Goal: Task Accomplishment & Management: Manage account settings

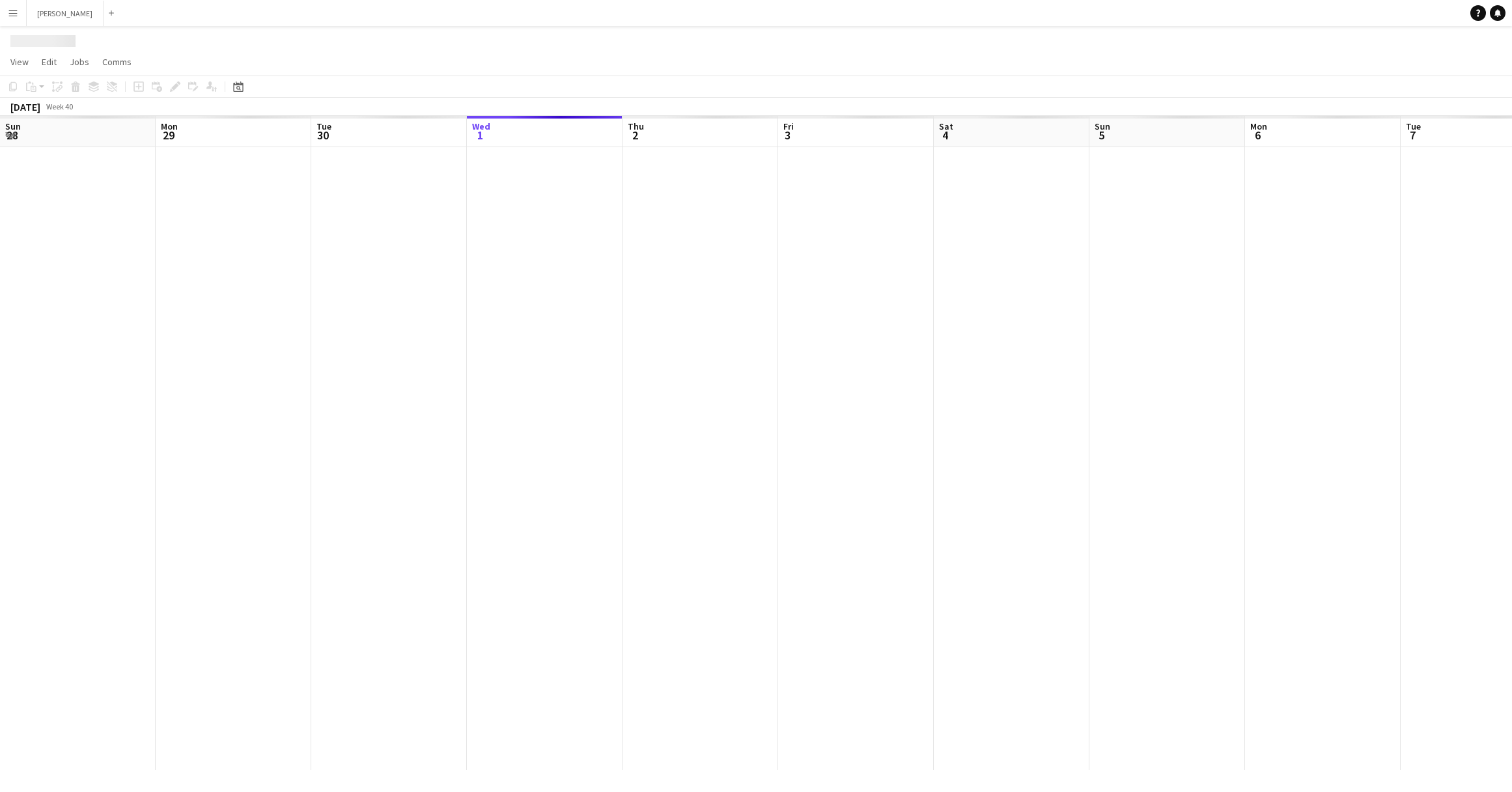
scroll to position [0, 311]
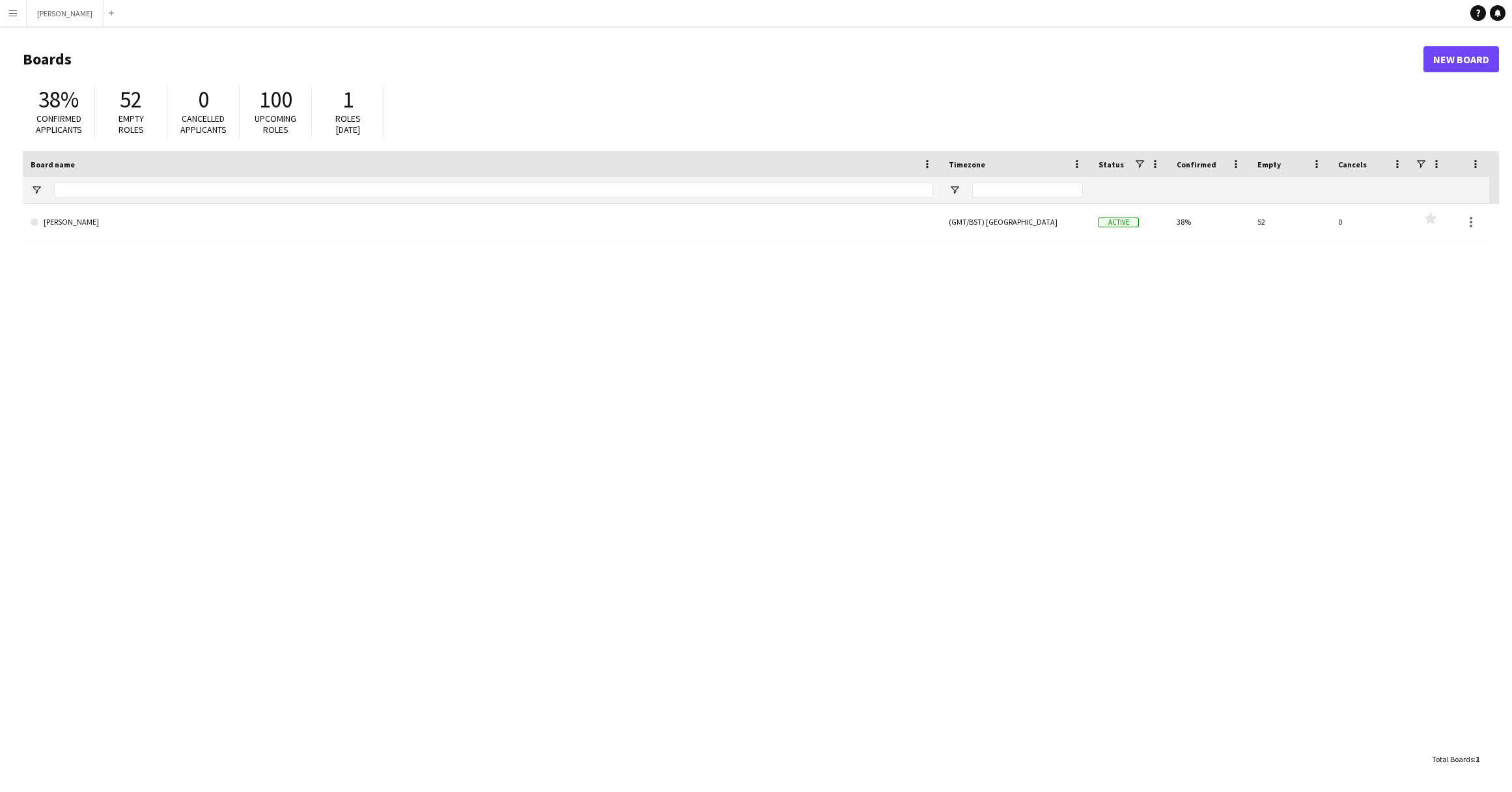
click at [14, 20] on button "Menu" at bounding box center [13, 13] width 26 height 26
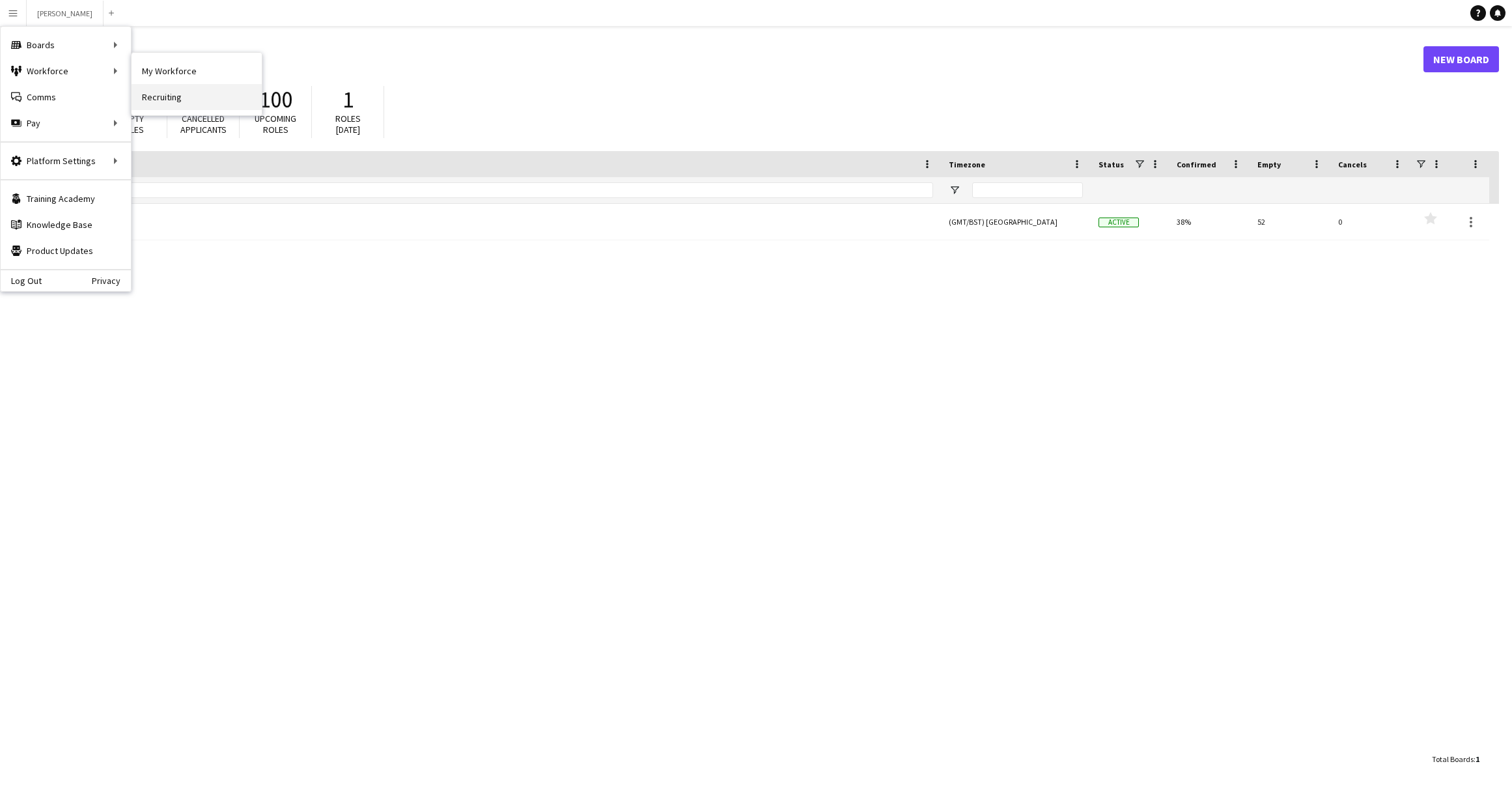
click at [163, 91] on link "Recruiting" at bounding box center [197, 97] width 131 height 26
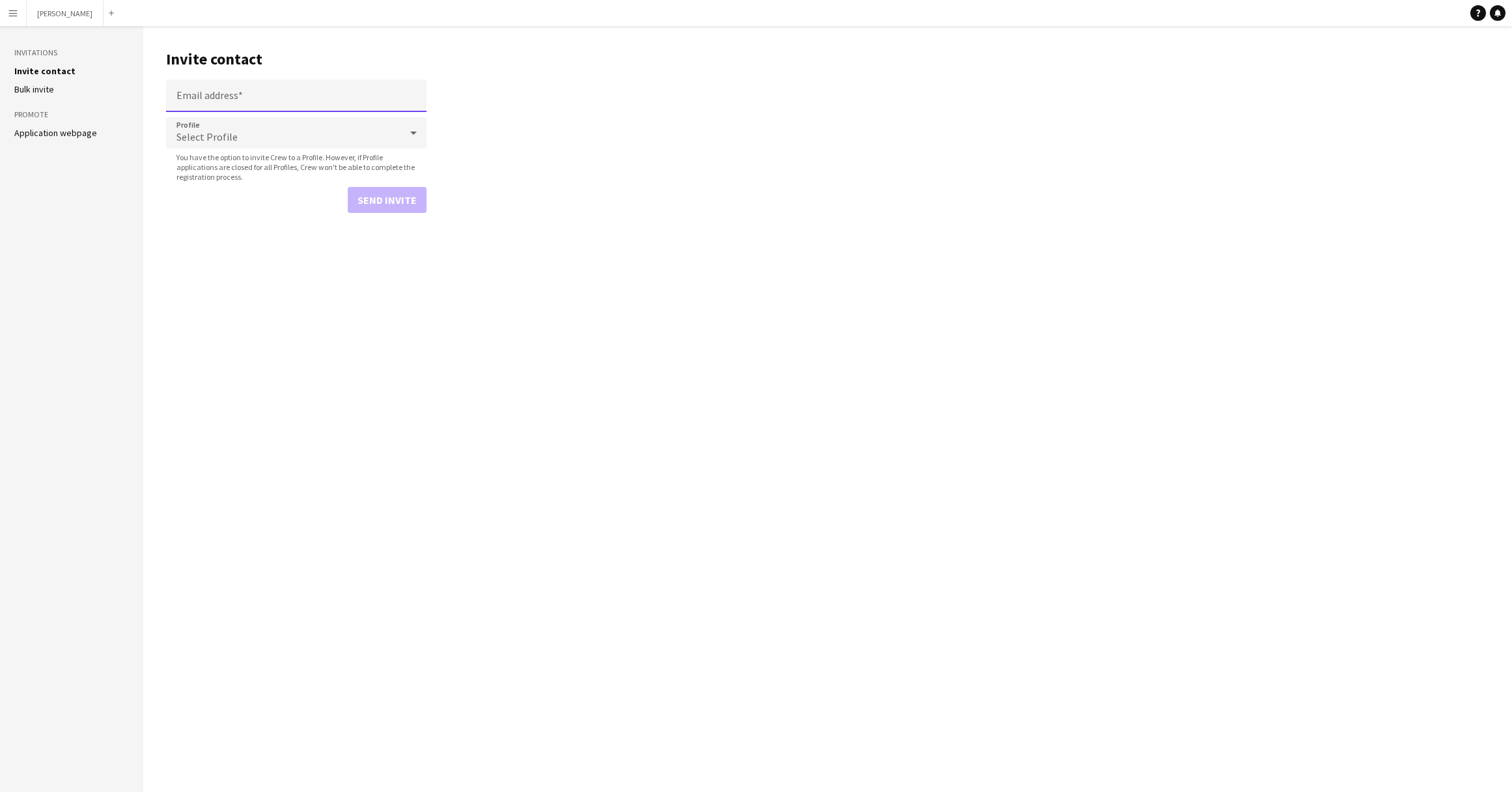
click at [273, 101] on input "Email address" at bounding box center [296, 95] width 260 height 32
paste input "**********"
type input "**********"
click at [413, 132] on icon at bounding box center [413, 133] width 7 height 3
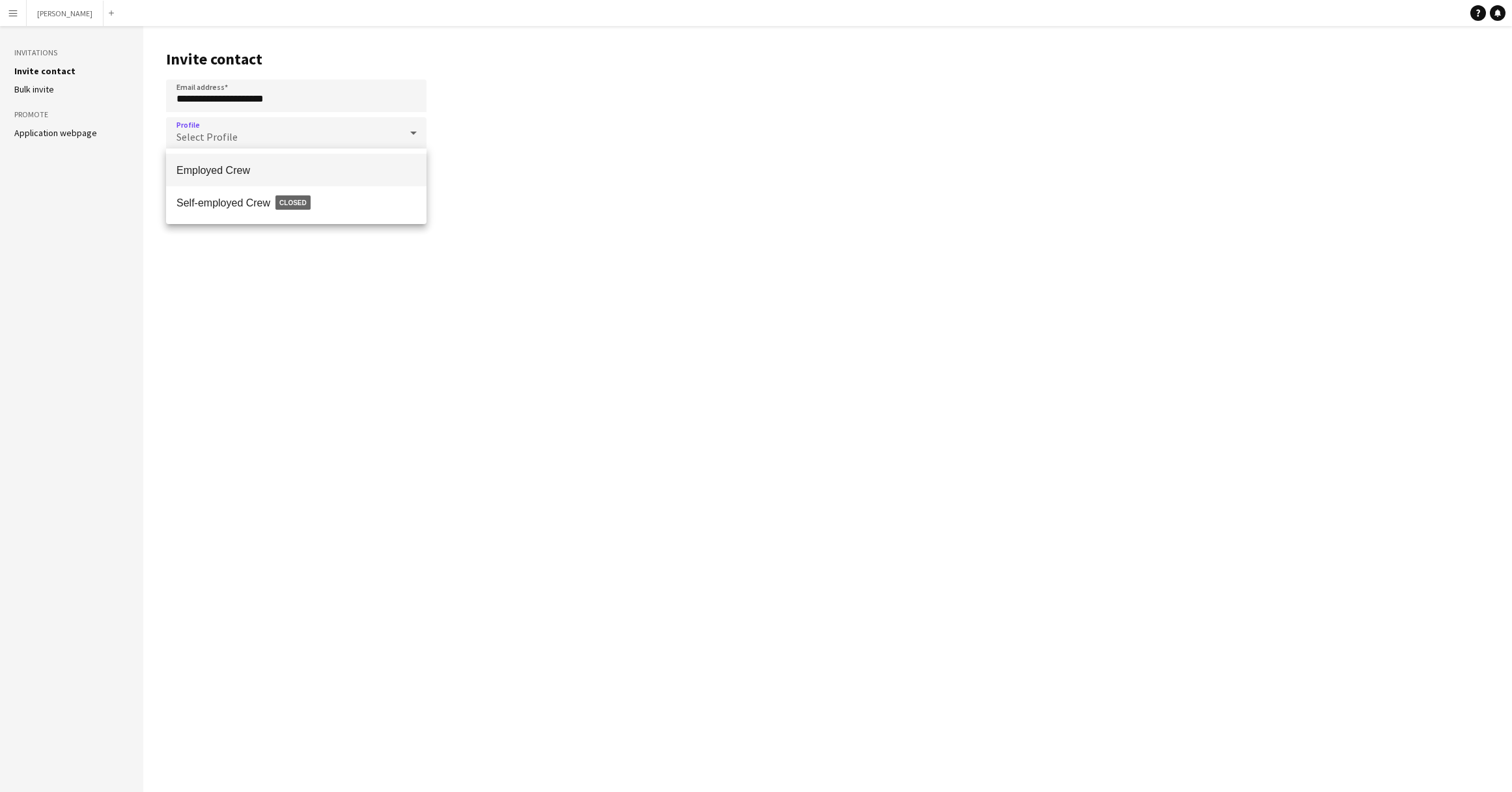
click at [387, 165] on span "Employed Crew" at bounding box center [296, 170] width 239 height 12
click at [393, 200] on button "Send invite" at bounding box center [386, 200] width 79 height 26
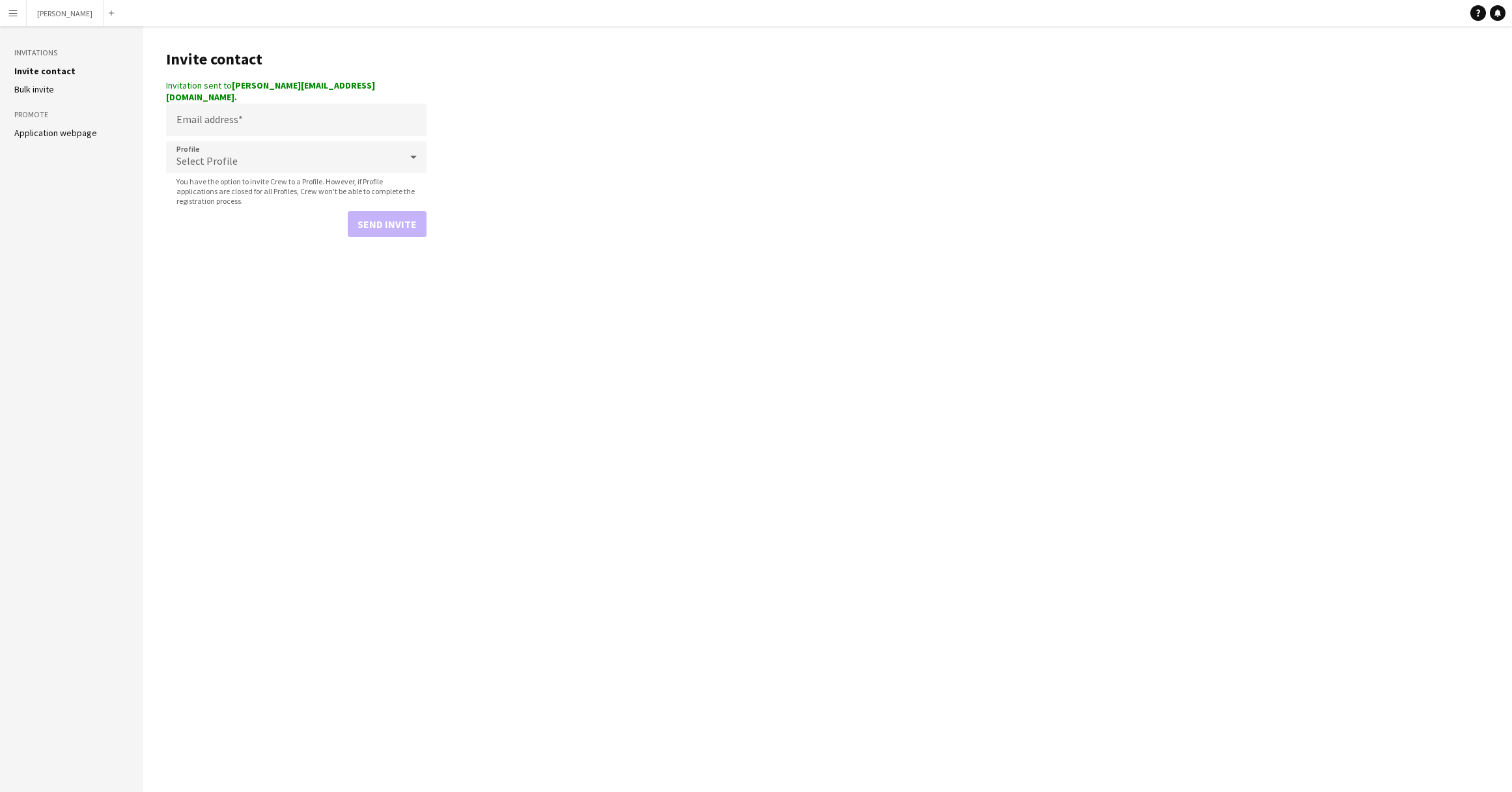
click at [12, 12] on app-icon "Menu" at bounding box center [13, 13] width 11 height 11
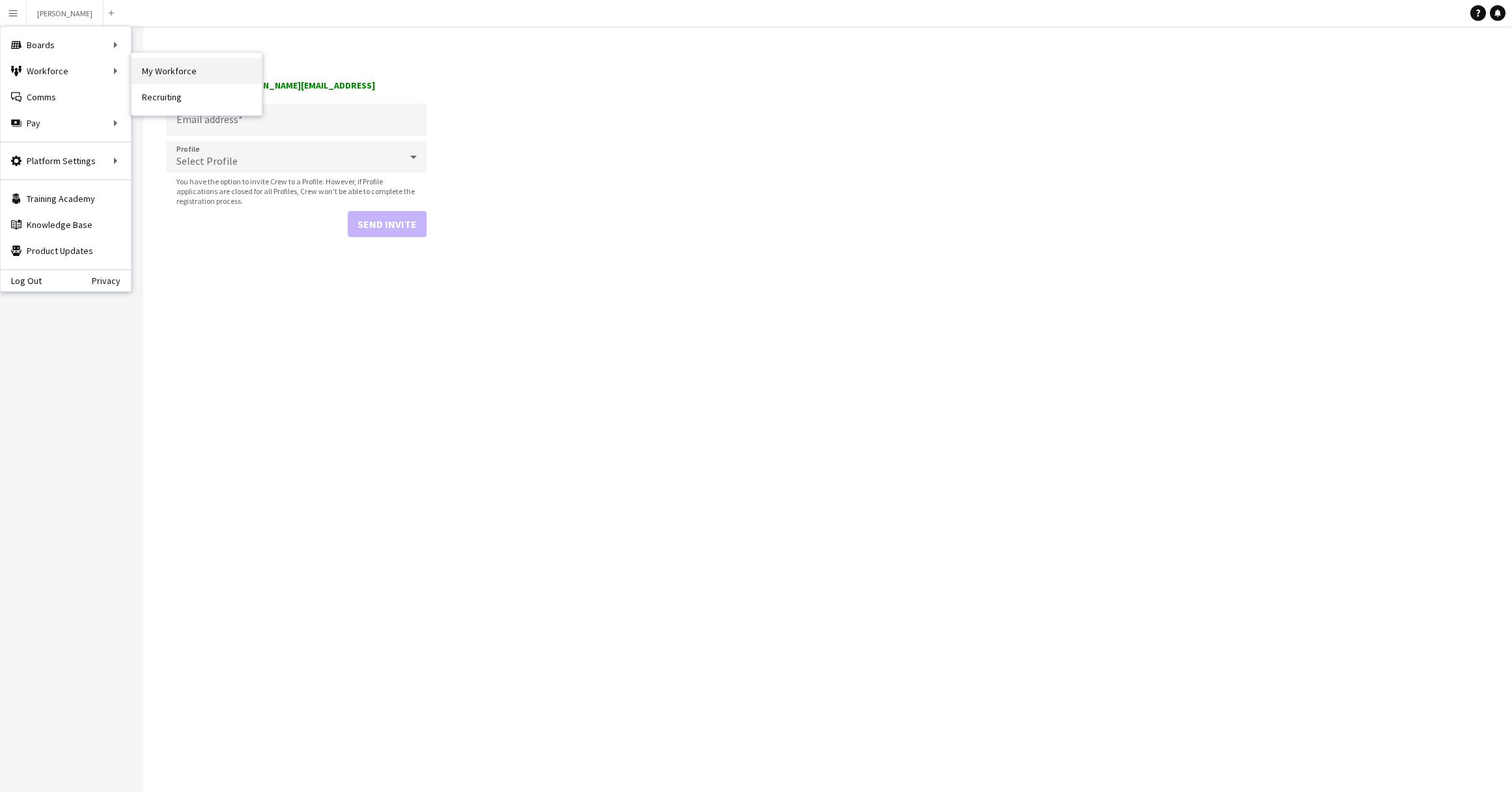
click at [165, 74] on link "My Workforce" at bounding box center [197, 71] width 131 height 26
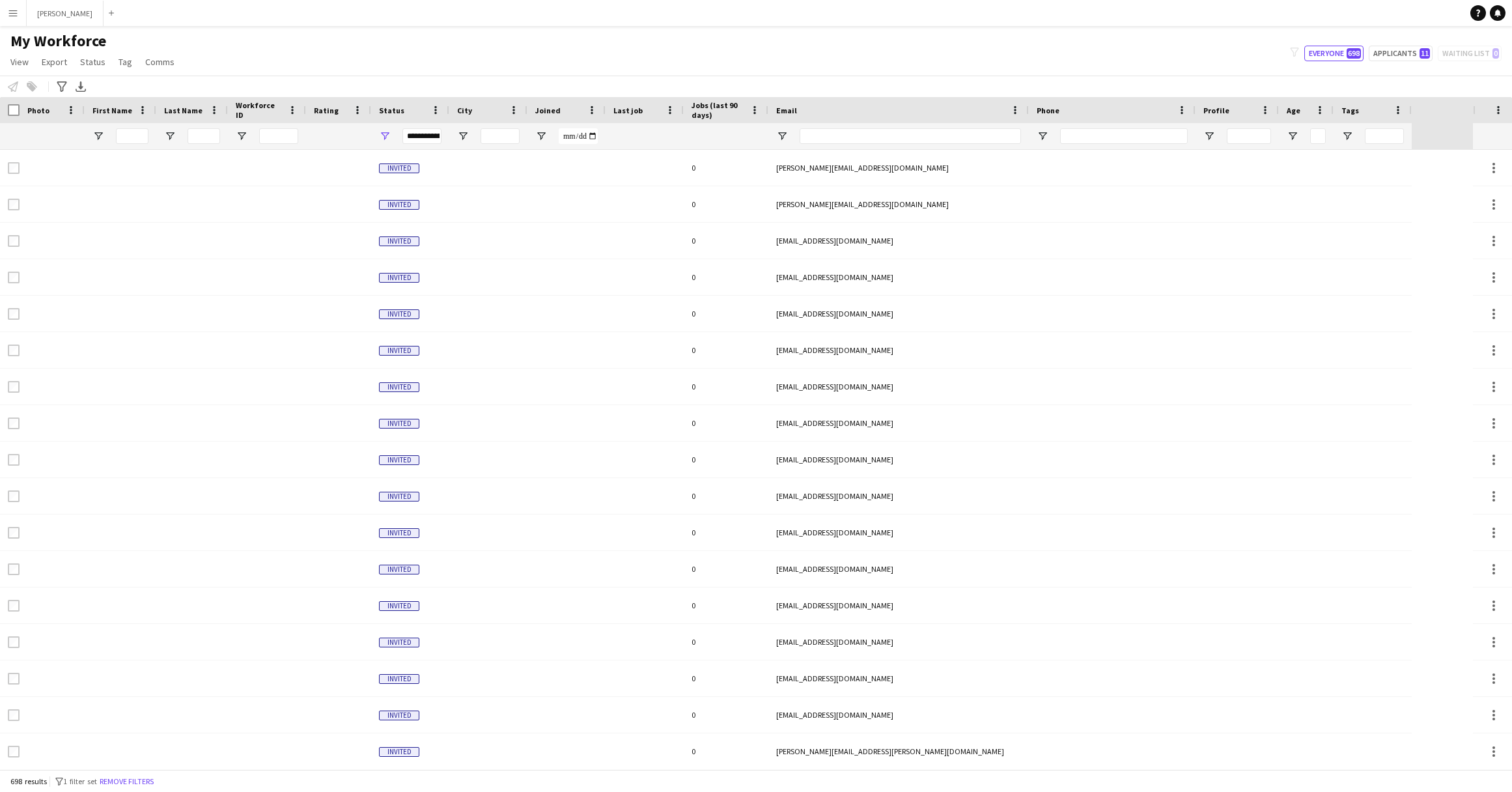
click at [17, 6] on button "Menu" at bounding box center [13, 13] width 26 height 26
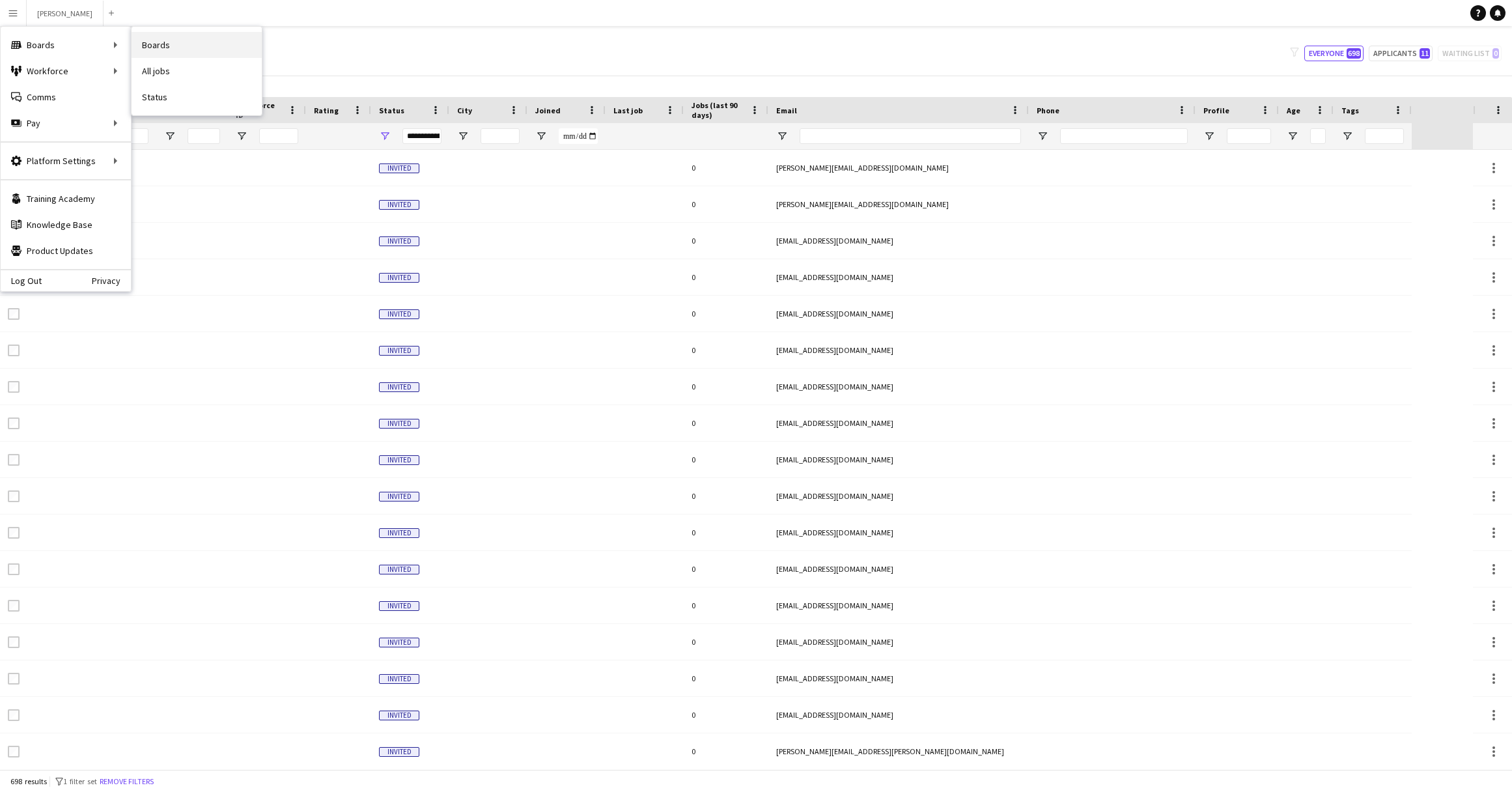
click at [155, 50] on link "Boards" at bounding box center [197, 45] width 131 height 26
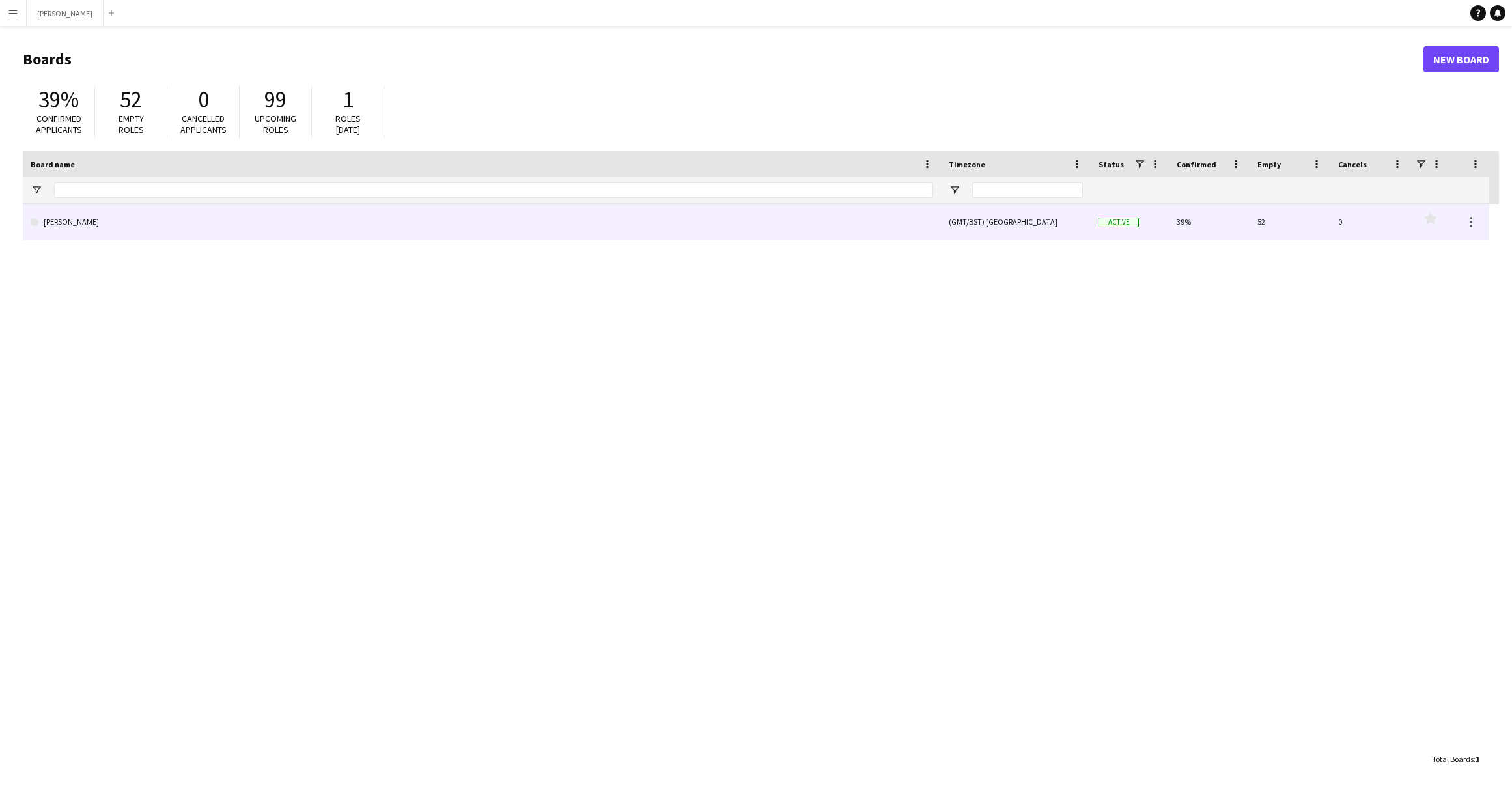
click at [185, 223] on link "[PERSON_NAME]" at bounding box center [482, 222] width 903 height 37
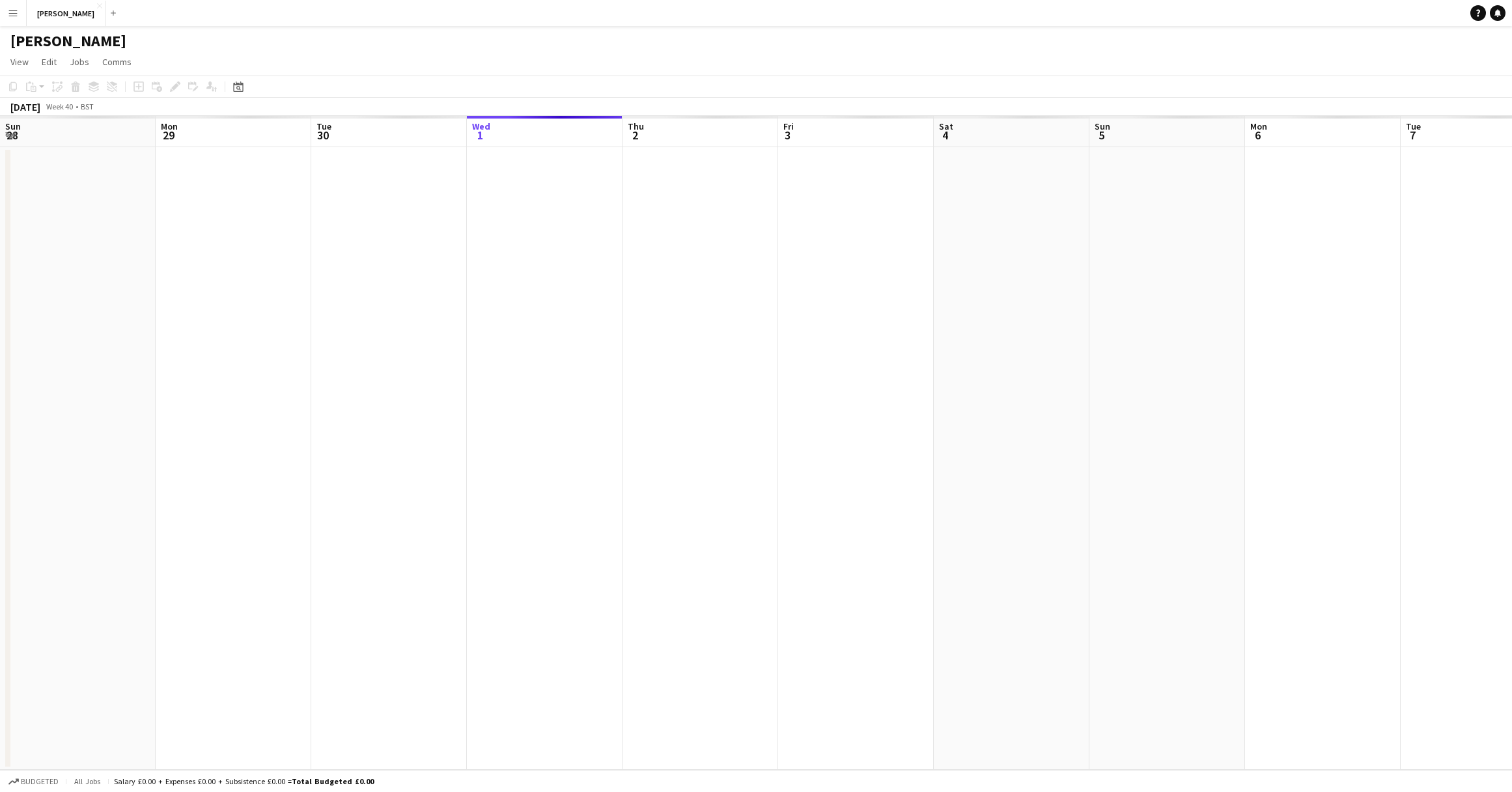
scroll to position [0, 311]
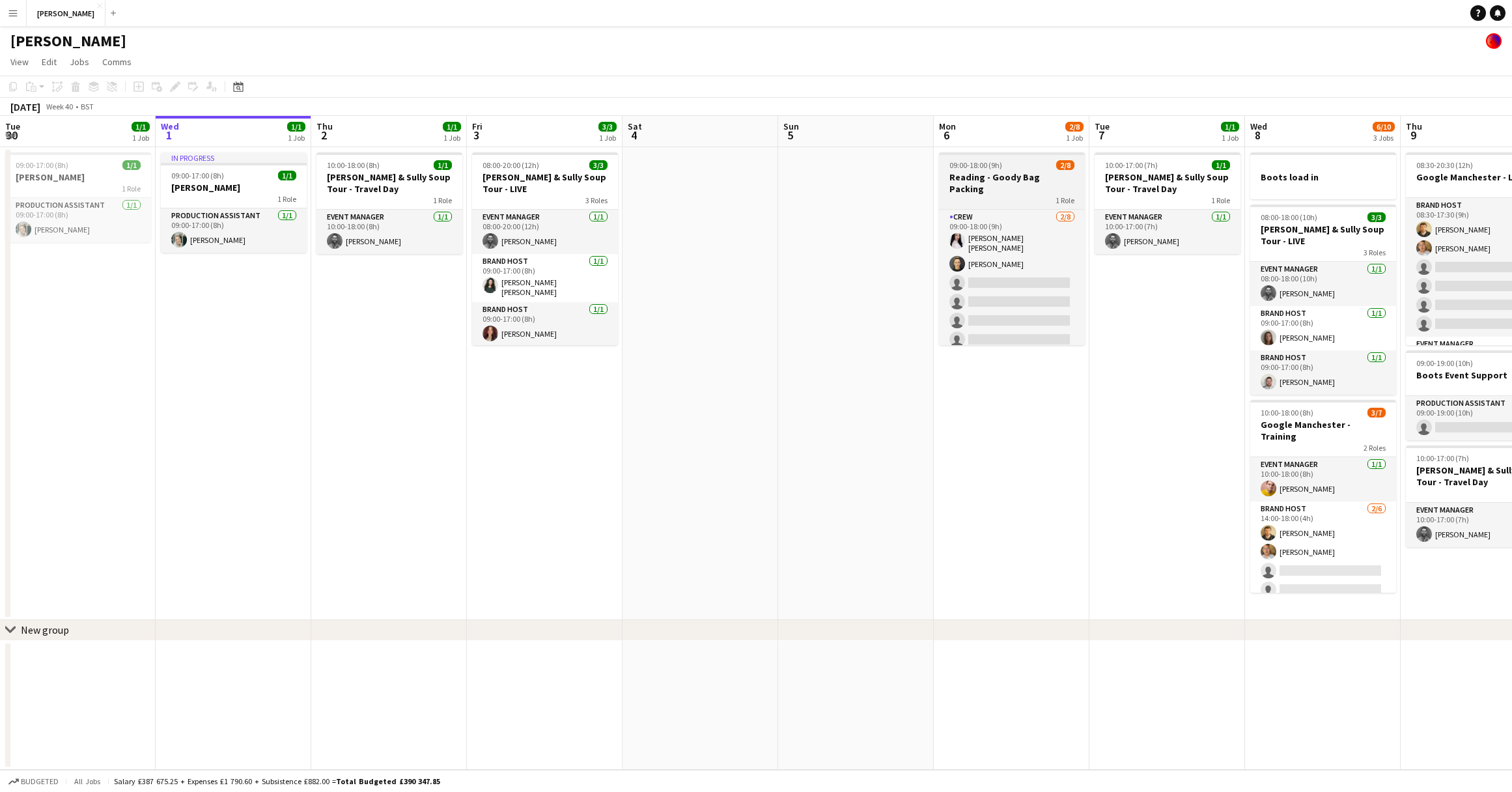
click at [1001, 167] on div "09:00-18:00 (9h) 2/8" at bounding box center [1012, 164] width 146 height 10
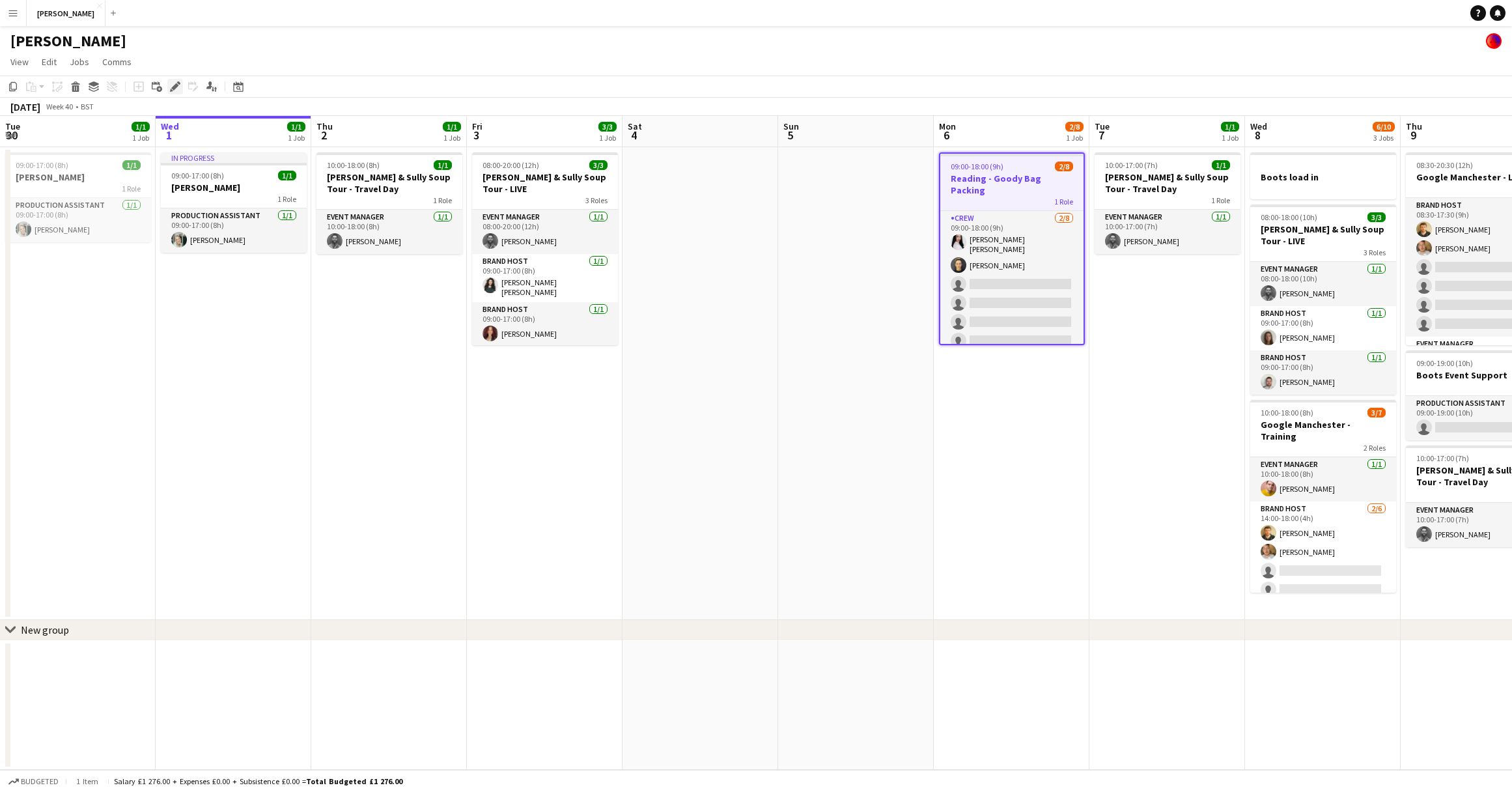
click at [179, 84] on icon at bounding box center [179, 83] width 3 height 3
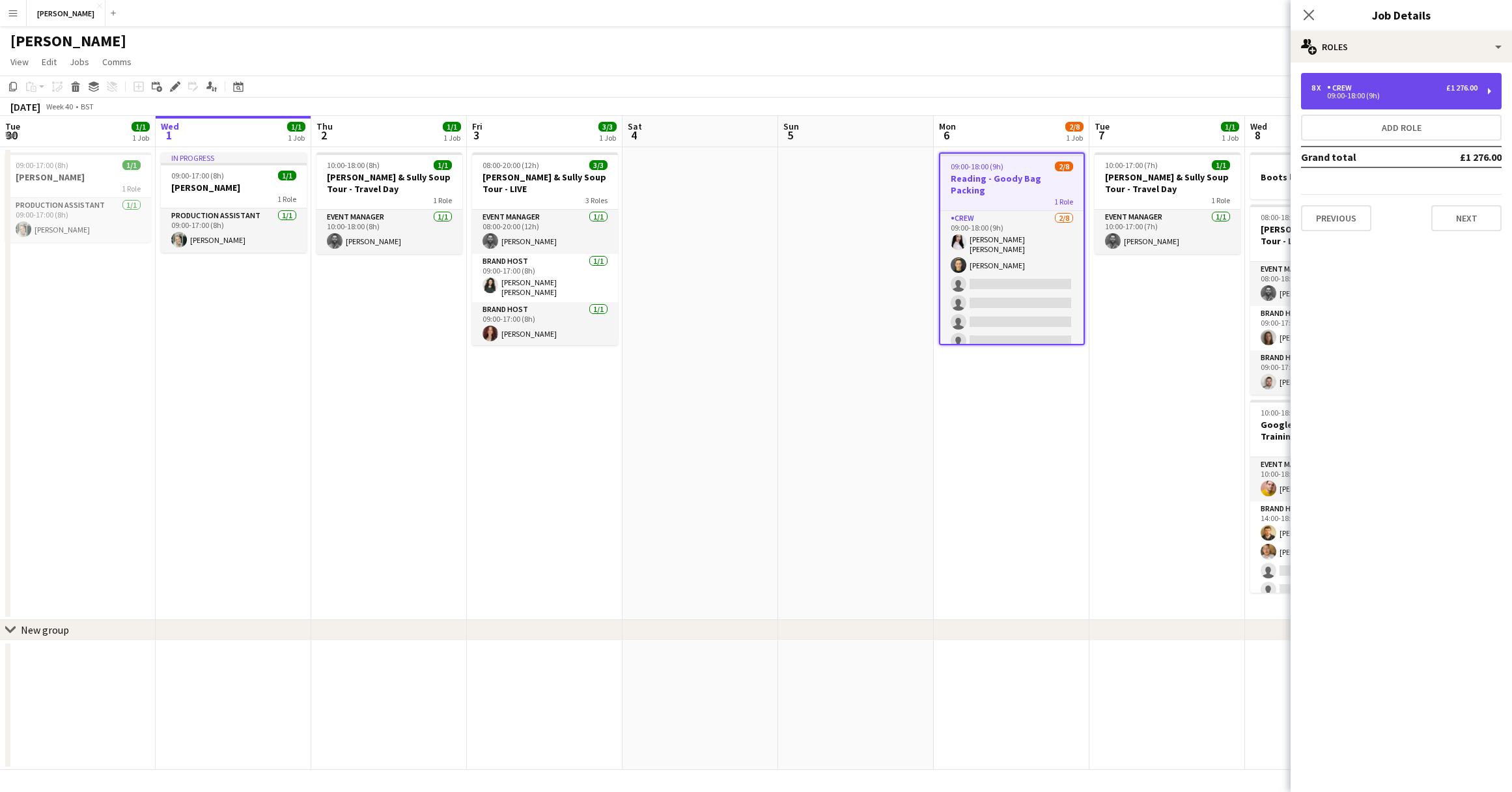
click at [1444, 100] on div "8 x Crew £1 276.00 09:00-18:00 (9h)" at bounding box center [1401, 91] width 200 height 37
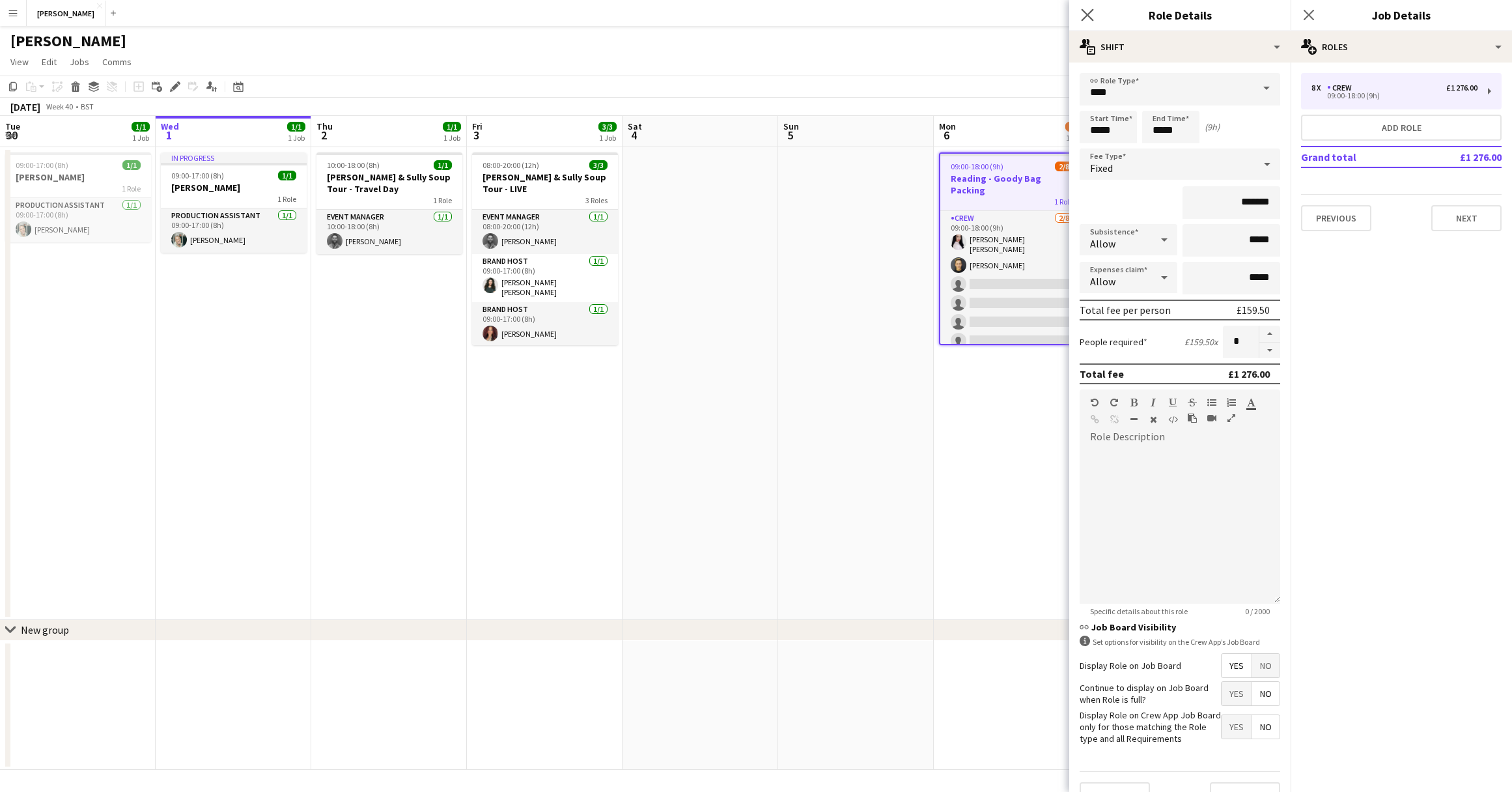
click at [1084, 22] on app-icon "Close pop-in" at bounding box center [1087, 15] width 19 height 19
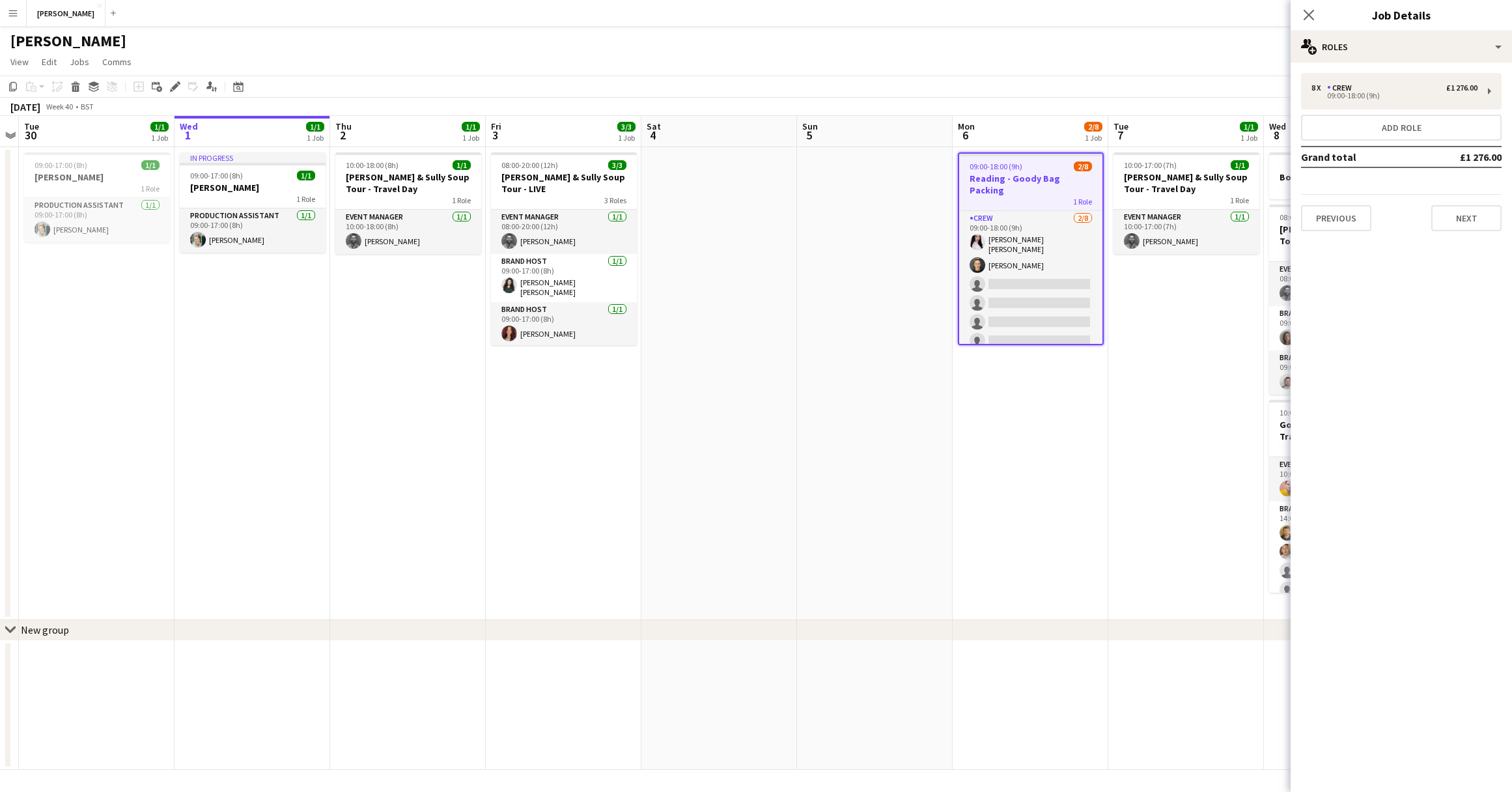
scroll to position [0, 454]
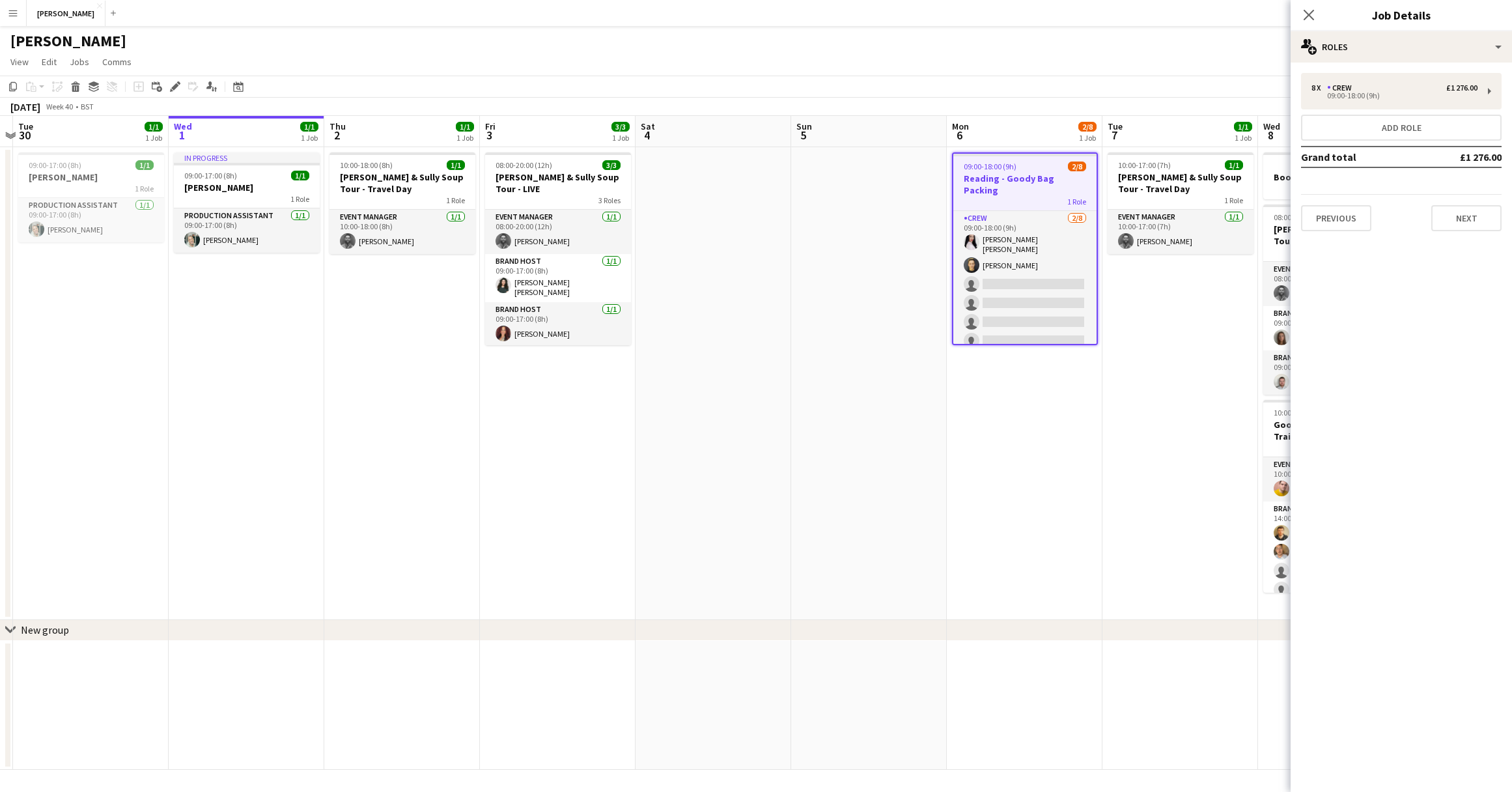
drag, startPoint x: 1024, startPoint y: 176, endPoint x: 1036, endPoint y: 237, distance: 62.2
click at [1036, 237] on app-calendar-viewport "Sat 27 4/4 1 Job Sun 28 Mon 29 Tue 30 1/1 1 Job Wed 1 1/1 1 Job Thu 2 1/1 1 Job…" at bounding box center [756, 442] width 1512 height 654
click at [1013, 170] on span "09:00-18:00 (9h)" at bounding box center [990, 166] width 53 height 10
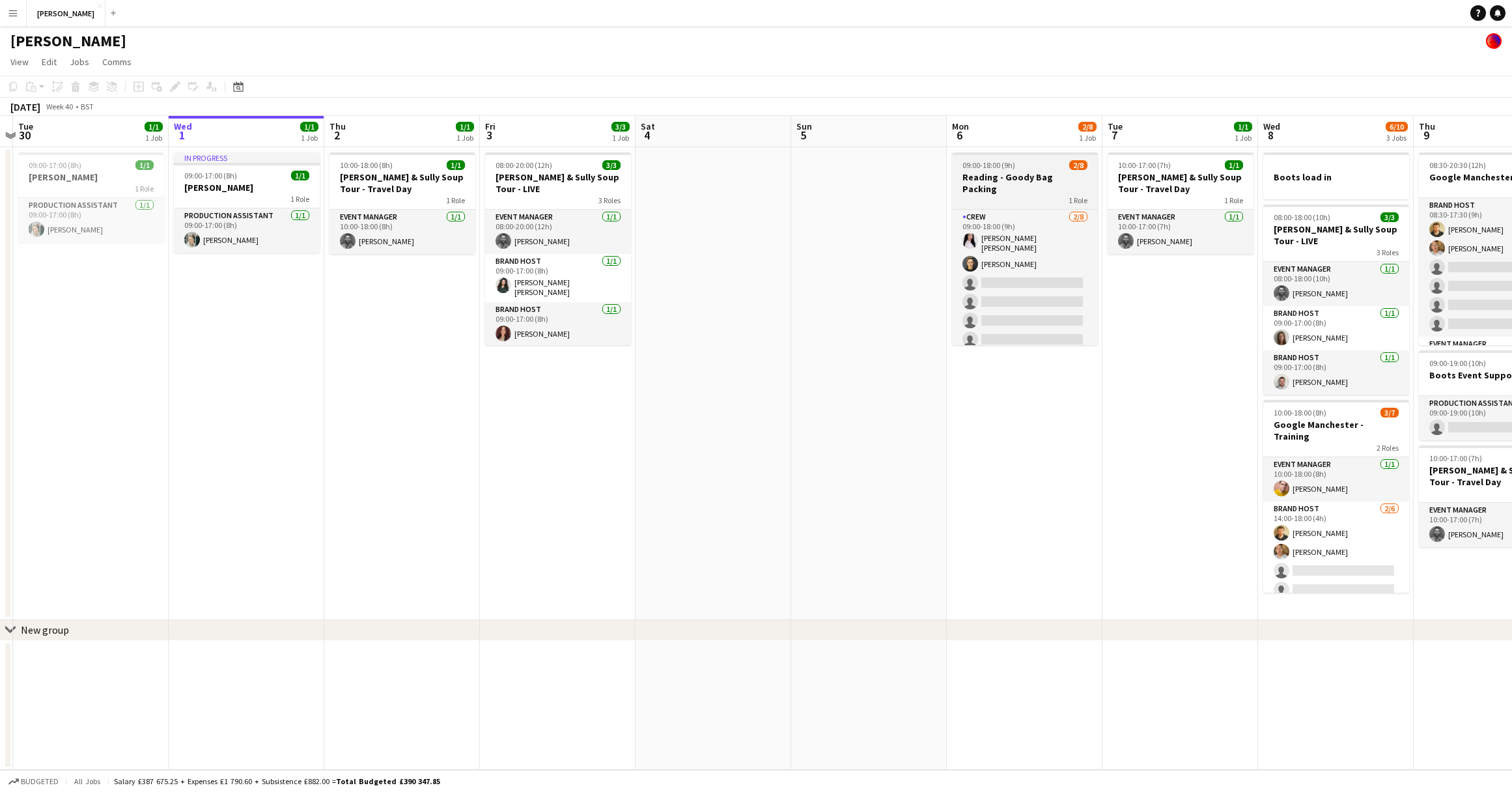
click at [1013, 171] on h3 "Reading - Goody Bag Packing" at bounding box center [1025, 182] width 146 height 23
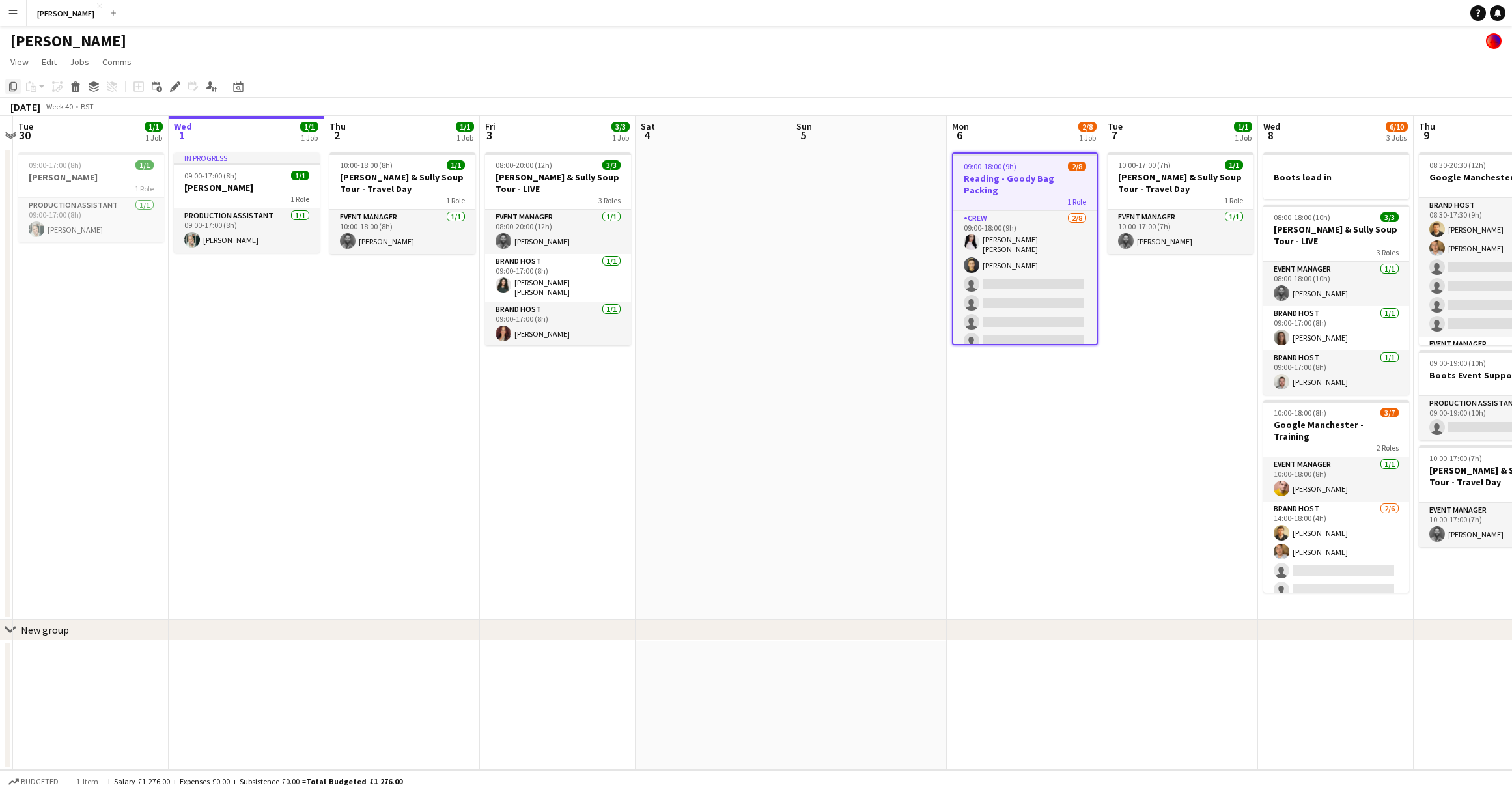
click at [8, 86] on icon "Copy" at bounding box center [13, 86] width 11 height 11
click at [1145, 303] on app-date-cell "10:00-17:00 (7h) 1/1 Cully & Sully Soup Tour - Travel Day 1 Role Event Manager …" at bounding box center [1180, 384] width 155 height 473
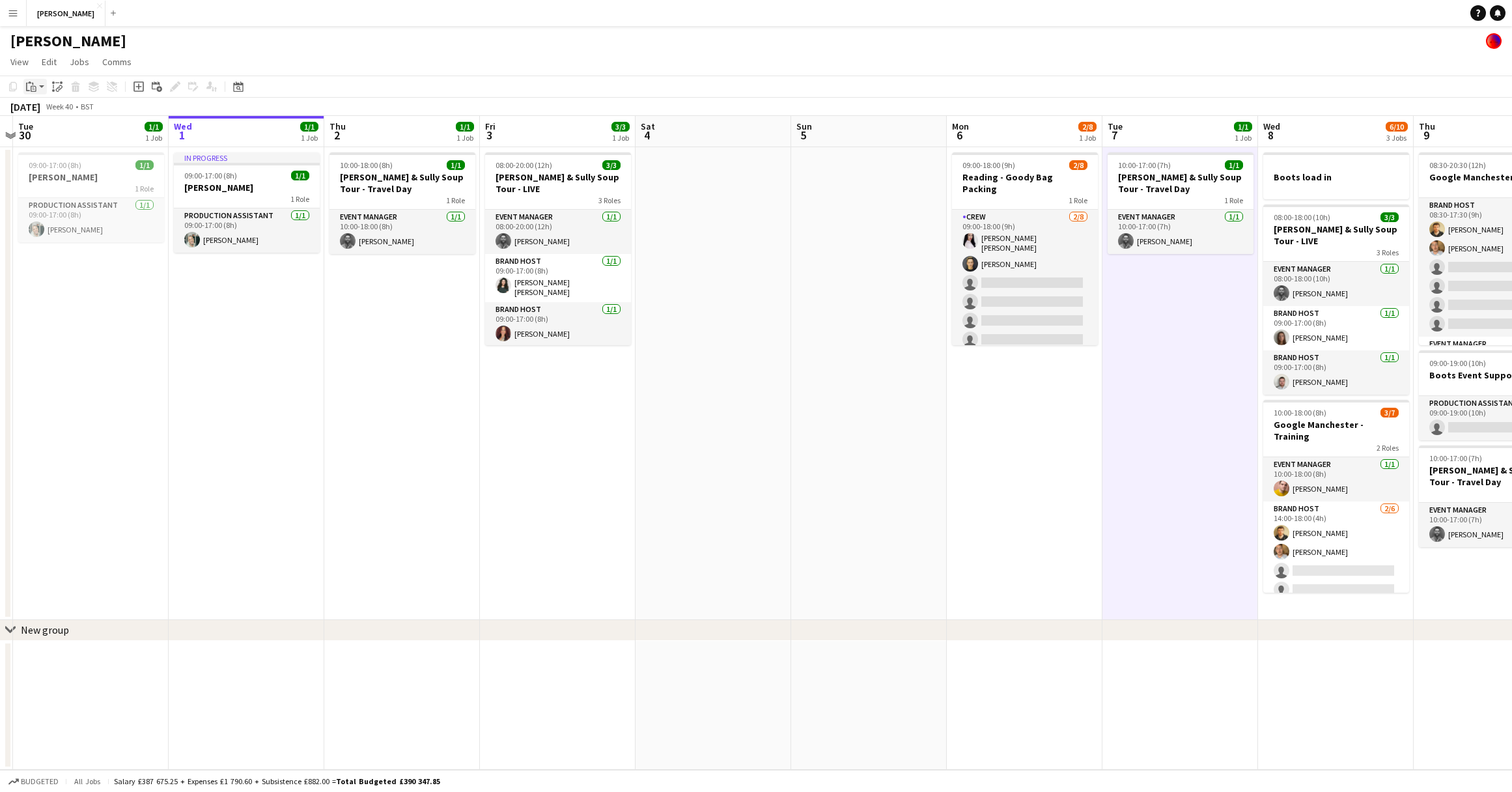
click at [39, 83] on app-action-btn "Paste" at bounding box center [35, 86] width 23 height 16
click at [48, 131] on link "Paste with crew Command Shift V" at bounding box center [86, 134] width 103 height 12
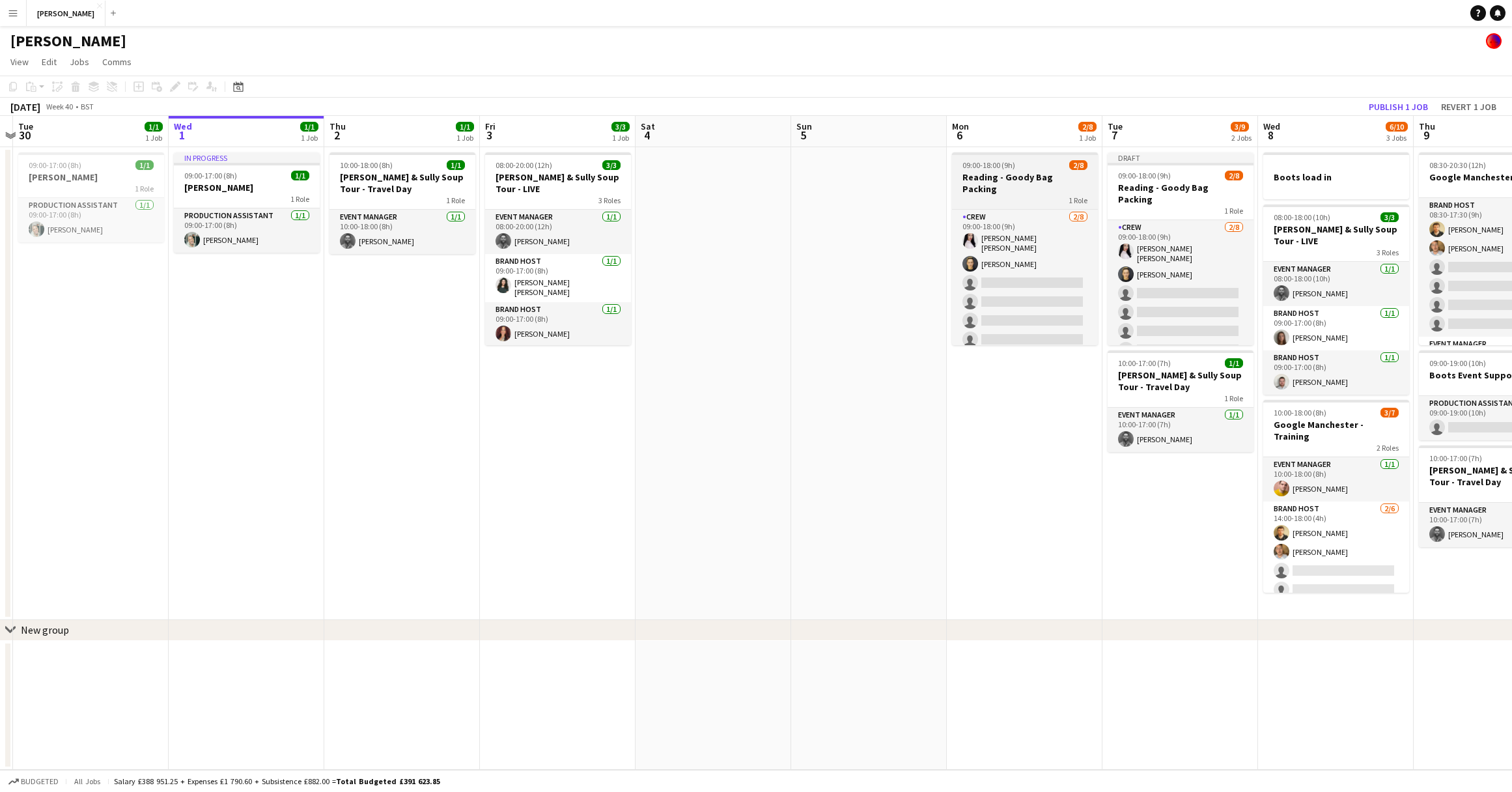
click at [1015, 172] on h3 "Reading - Goody Bag Packing" at bounding box center [1025, 182] width 146 height 23
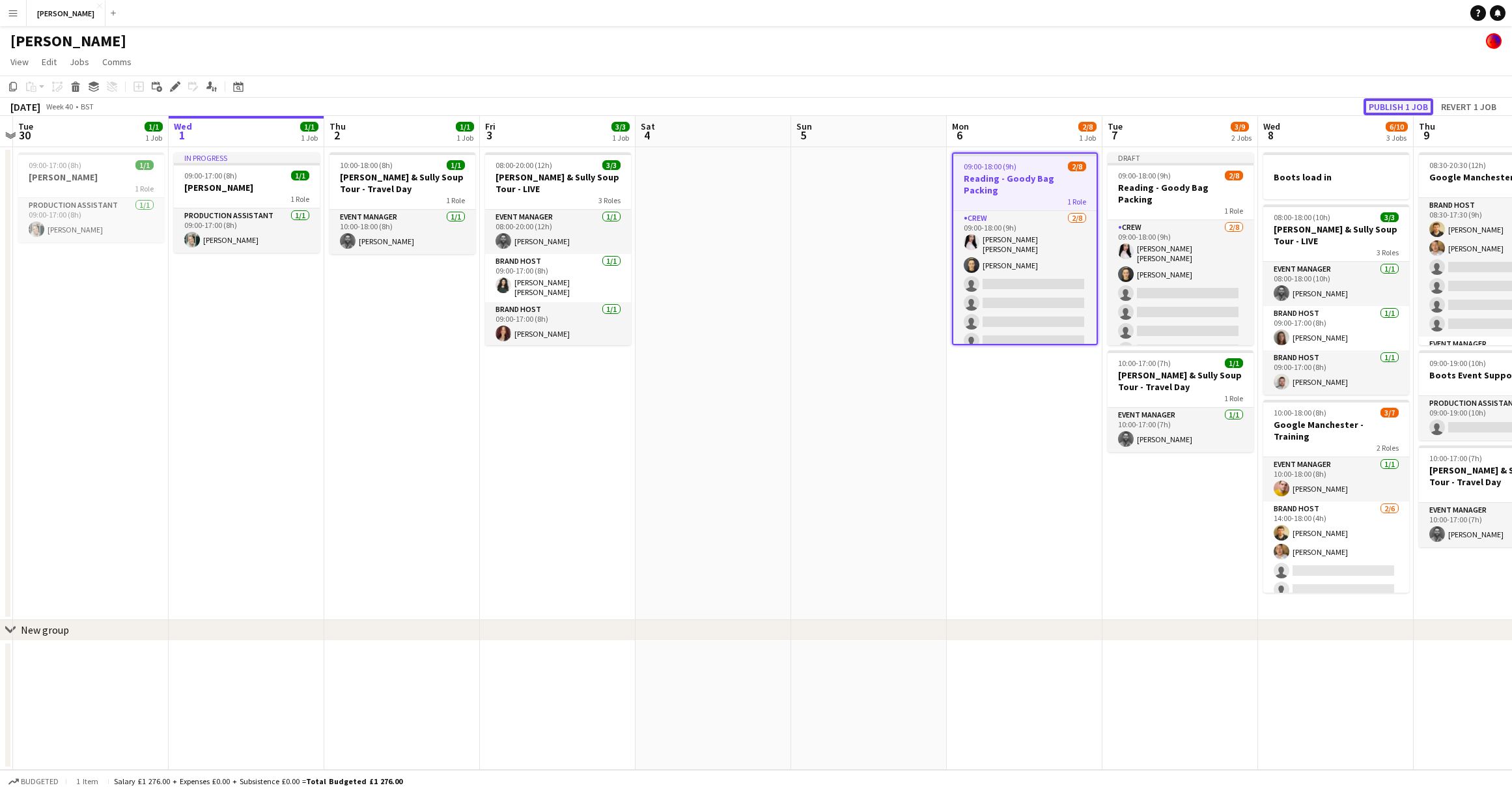
click at [1374, 104] on button "Publish 1 job" at bounding box center [1398, 107] width 70 height 17
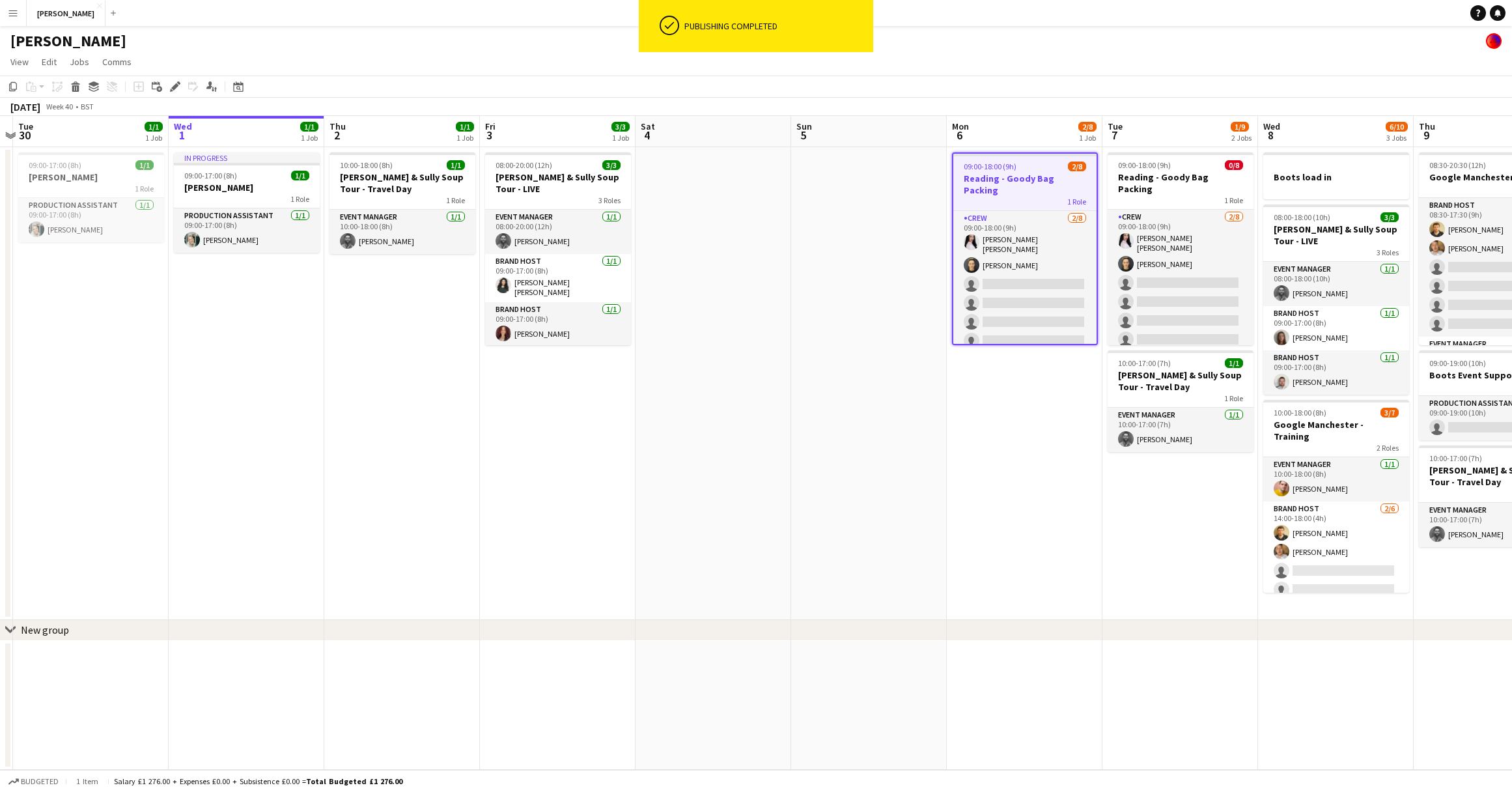
click at [996, 173] on h3 "Reading - Goody Bag Packing" at bounding box center [1024, 184] width 143 height 23
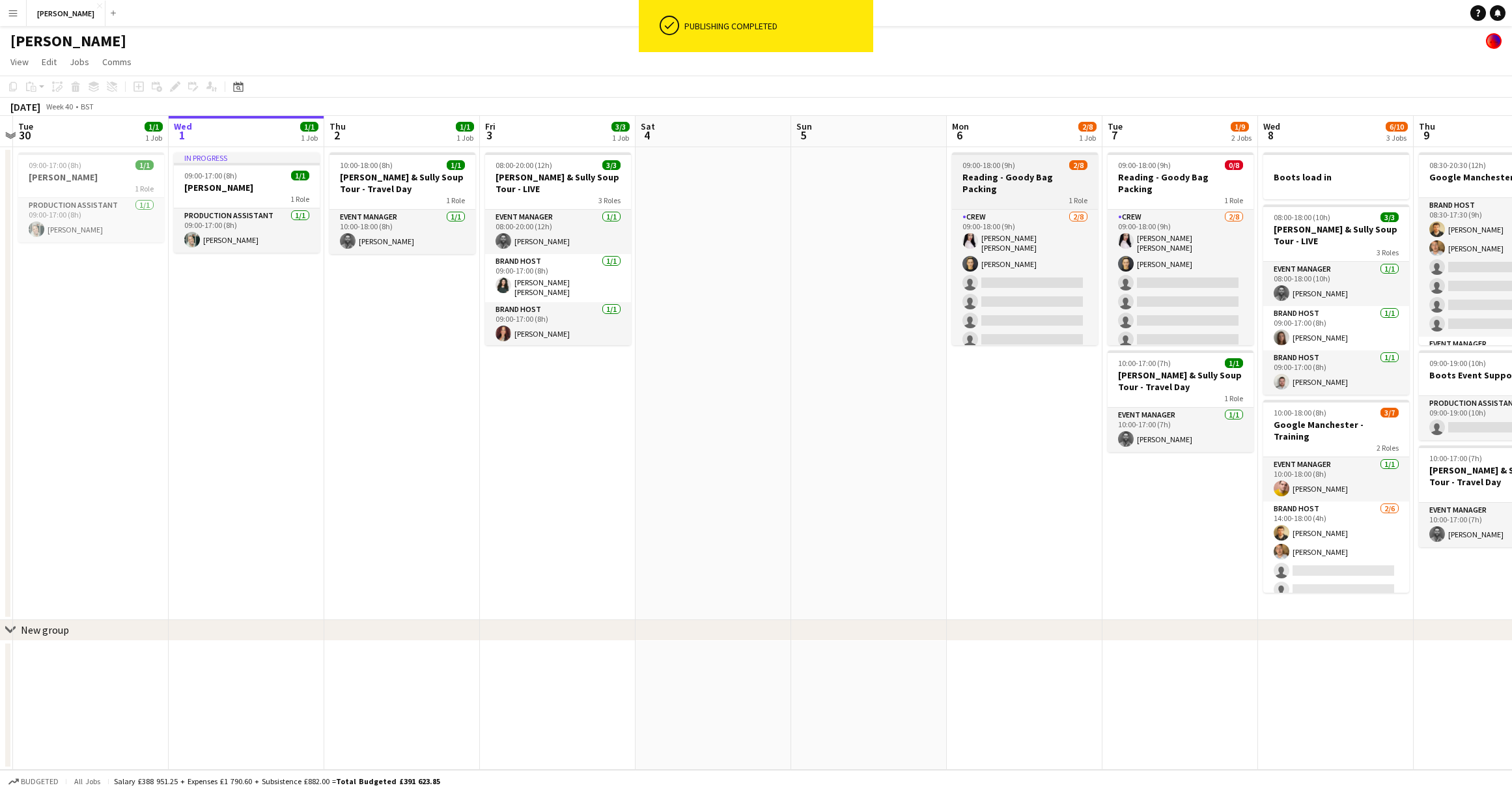
click at [1036, 194] on div "1 Role" at bounding box center [1025, 200] width 146 height 11
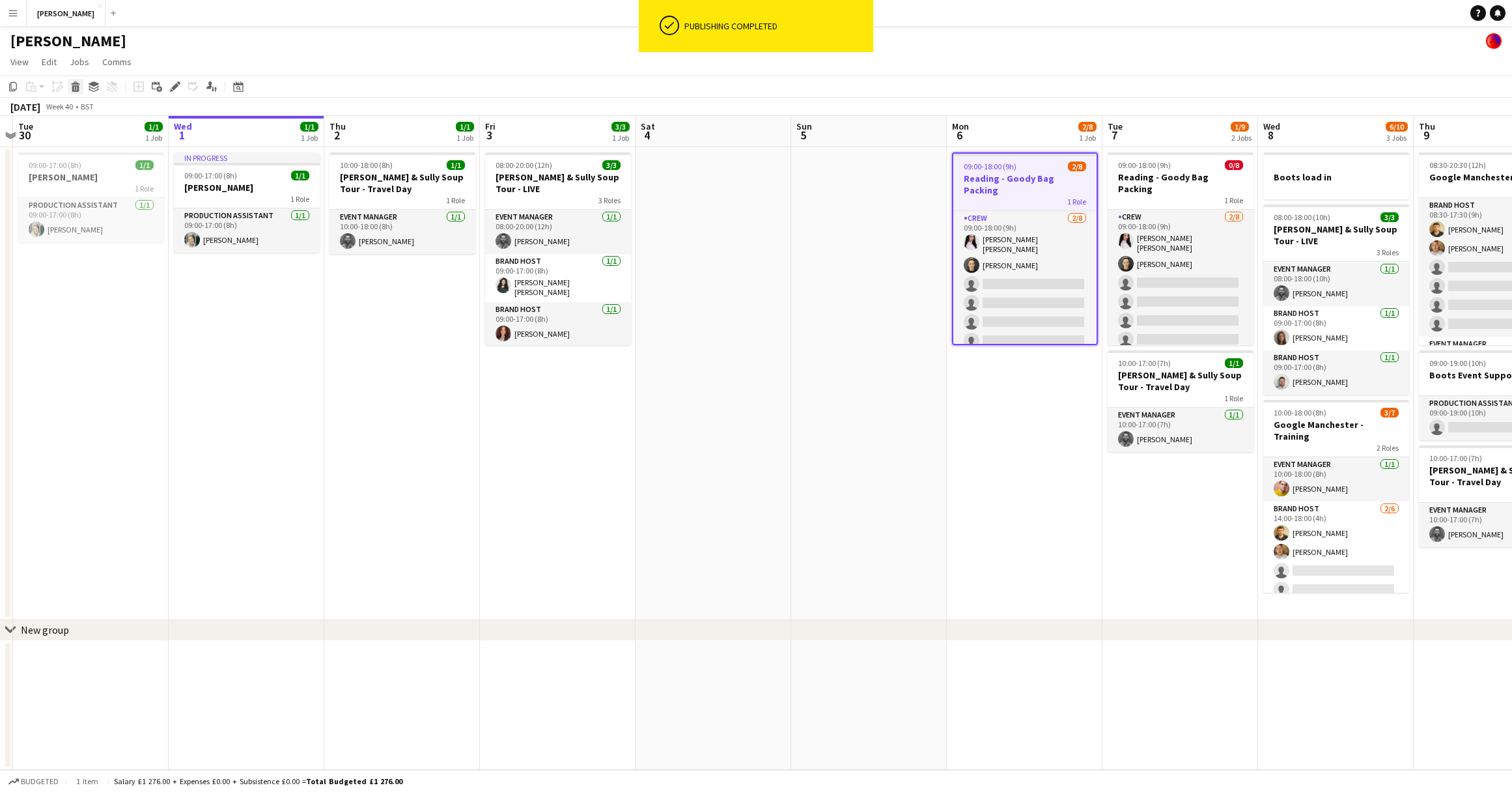
click at [76, 85] on icon at bounding box center [75, 83] width 8 height 3
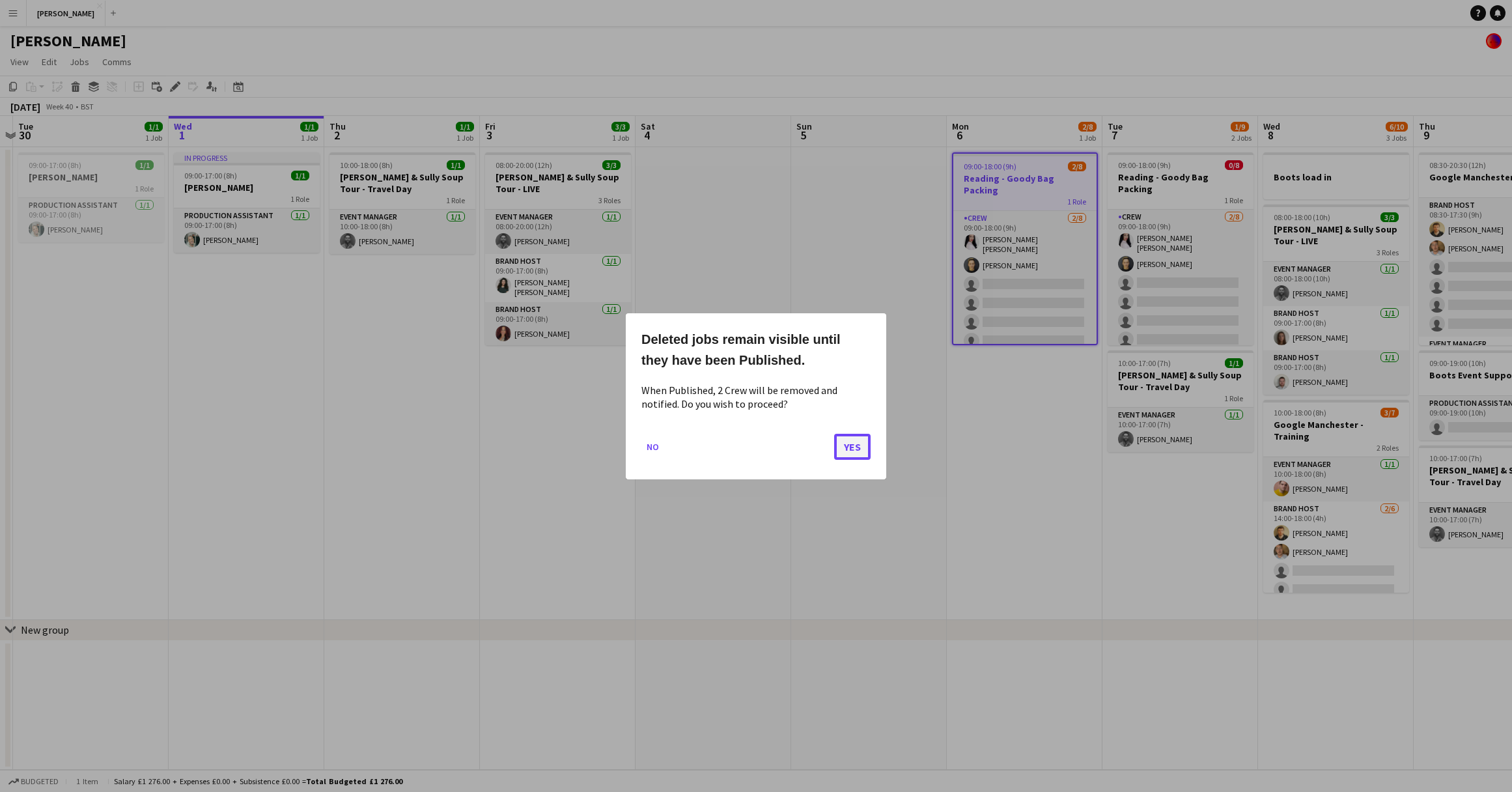
click at [849, 441] on button "Yes" at bounding box center [852, 446] width 37 height 26
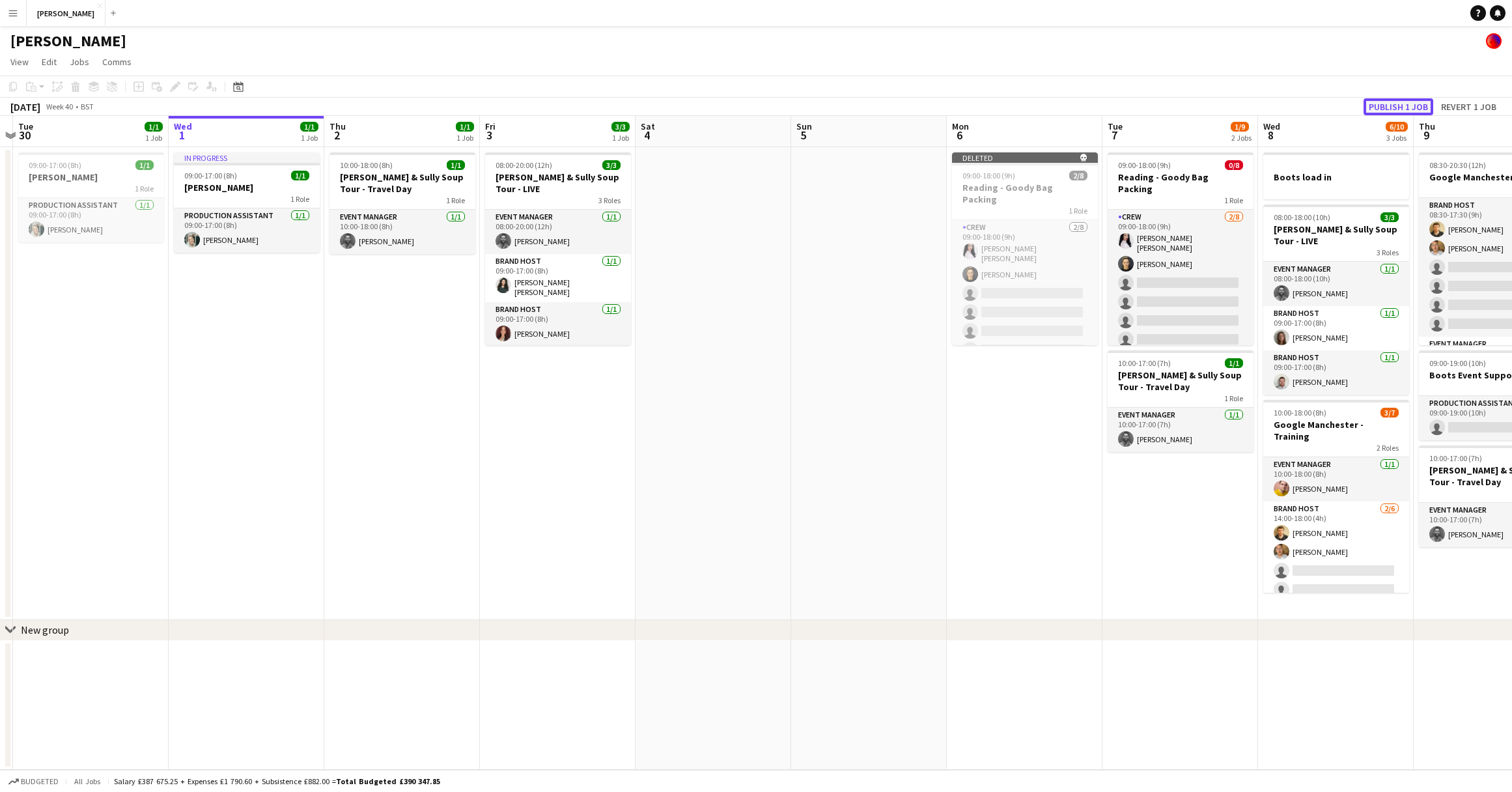
click at [1399, 106] on button "Publish 1 job" at bounding box center [1398, 107] width 70 height 17
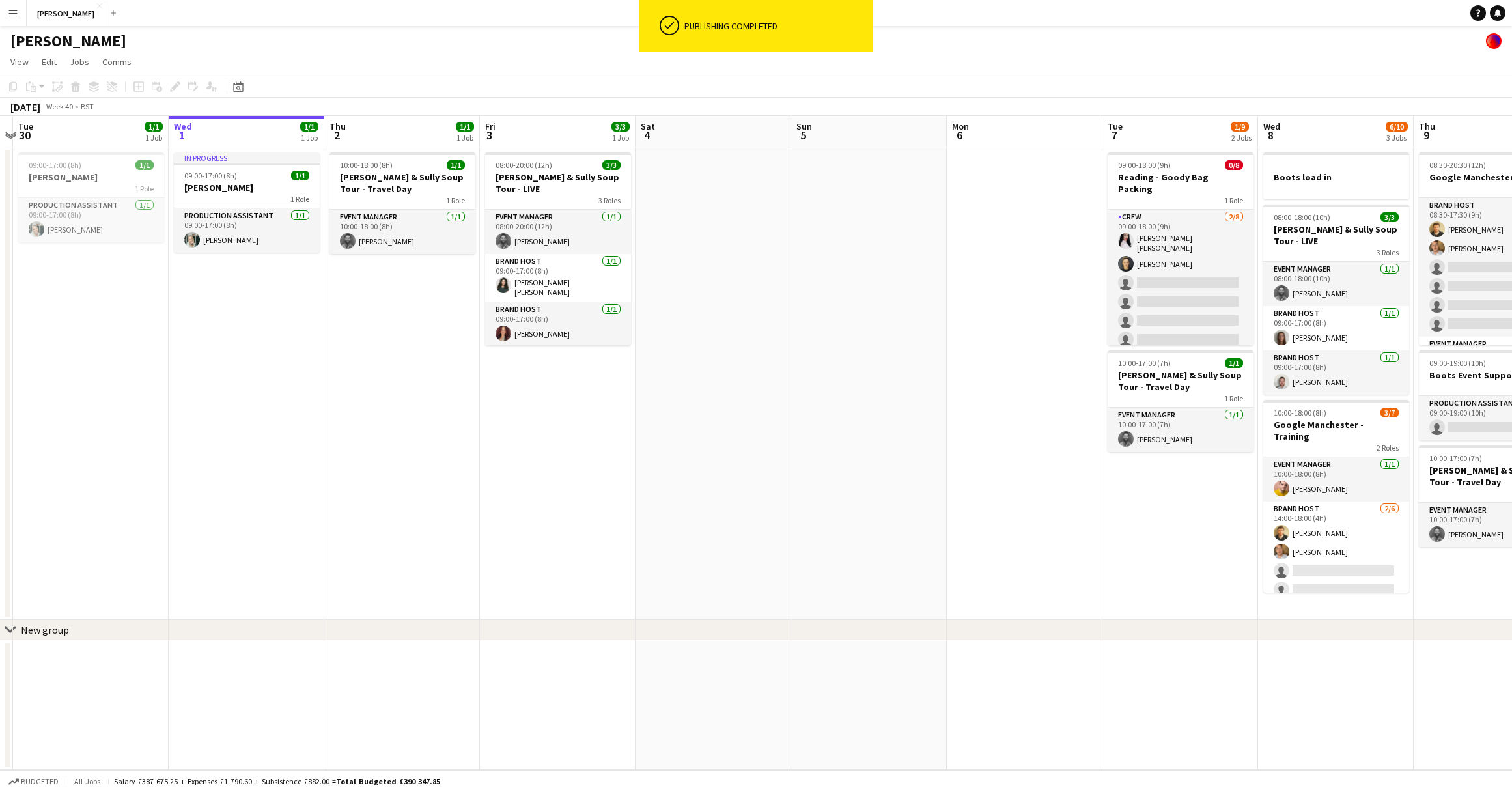
click at [1005, 245] on app-date-cell at bounding box center [1024, 384] width 155 height 473
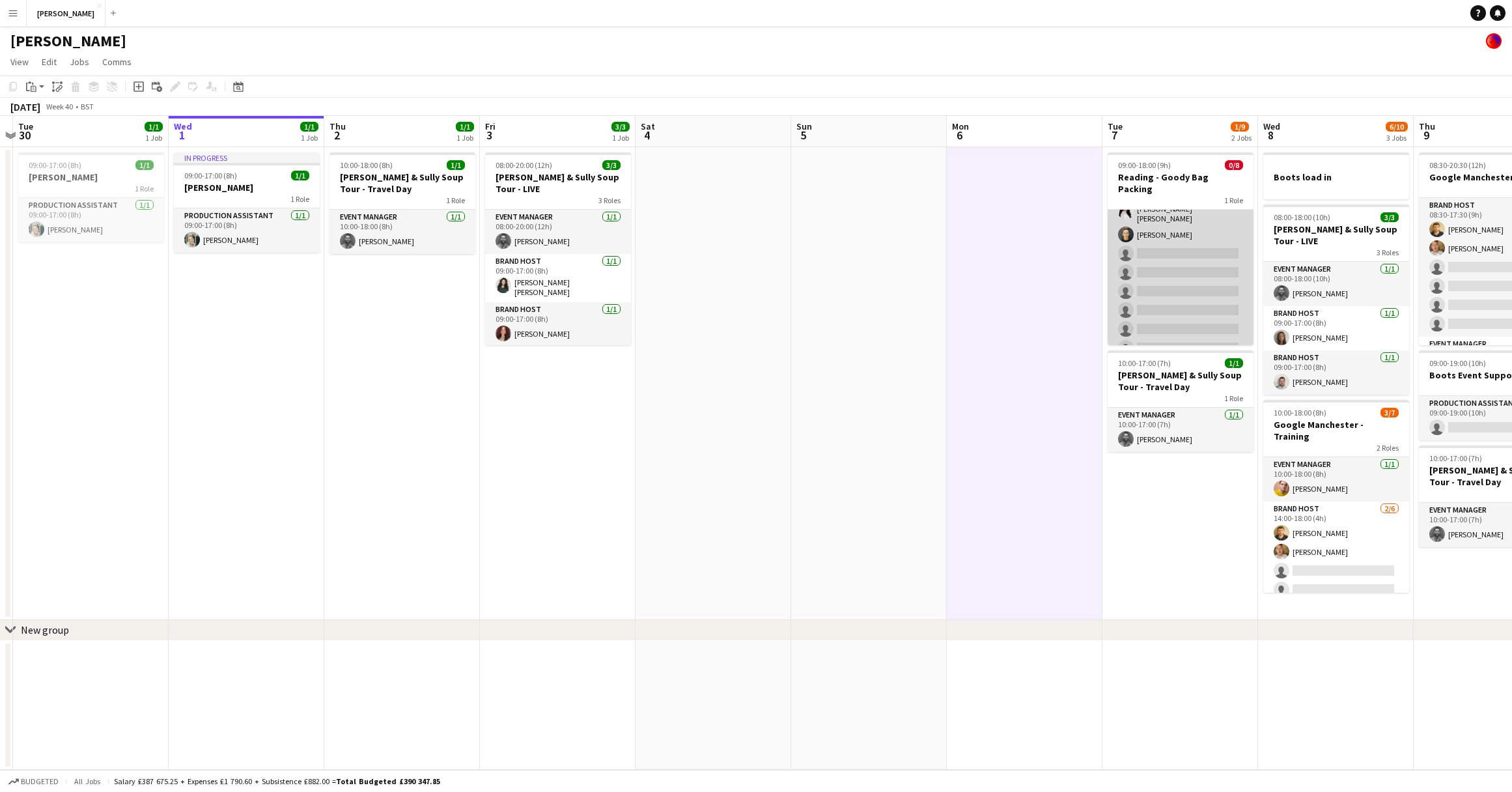
scroll to position [0, 0]
click at [1149, 209] on app-card-role "Crew 2/8 09:00-18:00 (9h) Elesha Eden cowley Alexey Steklyannikov single-neutra…" at bounding box center [1180, 300] width 146 height 180
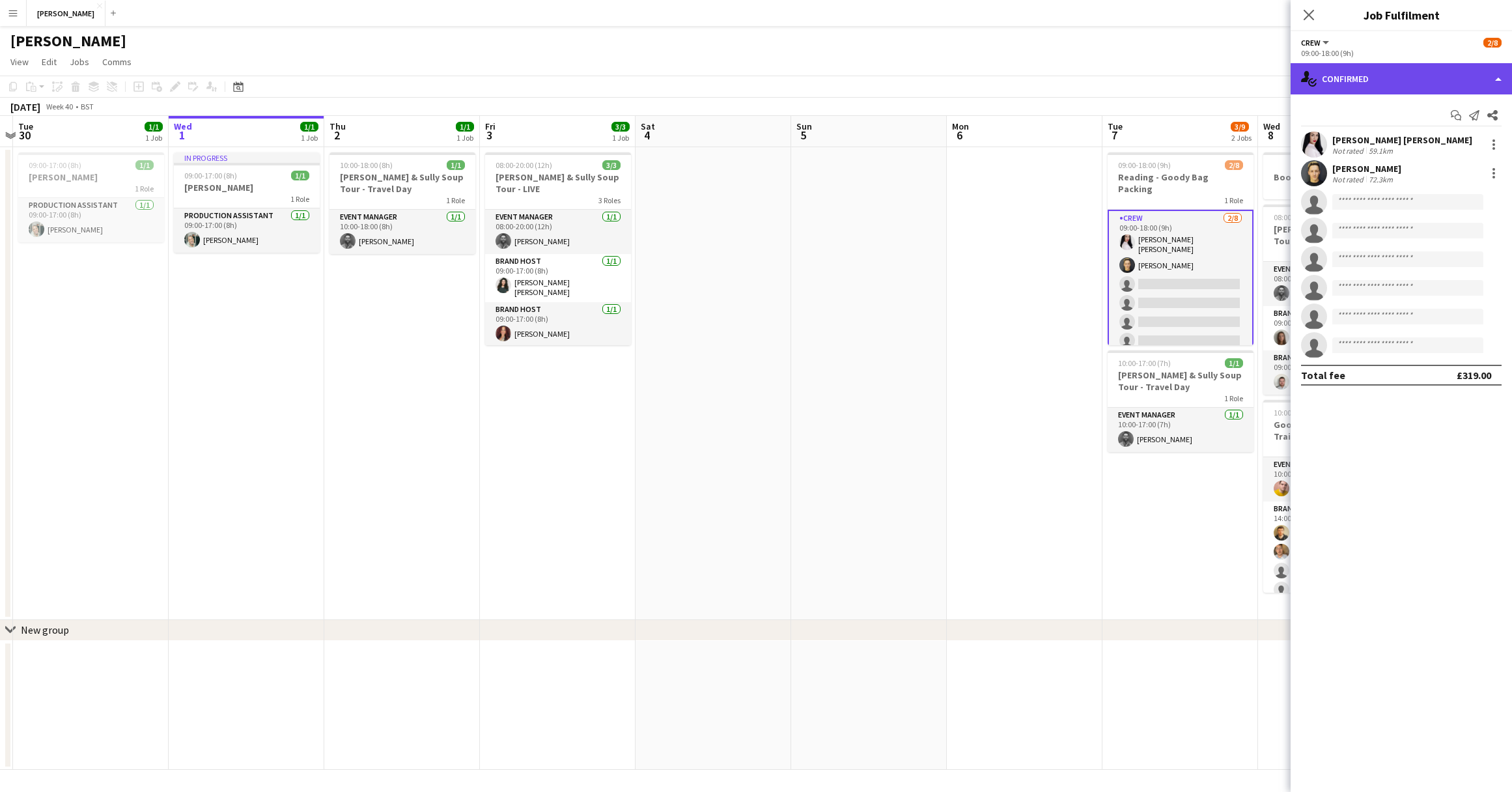
click at [1497, 77] on div "single-neutral-actions-check-2 Confirmed" at bounding box center [1401, 79] width 221 height 32
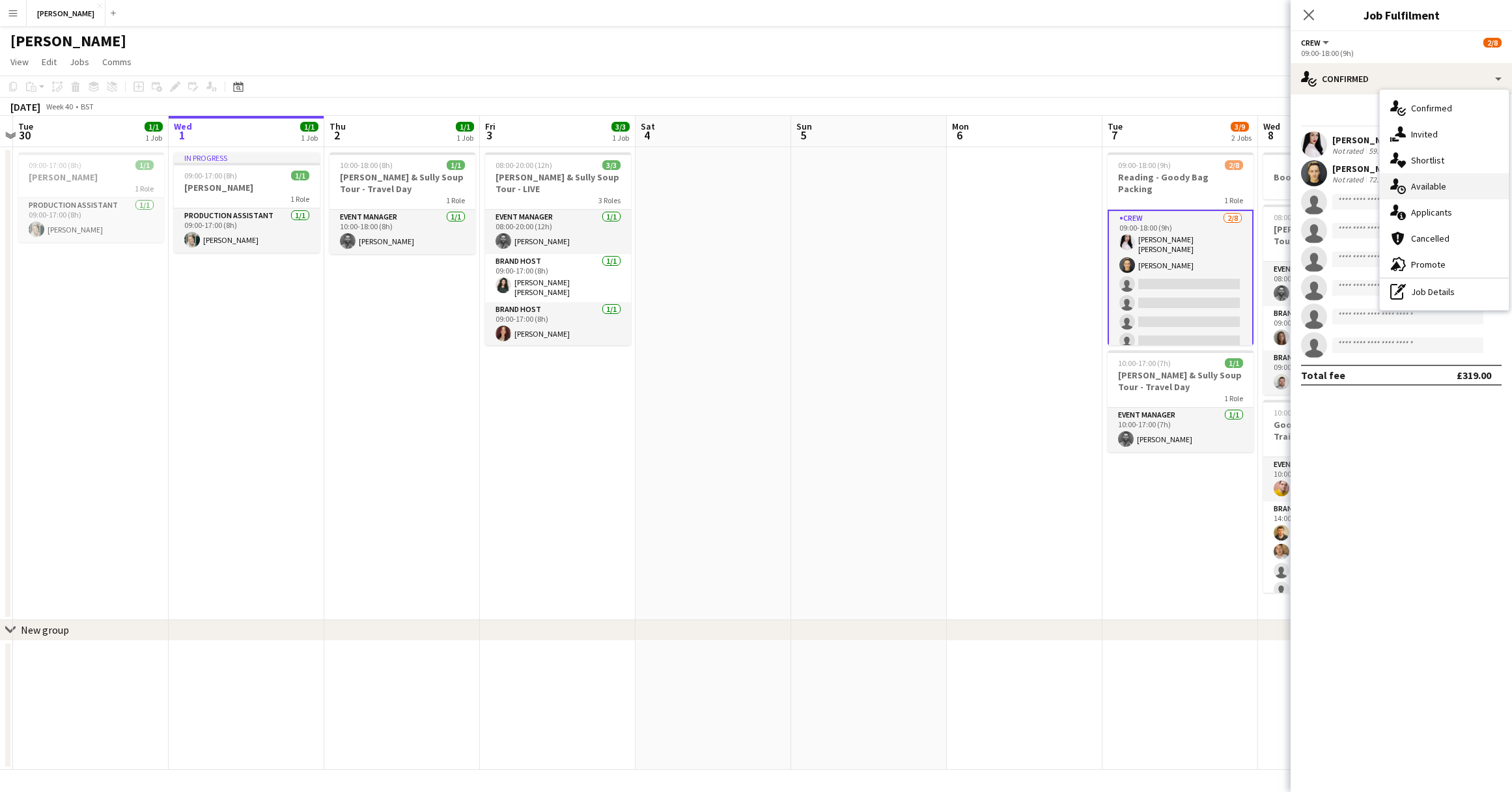
click at [1435, 182] on span "Available" at bounding box center [1428, 186] width 35 height 12
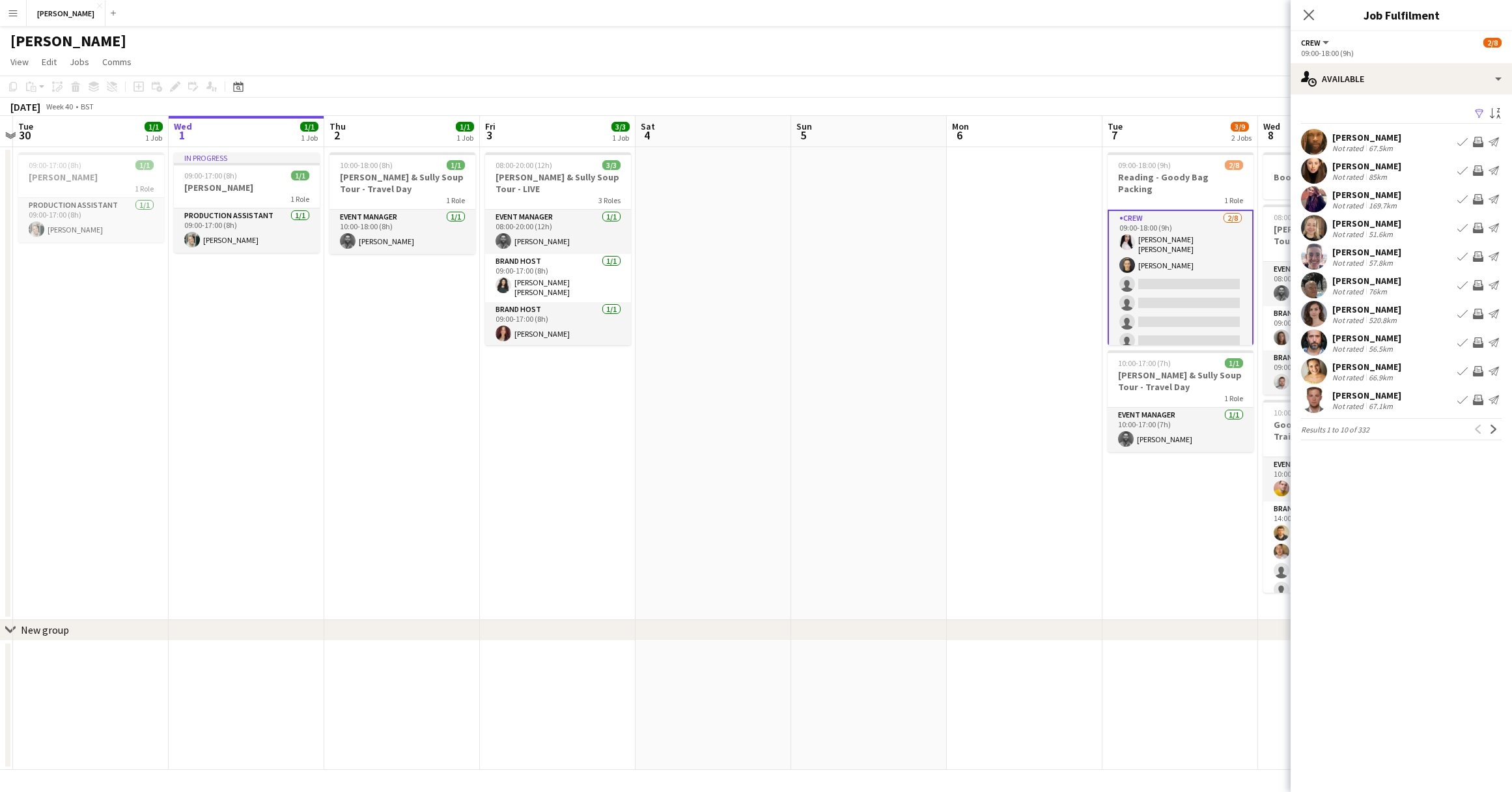
click at [912, 303] on app-date-cell at bounding box center [868, 384] width 155 height 473
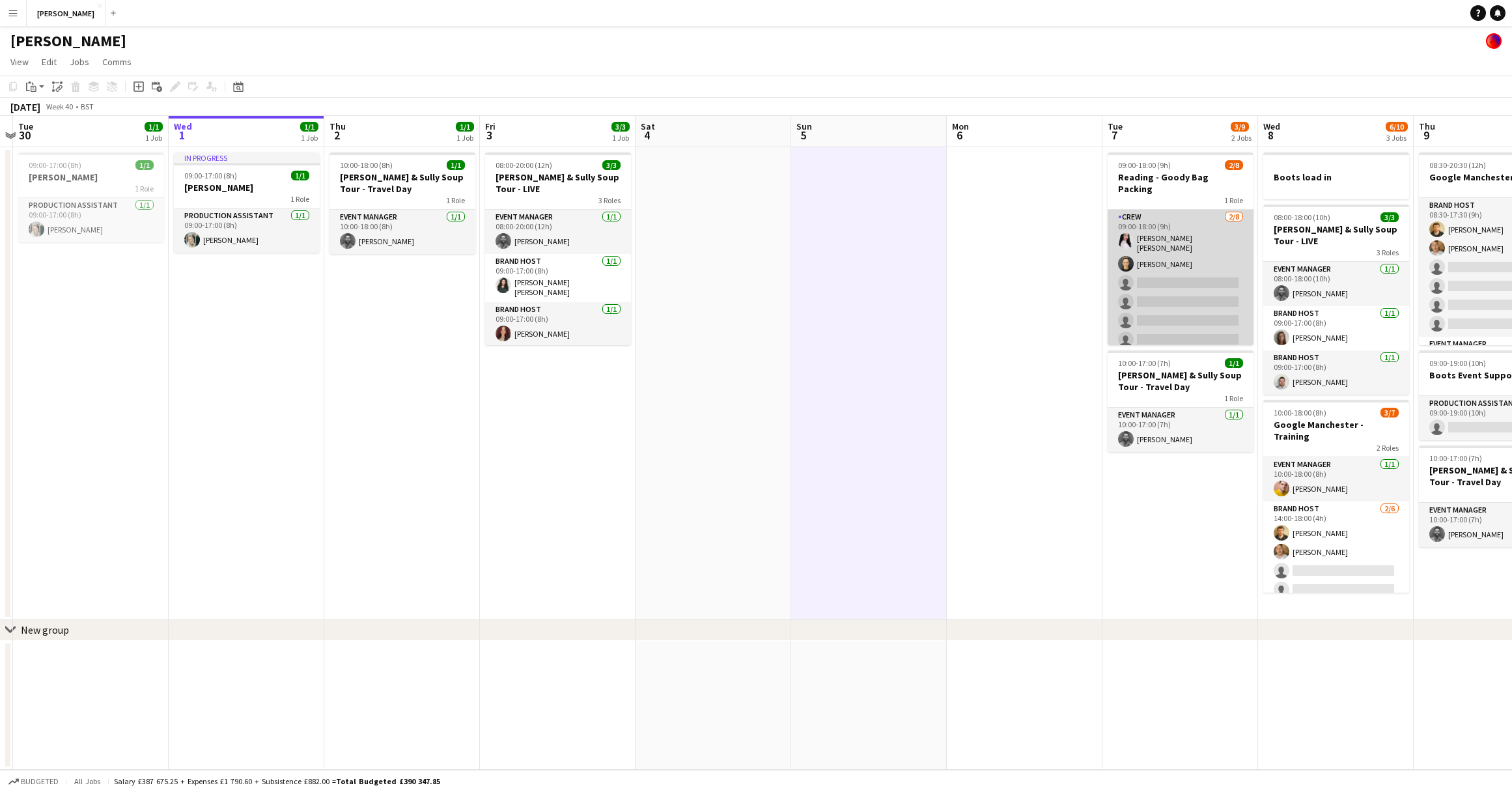
click at [1193, 263] on app-card-role "Crew 2/8 09:00-18:00 (9h) Elesha Eden cowley Alexey Steklyannikov single-neutra…" at bounding box center [1180, 300] width 146 height 180
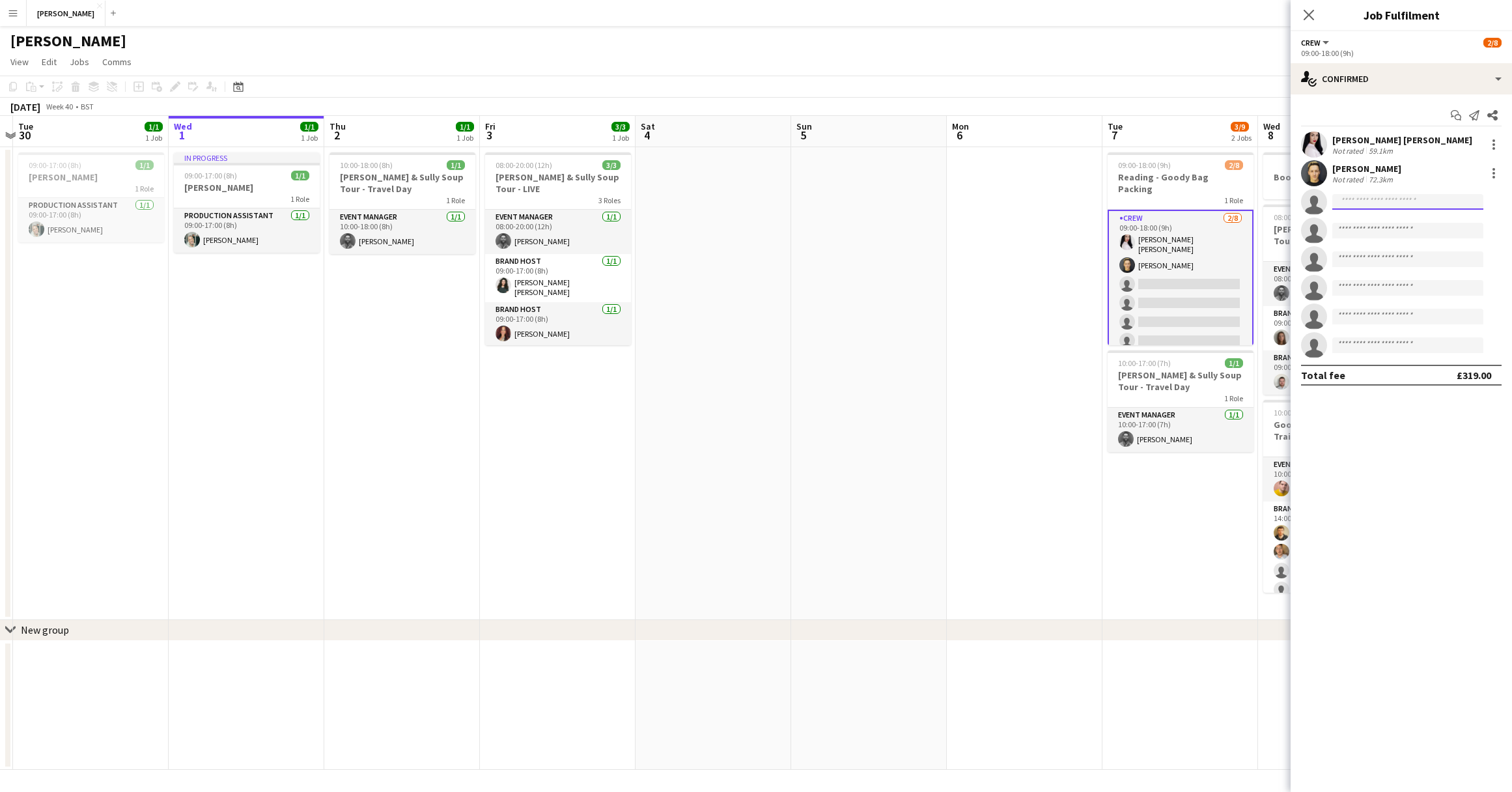
click at [1419, 202] on input at bounding box center [1407, 202] width 151 height 16
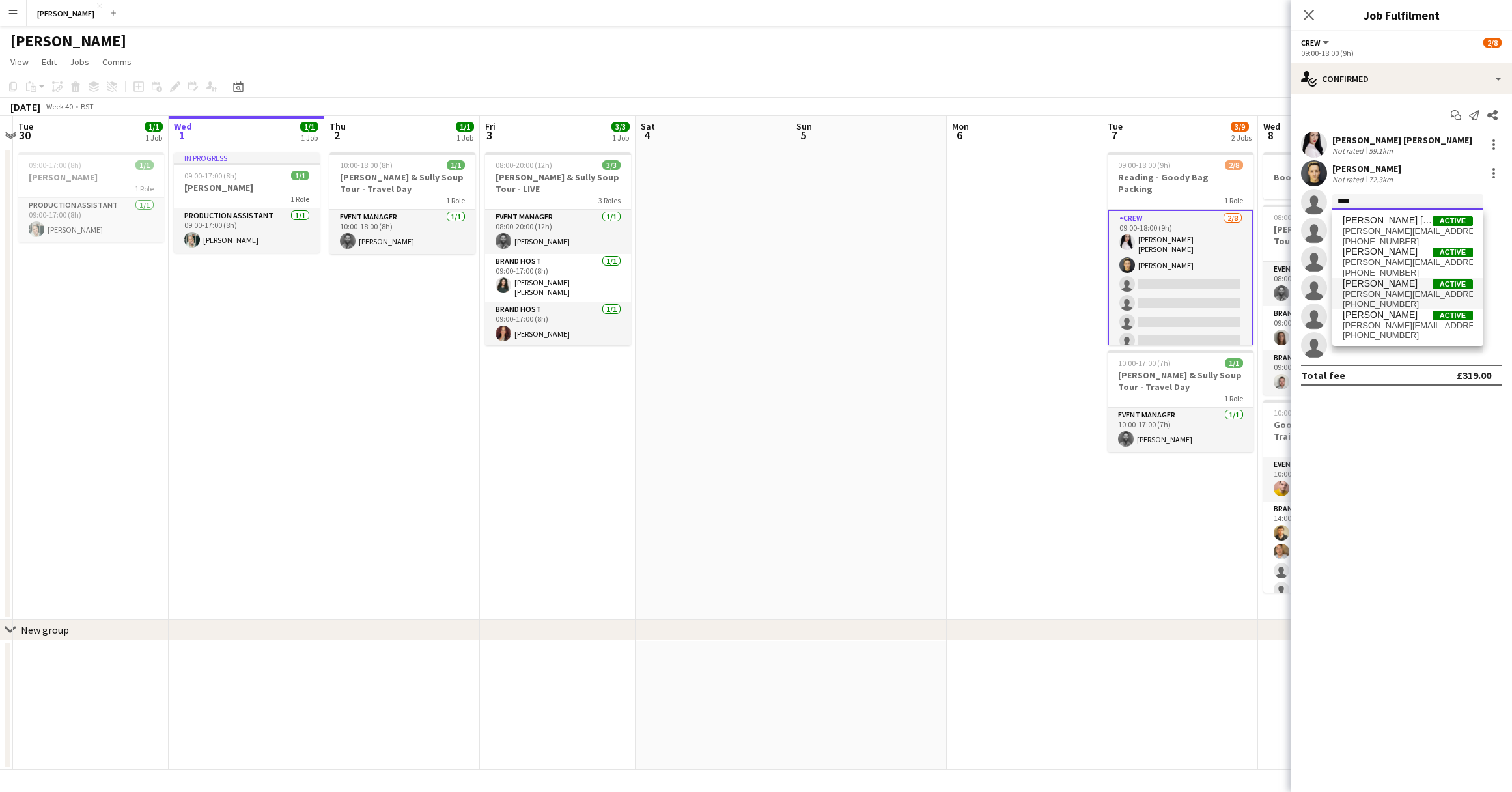
type input "****"
click at [1396, 287] on span "Chloe Patey Active" at bounding box center [1408, 283] width 131 height 11
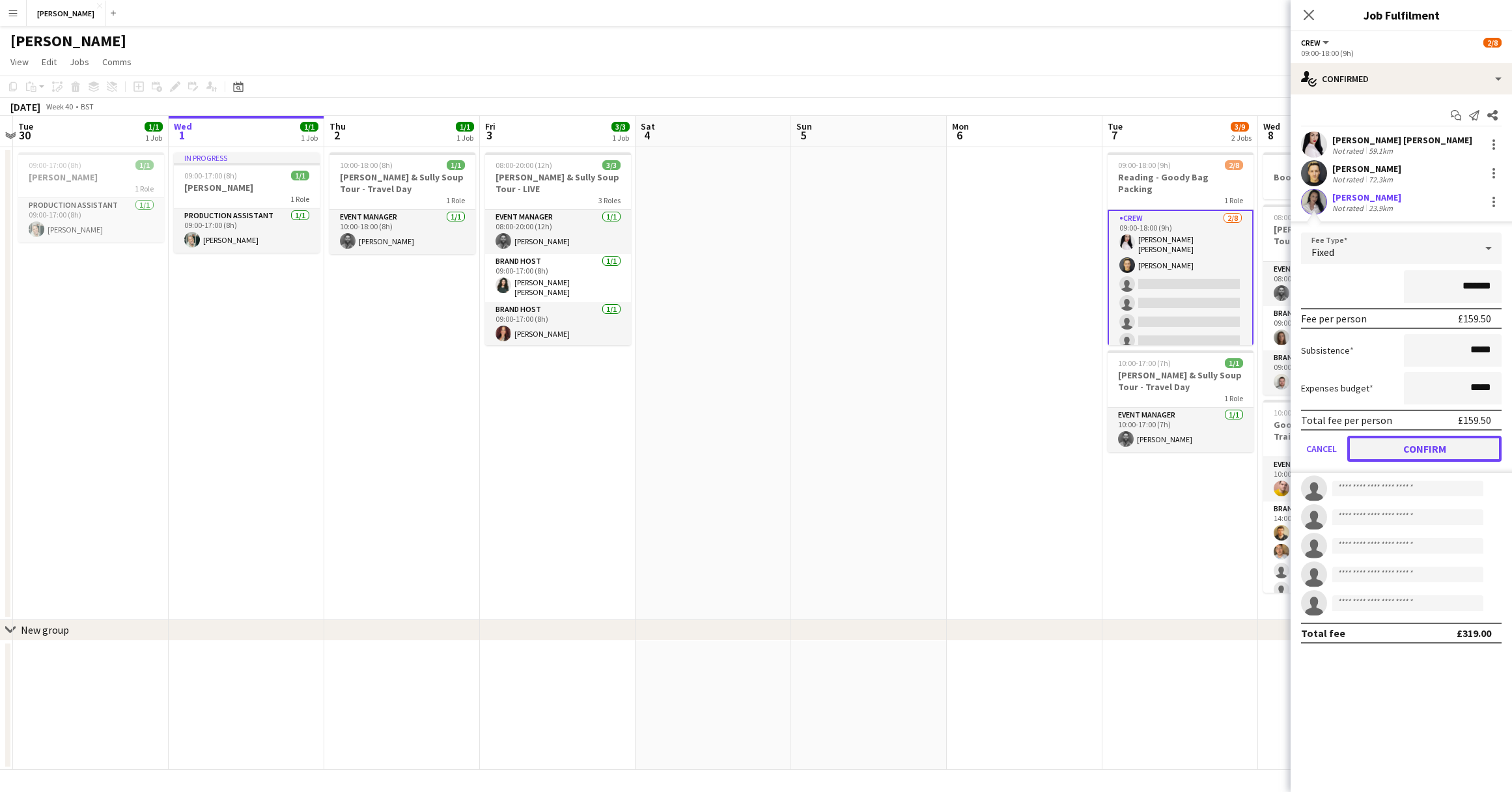
click at [1410, 445] on button "Confirm" at bounding box center [1424, 448] width 155 height 26
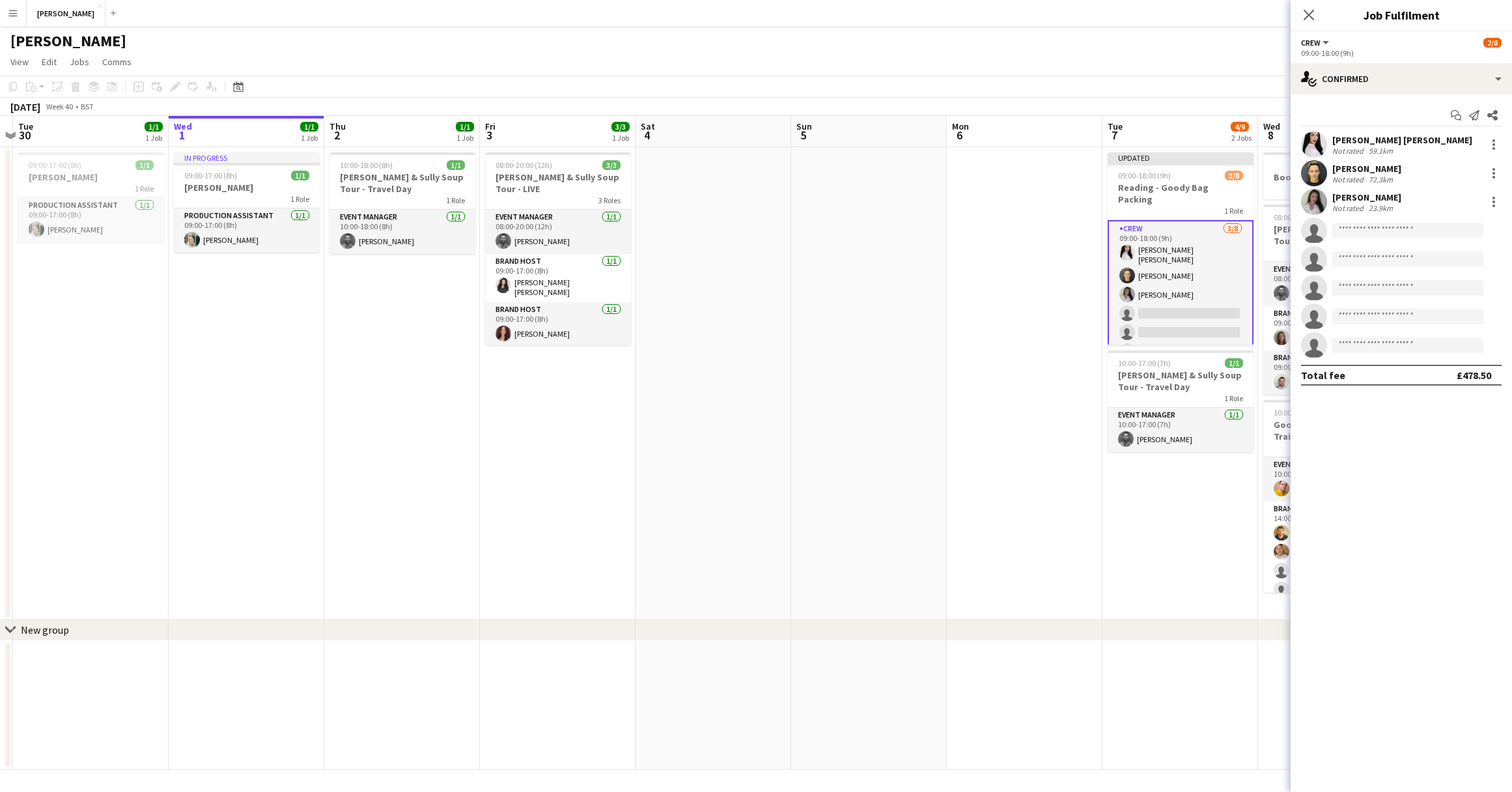
click at [1007, 330] on app-date-cell at bounding box center [1024, 384] width 155 height 473
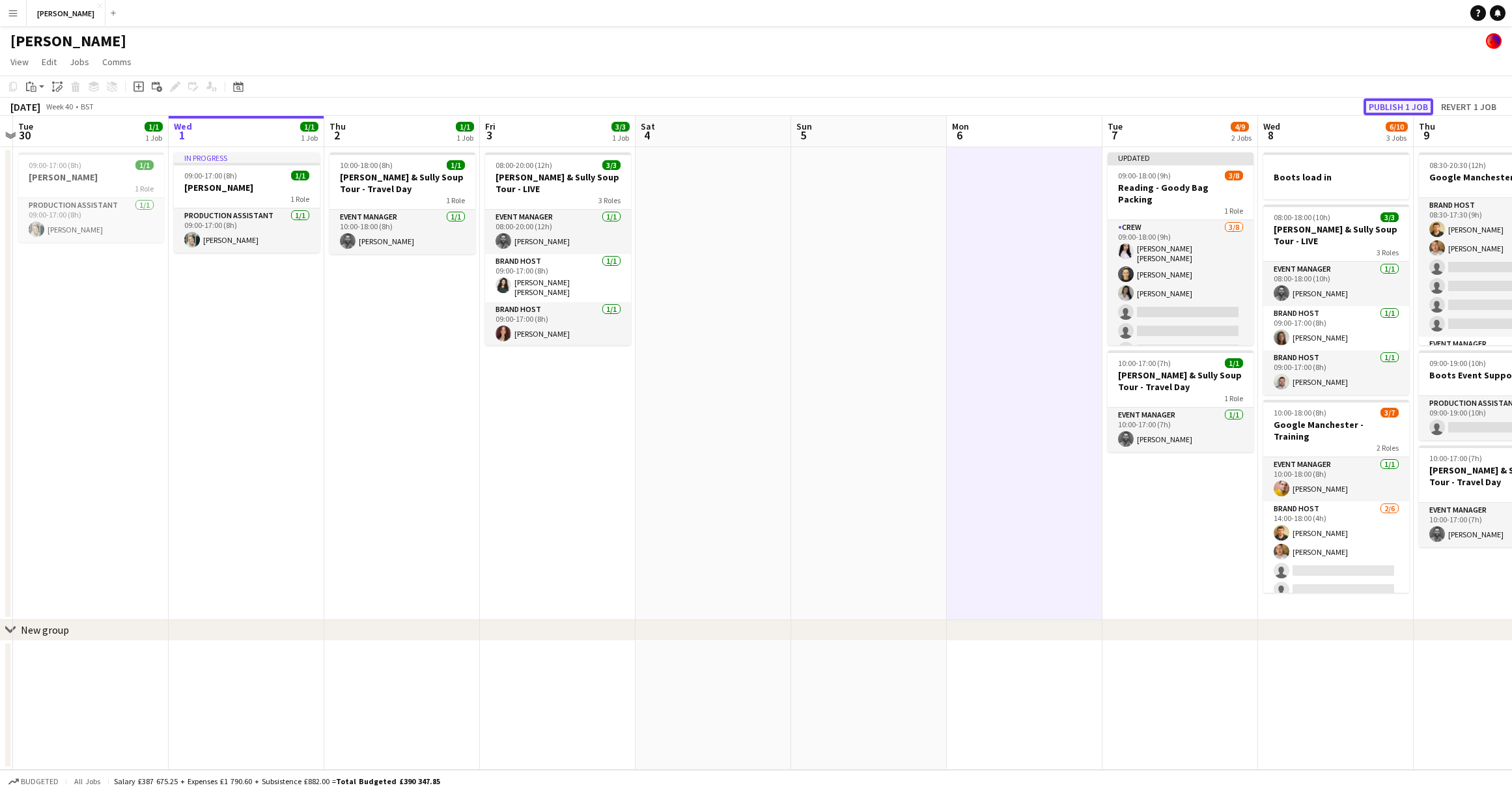
click at [1395, 102] on button "Publish 1 job" at bounding box center [1398, 107] width 70 height 17
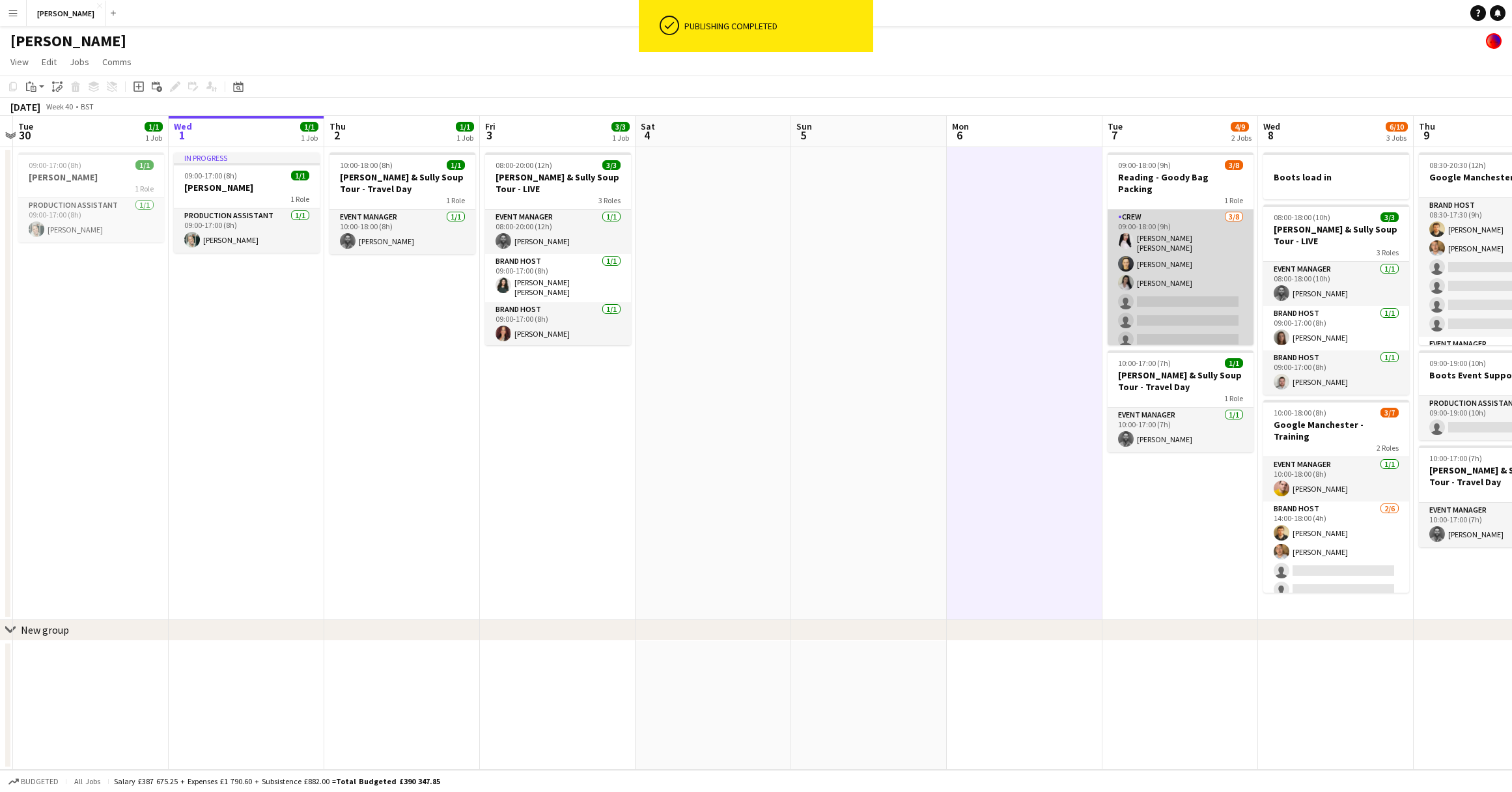
scroll to position [29, 0]
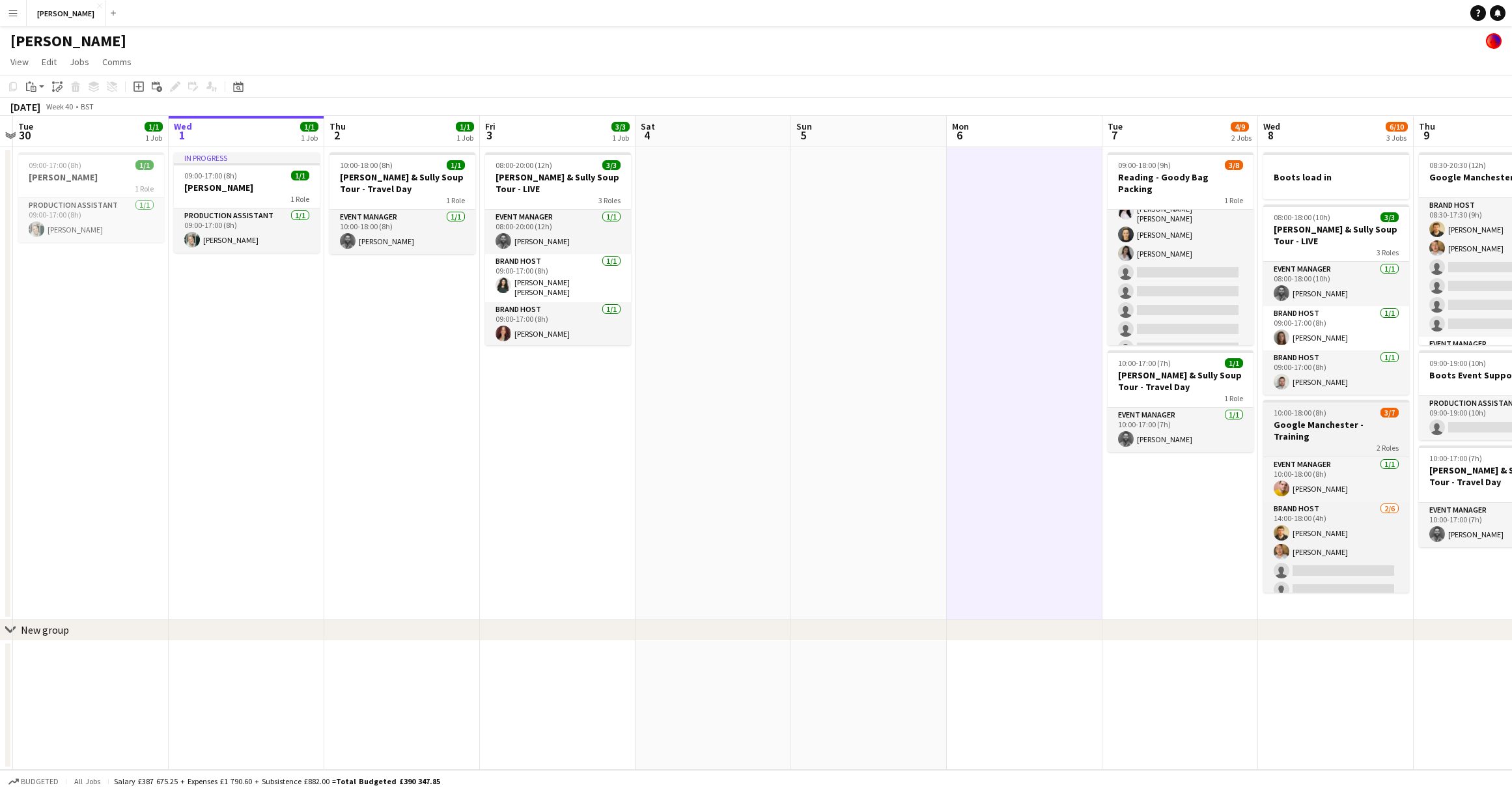
click at [1344, 419] on h3 "Google Manchester - Training" at bounding box center [1336, 430] width 146 height 23
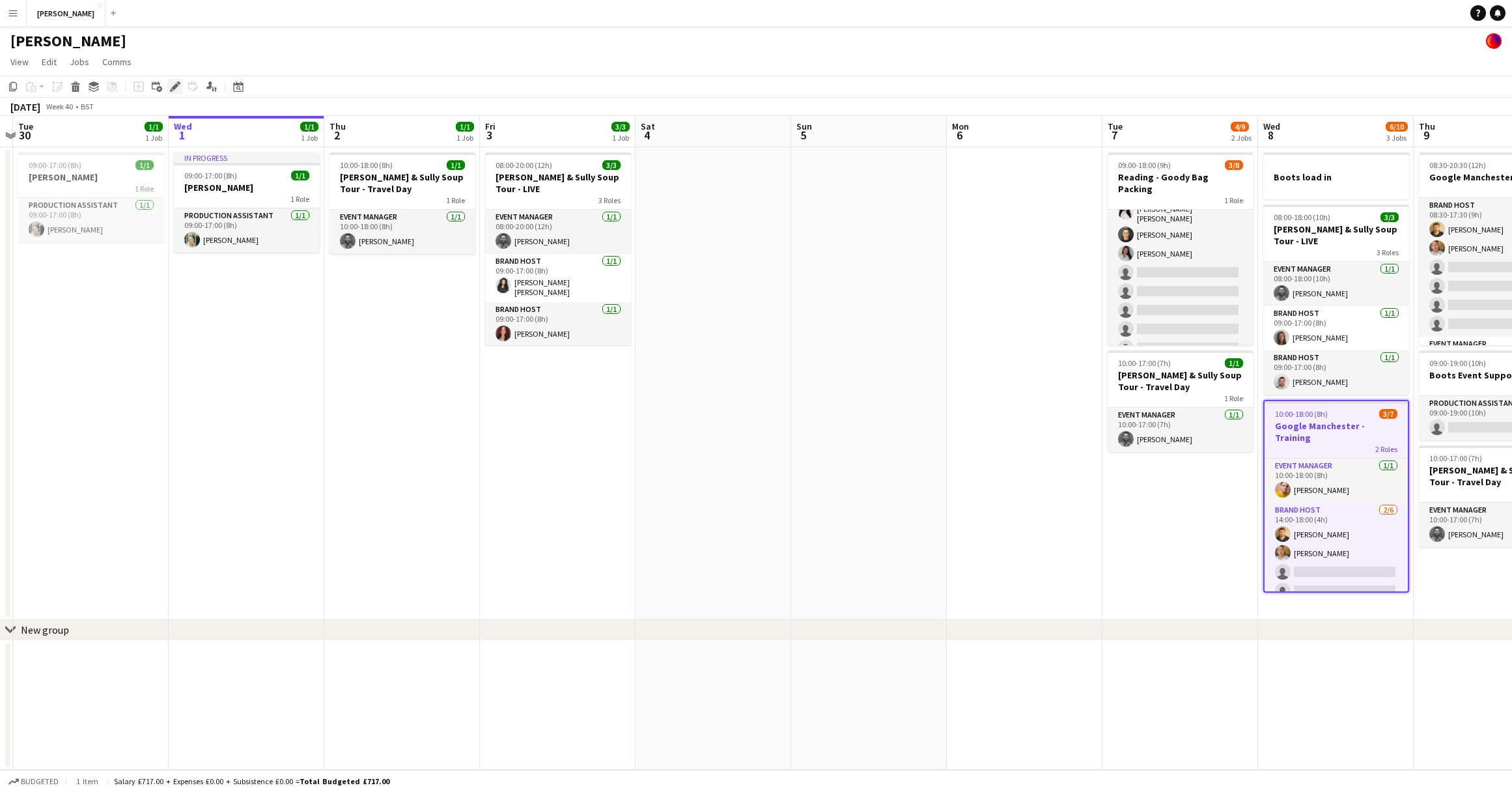
click at [174, 83] on icon "Edit" at bounding box center [175, 86] width 11 height 11
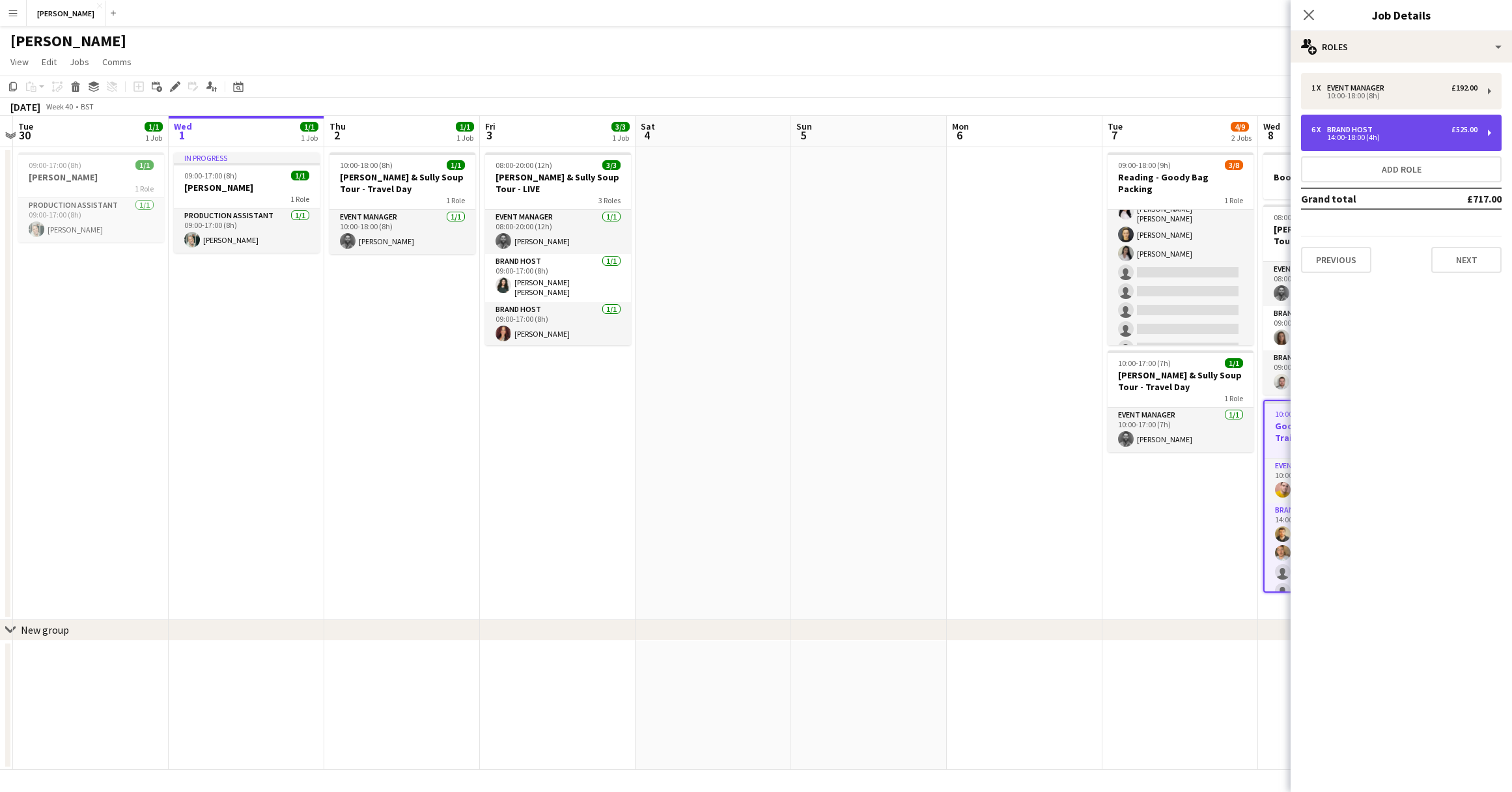
click at [1390, 142] on div "6 x Brand Host £525.00 14:00-18:00 (4h)" at bounding box center [1401, 133] width 200 height 37
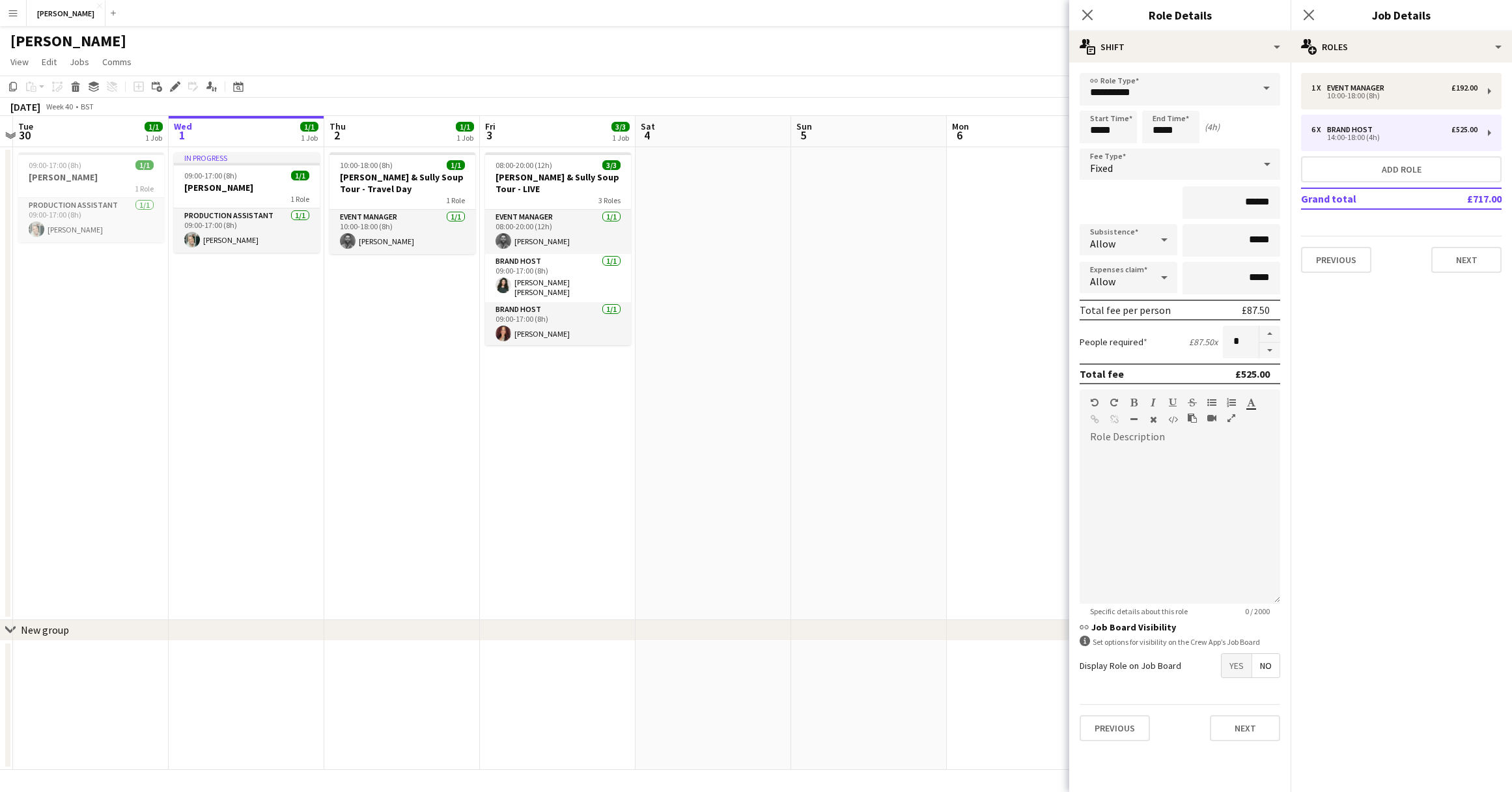
click at [1233, 667] on span "Yes" at bounding box center [1237, 665] width 30 height 23
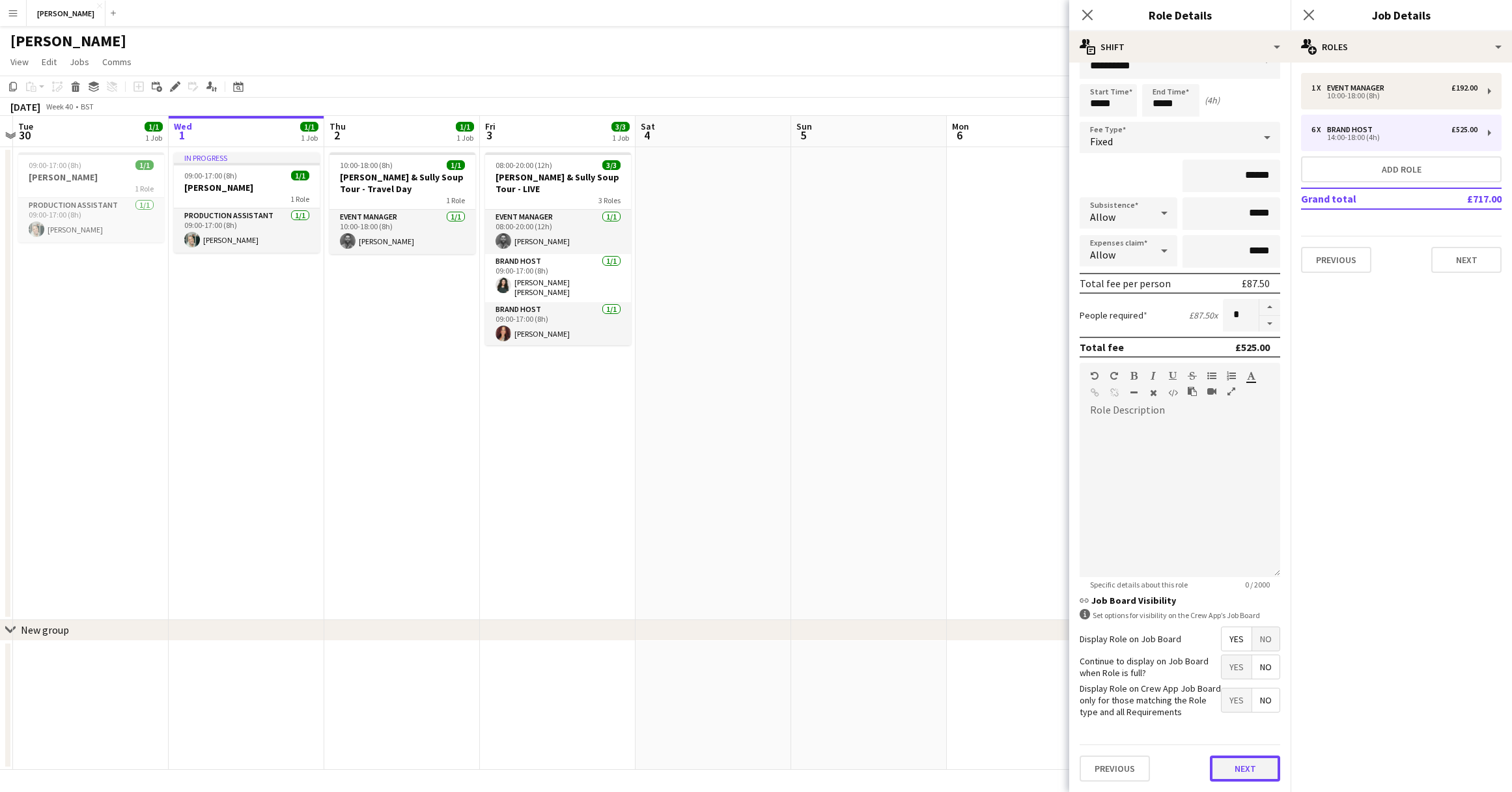
click at [1247, 757] on button "Next" at bounding box center [1245, 768] width 71 height 26
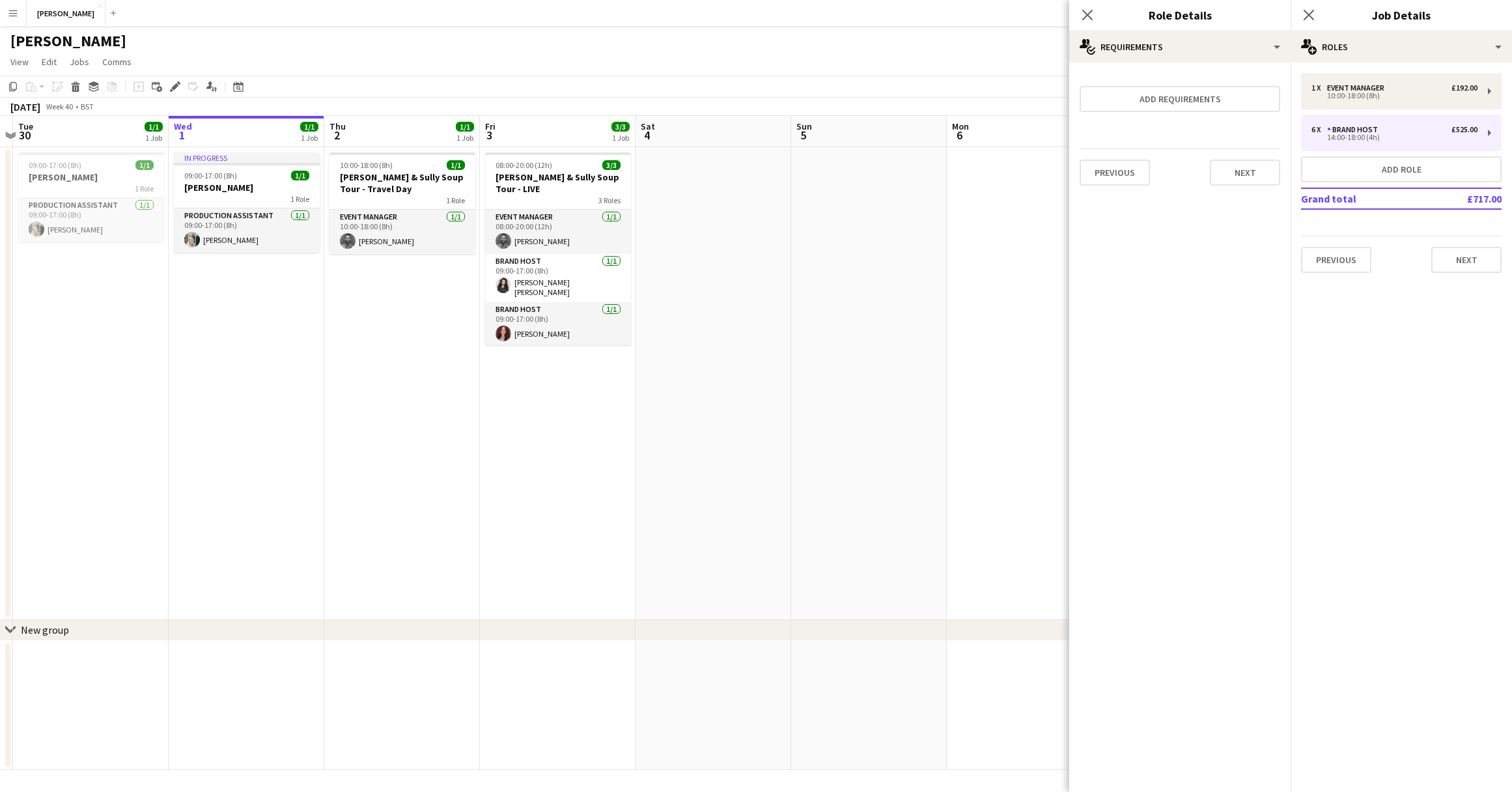
scroll to position [0, 0]
click at [1251, 169] on button "Next" at bounding box center [1245, 173] width 71 height 26
click at [1267, 180] on button "Finish" at bounding box center [1255, 174] width 49 height 26
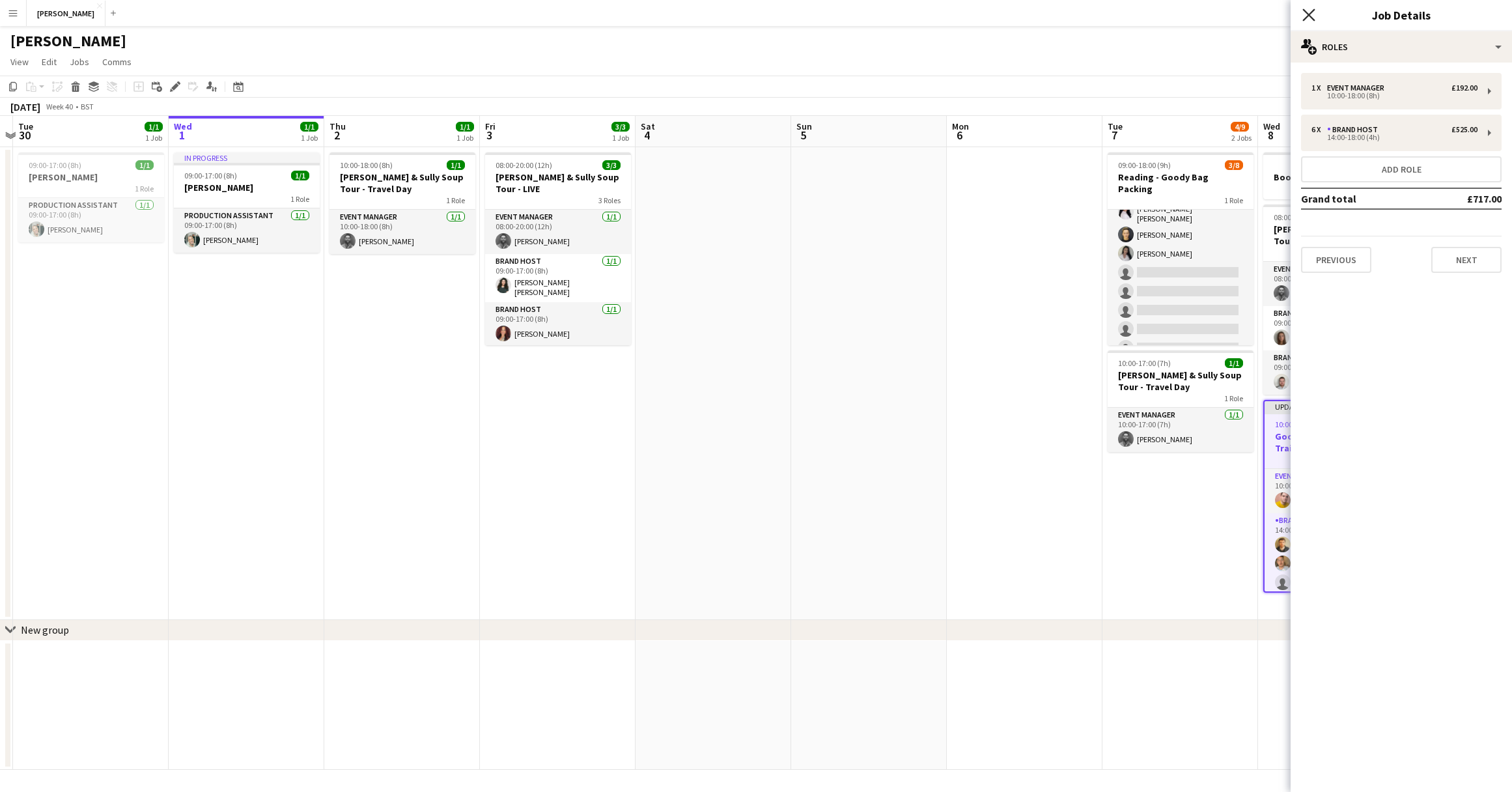
click at [1313, 15] on icon "Close pop-in" at bounding box center [1308, 14] width 12 height 12
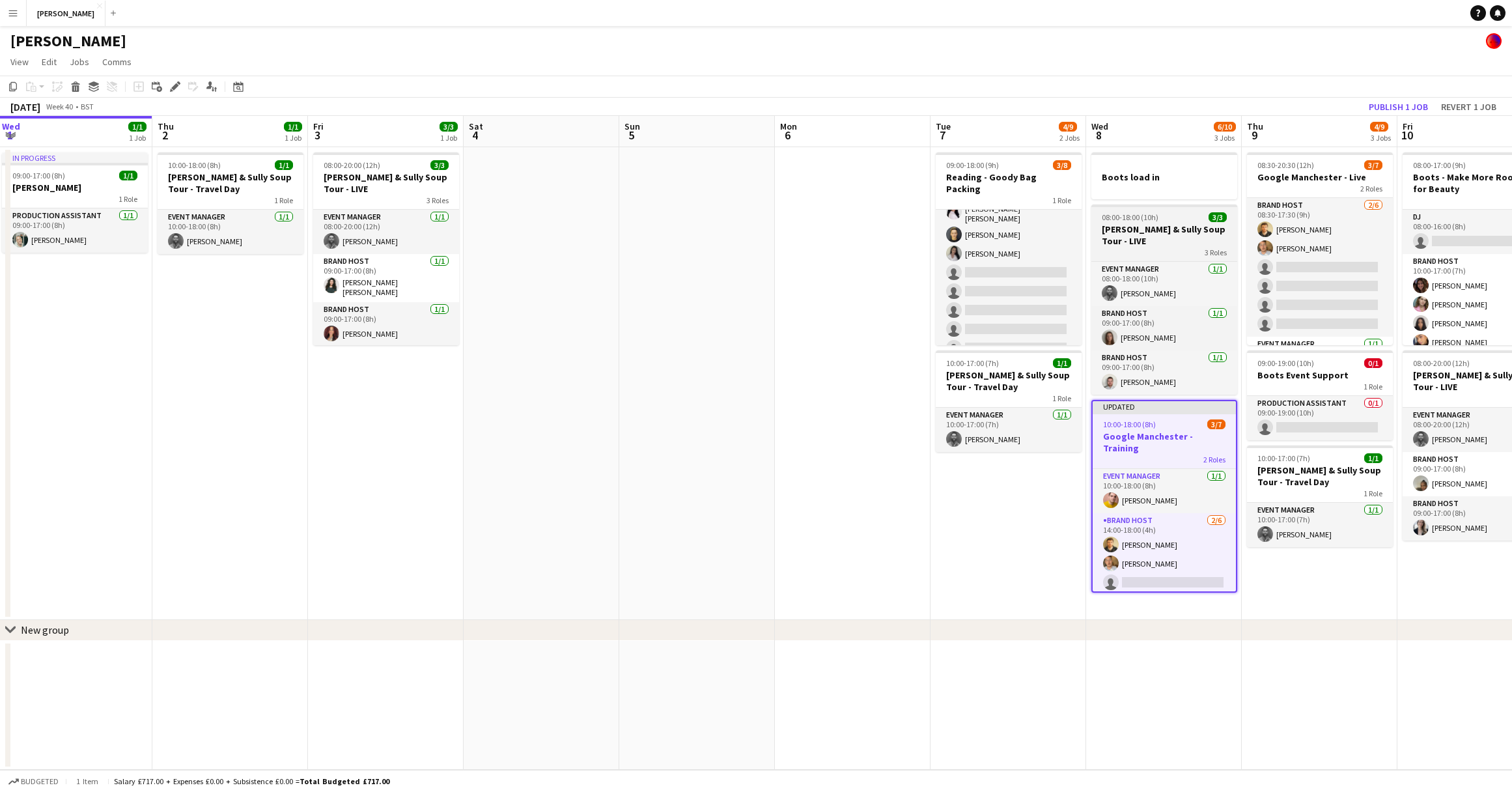
scroll to position [0, 522]
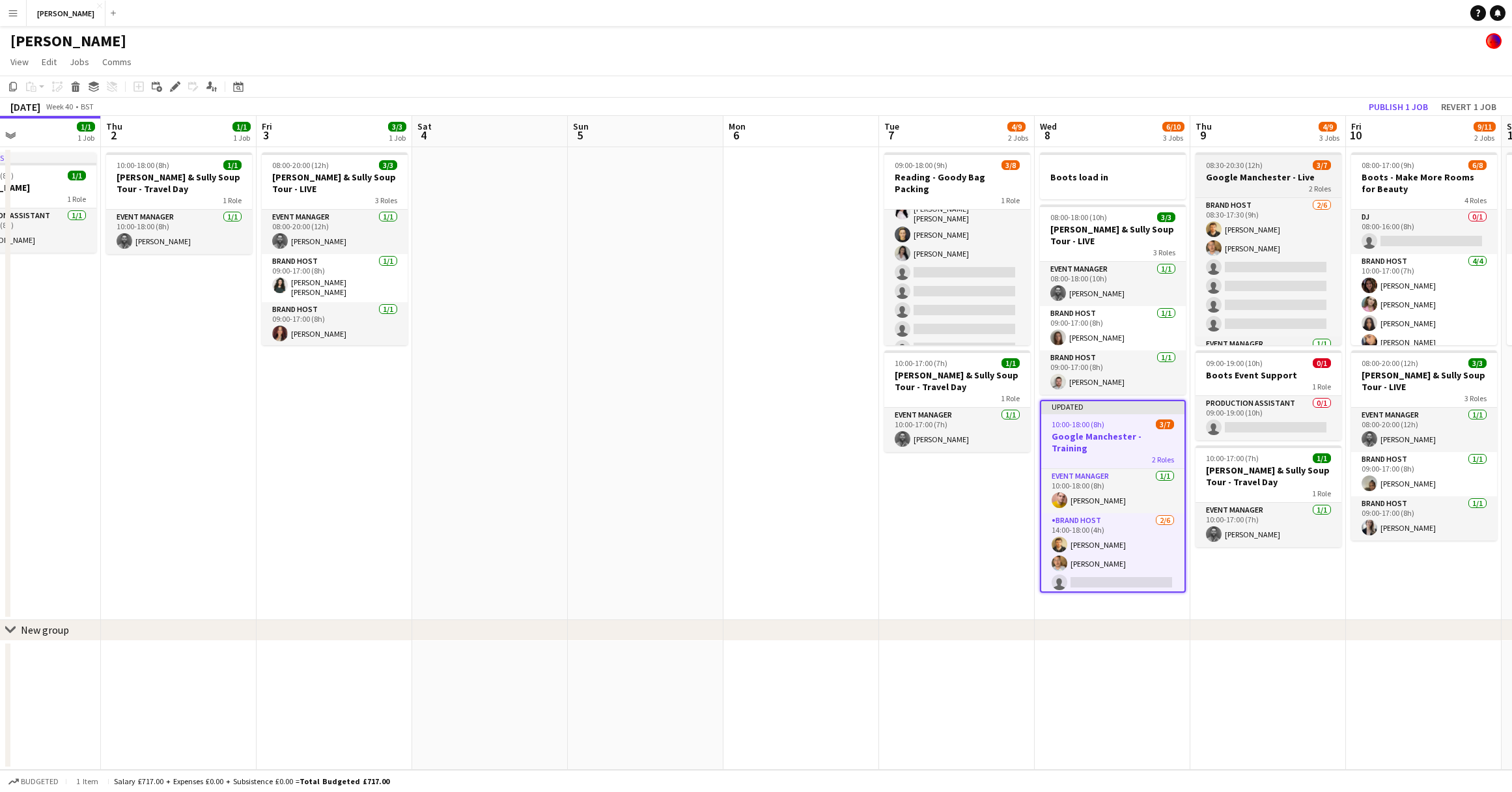
click at [1291, 176] on h3 "Google Manchester - Live" at bounding box center [1268, 177] width 146 height 12
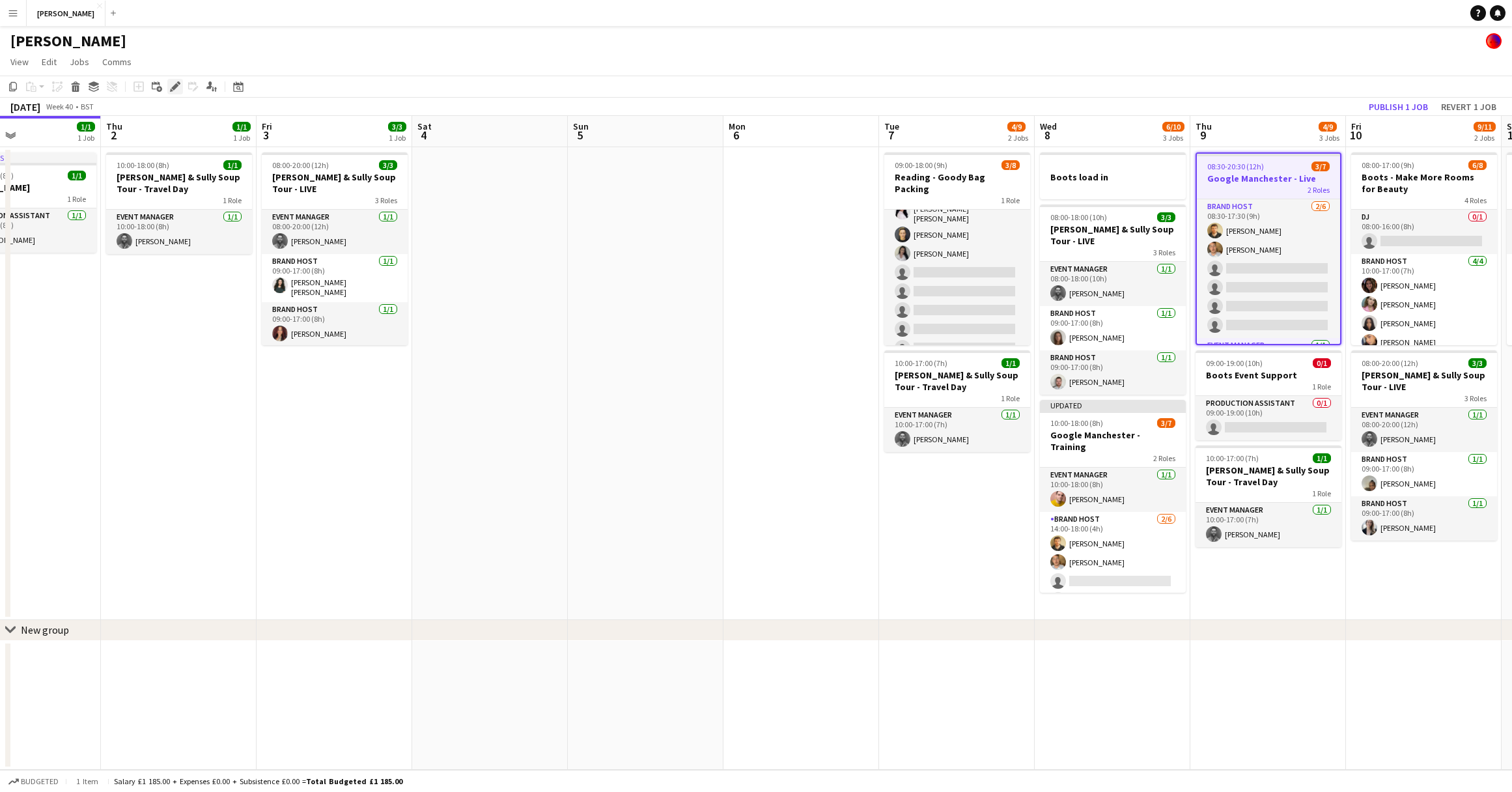
click at [176, 85] on icon at bounding box center [175, 87] width 8 height 8
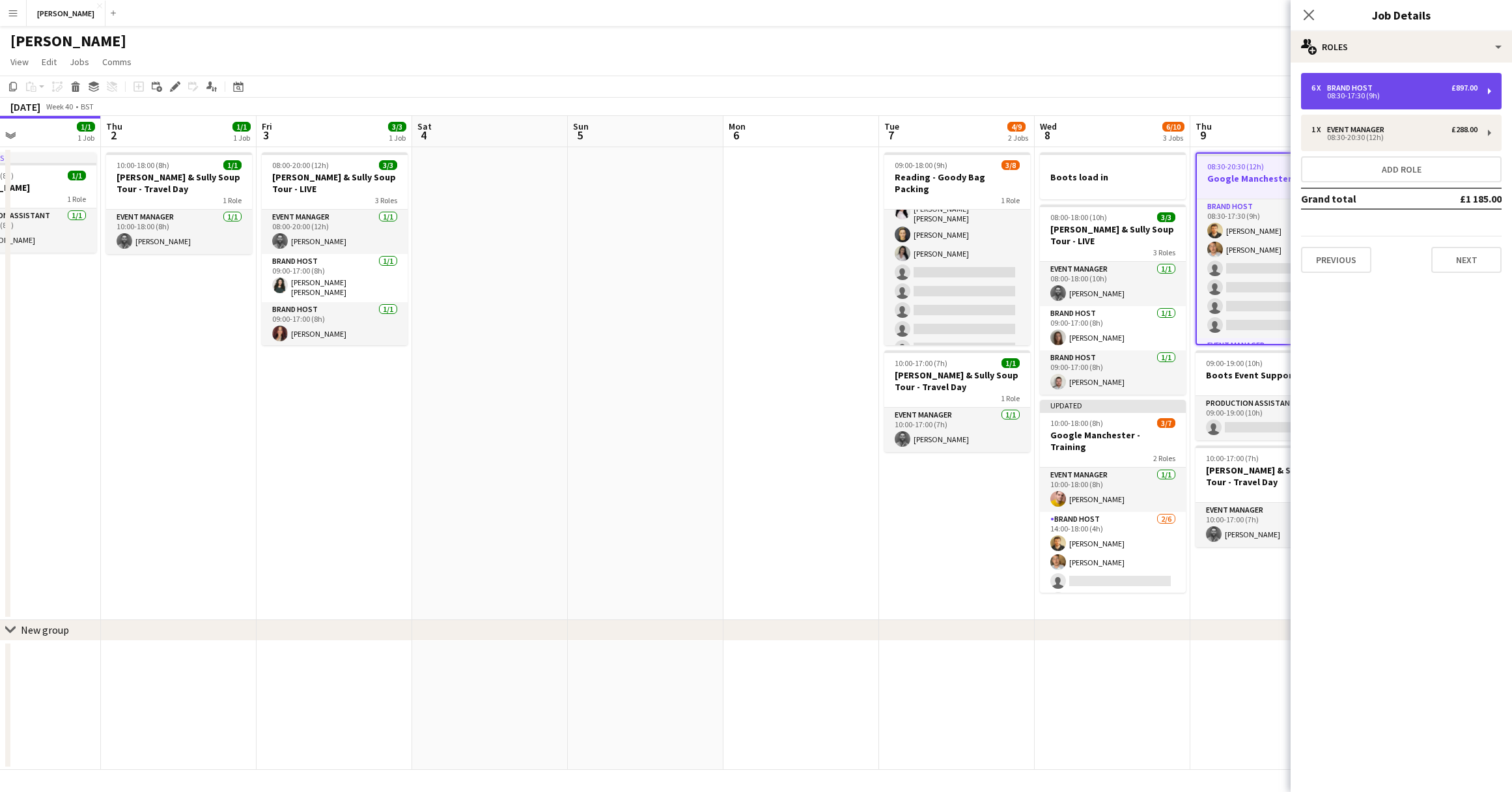
click at [1413, 96] on div "08:30-17:30 (9h)" at bounding box center [1393, 95] width 166 height 7
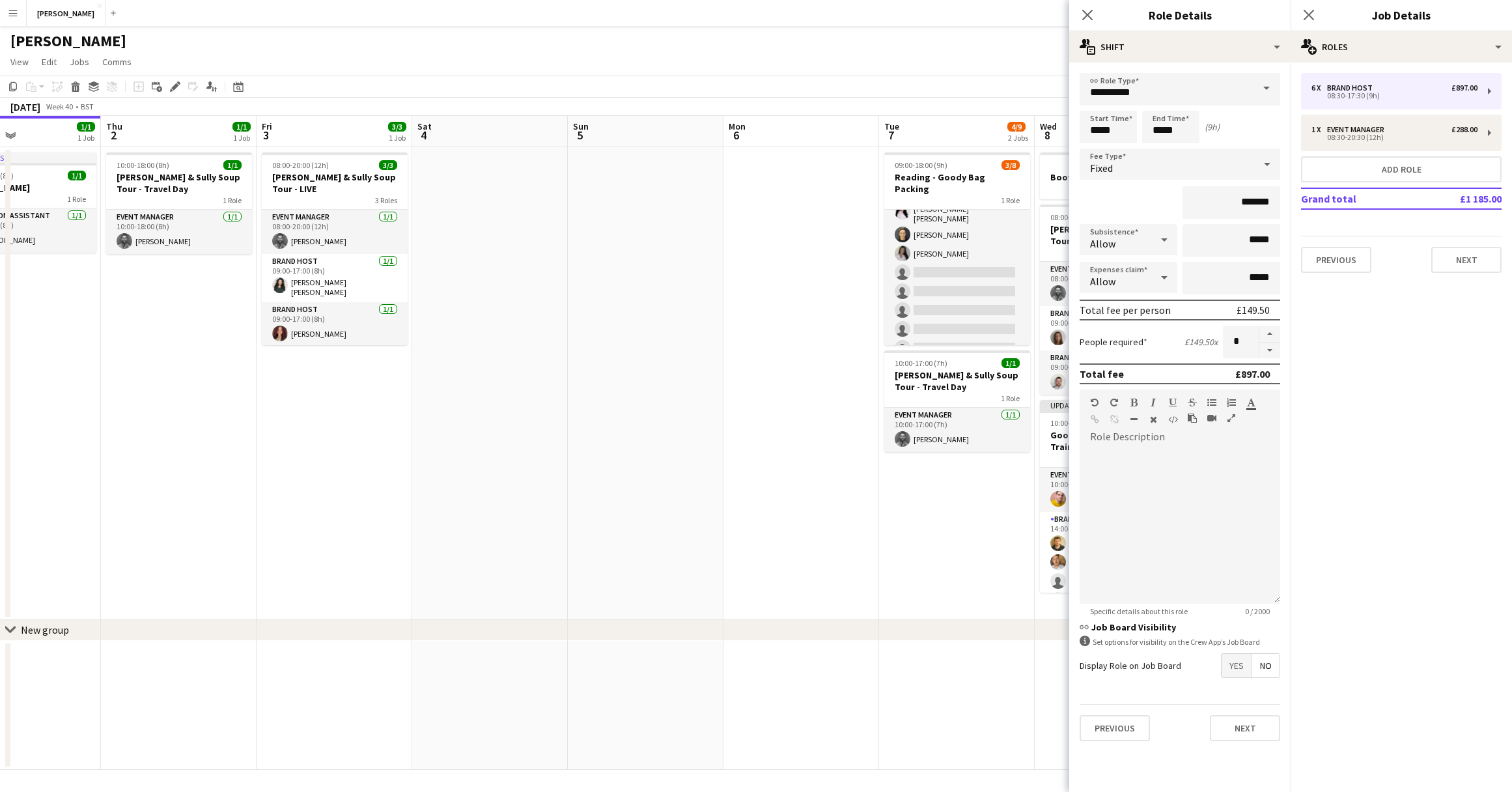
click at [1234, 667] on span "Yes" at bounding box center [1237, 665] width 30 height 23
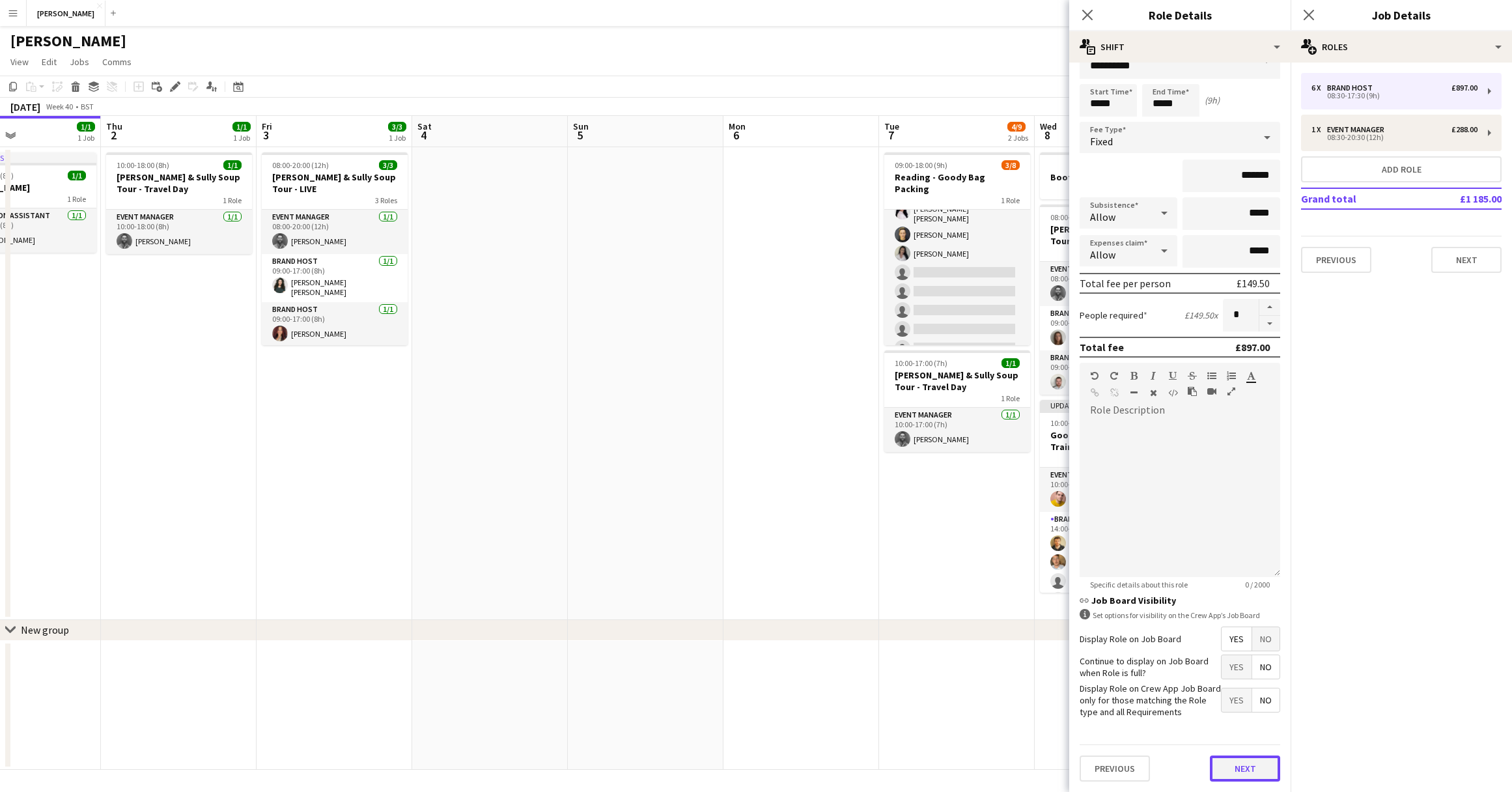
click at [1246, 766] on button "Next" at bounding box center [1245, 768] width 71 height 26
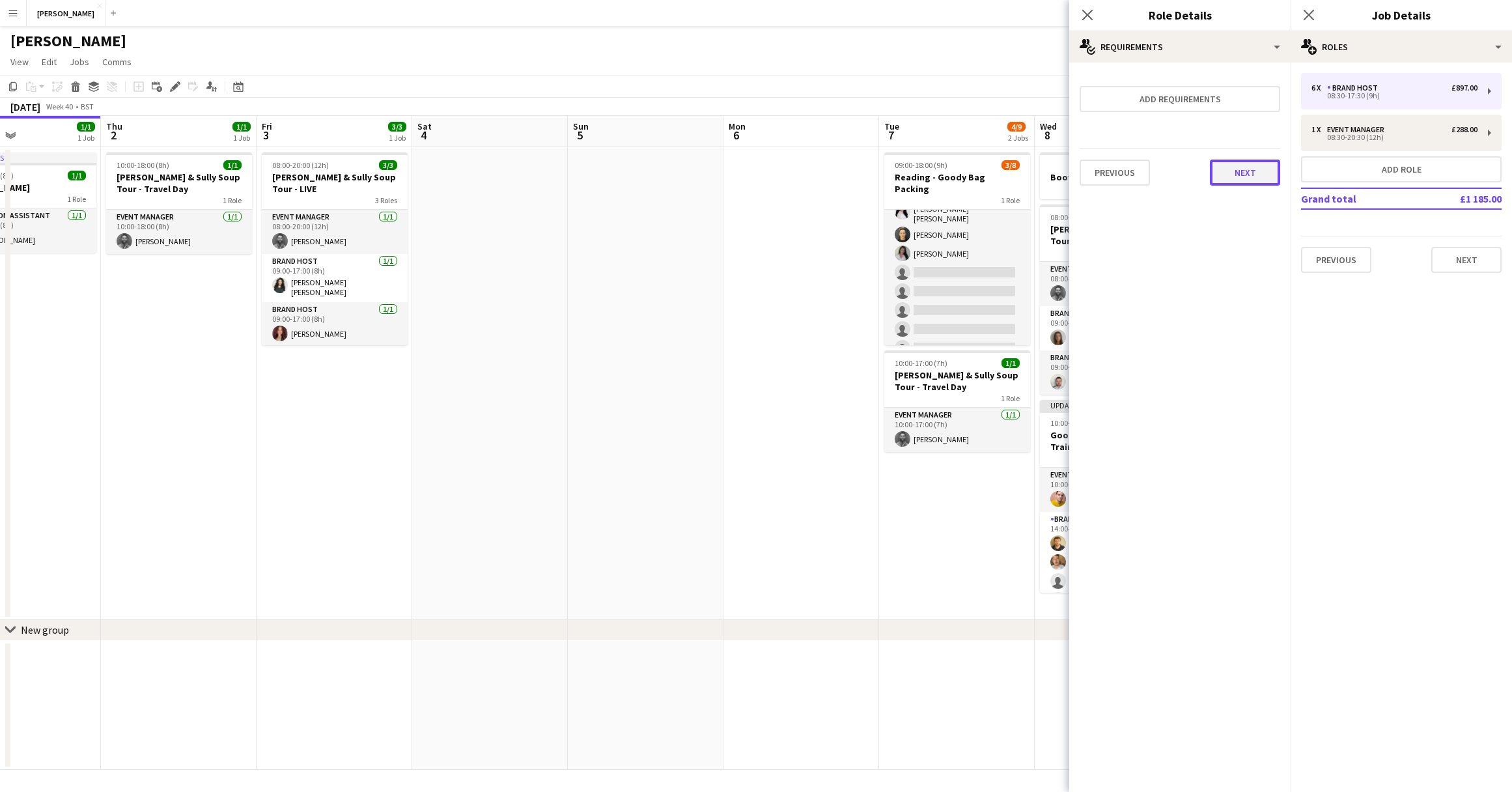
click at [1251, 167] on button "Next" at bounding box center [1245, 173] width 71 height 26
click at [1257, 163] on button "Finish" at bounding box center [1255, 174] width 49 height 26
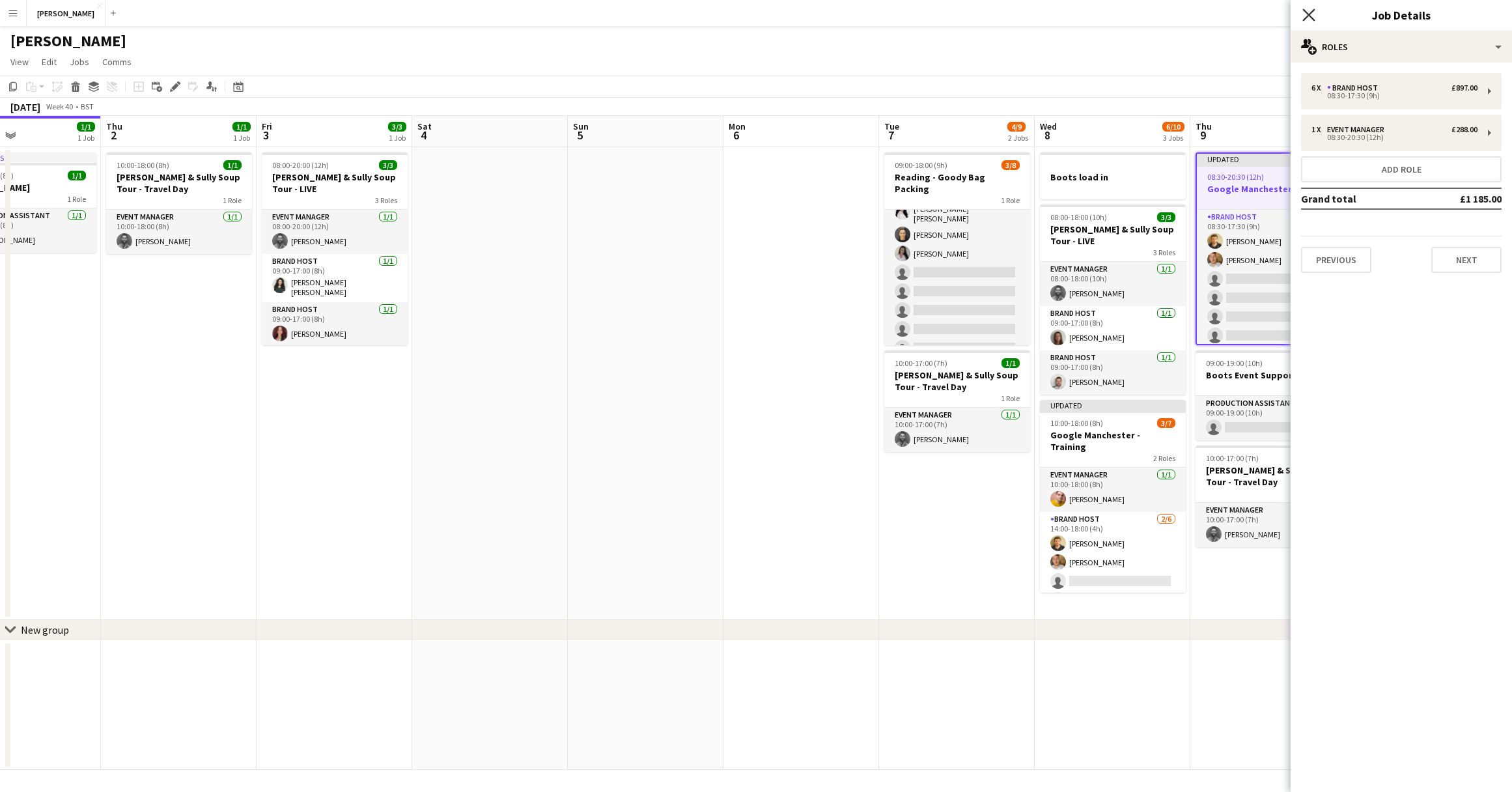
click at [1308, 10] on icon "Close pop-in" at bounding box center [1308, 14] width 12 height 12
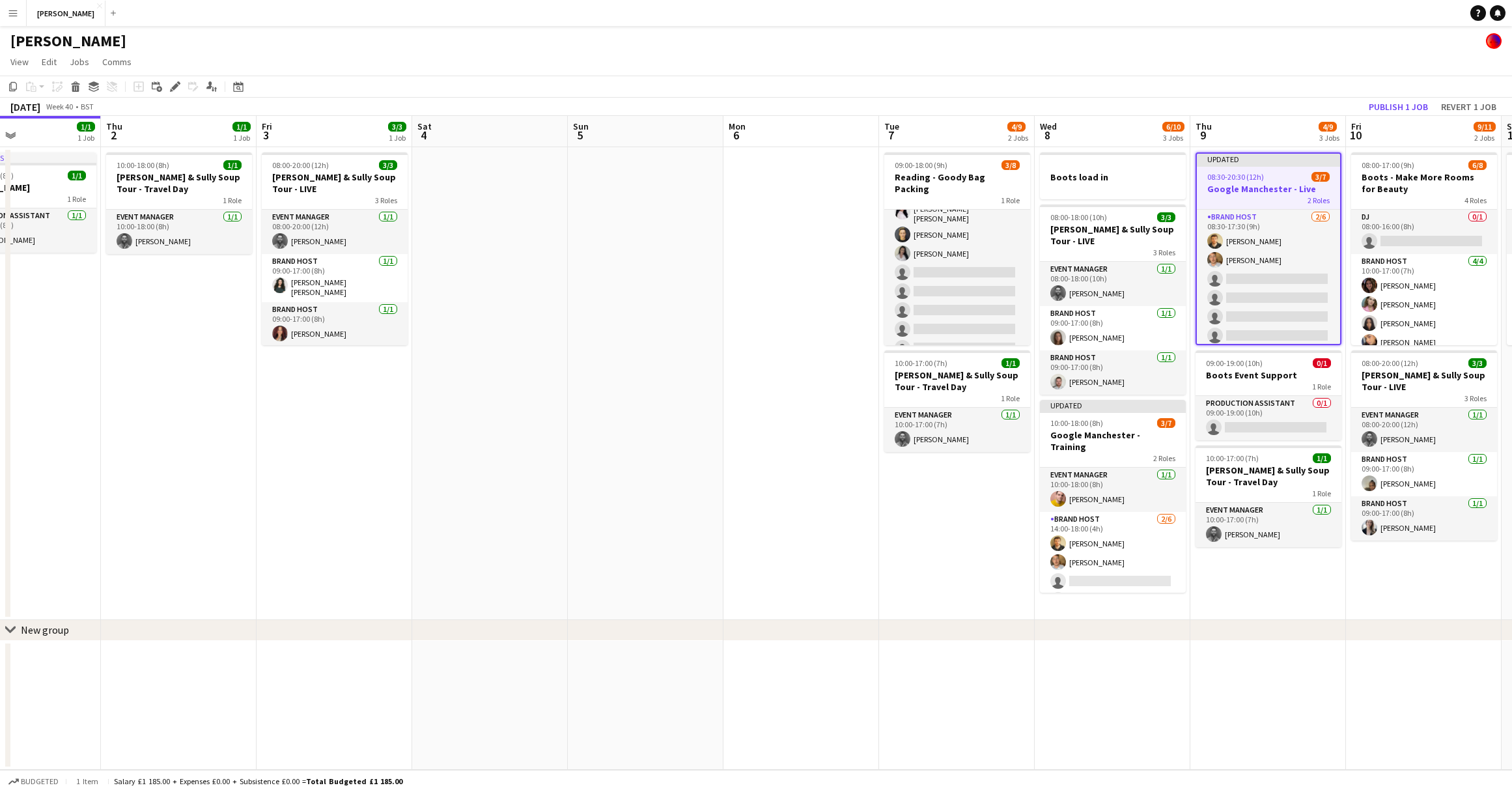
click at [927, 538] on app-date-cell "09:00-18:00 (9h) 3/8 Reading - Goody Bag Packing 1 Role Crew 3/8 09:00-18:00 (9…" at bounding box center [956, 384] width 155 height 473
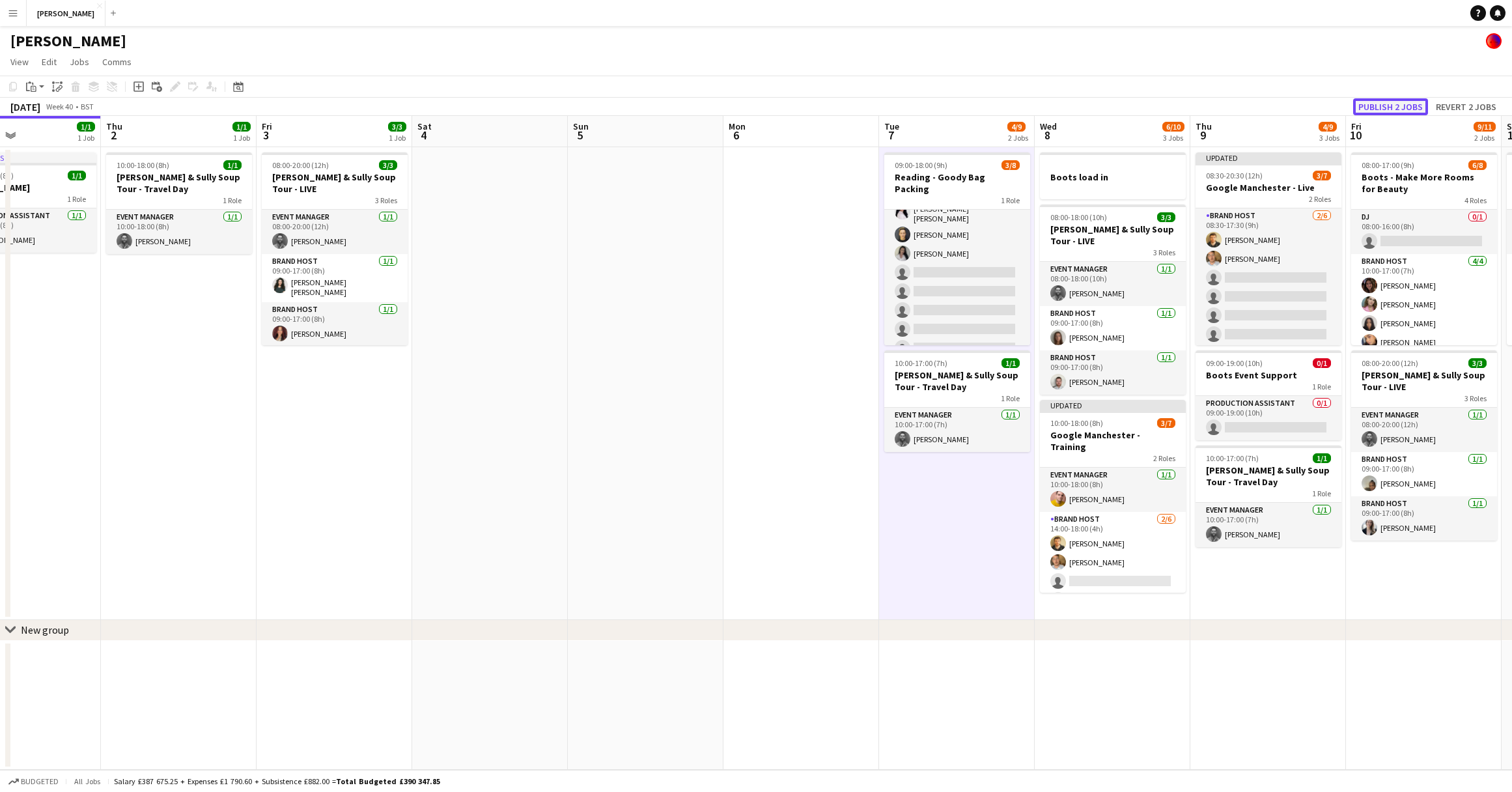
click at [1388, 107] on button "Publish 2 jobs" at bounding box center [1390, 107] width 75 height 17
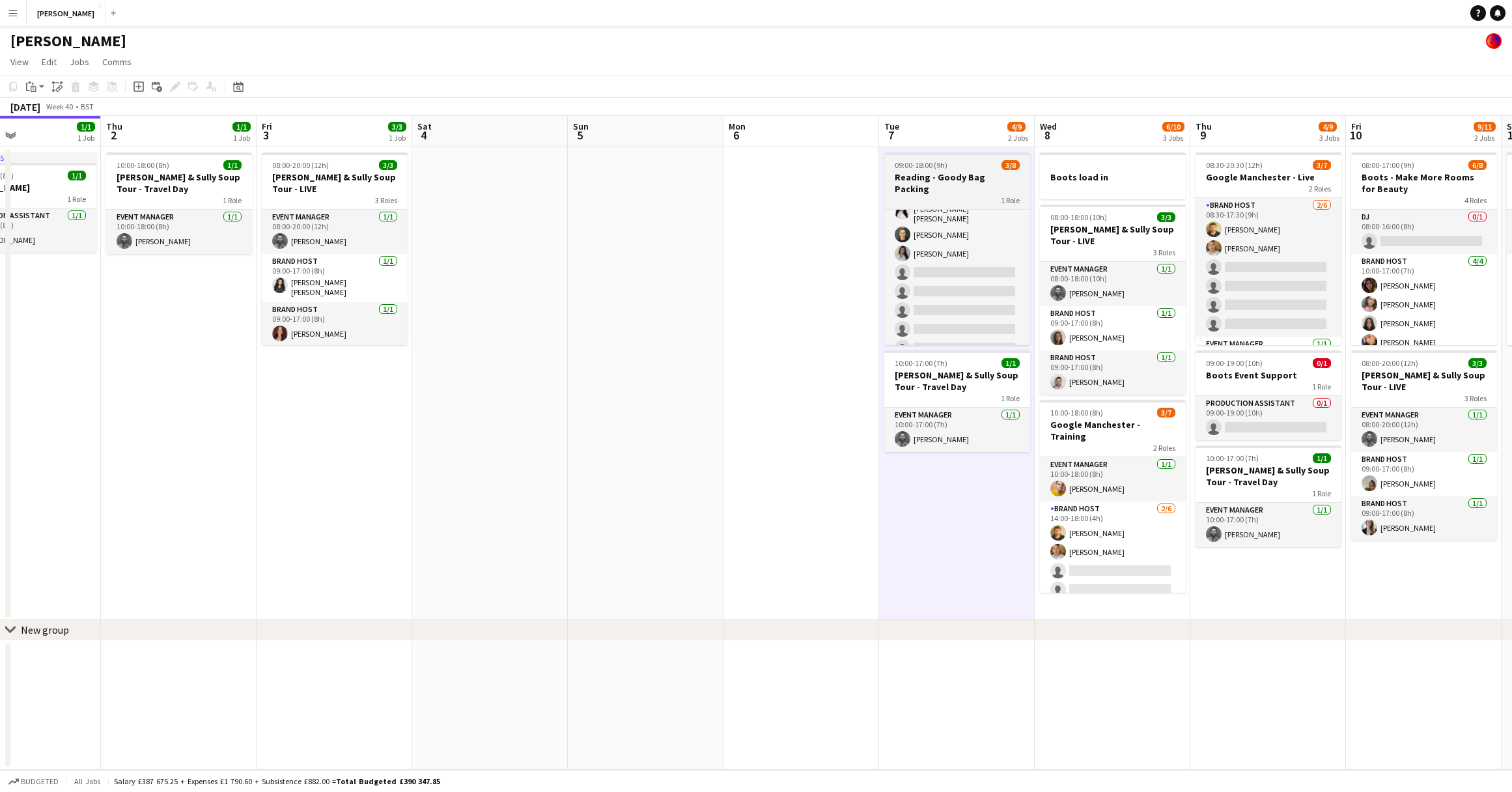
click at [958, 194] on div "1 Role" at bounding box center [957, 200] width 146 height 11
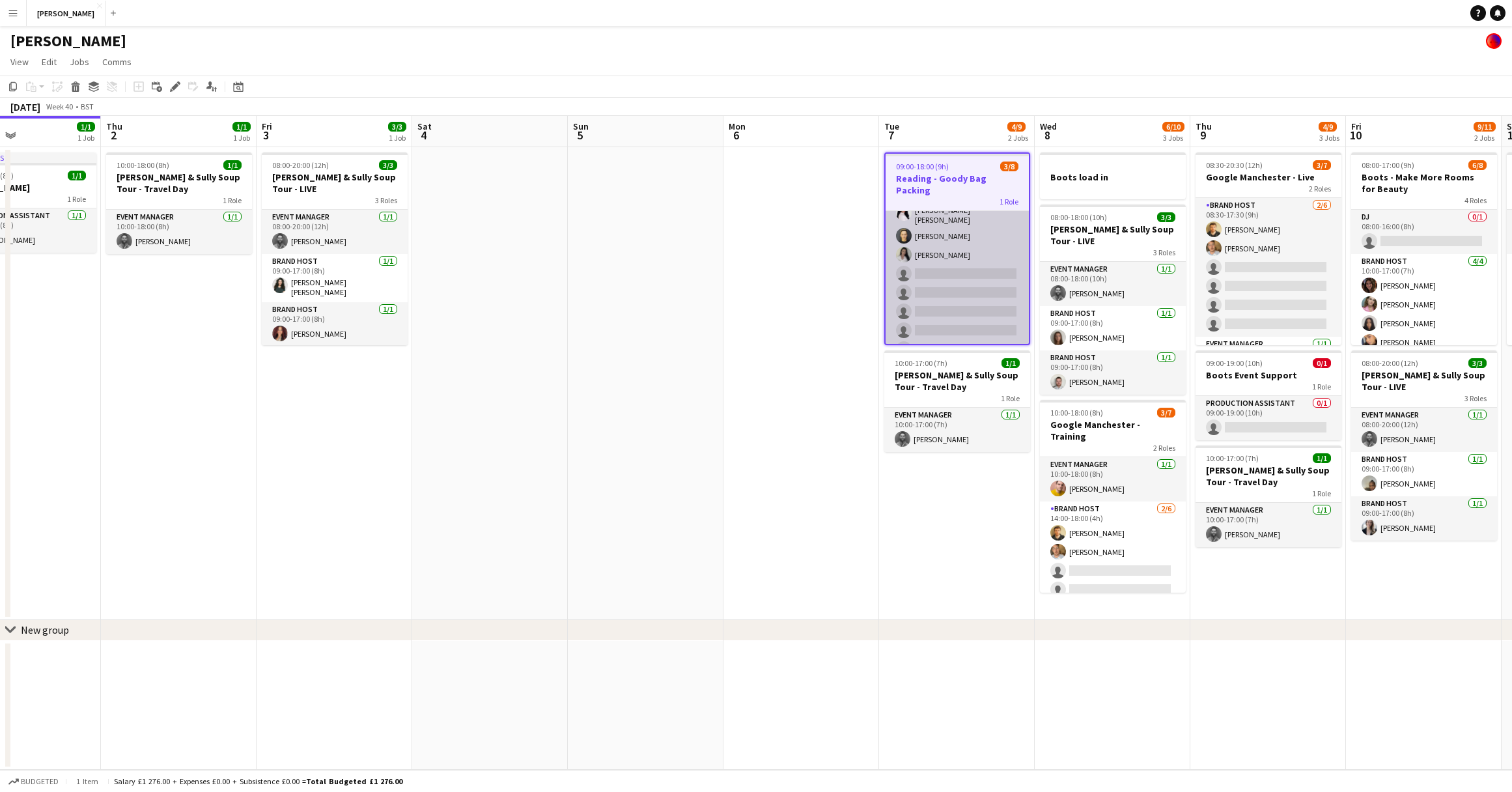
click at [959, 232] on app-card-role "Crew 3/8 09:00-18:00 (9h) Elesha Eden cowley Alexey Steklyannikov Chloe Patey s…" at bounding box center [957, 272] width 143 height 180
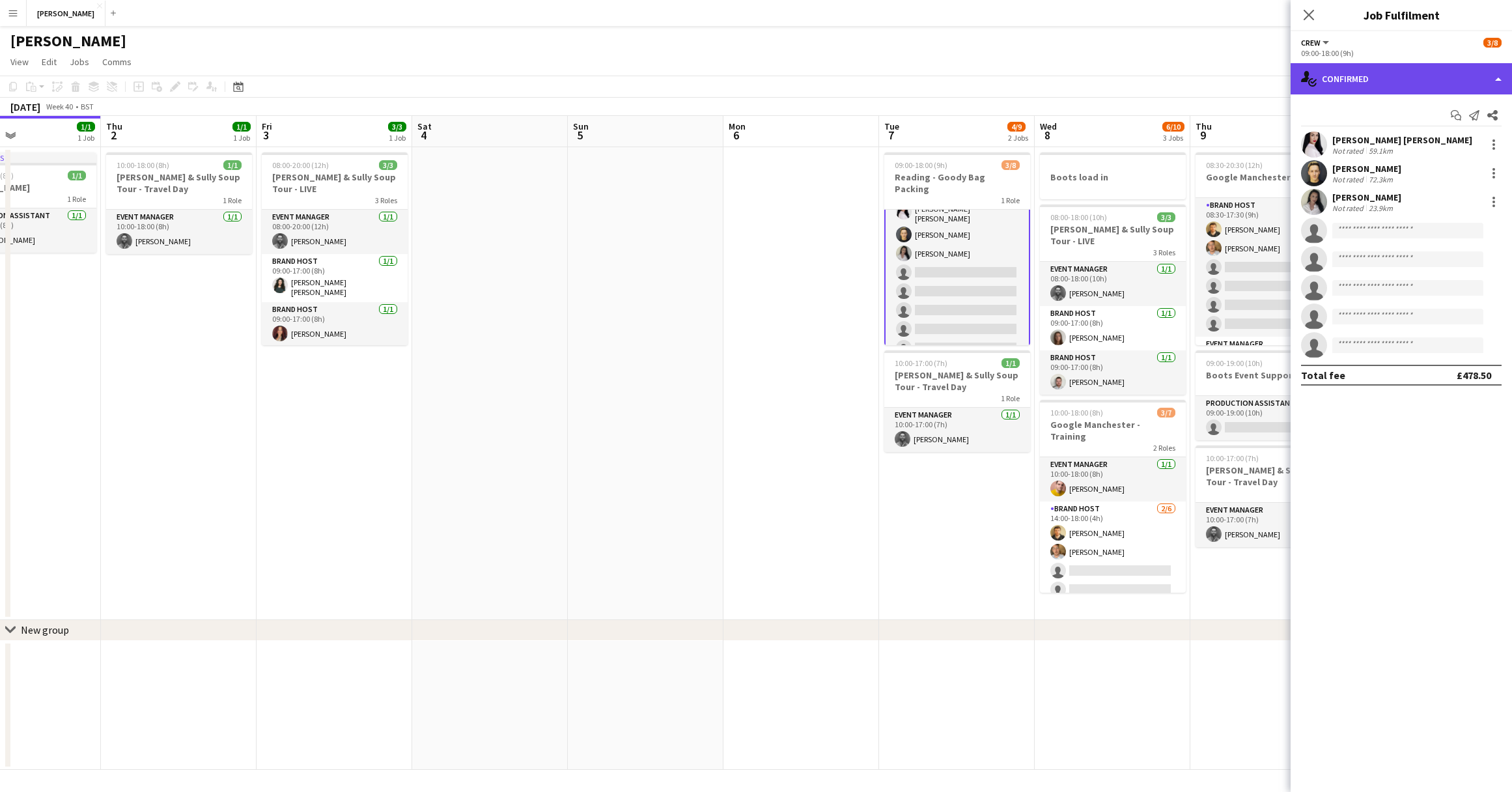
click at [1491, 83] on div "single-neutral-actions-check-2 Confirmed" at bounding box center [1401, 79] width 221 height 32
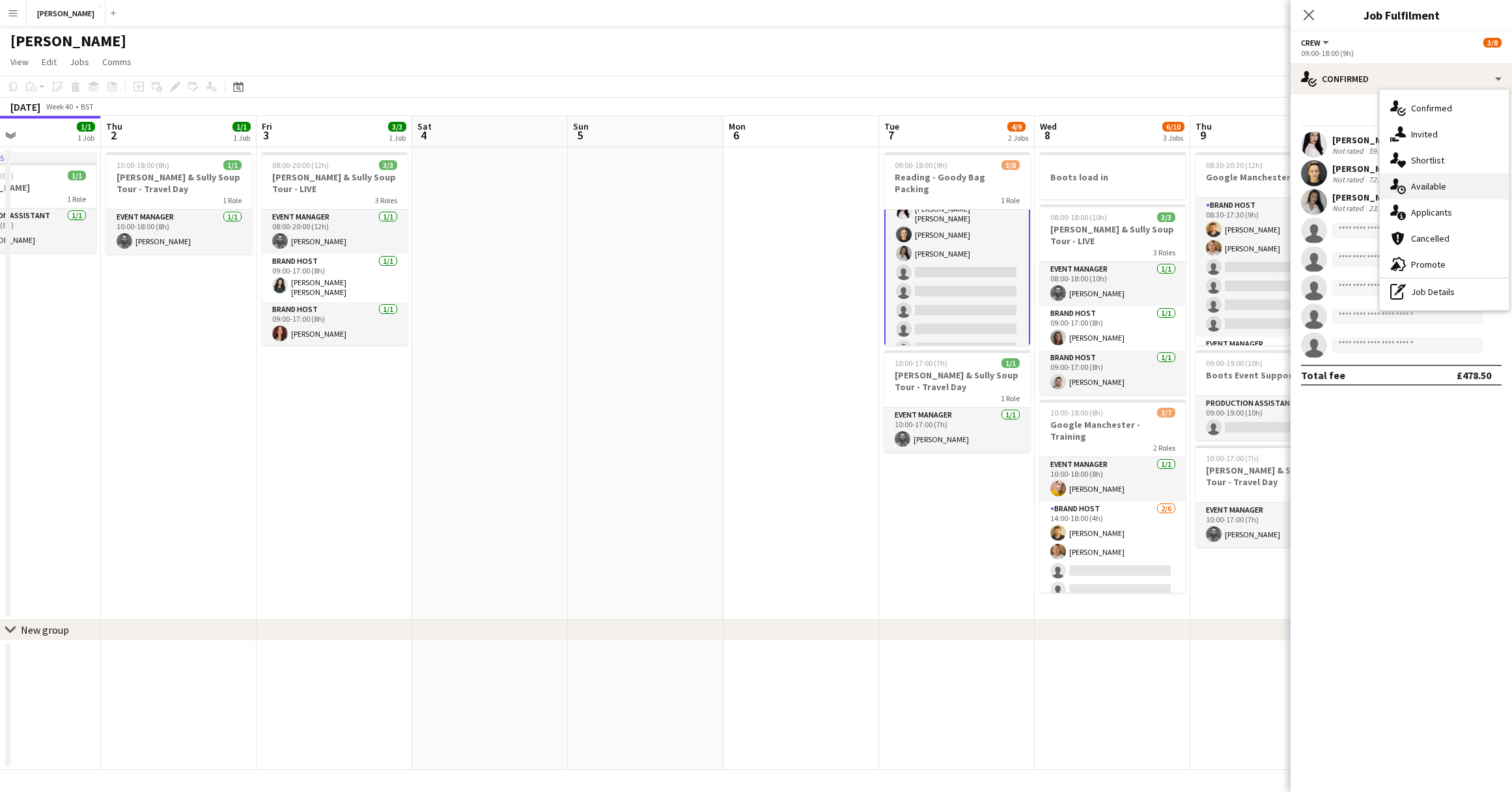
click at [1439, 186] on span "Available" at bounding box center [1428, 186] width 35 height 12
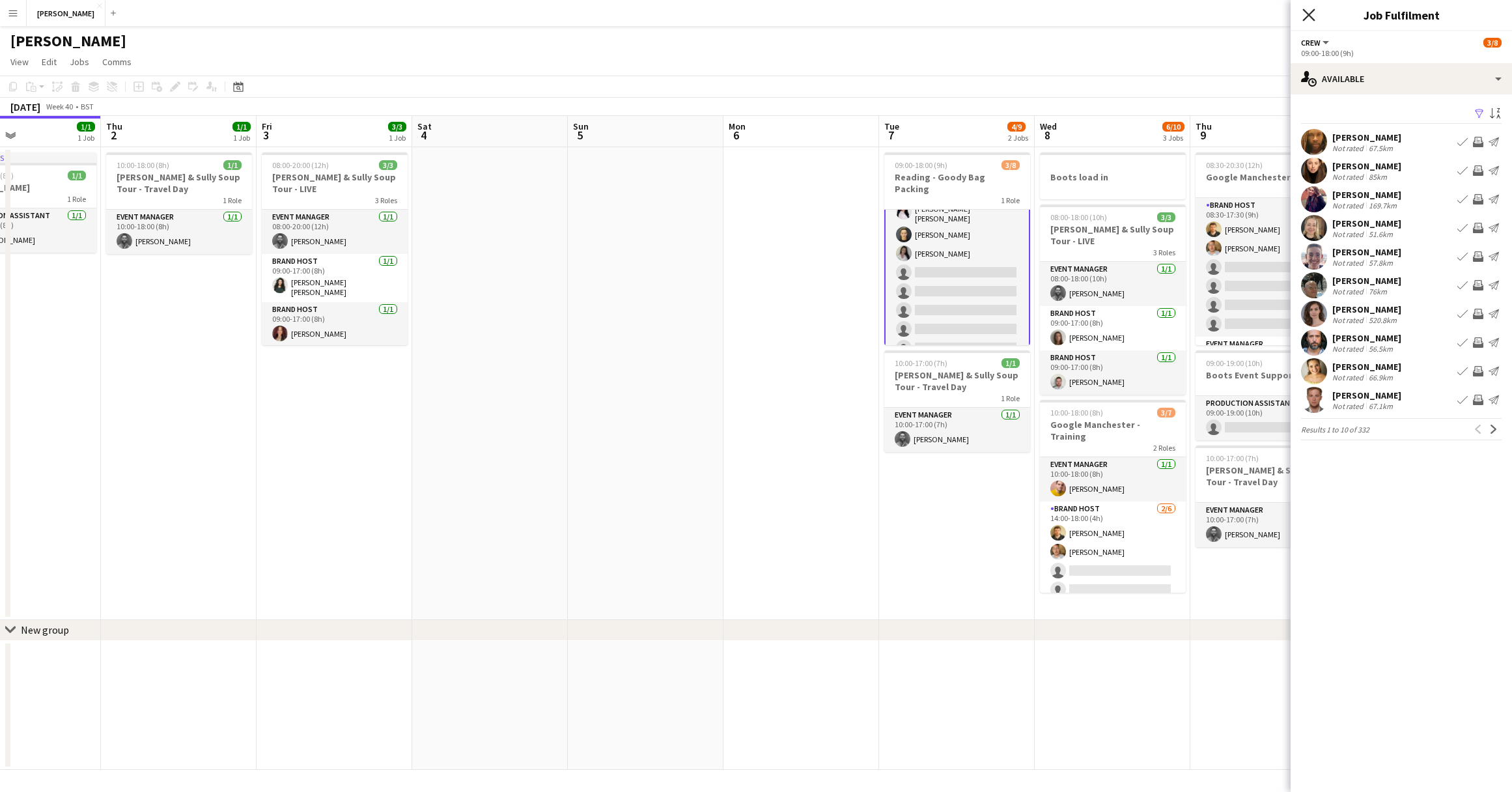
click at [1312, 11] on icon at bounding box center [1308, 14] width 12 height 12
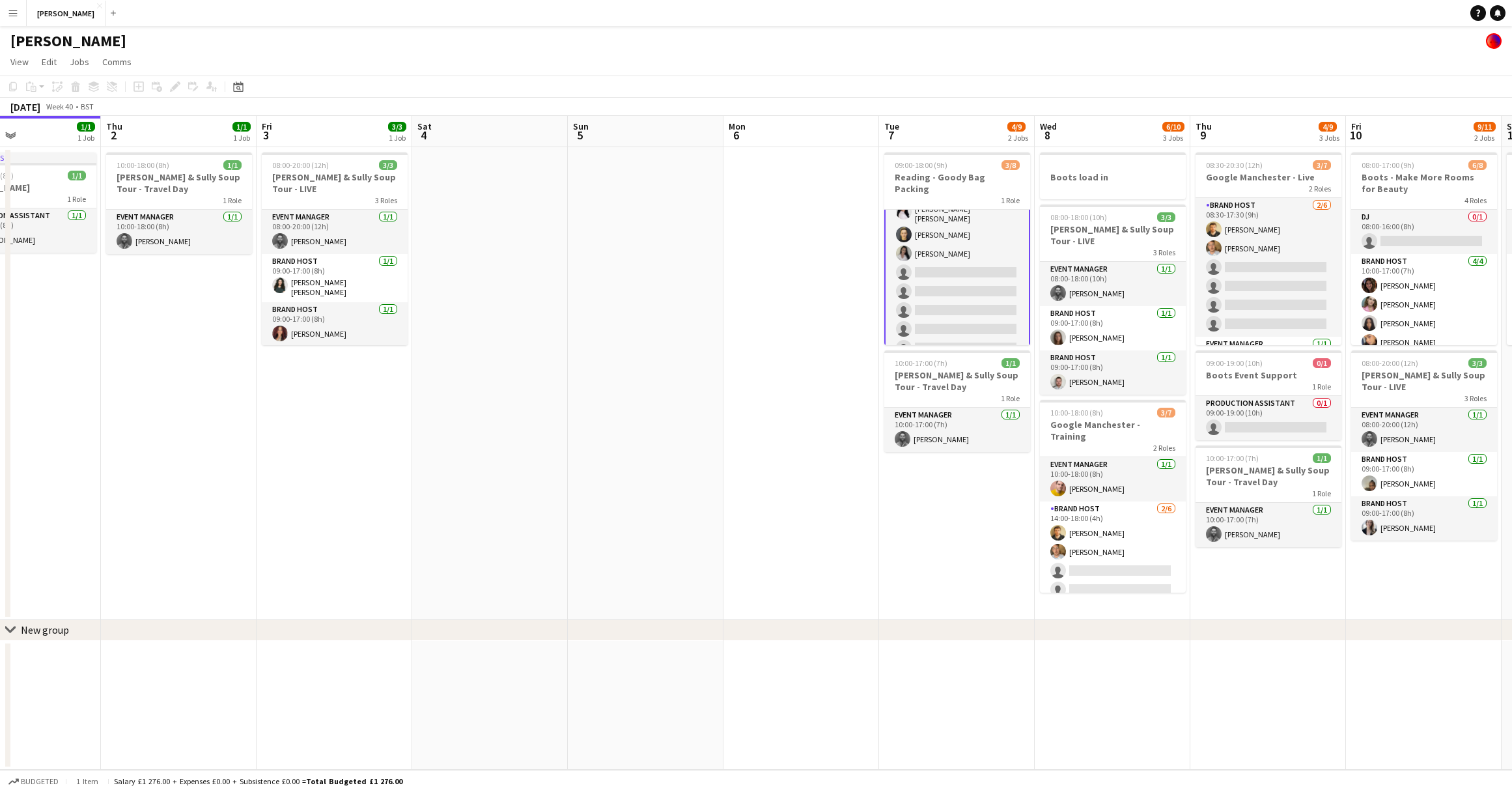
scroll to position [0, 0]
click at [937, 209] on app-card-role "Crew 3/8 09:00-18:00 (9h) Elesha Eden cowley Alexey Steklyannikov Chloe Patey s…" at bounding box center [957, 301] width 146 height 183
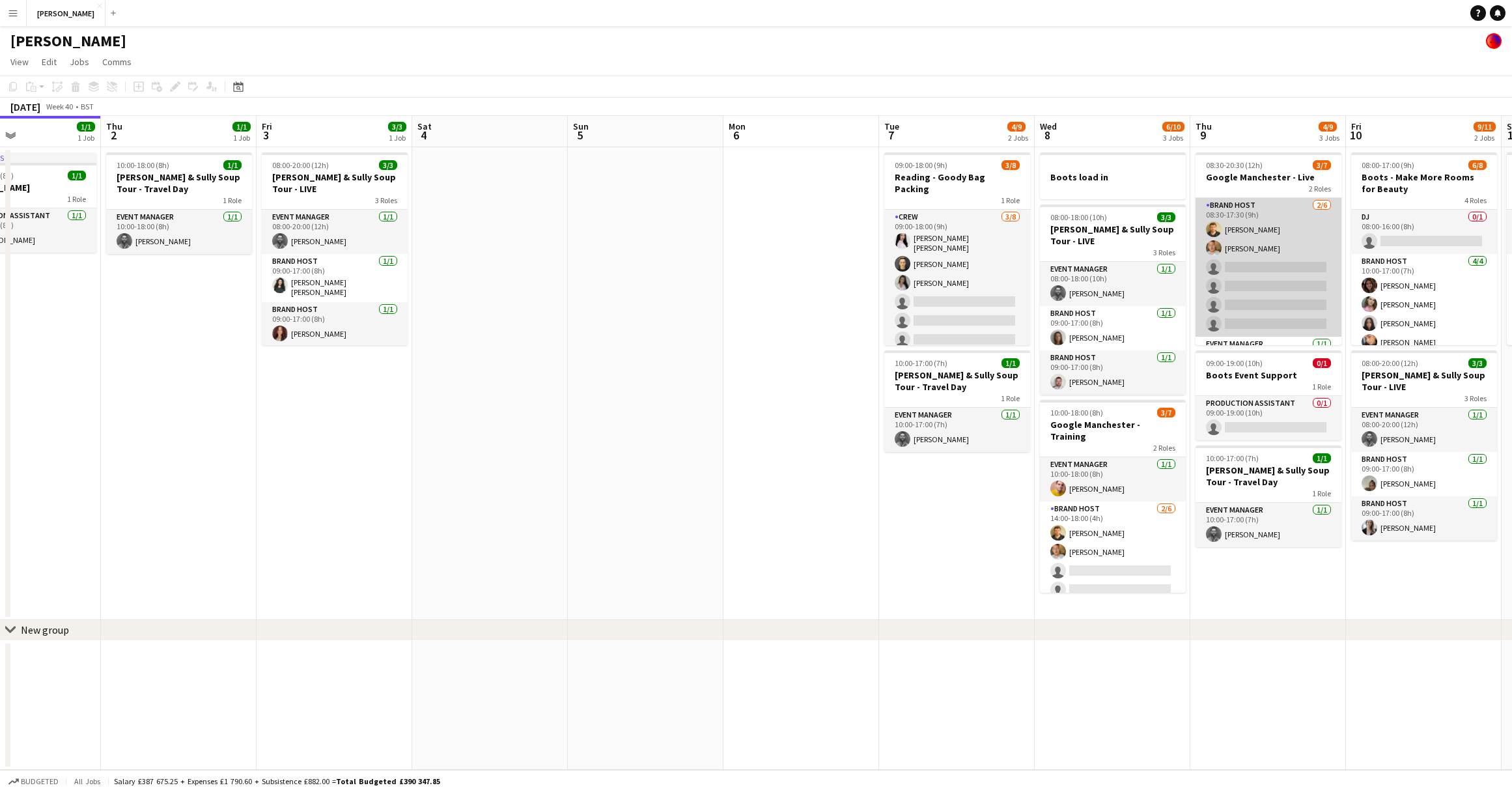
click at [1254, 203] on app-card-role "Brand Host 2/6 08:30-17:30 (9h) Nathan Hulman Chris Owen single-neutral-actions…" at bounding box center [1268, 267] width 146 height 139
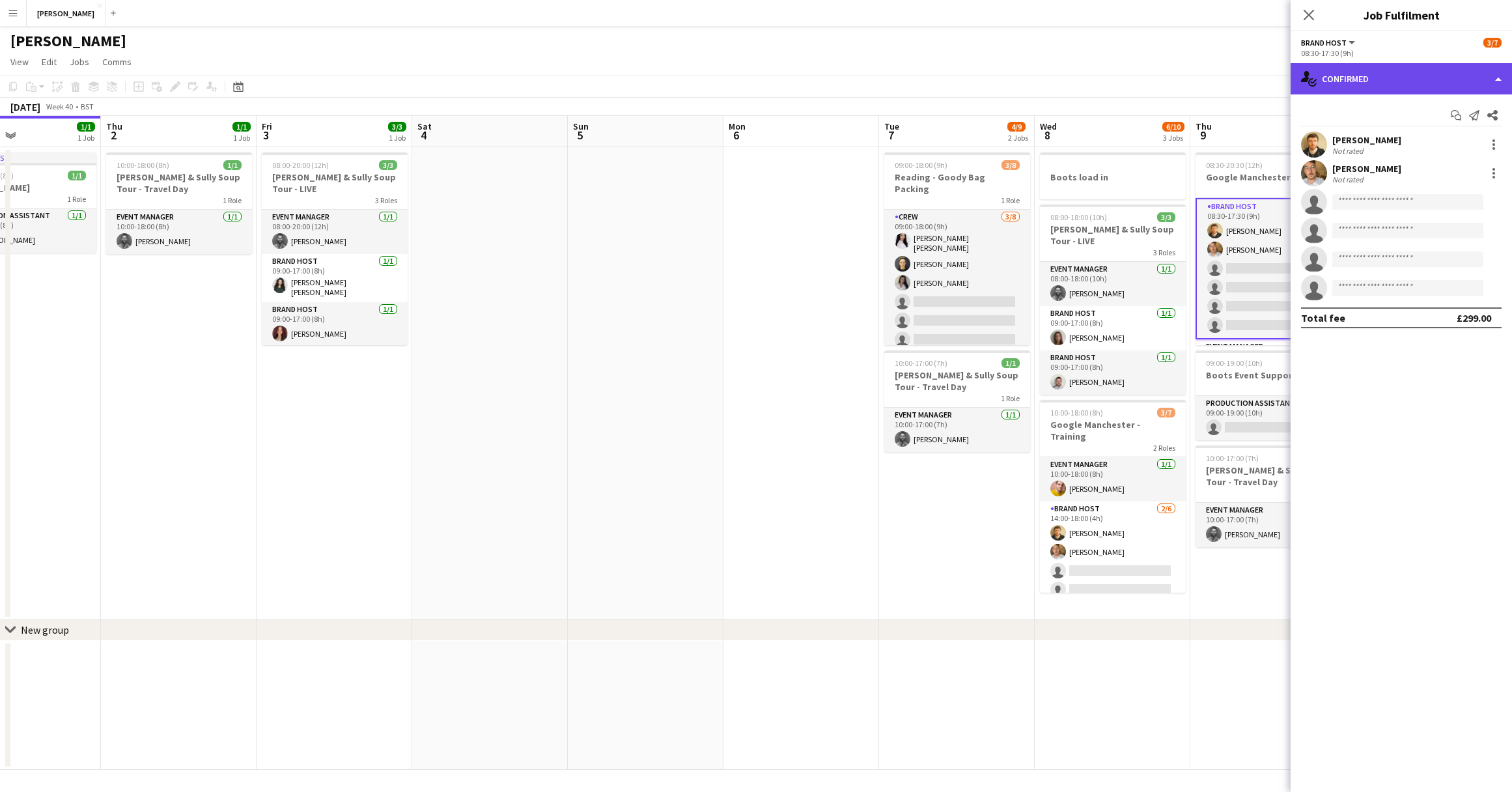
click at [1494, 79] on div "single-neutral-actions-check-2 Confirmed" at bounding box center [1401, 79] width 221 height 32
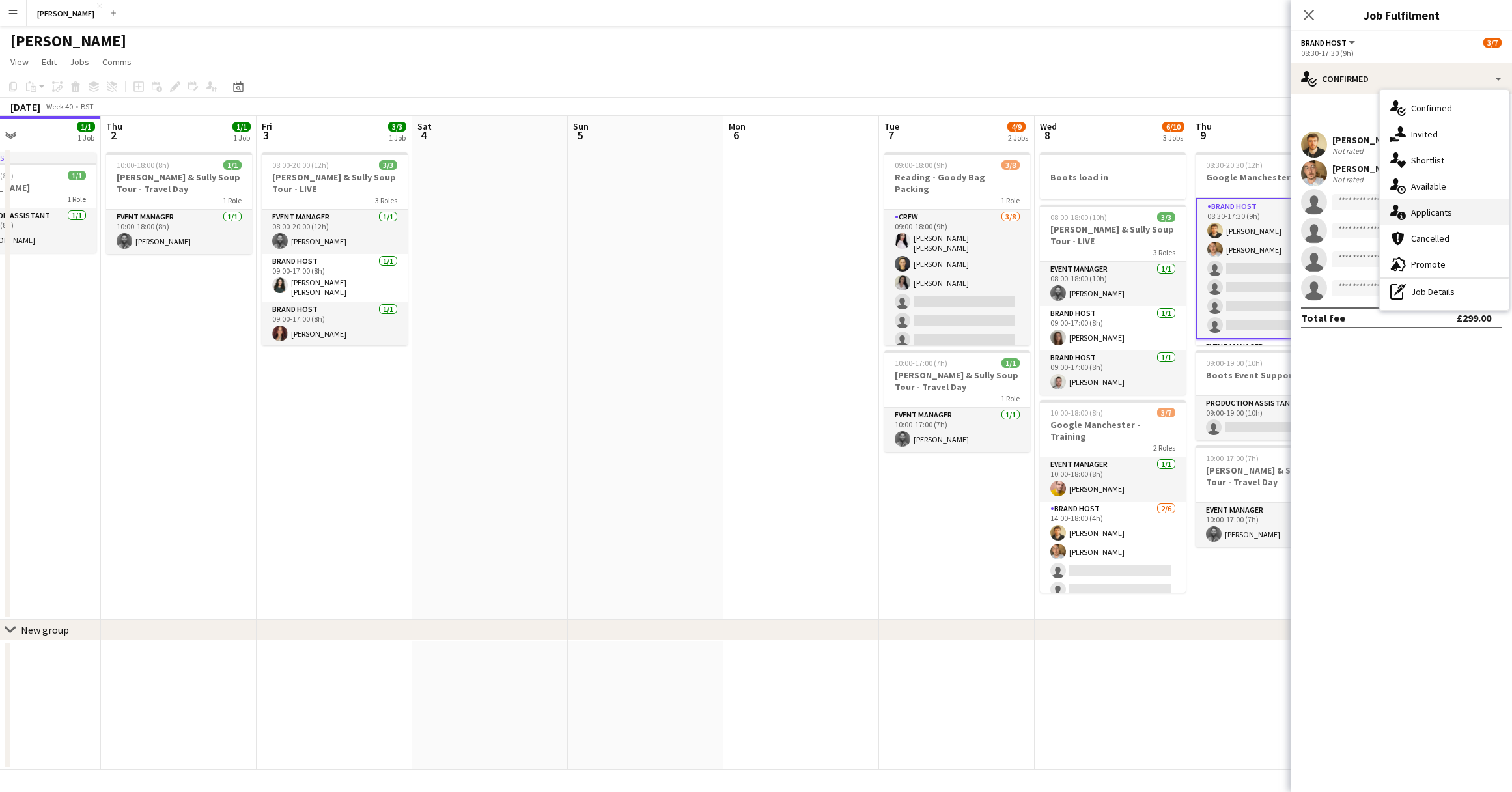
click at [1448, 214] on span "Applicants" at bounding box center [1431, 212] width 41 height 12
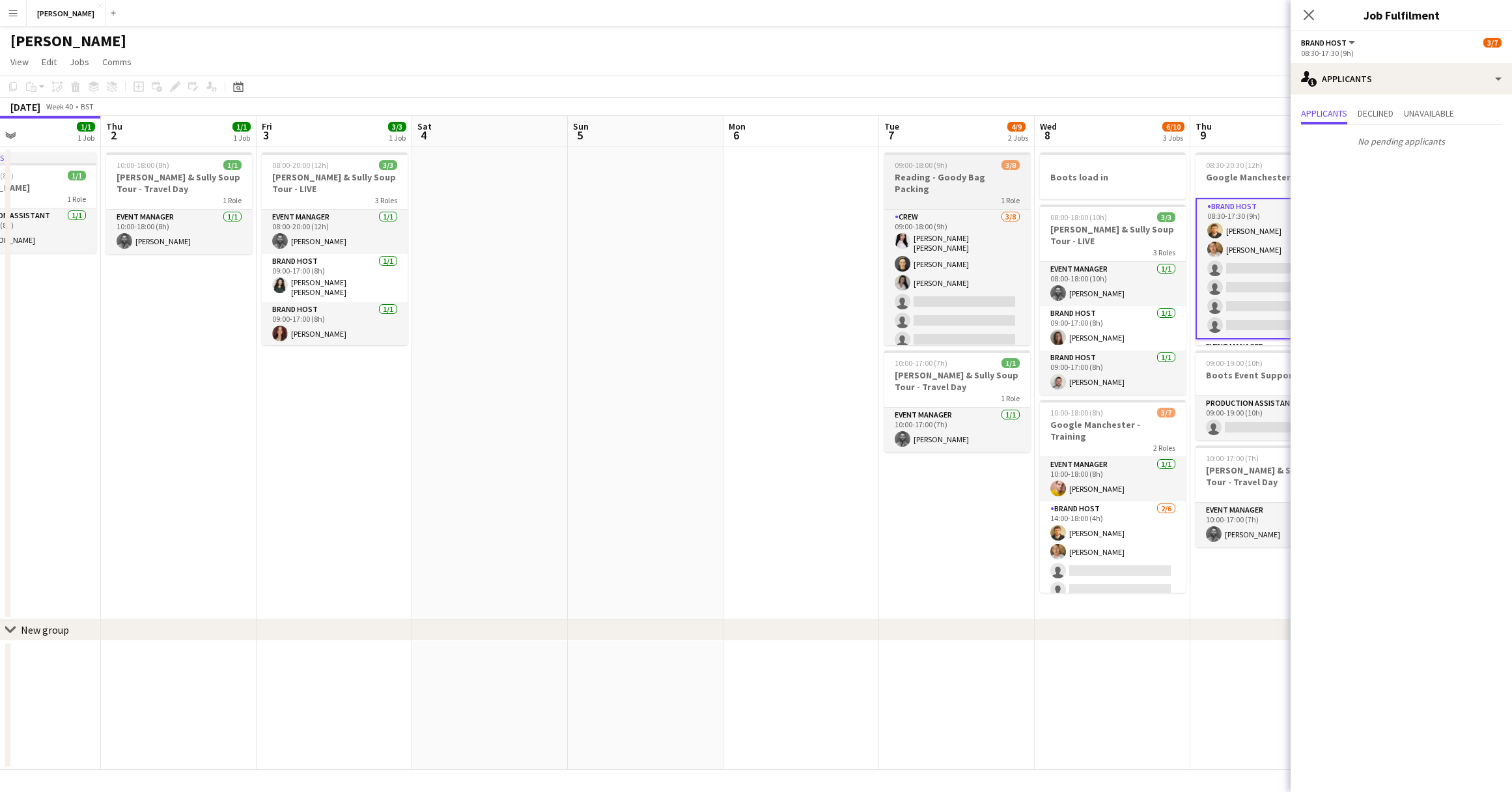
click at [963, 194] on div "1 Role" at bounding box center [957, 200] width 146 height 11
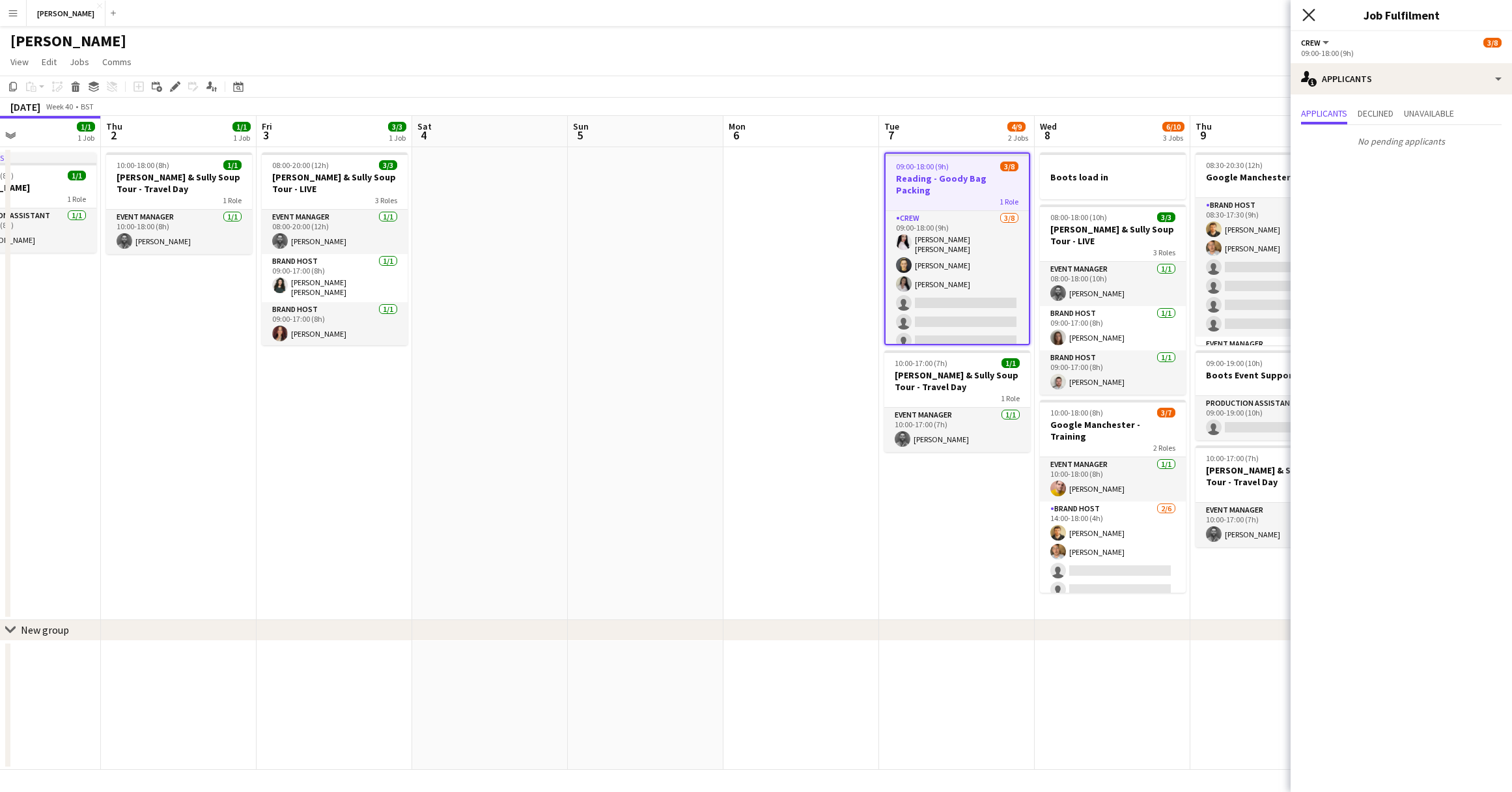
click at [1309, 15] on icon at bounding box center [1308, 14] width 12 height 12
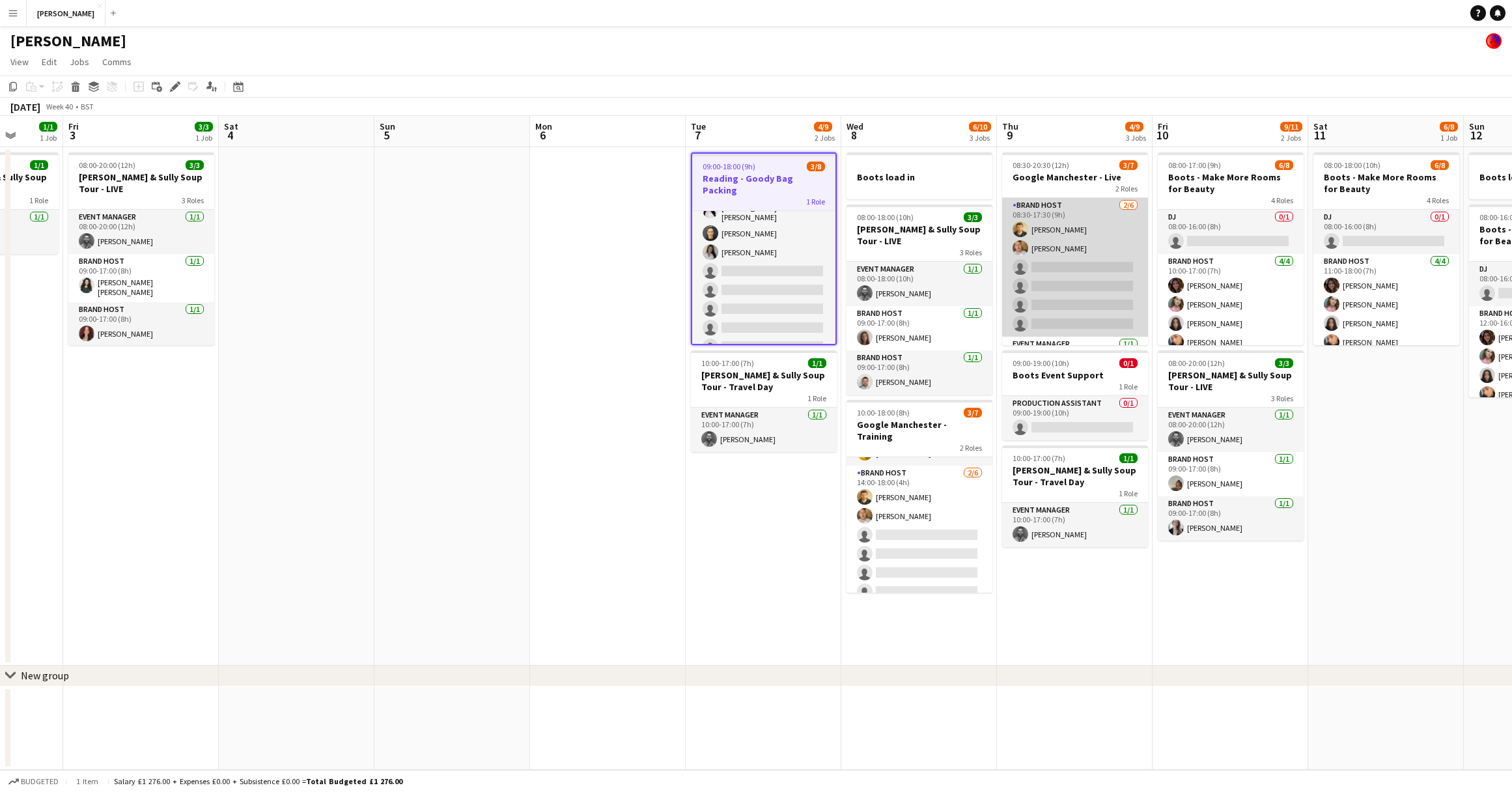
scroll to position [0, 414]
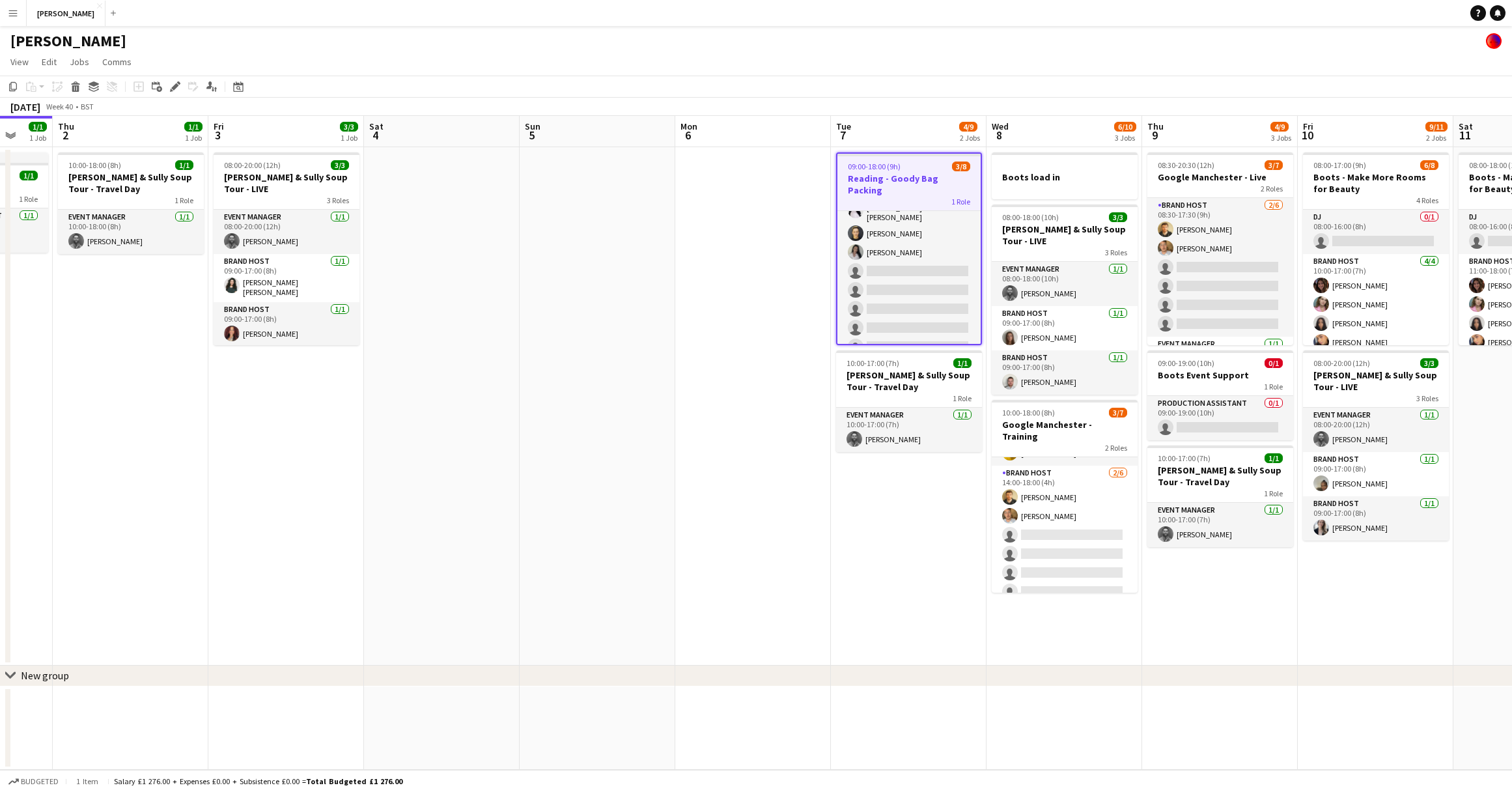
click at [14, 15] on app-icon "Menu" at bounding box center [13, 13] width 11 height 11
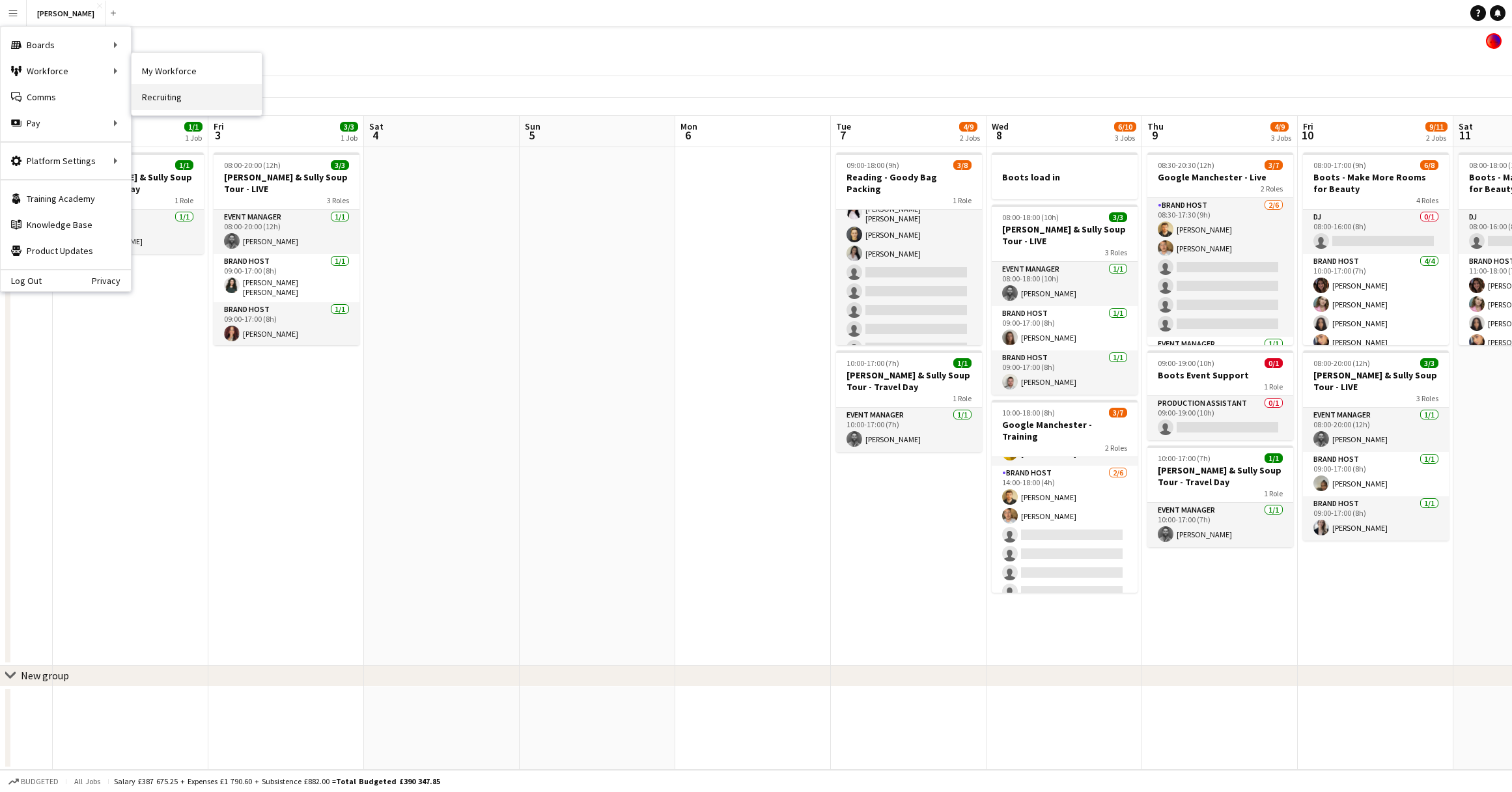
click at [169, 89] on link "Recruiting" at bounding box center [197, 97] width 131 height 26
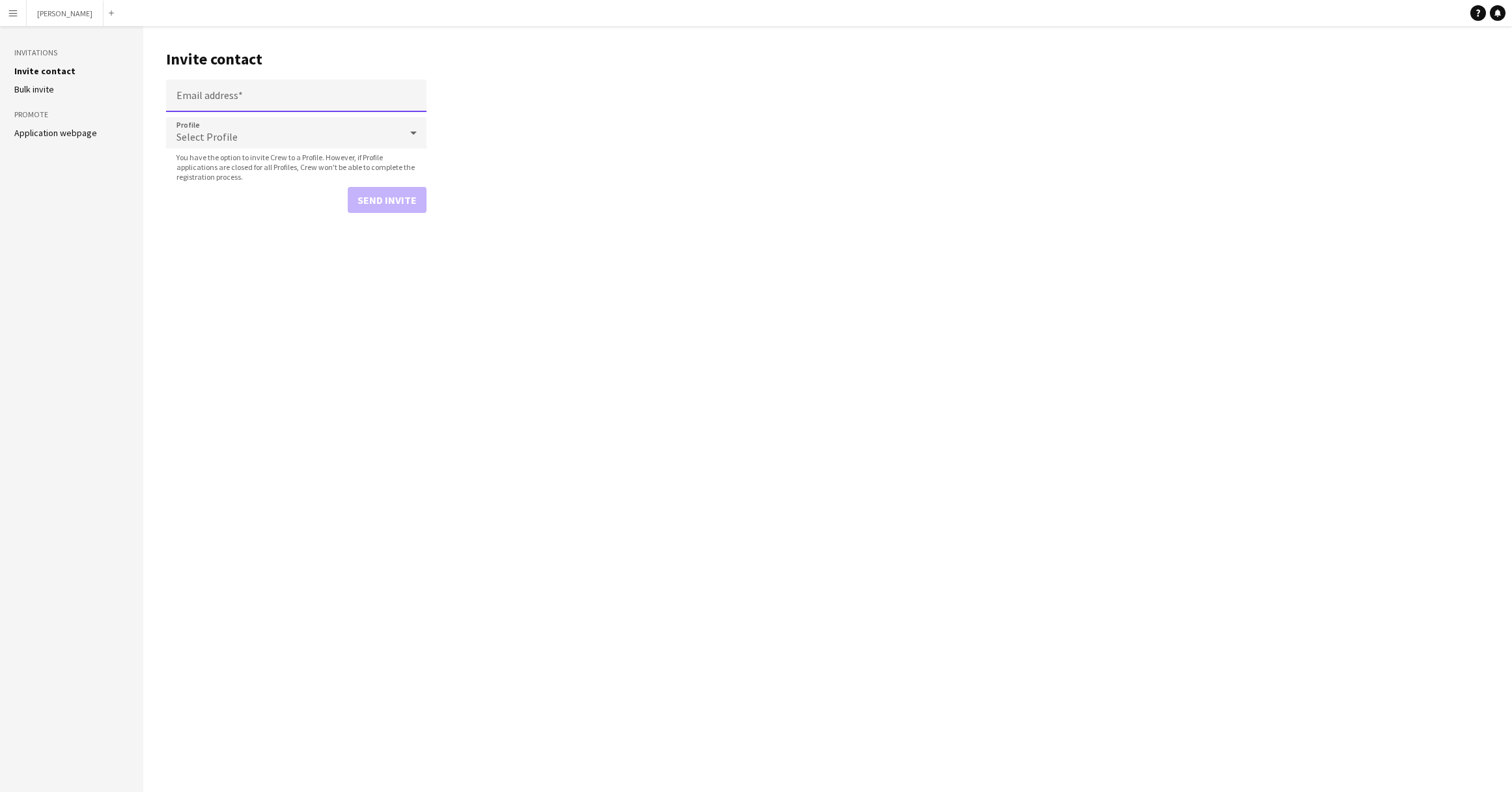
click at [280, 100] on input "Email address" at bounding box center [296, 95] width 260 height 32
paste input "**********"
type input "**********"
click at [415, 127] on icon at bounding box center [413, 133] width 16 height 26
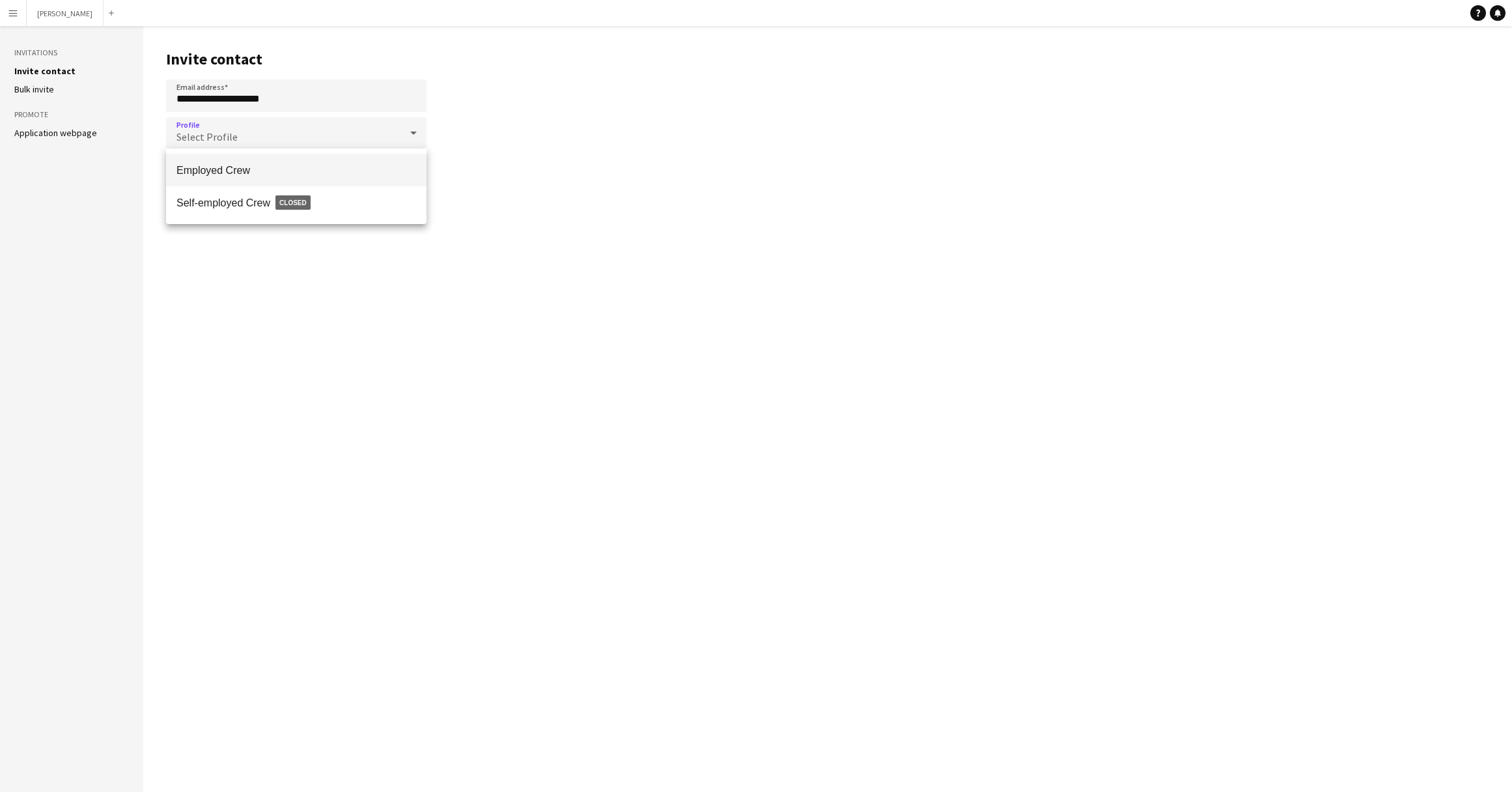
click at [392, 165] on span "Employed Crew" at bounding box center [296, 170] width 239 height 12
click at [410, 201] on button "Send invite" at bounding box center [386, 200] width 79 height 26
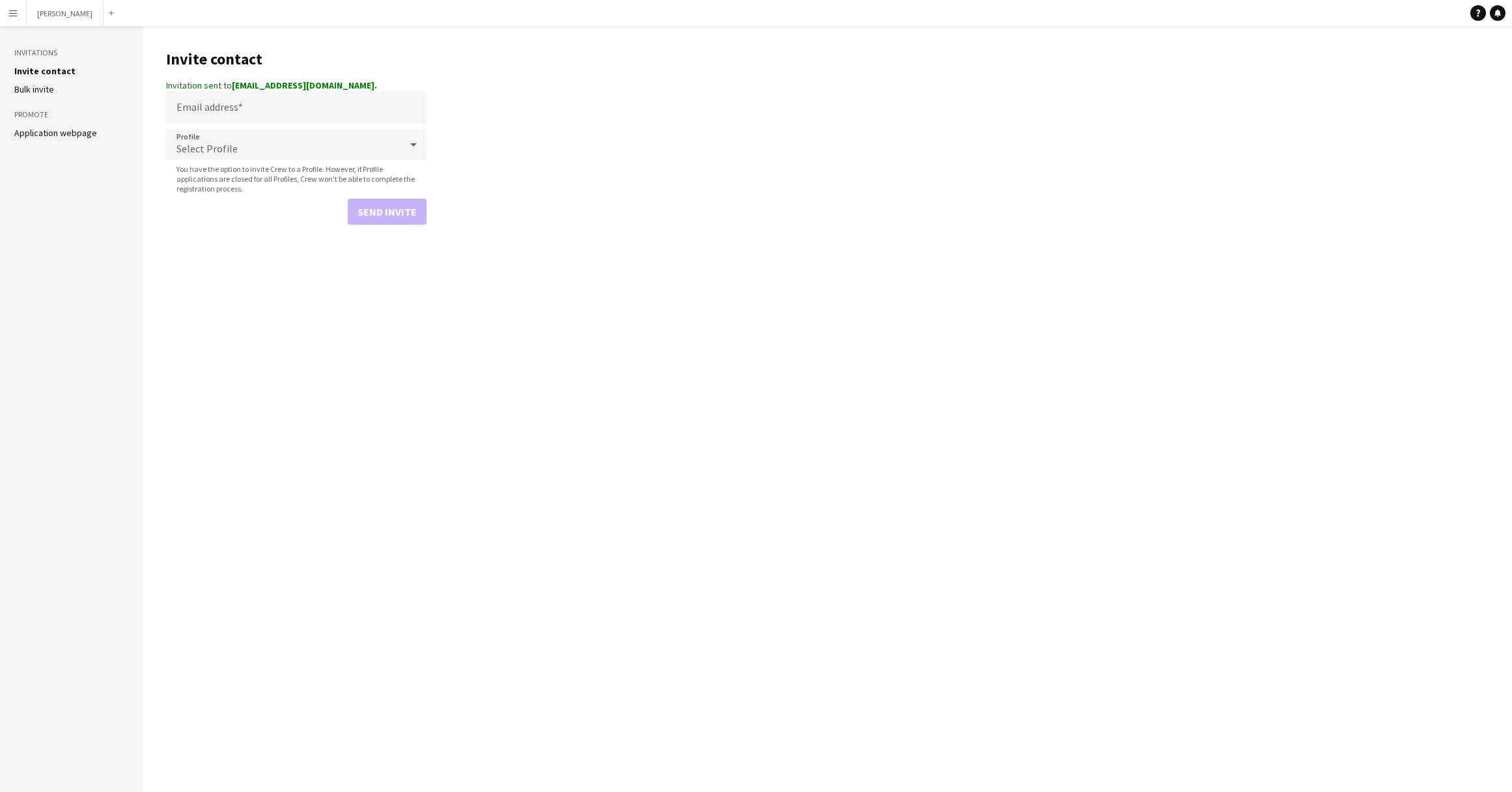
click at [12, 16] on app-icon "Menu" at bounding box center [13, 13] width 11 height 11
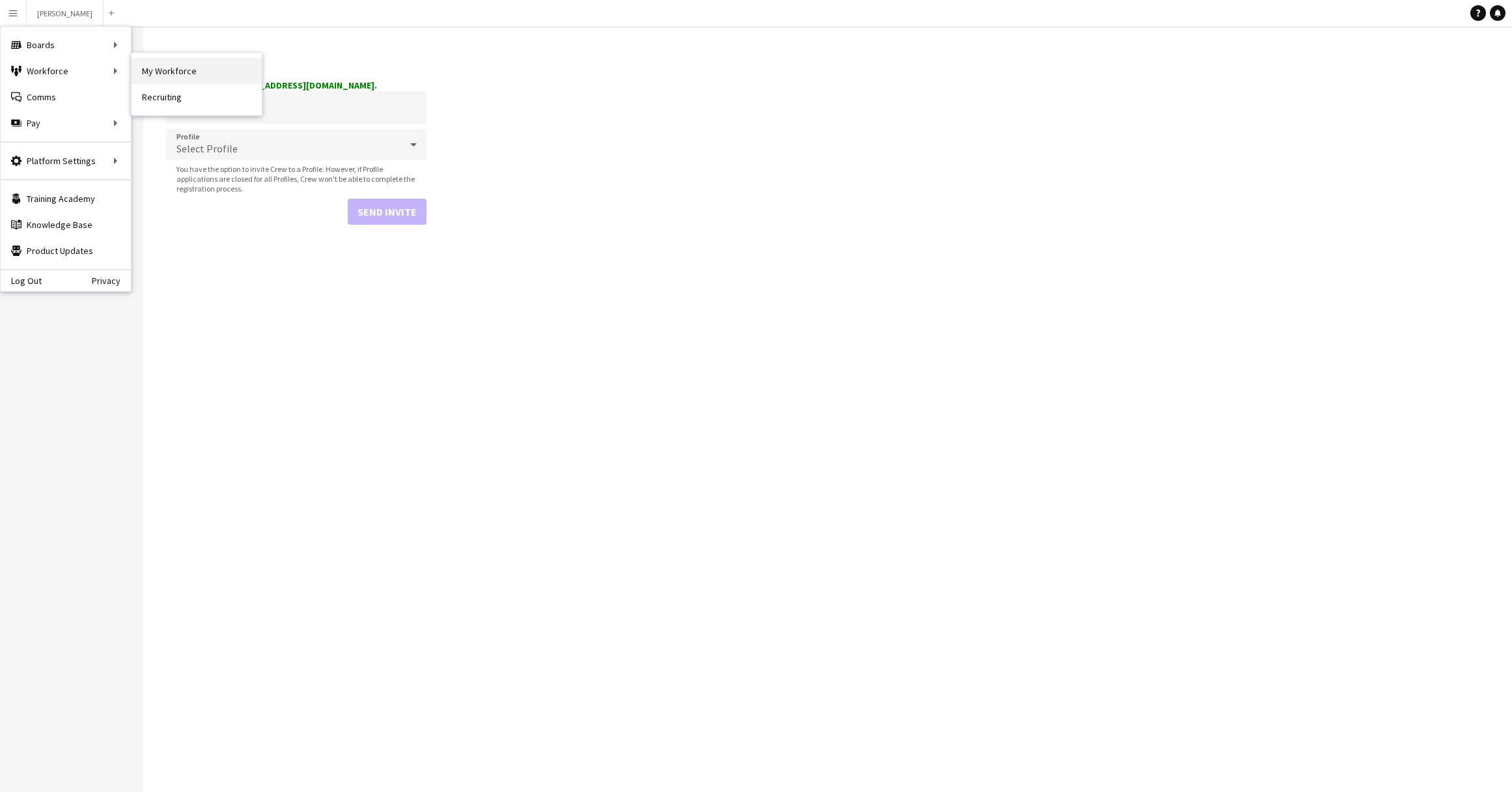
click at [179, 77] on link "My Workforce" at bounding box center [197, 71] width 131 height 26
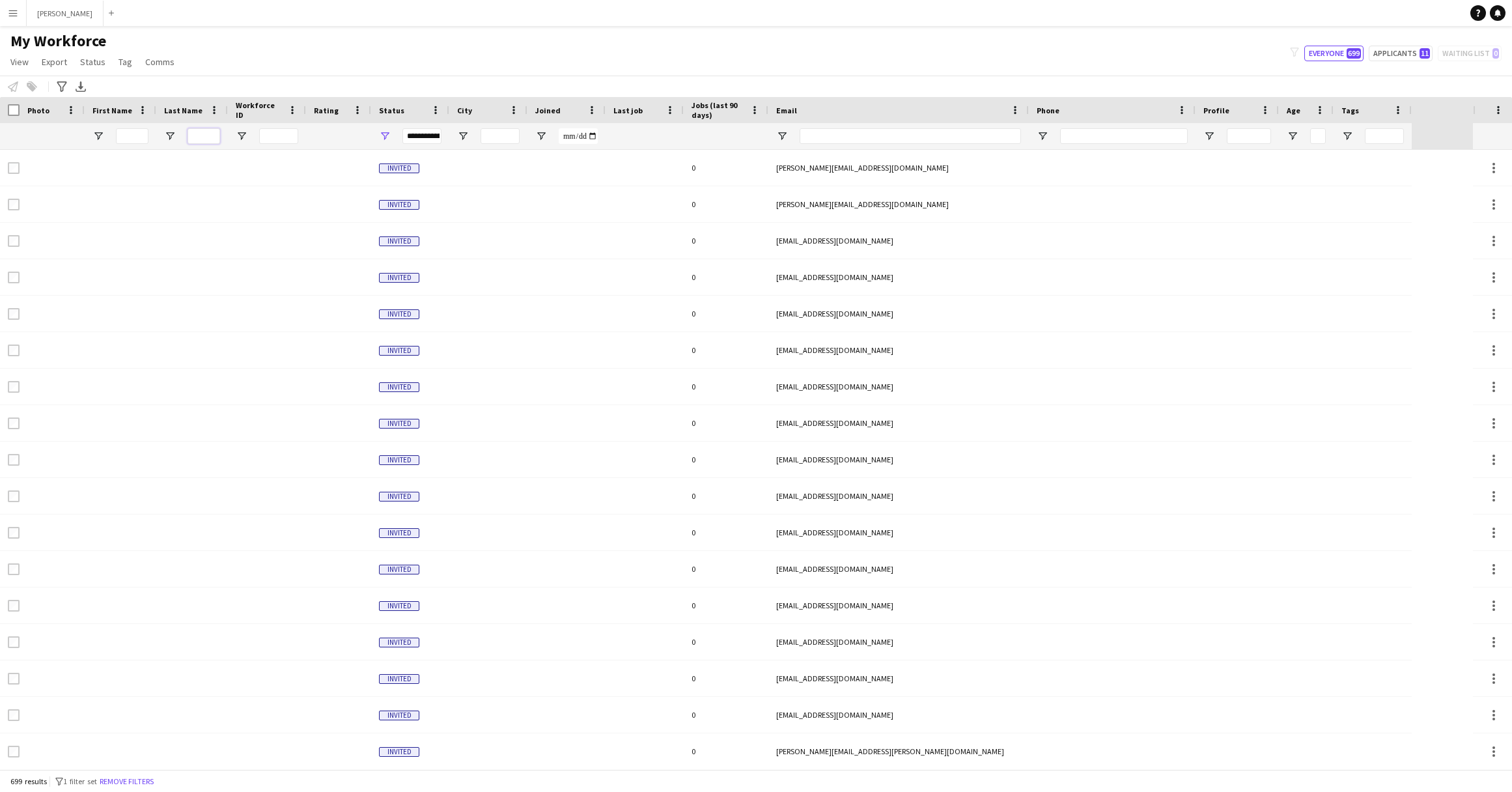
click at [204, 131] on input "Last Name Filter Input" at bounding box center [203, 136] width 32 height 16
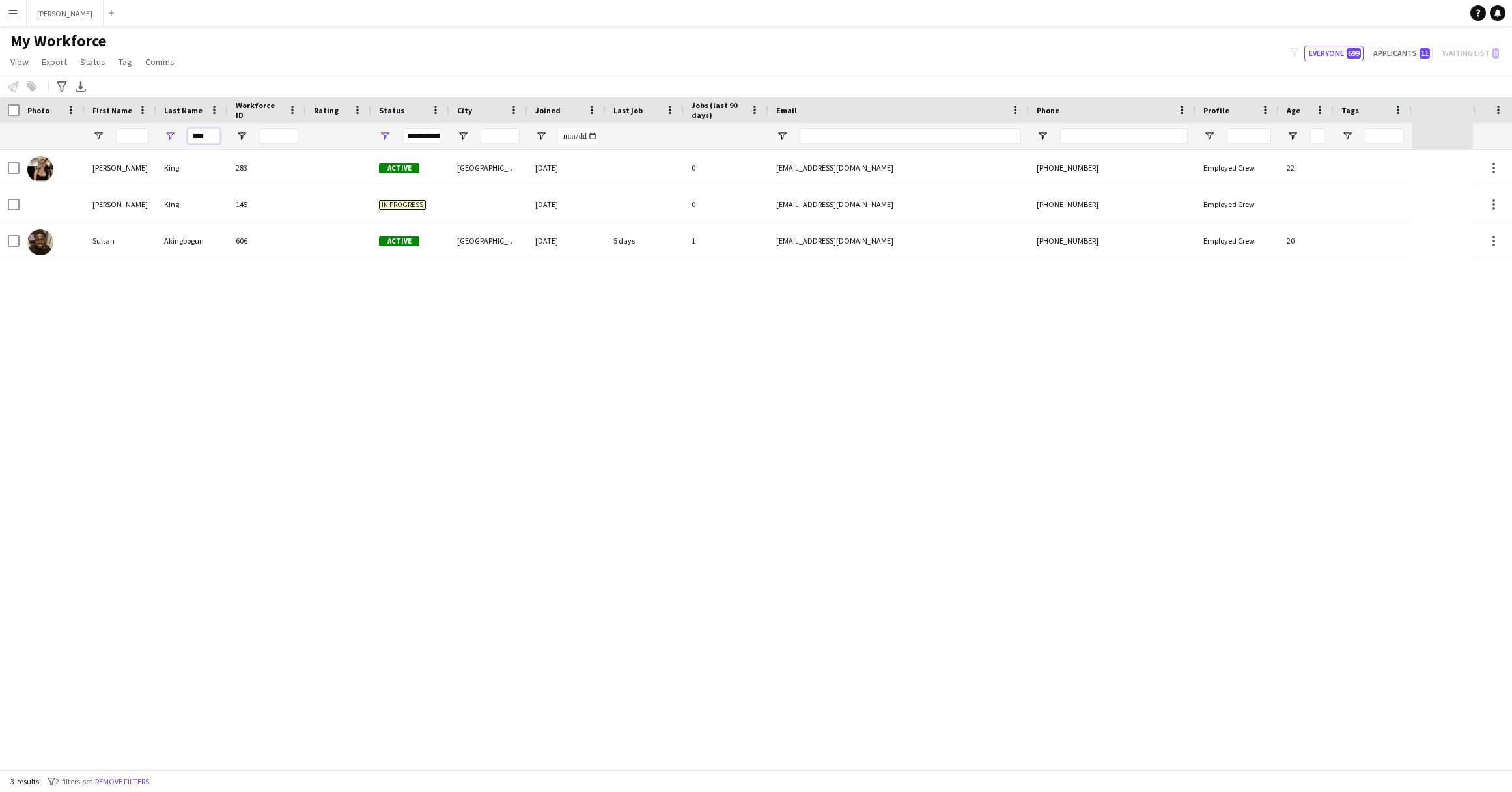
type input "****"
drag, startPoint x: 212, startPoint y: 135, endPoint x: 168, endPoint y: 131, distance: 44.2
click at [168, 131] on div "****" at bounding box center [191, 136] width 71 height 26
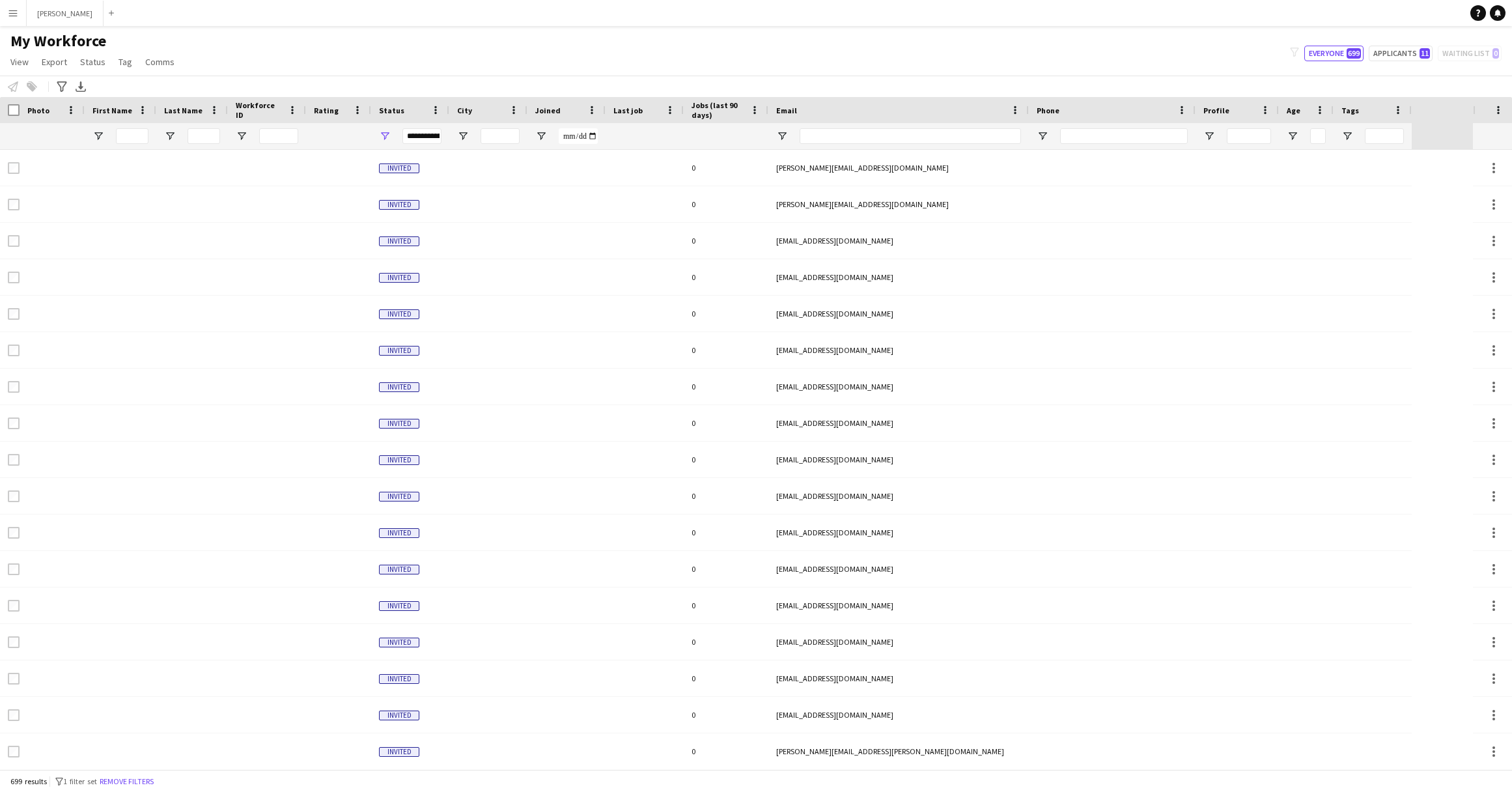
click at [16, 14] on app-icon "Menu" at bounding box center [13, 13] width 11 height 11
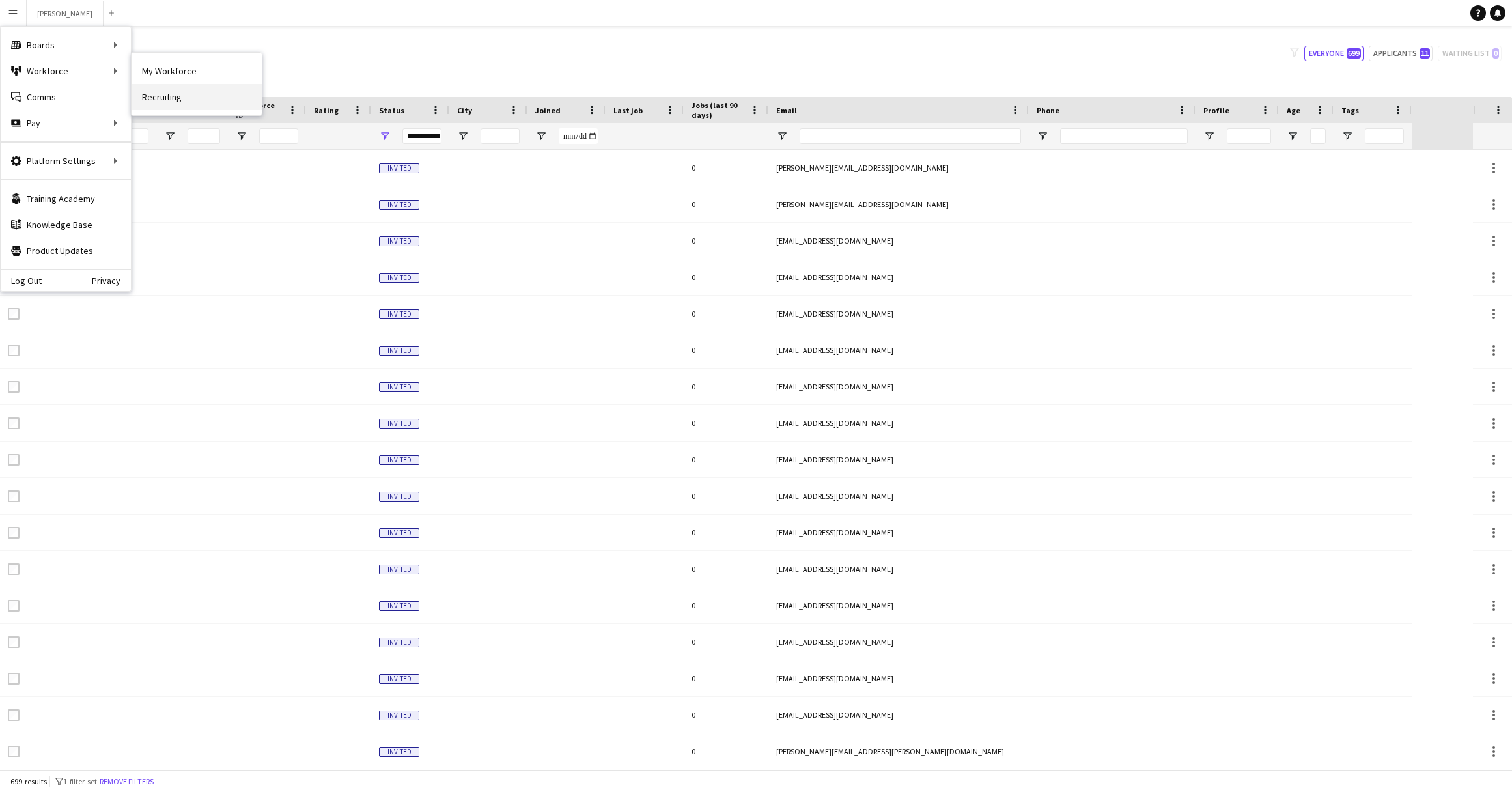
click at [182, 103] on link "Recruiting" at bounding box center [197, 97] width 131 height 26
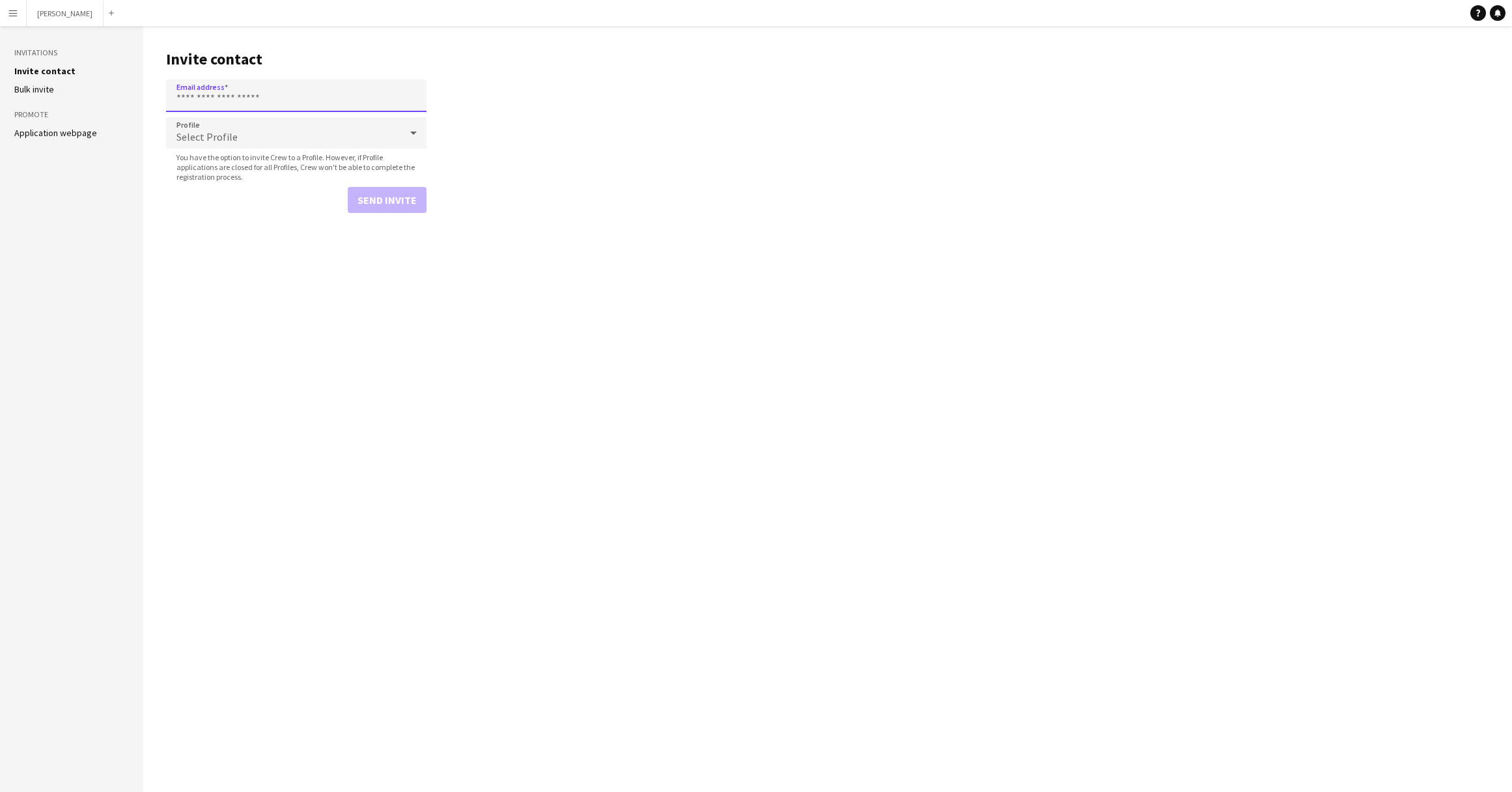
click at [306, 98] on input "Email address" at bounding box center [296, 95] width 260 height 32
paste input "**********"
type input "**********"
click at [418, 131] on icon at bounding box center [413, 133] width 16 height 26
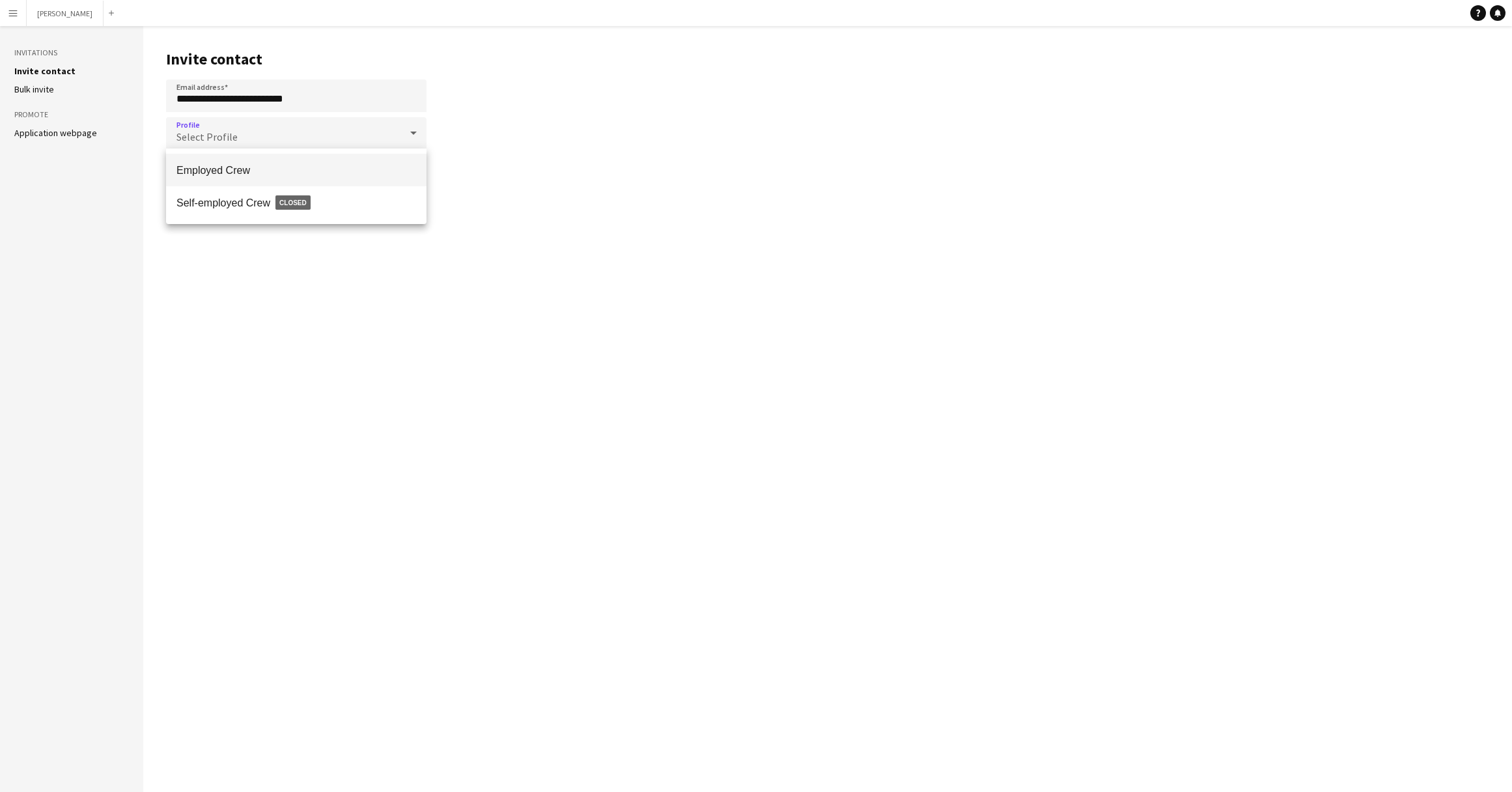
click at [380, 170] on span "Employed Crew" at bounding box center [296, 170] width 239 height 12
click at [389, 206] on button "Send invite" at bounding box center [386, 200] width 79 height 26
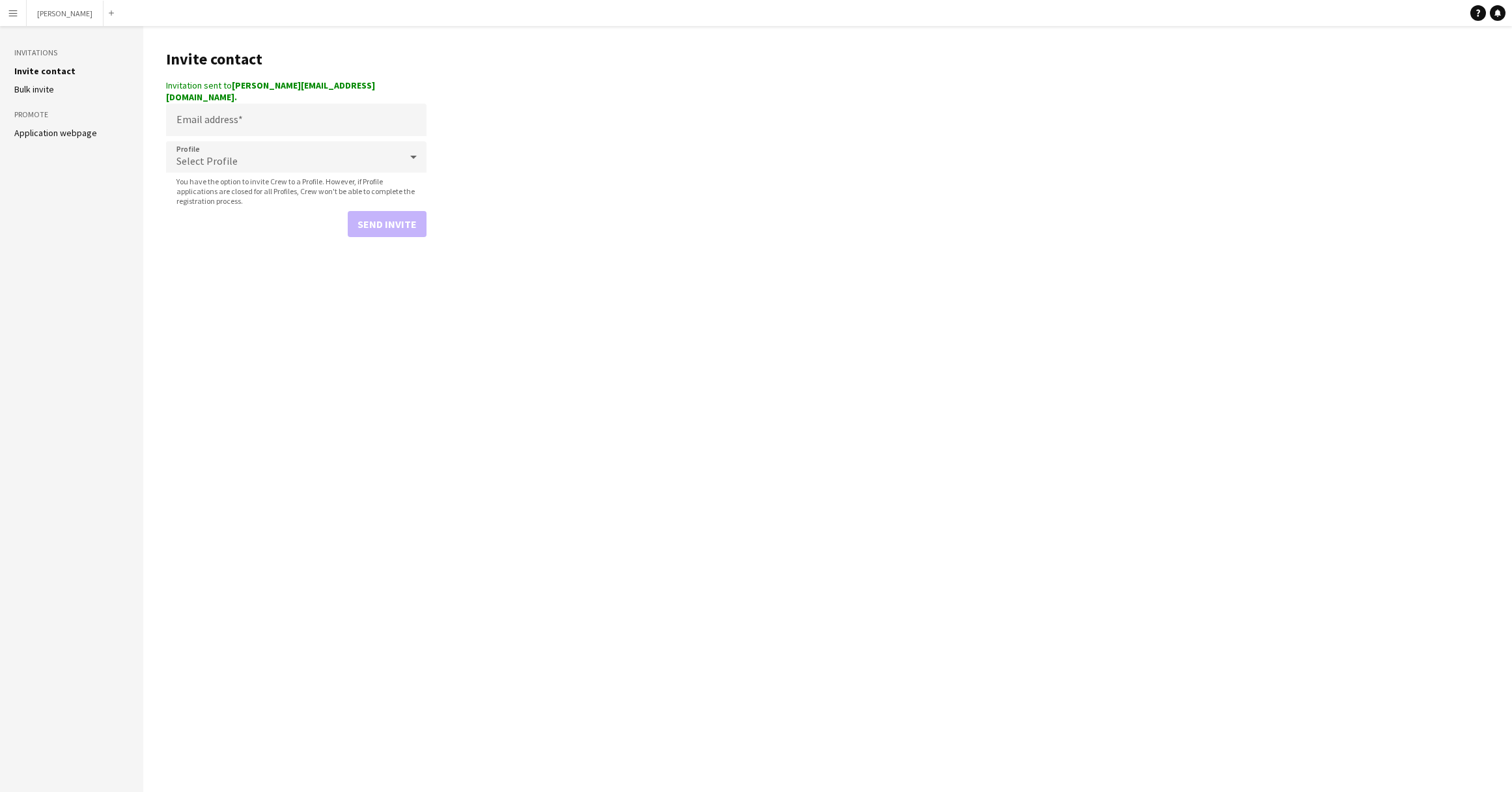
click at [14, 11] on app-icon "Menu" at bounding box center [13, 13] width 11 height 11
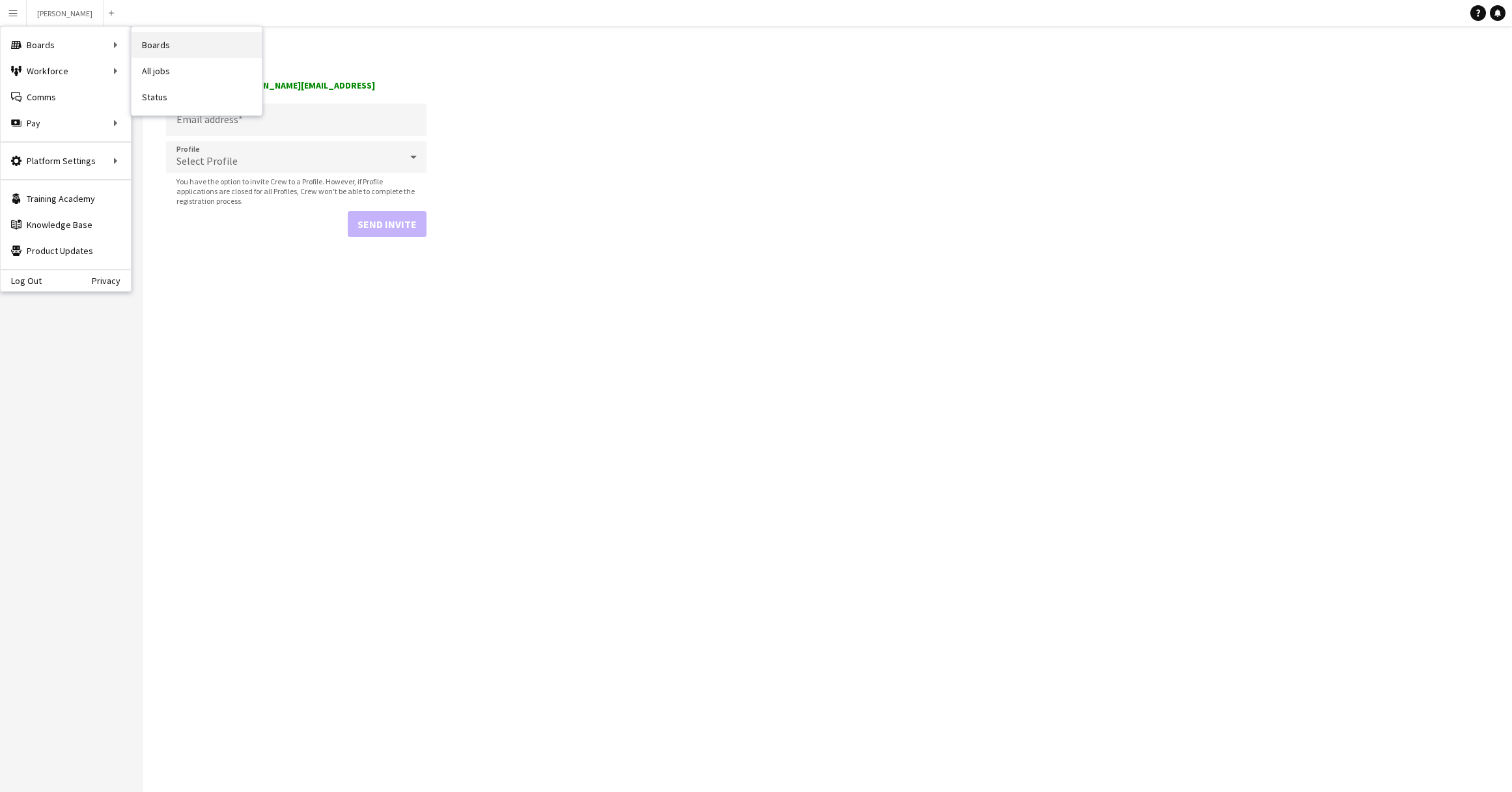
click at [167, 40] on link "Boards" at bounding box center [197, 45] width 131 height 26
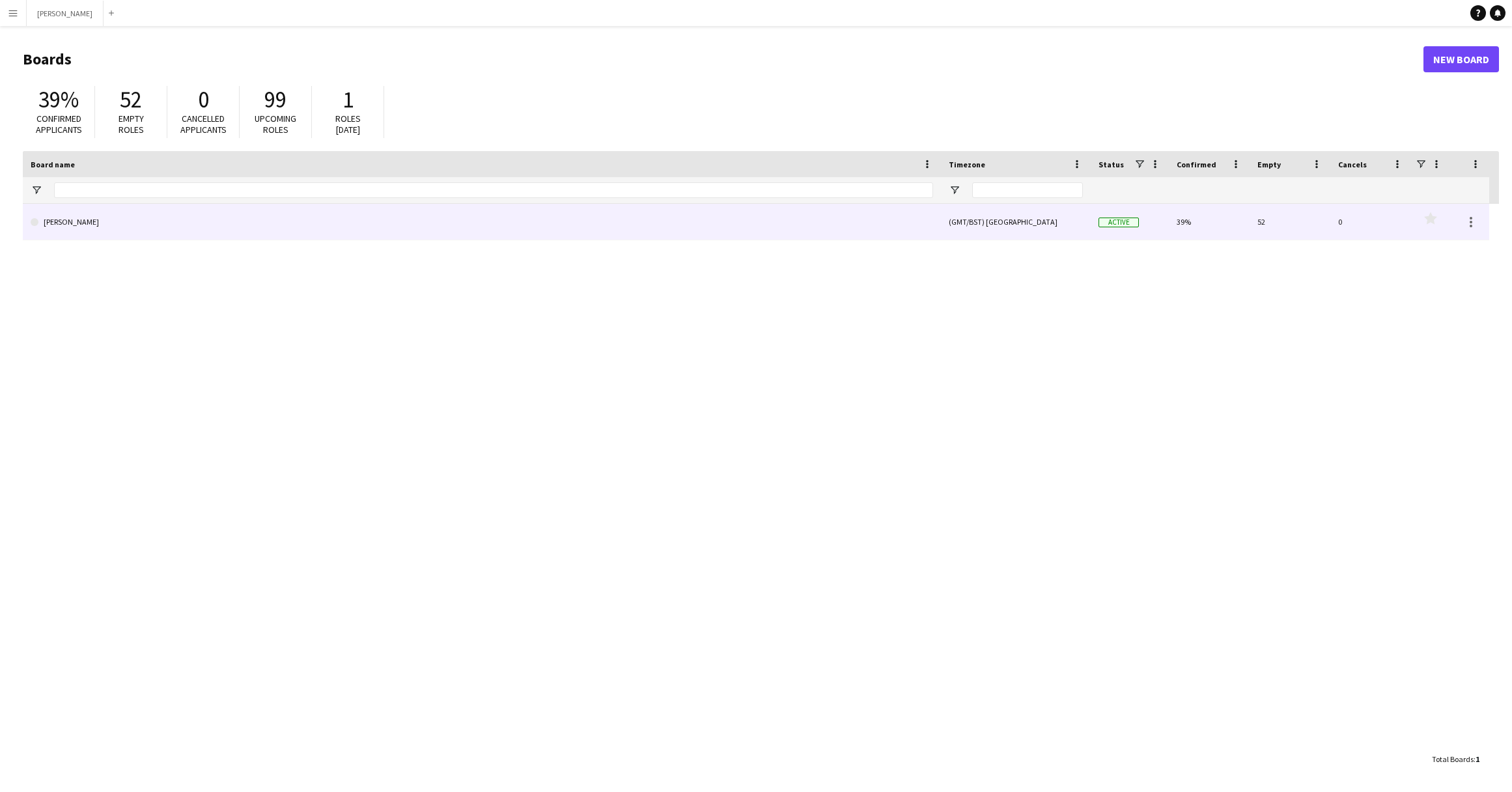
click at [227, 216] on link "[PERSON_NAME]" at bounding box center [482, 222] width 903 height 37
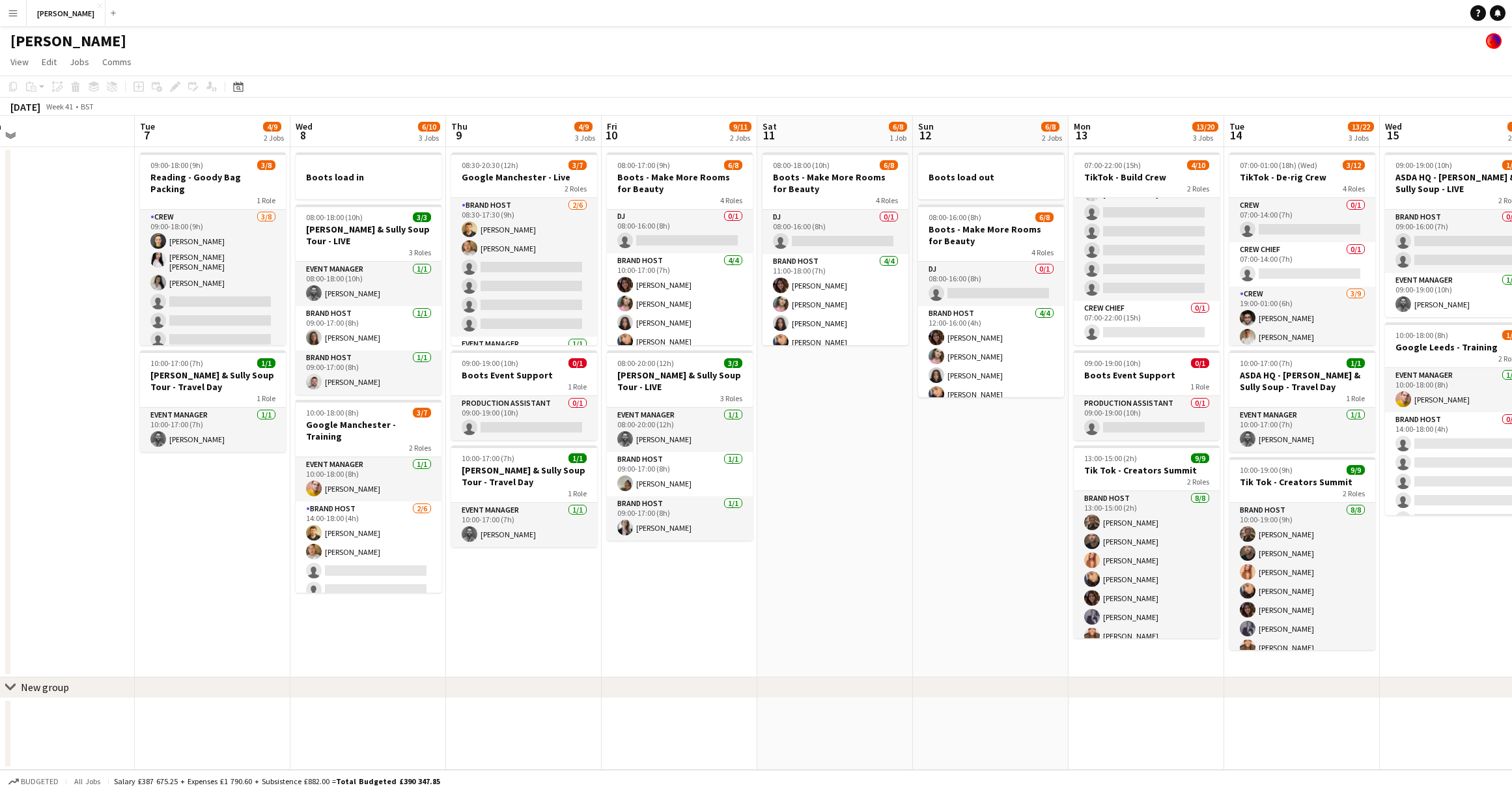
scroll to position [0, 501]
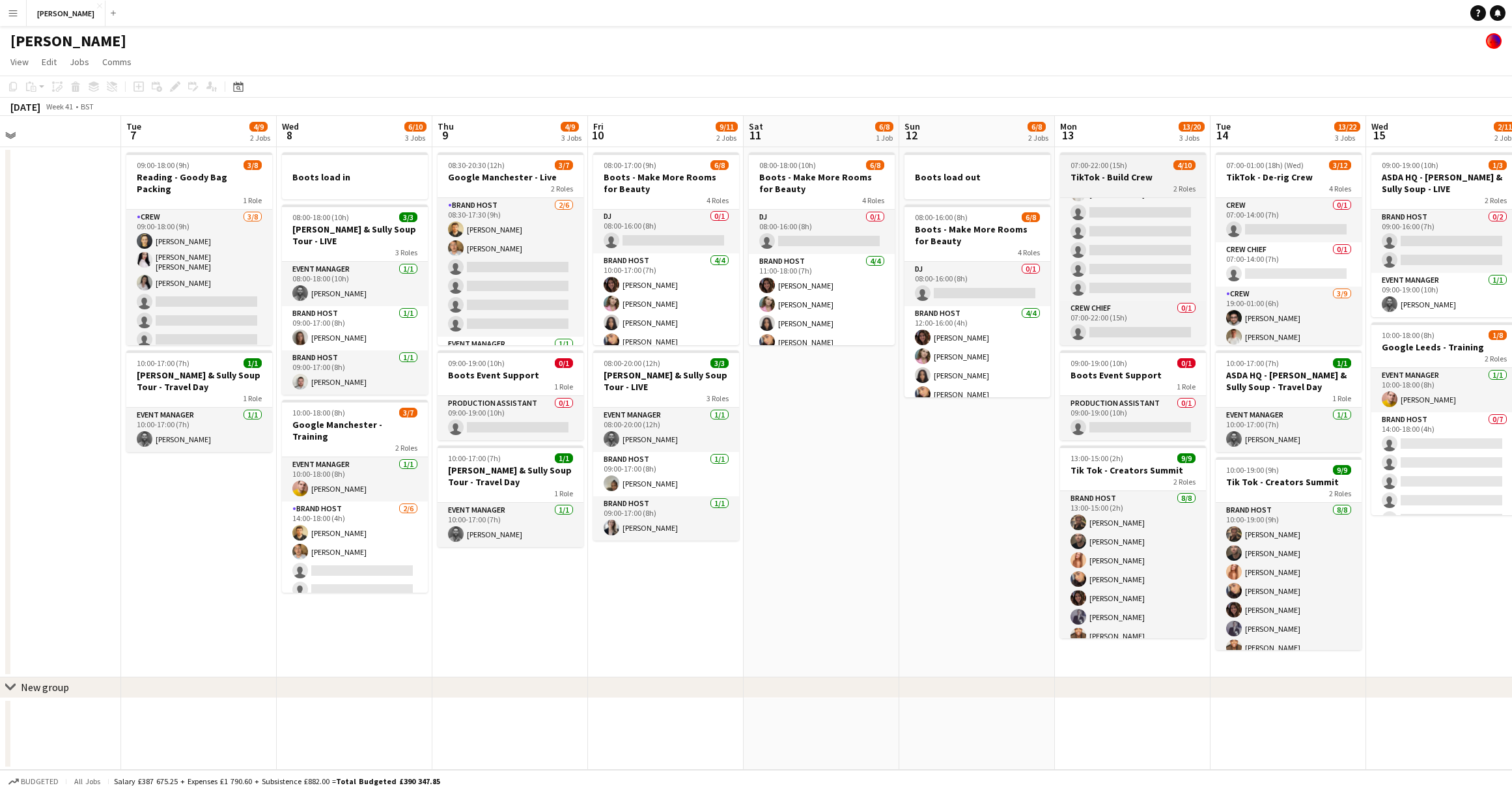
click at [1155, 189] on div "2 Roles" at bounding box center [1133, 188] width 146 height 11
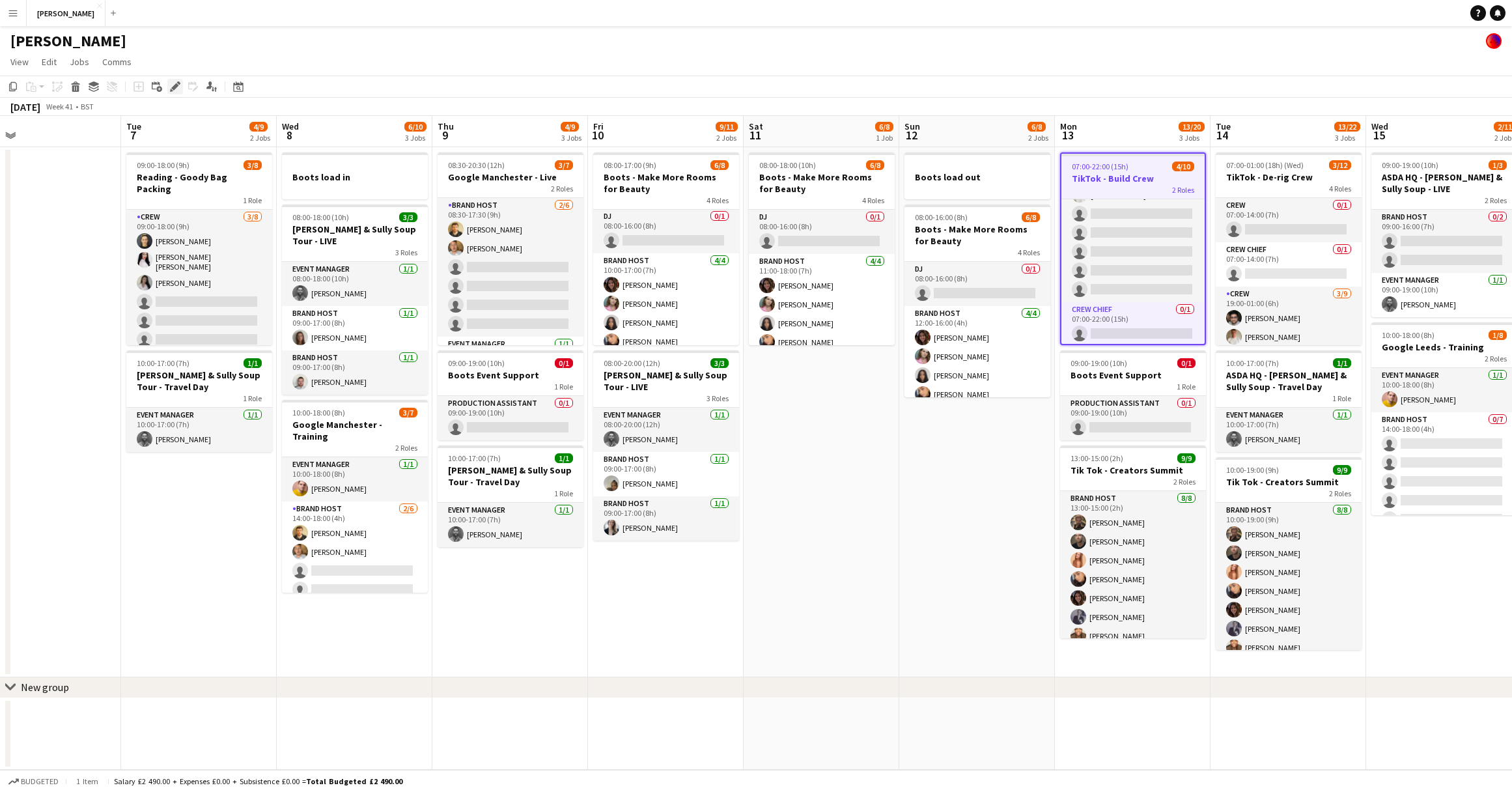
click at [173, 83] on icon "Edit" at bounding box center [175, 86] width 11 height 11
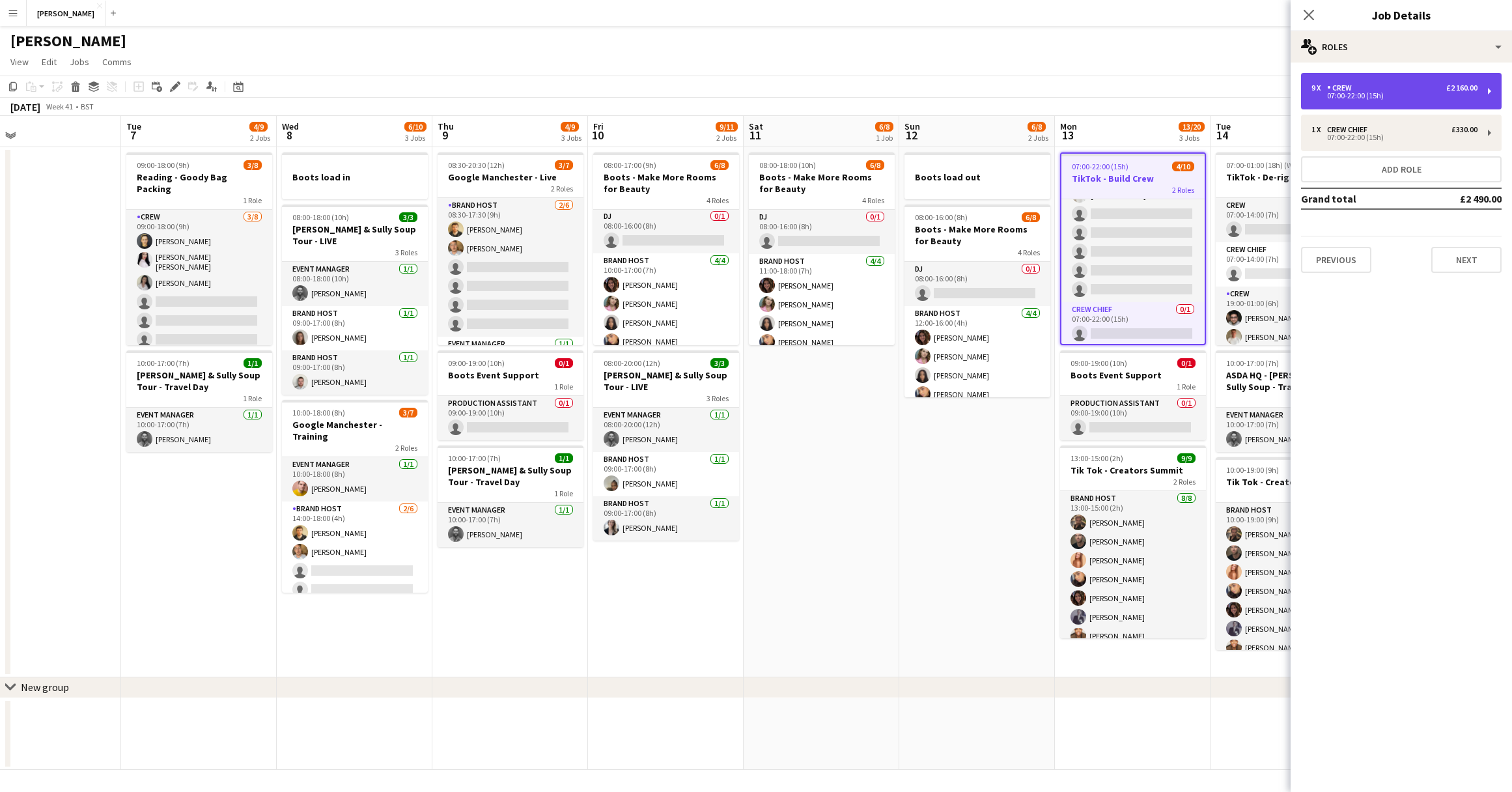
click at [1395, 88] on div "9 x Crew £2 160.00" at bounding box center [1393, 88] width 166 height 9
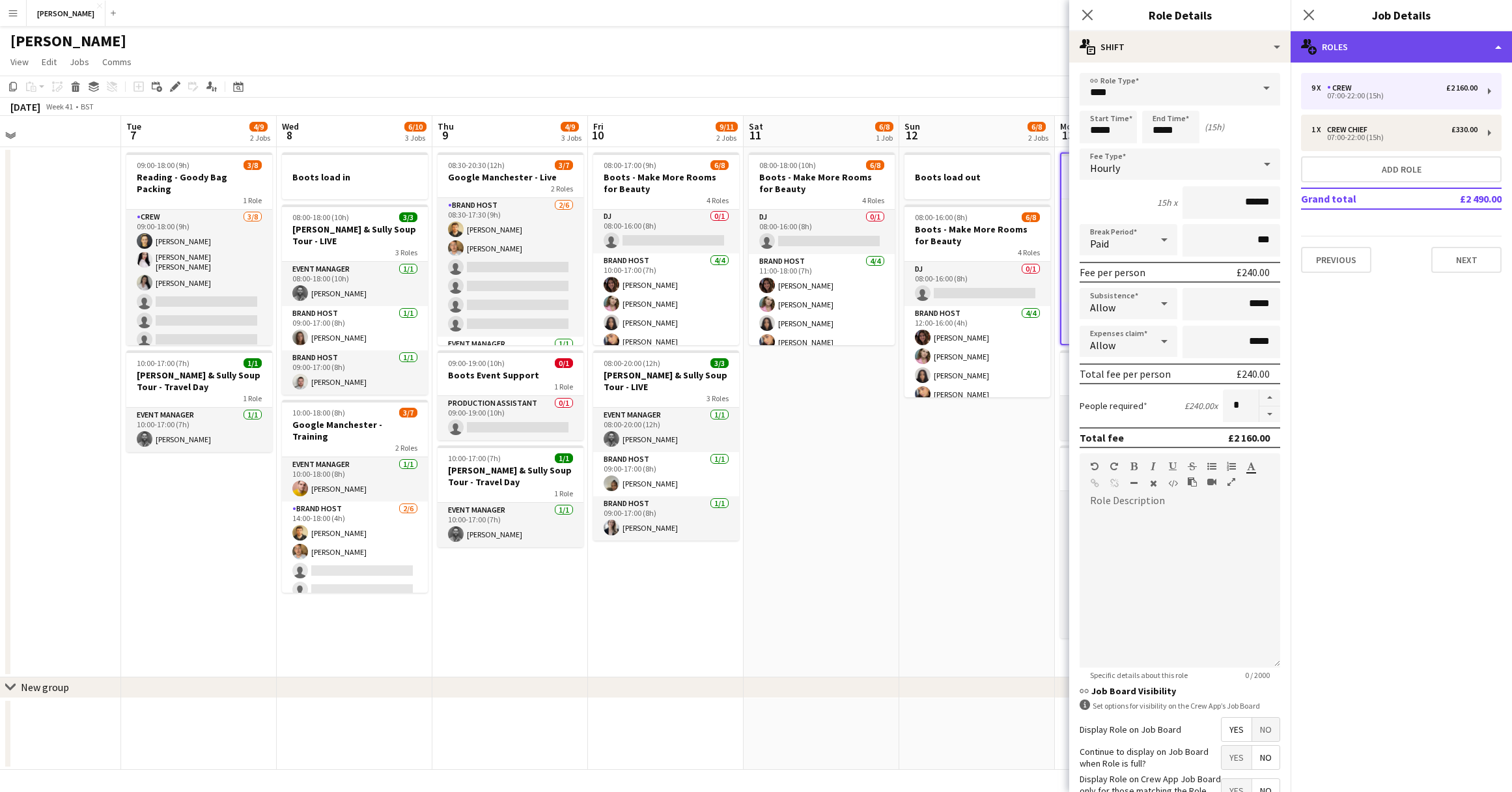
click at [1483, 47] on div "multiple-users-add Roles" at bounding box center [1401, 47] width 221 height 32
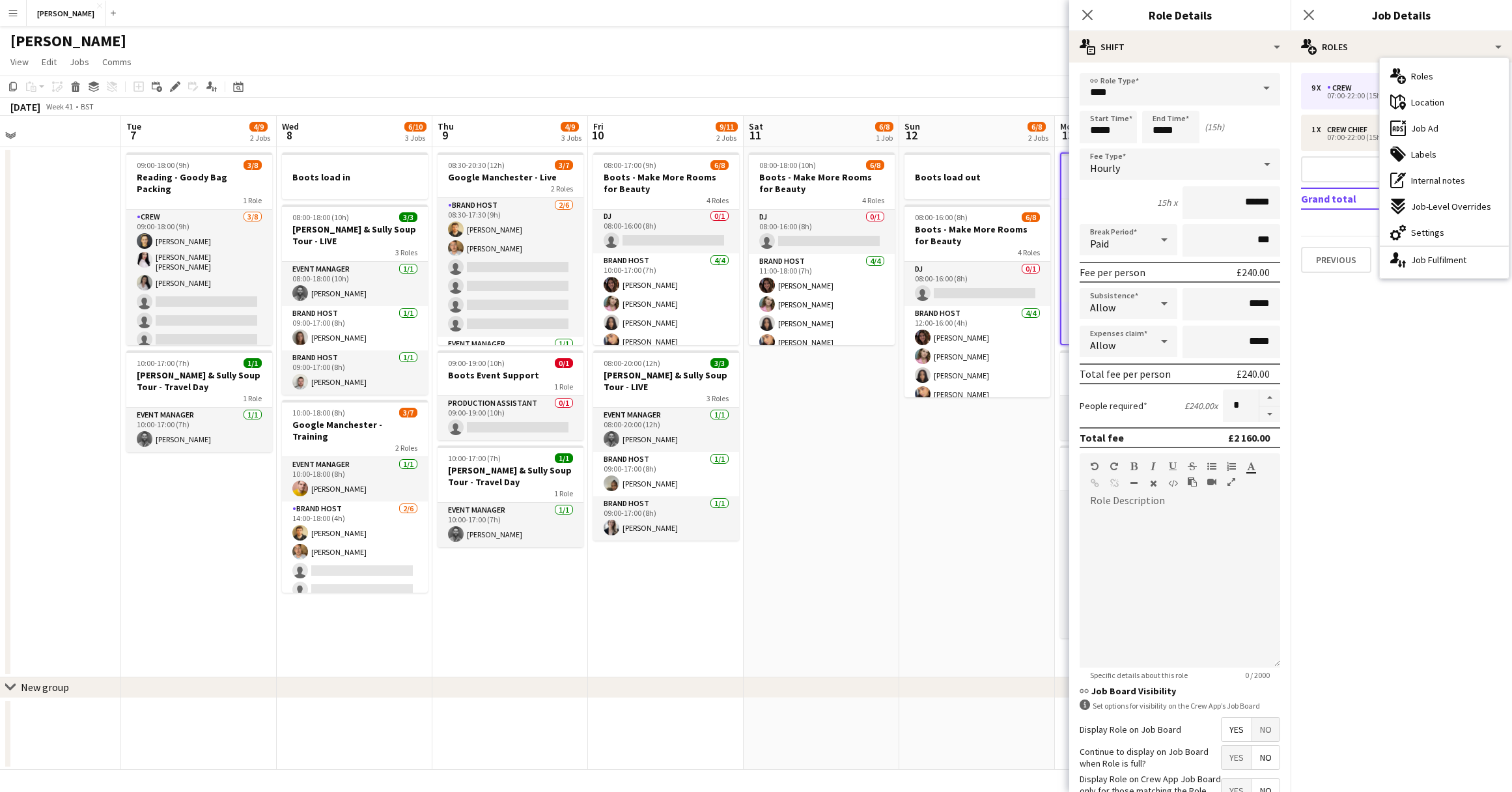
click at [1345, 400] on mat-expansion-panel "pencil3 General details 9 x Crew £2 160.00 07:00-22:00 (15h) 1 x Crew Chief £33…" at bounding box center [1401, 427] width 221 height 730
click at [1092, 14] on icon "Close pop-in" at bounding box center [1087, 14] width 12 height 12
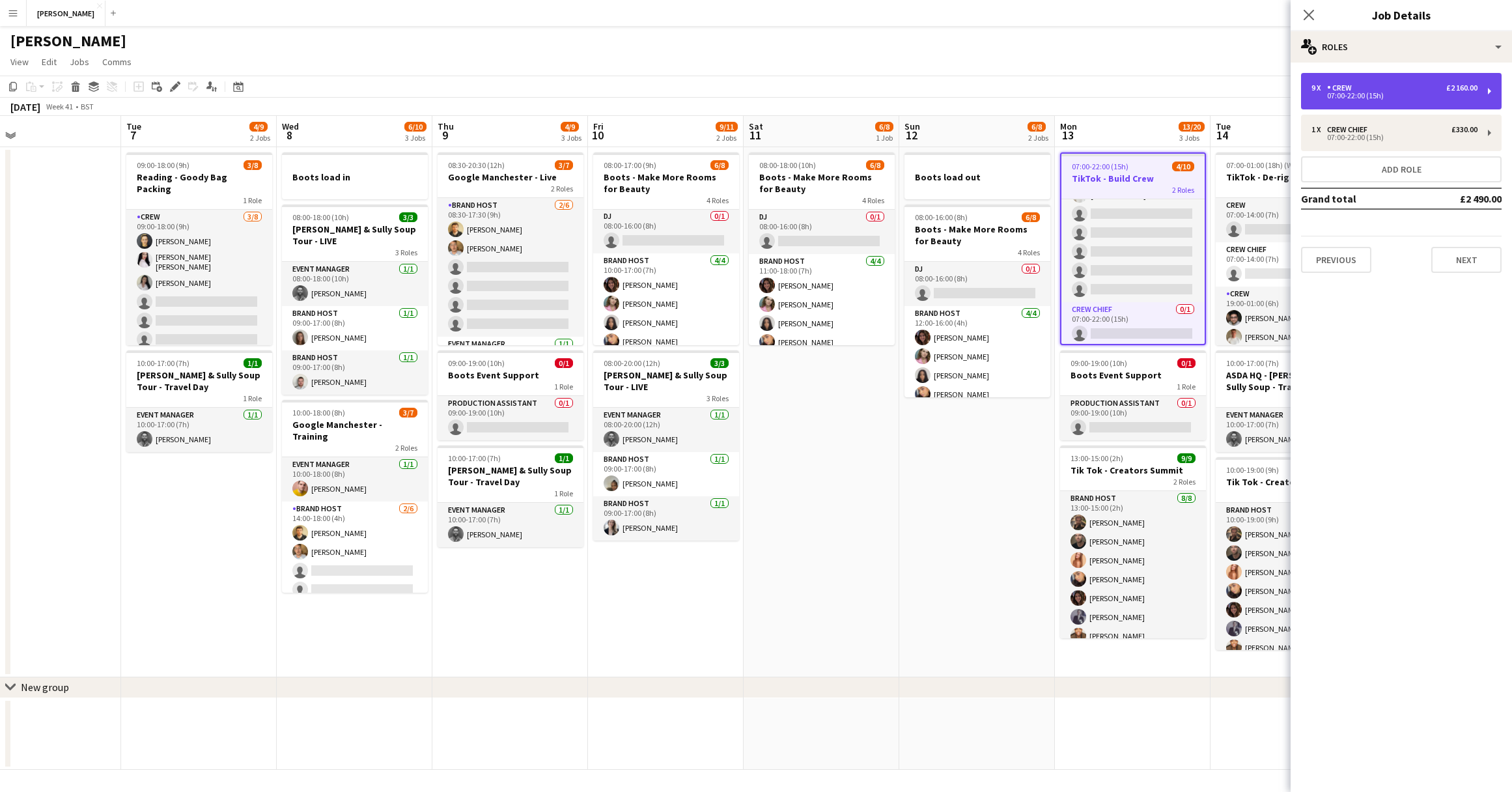
click at [1489, 93] on div "9 x Crew £2 160.00 07:00-22:00 (15h)" at bounding box center [1401, 91] width 200 height 37
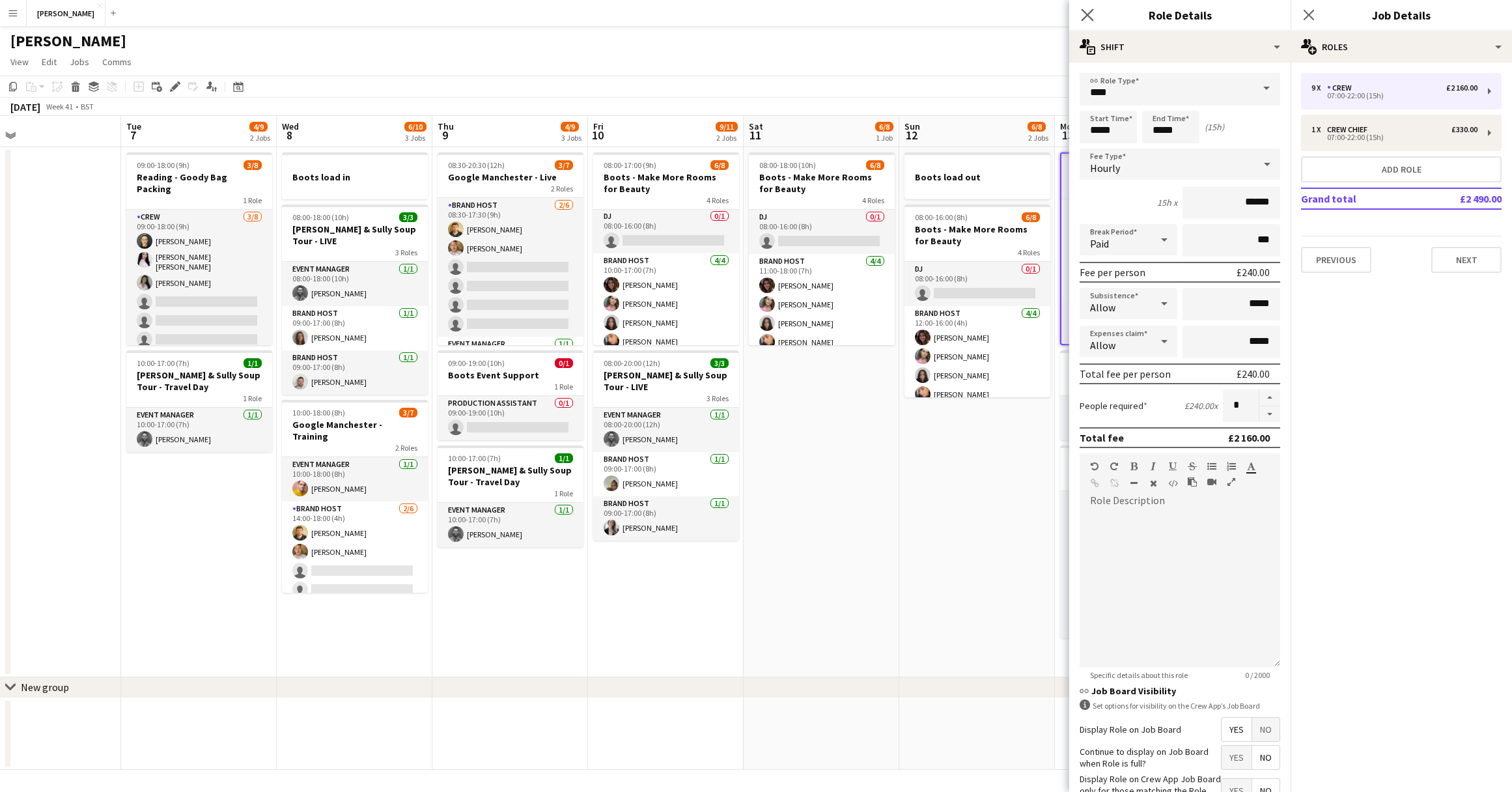
click at [1087, 7] on app-icon "Close pop-in" at bounding box center [1087, 15] width 19 height 19
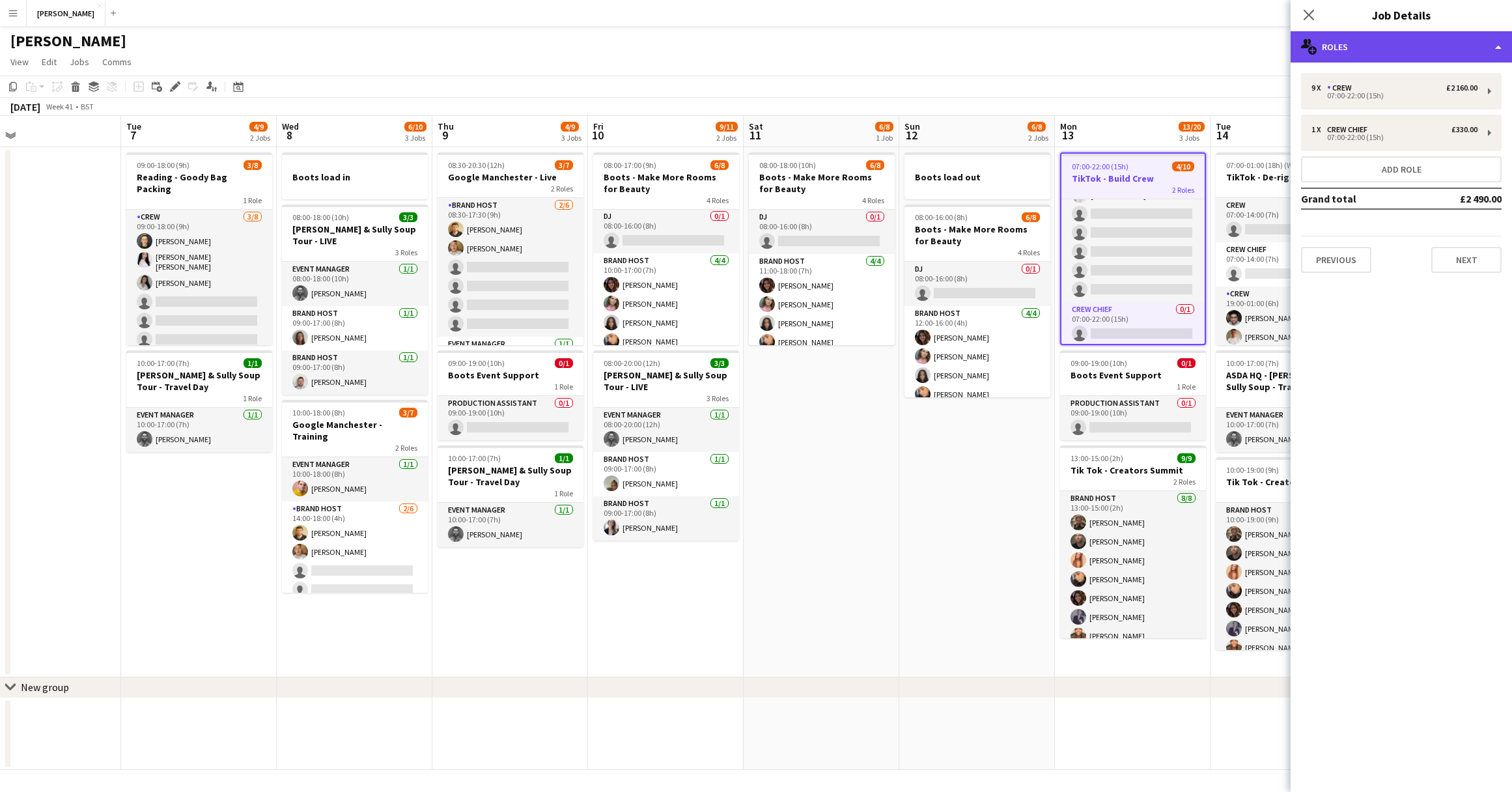
click at [1498, 41] on div "multiple-users-add Roles" at bounding box center [1401, 47] width 221 height 32
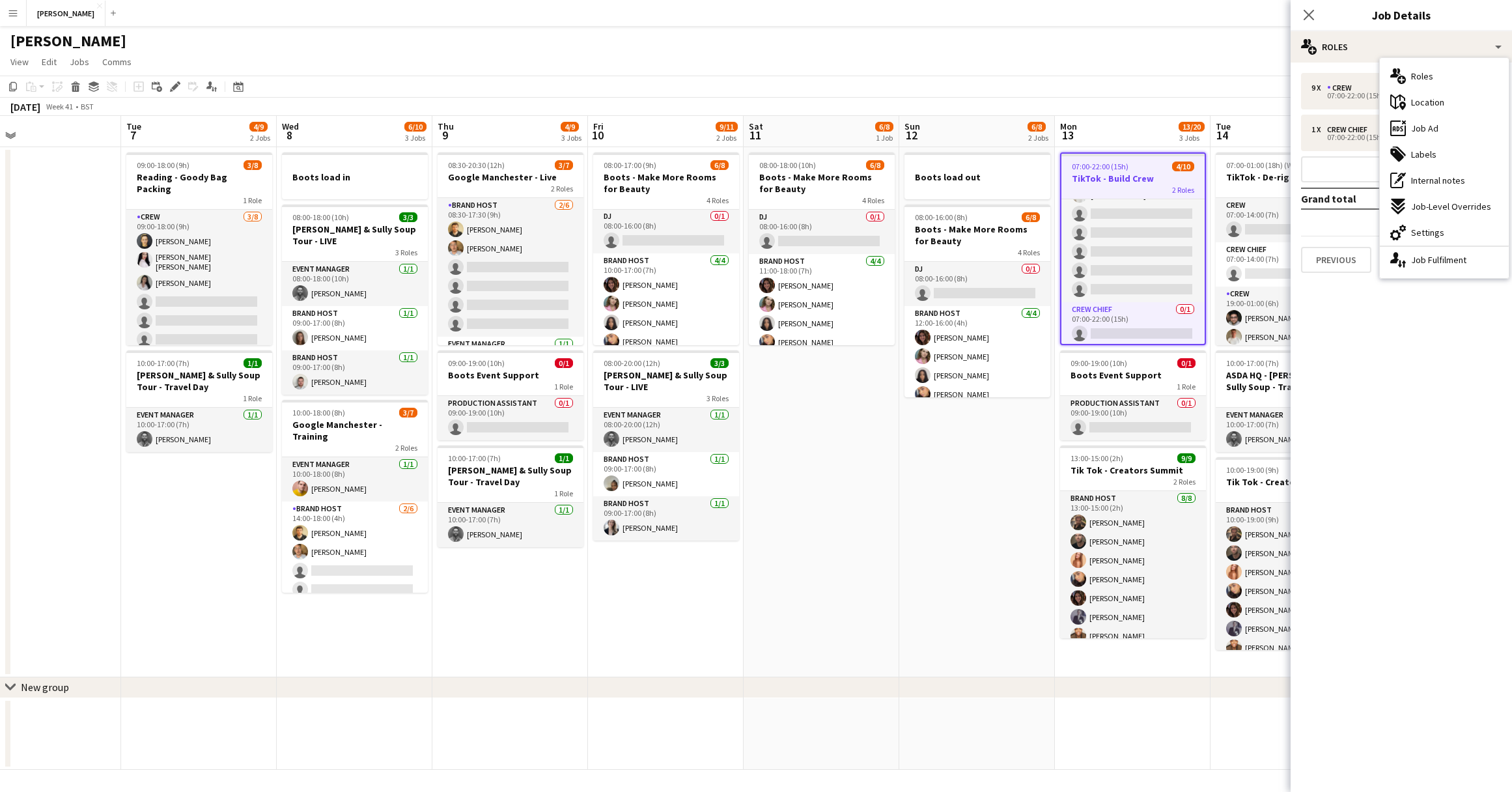
click at [1420, 312] on mat-expansion-panel "pencil3 General details 9 x Crew £2 160.00 07:00-22:00 (15h) 1 x Crew Chief £33…" at bounding box center [1401, 427] width 221 height 730
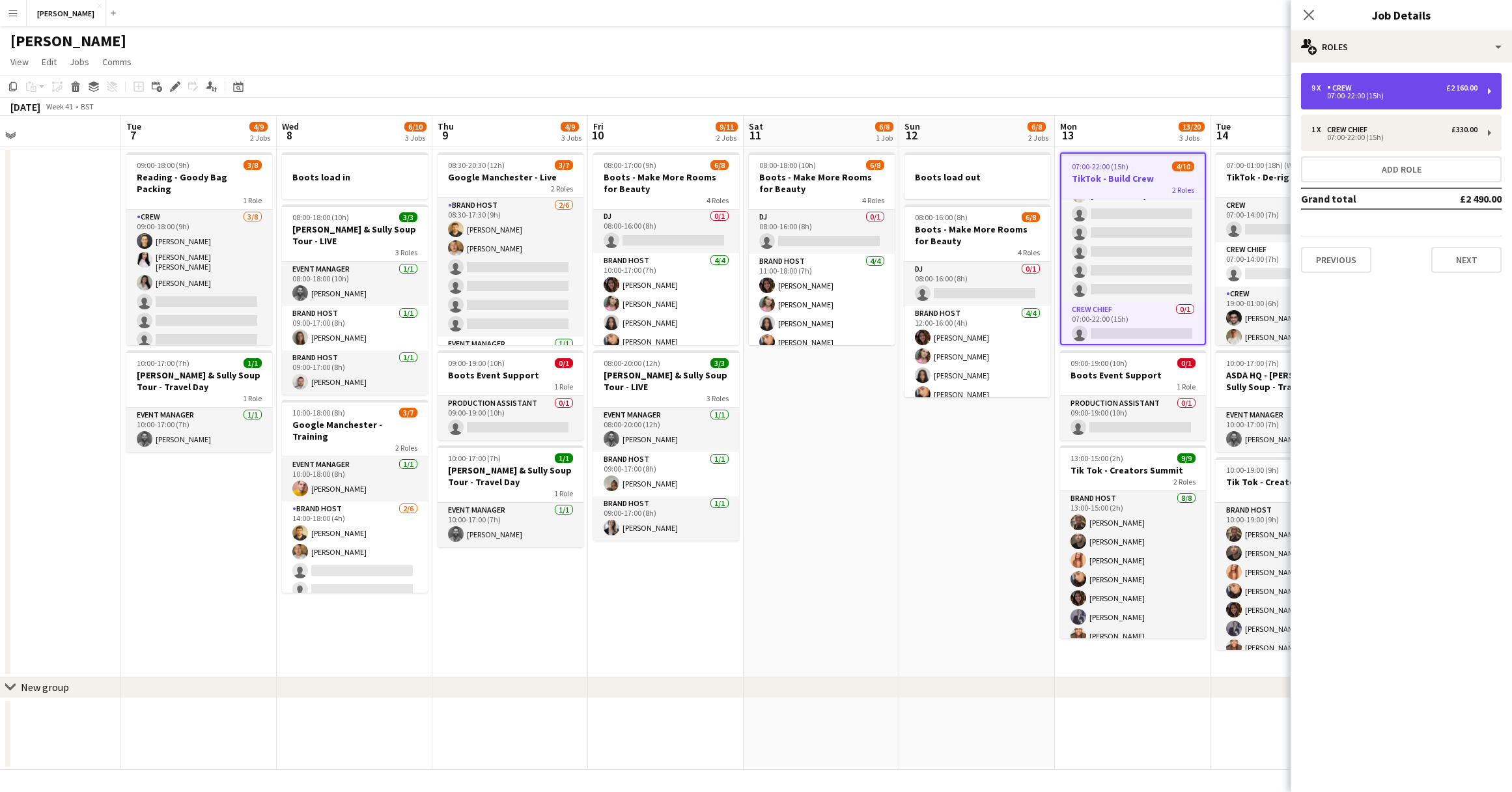
click at [1421, 86] on div "9 x Crew £2 160.00" at bounding box center [1393, 88] width 166 height 9
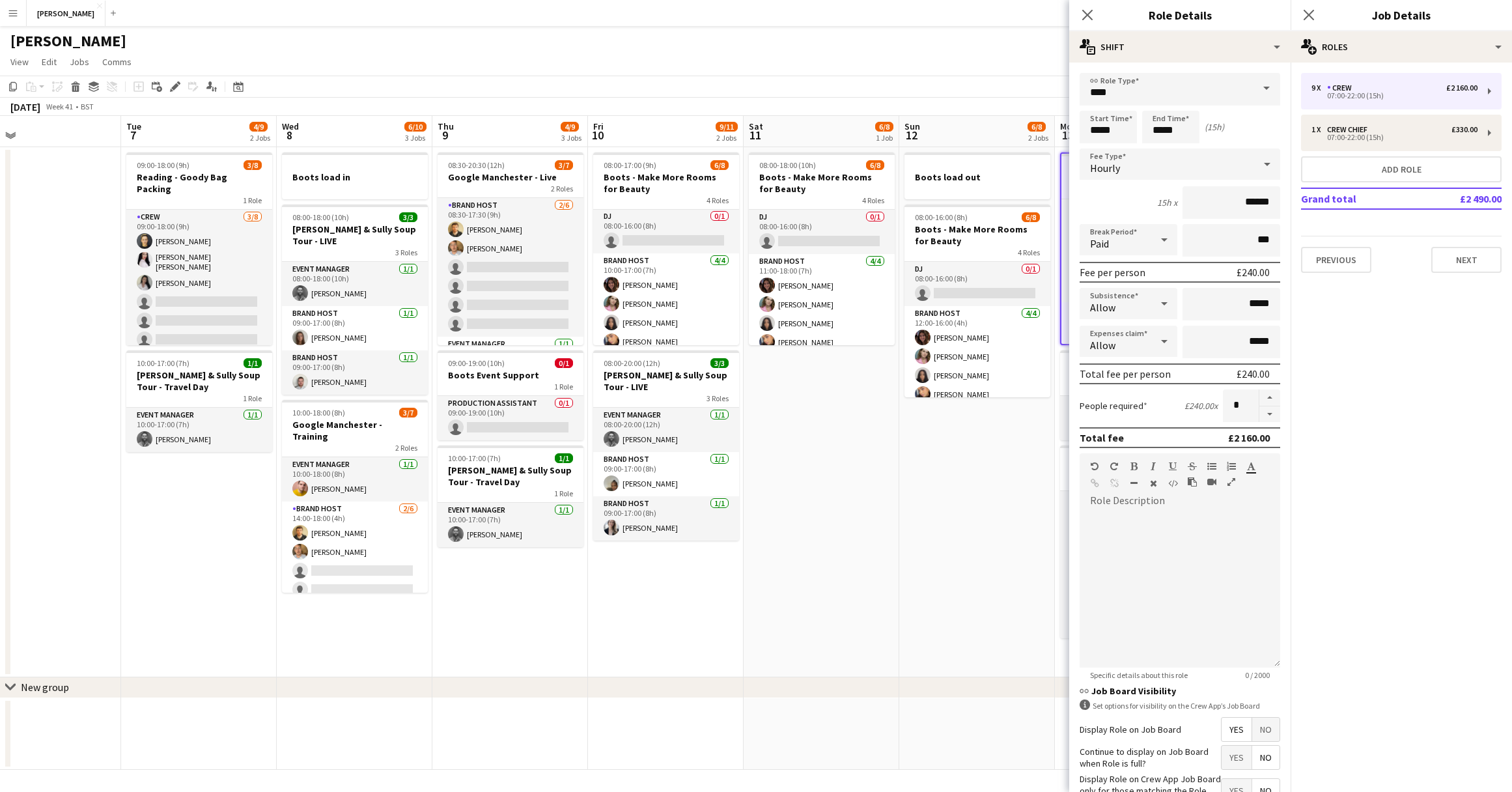
click at [1096, 10] on div "Close pop-in" at bounding box center [1087, 15] width 37 height 30
click at [1087, 10] on icon "Close pop-in" at bounding box center [1087, 14] width 12 height 12
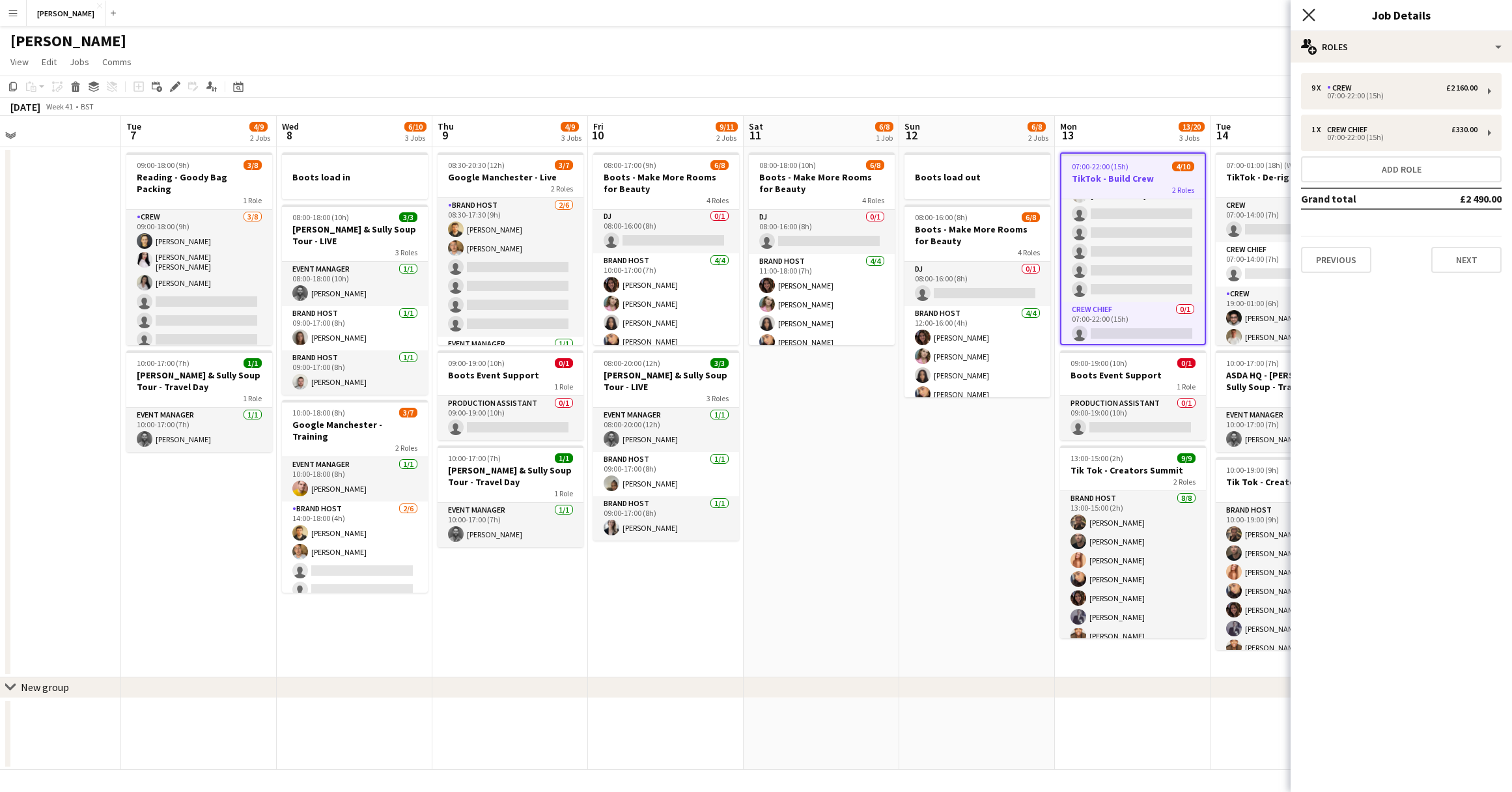
click at [1313, 17] on icon "Close pop-in" at bounding box center [1308, 14] width 12 height 12
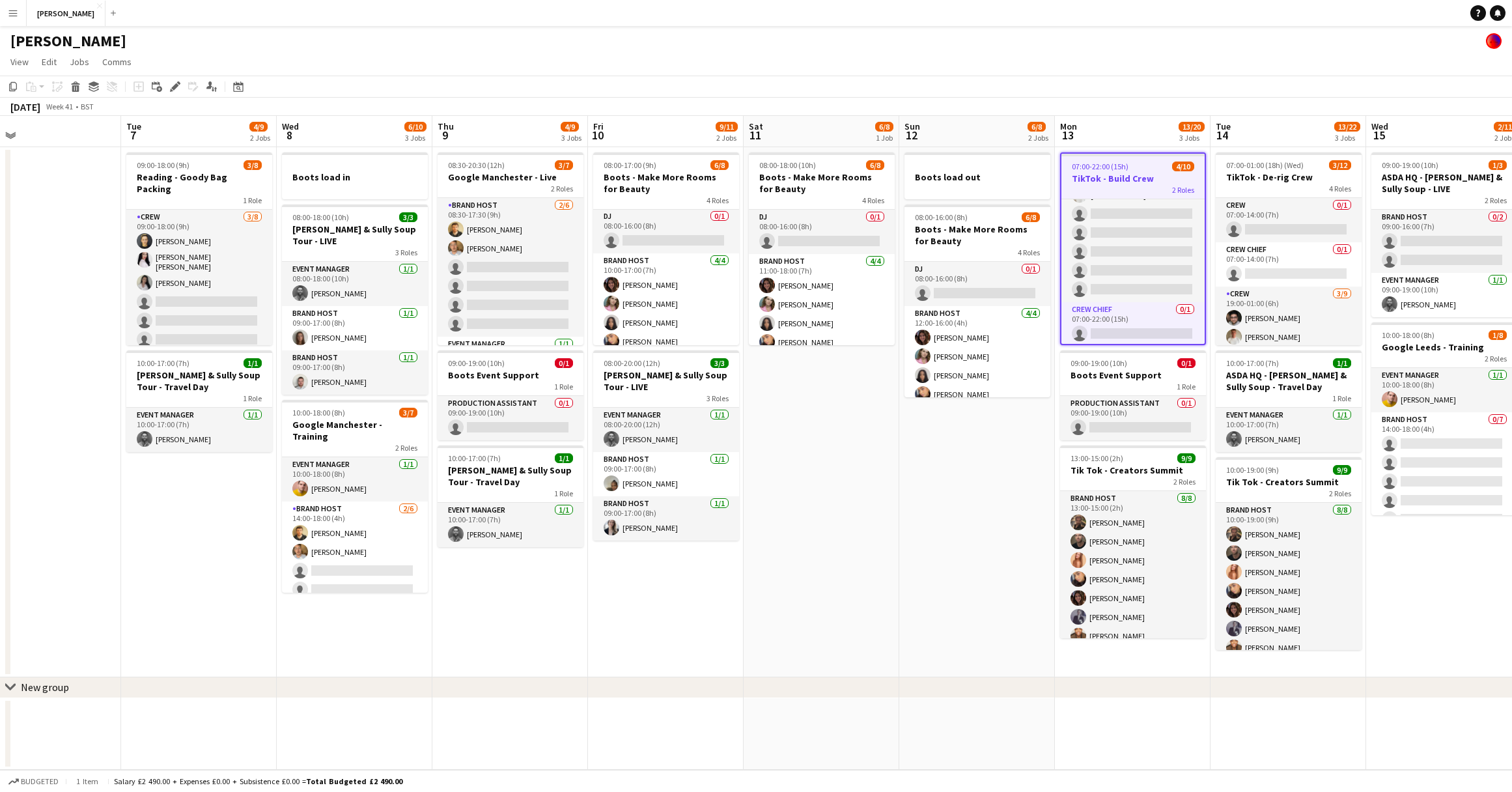
click at [908, 619] on app-date-cell "Boots load out 08:00-16:00 (8h) 6/8 Boots - Make More Rooms for Beauty 4 Roles …" at bounding box center [976, 412] width 155 height 530
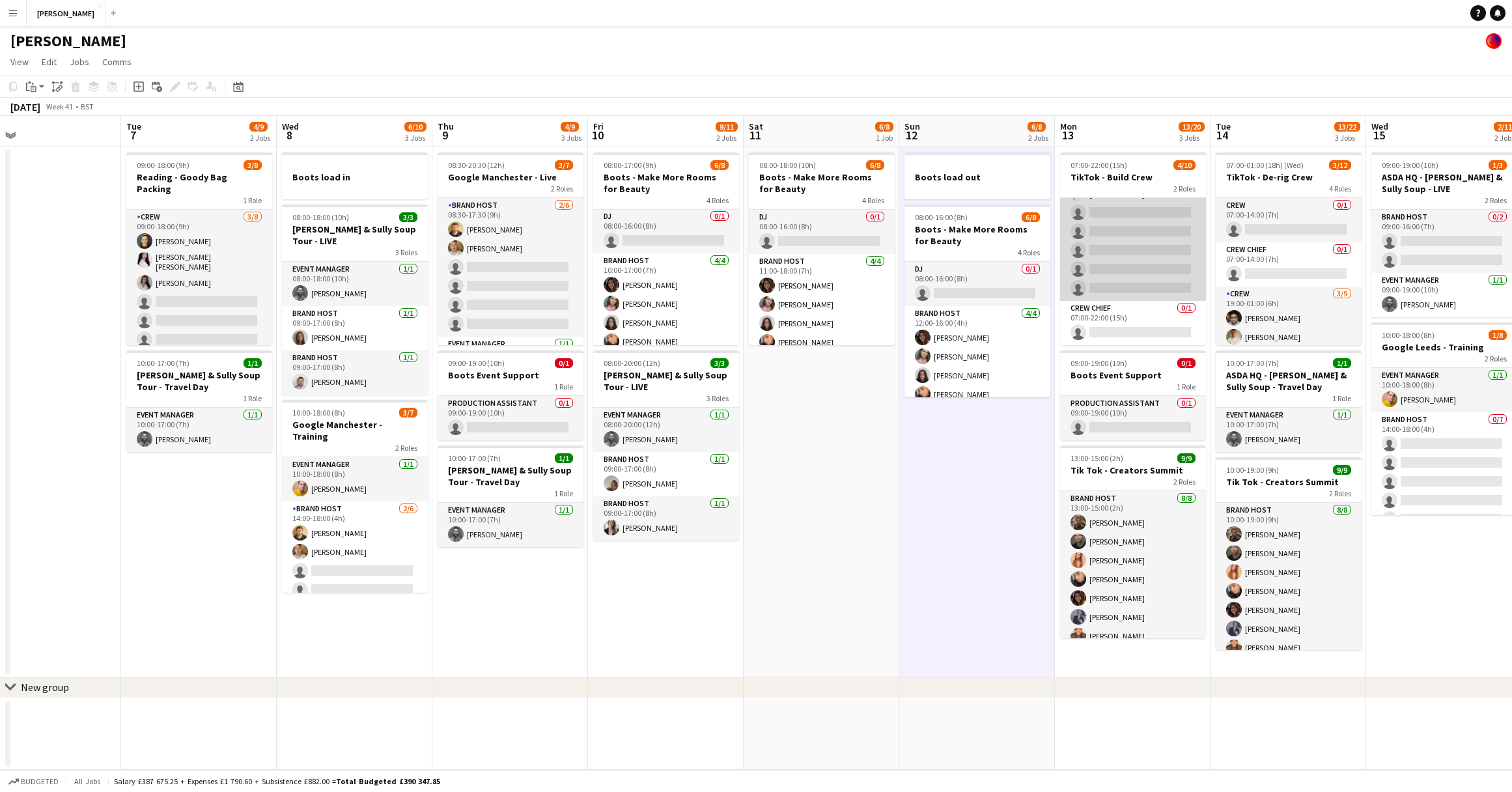
click at [1156, 223] on app-card-role "Crew 4/9 07:00-22:00 (15h) Muhammad Rahman Daniel Nwosu Harry Gagen Noah Fifiel…" at bounding box center [1133, 203] width 146 height 195
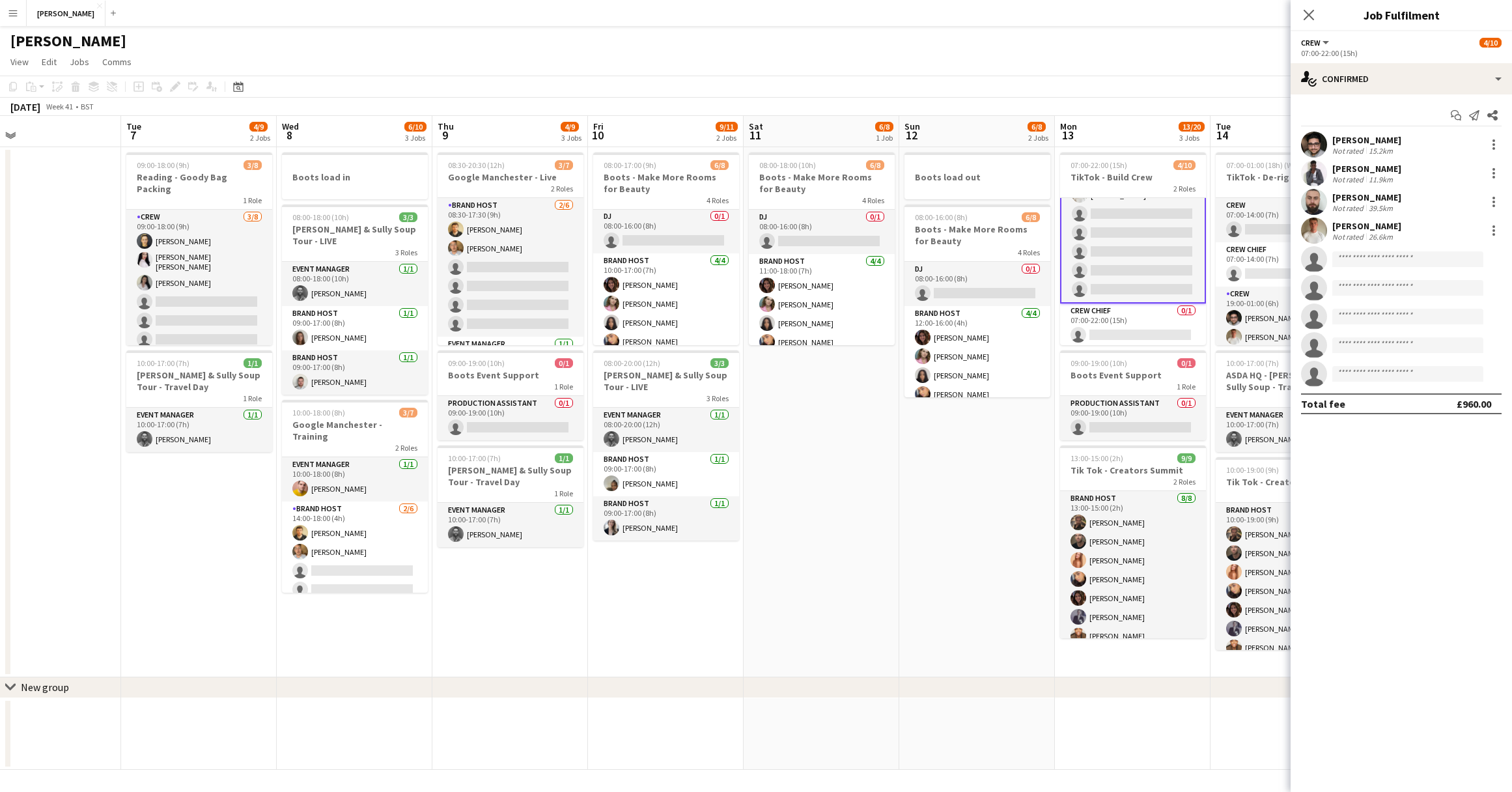
scroll to position [94, 0]
click at [1496, 77] on div "single-neutral-actions-check-2 Confirmed" at bounding box center [1401, 79] width 221 height 32
click at [1438, 207] on span "Applicants" at bounding box center [1431, 212] width 41 height 12
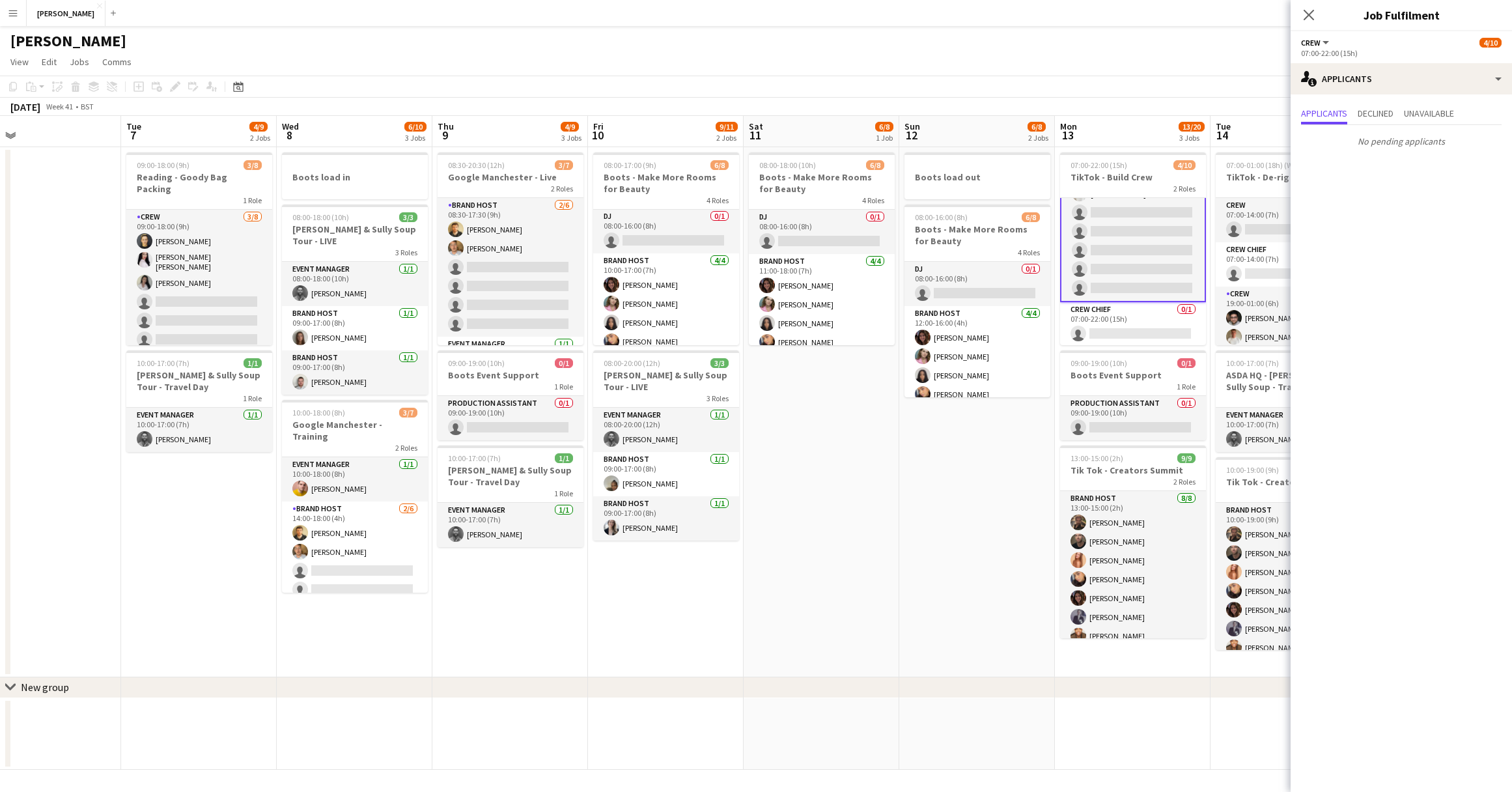
click at [980, 463] on app-date-cell "Boots load out 08:00-16:00 (8h) 6/8 Boots - Make More Rooms for Beauty 4 Roles …" at bounding box center [976, 412] width 155 height 530
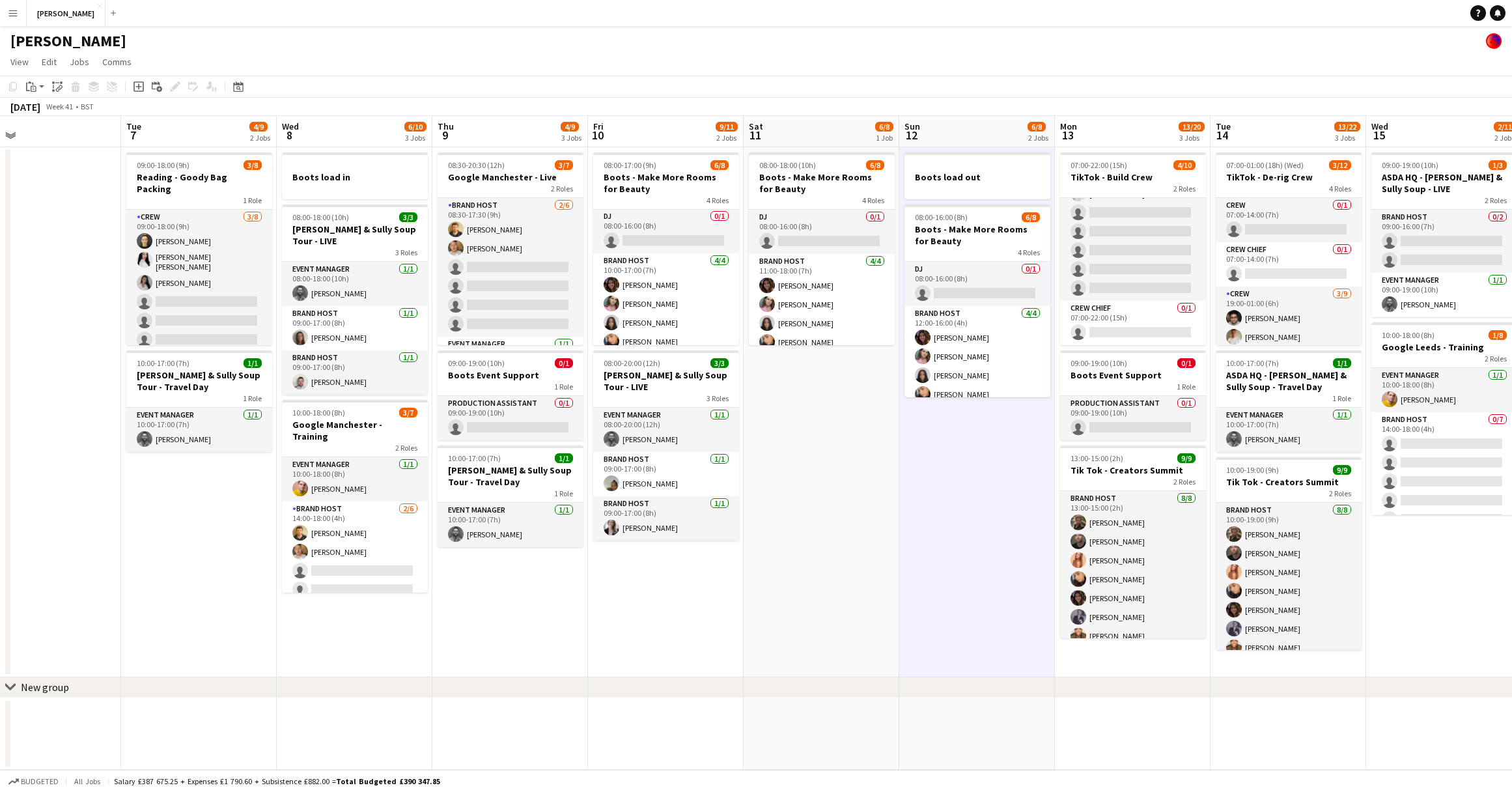
scroll to position [92, 0]
click at [372, 419] on h3 "Google Manchester - Training" at bounding box center [355, 430] width 146 height 23
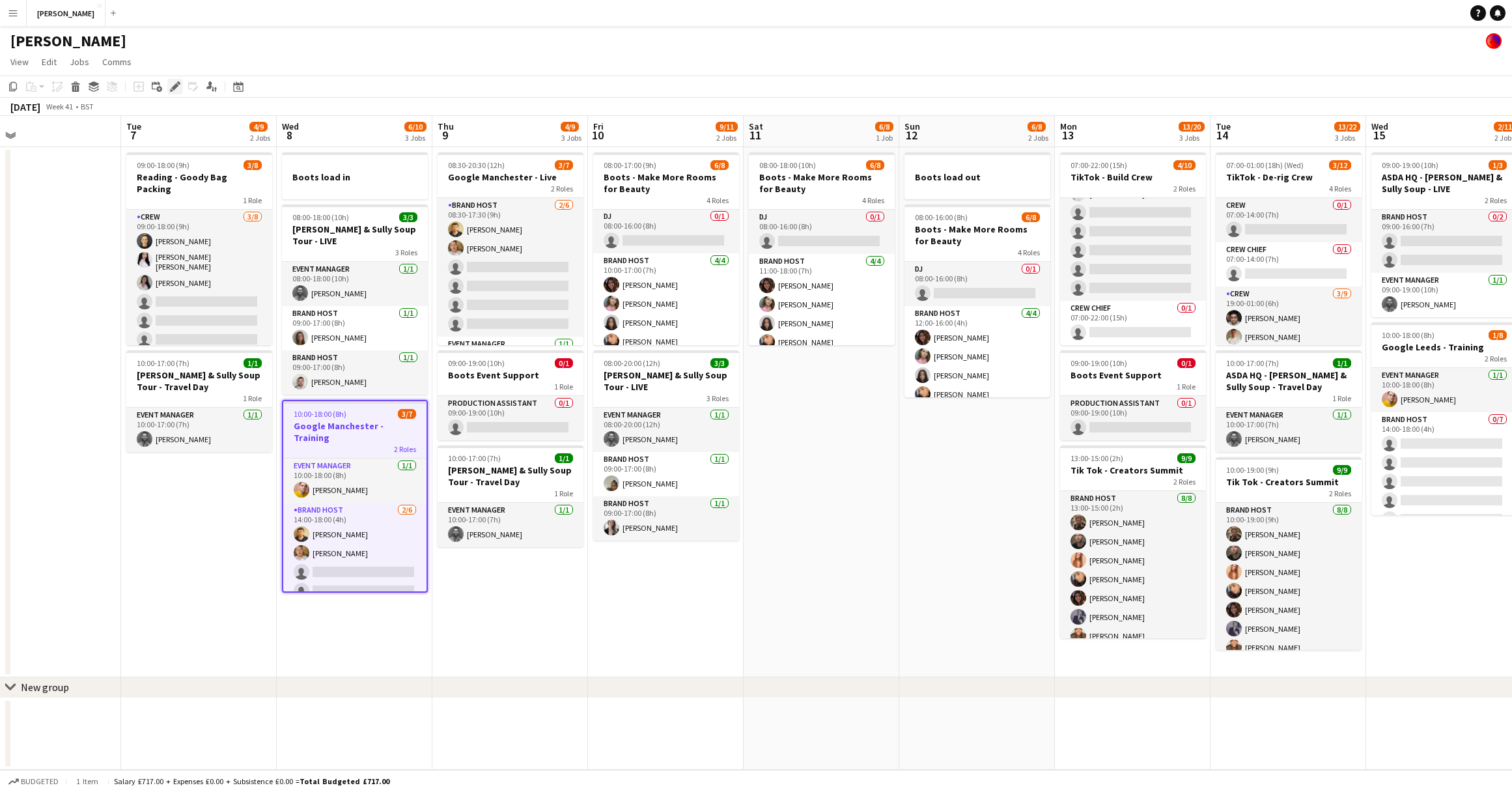
click at [176, 86] on icon at bounding box center [175, 87] width 8 height 8
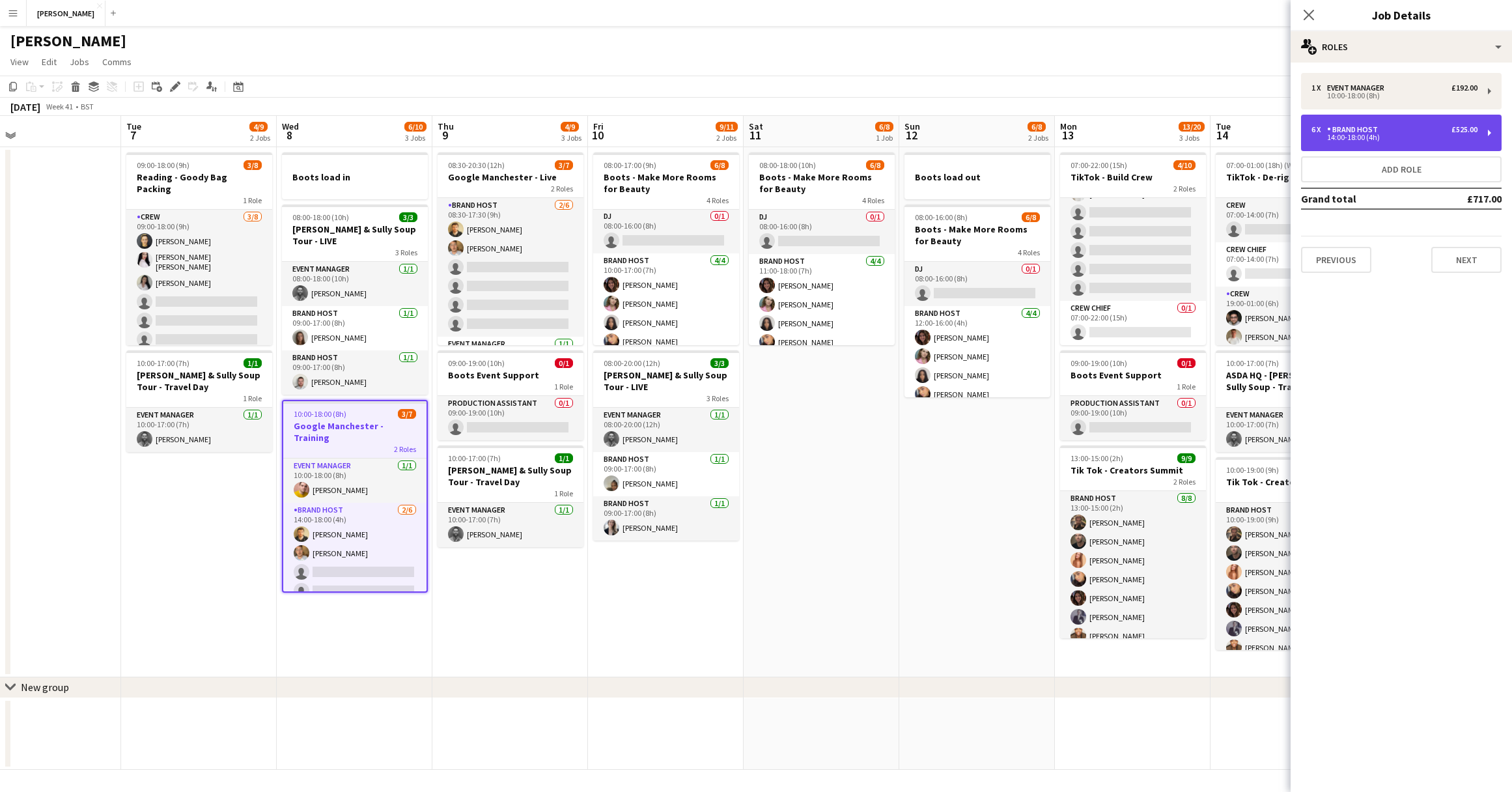
click at [1446, 141] on div "6 x Brand Host £525.00 14:00-18:00 (4h)" at bounding box center [1401, 133] width 200 height 37
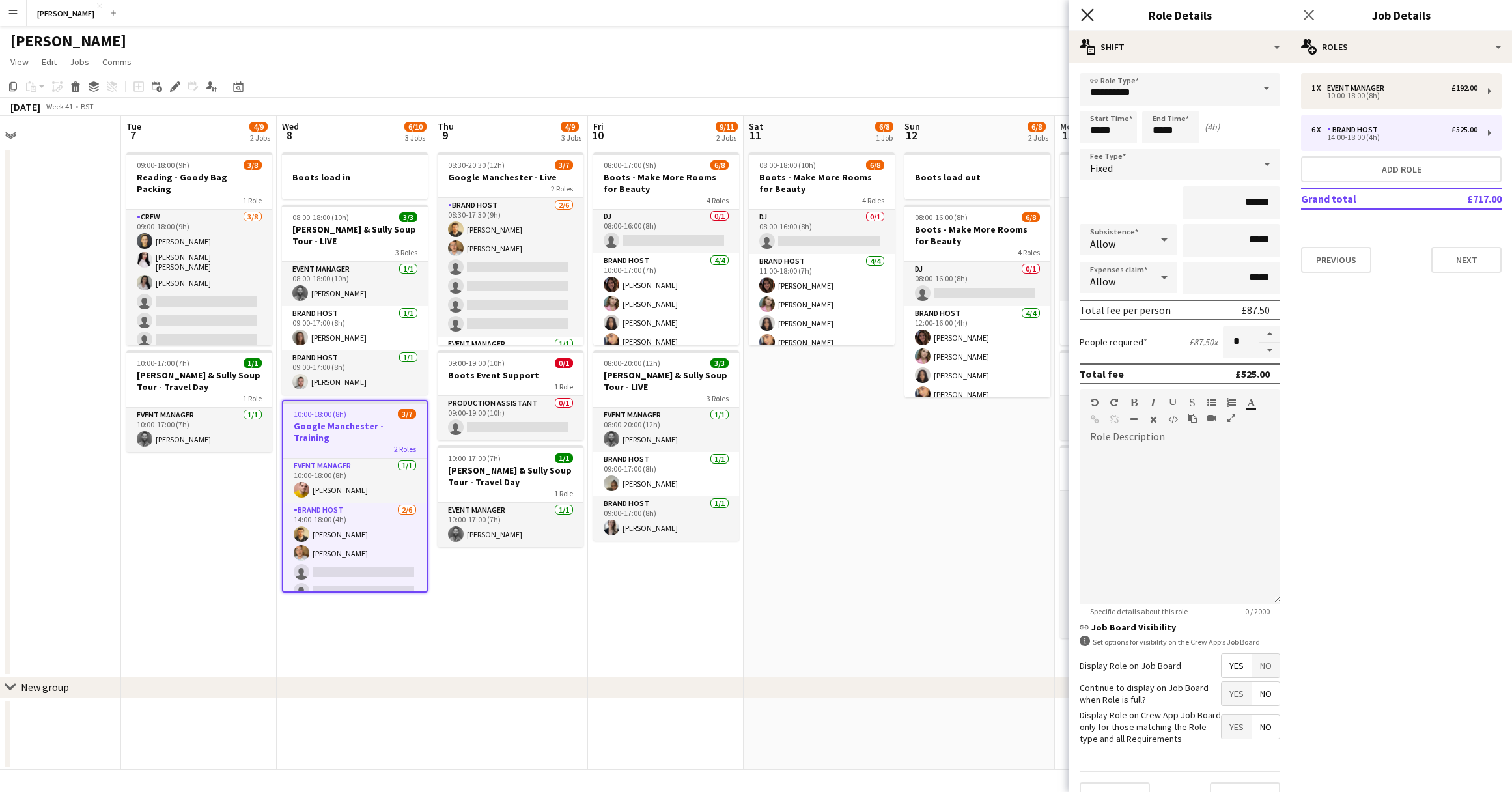
click at [1090, 14] on icon at bounding box center [1087, 14] width 12 height 12
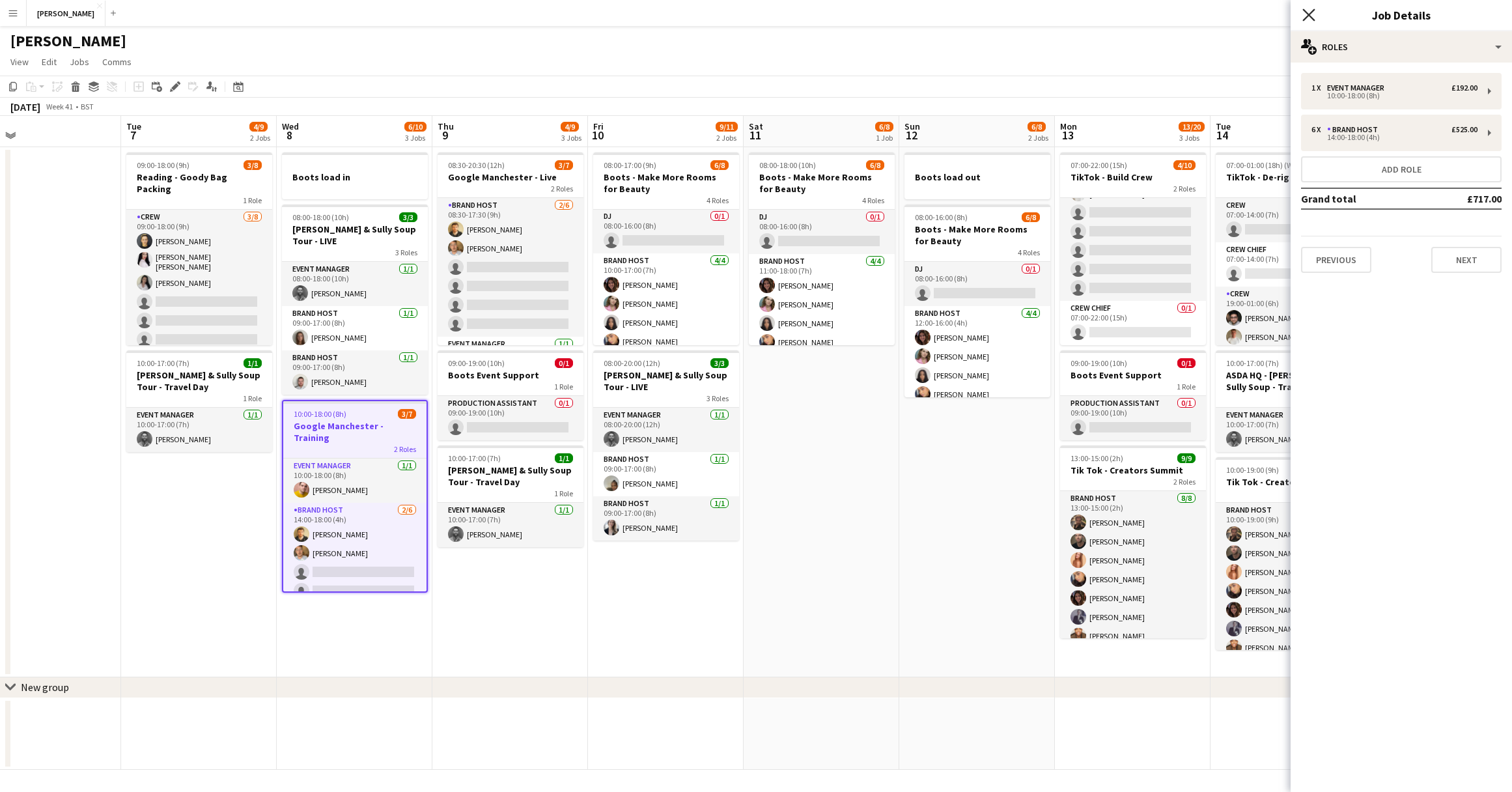
click at [1311, 17] on icon at bounding box center [1308, 14] width 12 height 12
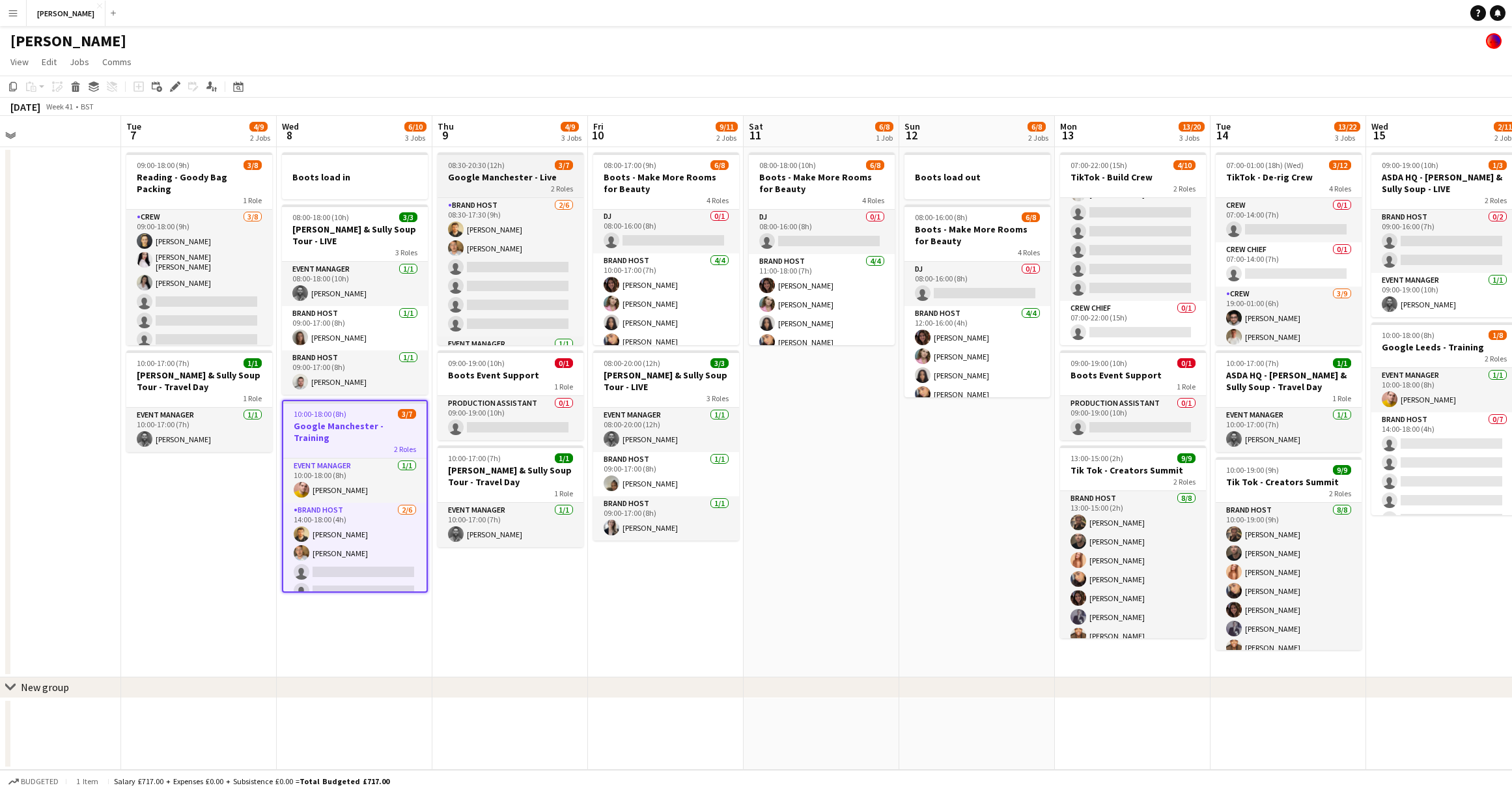
click at [511, 188] on div "2 Roles" at bounding box center [510, 188] width 146 height 11
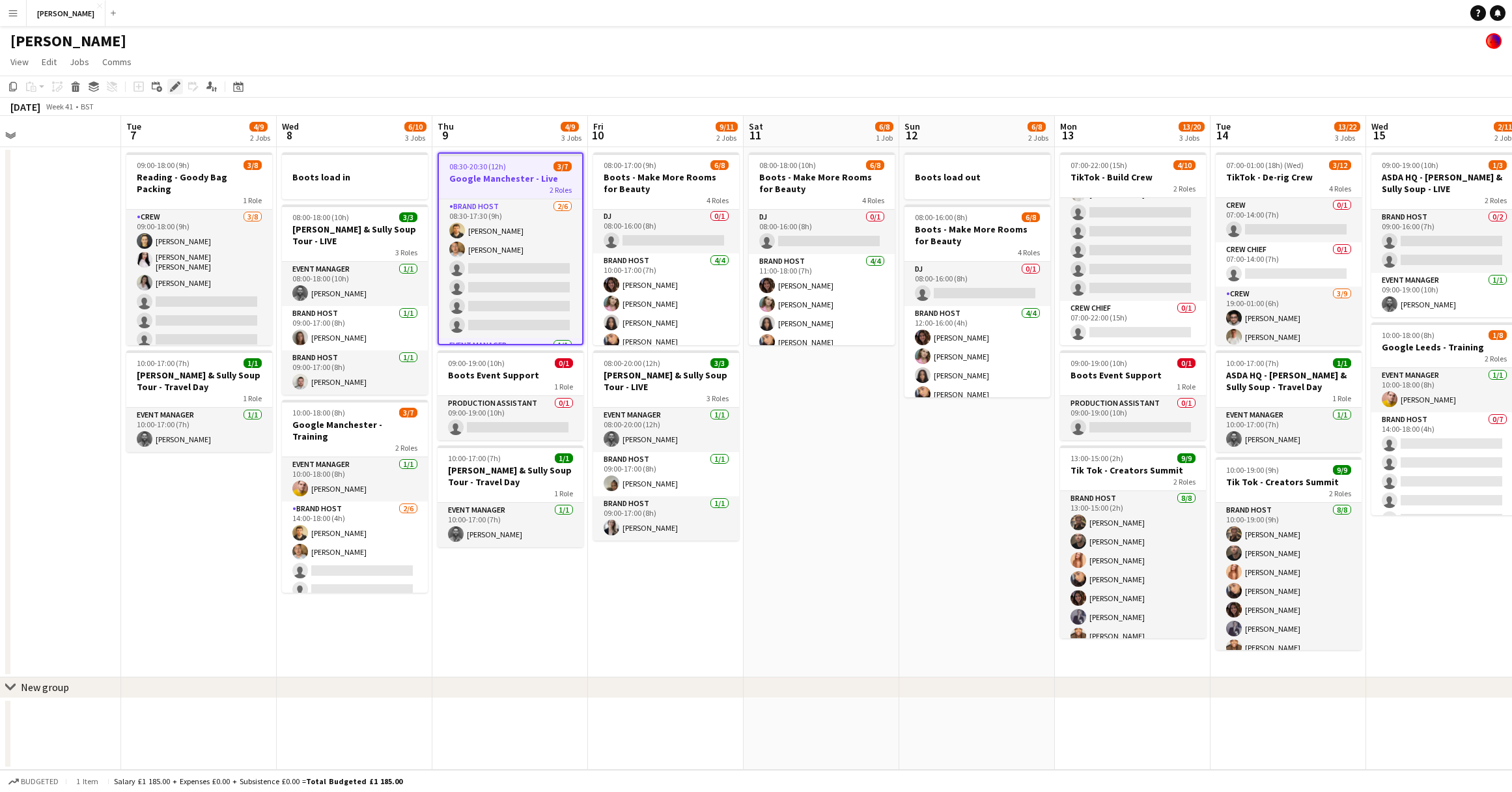
click at [176, 86] on icon at bounding box center [175, 87] width 8 height 8
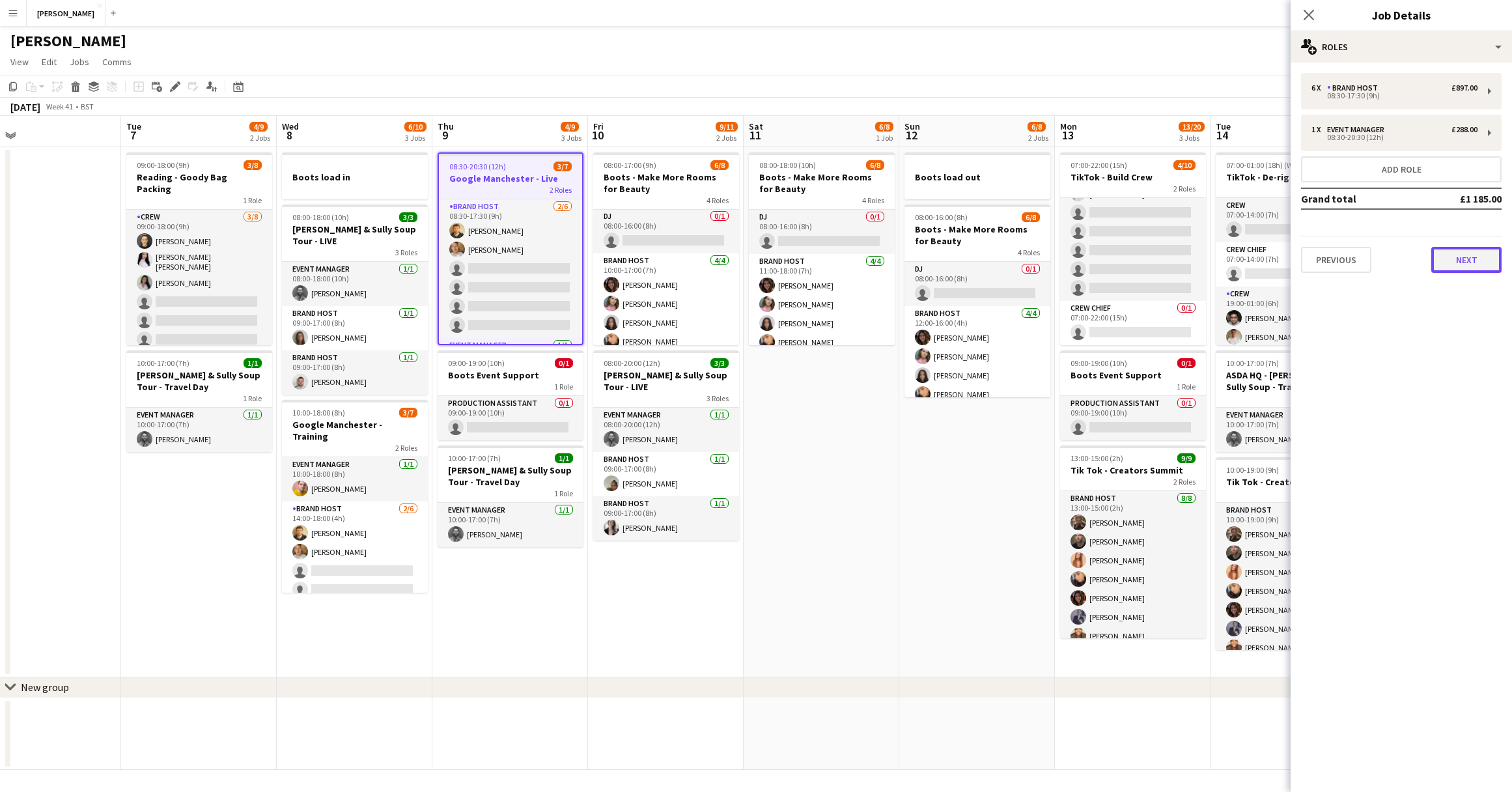
click at [1469, 265] on button "Next" at bounding box center [1466, 260] width 71 height 26
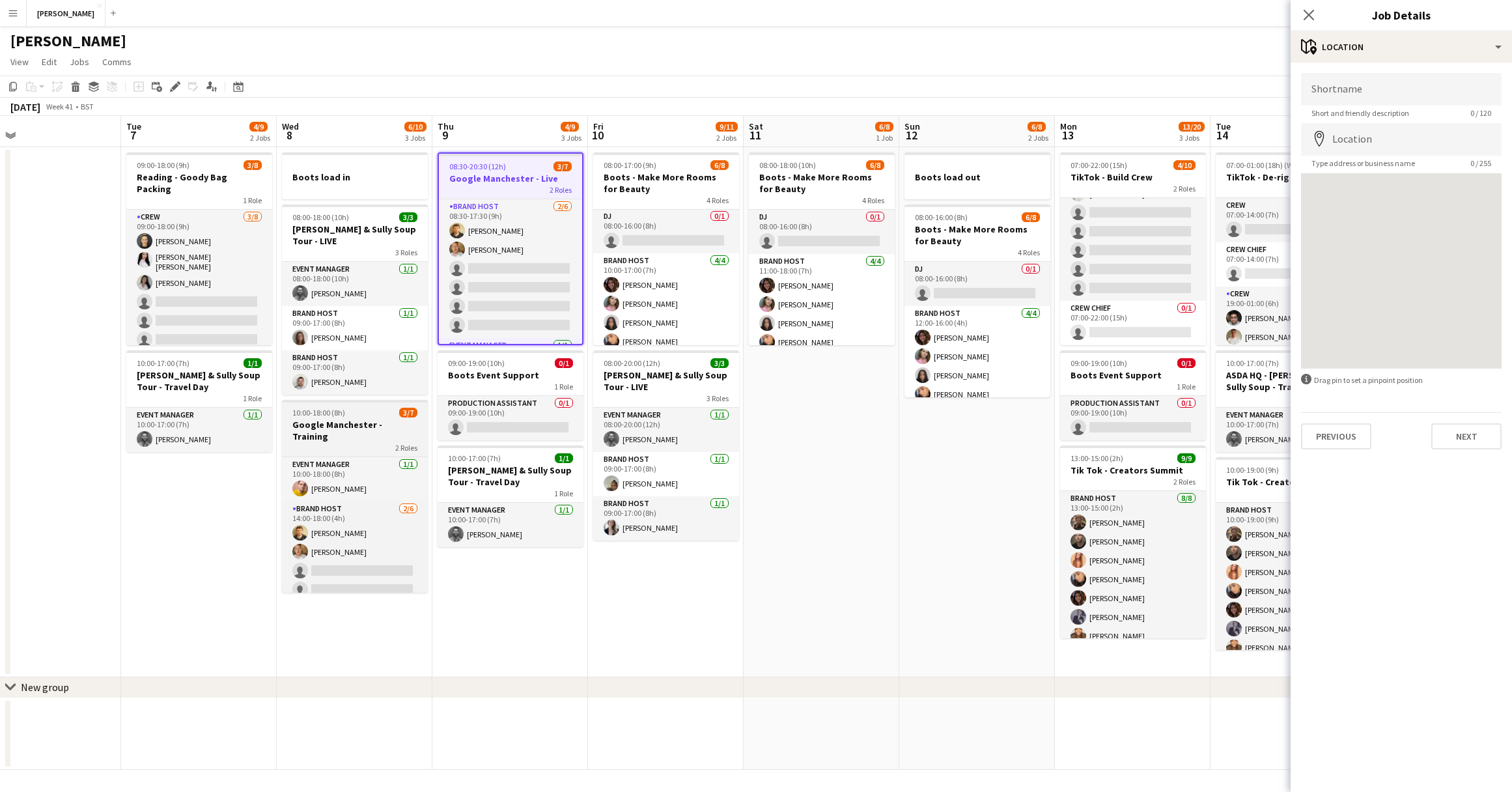
click at [365, 419] on h3 "Google Manchester - Training" at bounding box center [355, 430] width 146 height 23
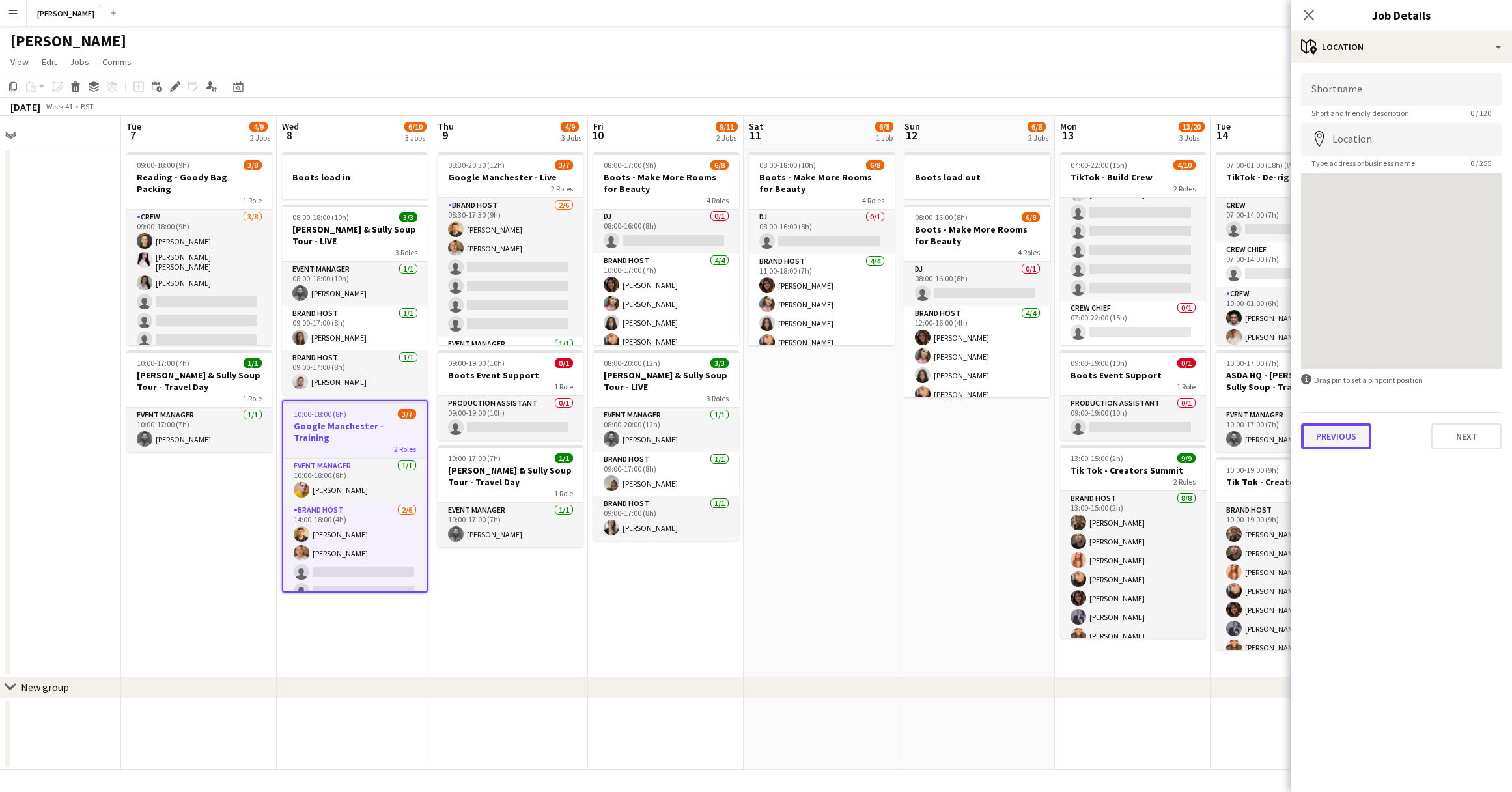
click at [1351, 441] on button "Previous" at bounding box center [1336, 436] width 71 height 26
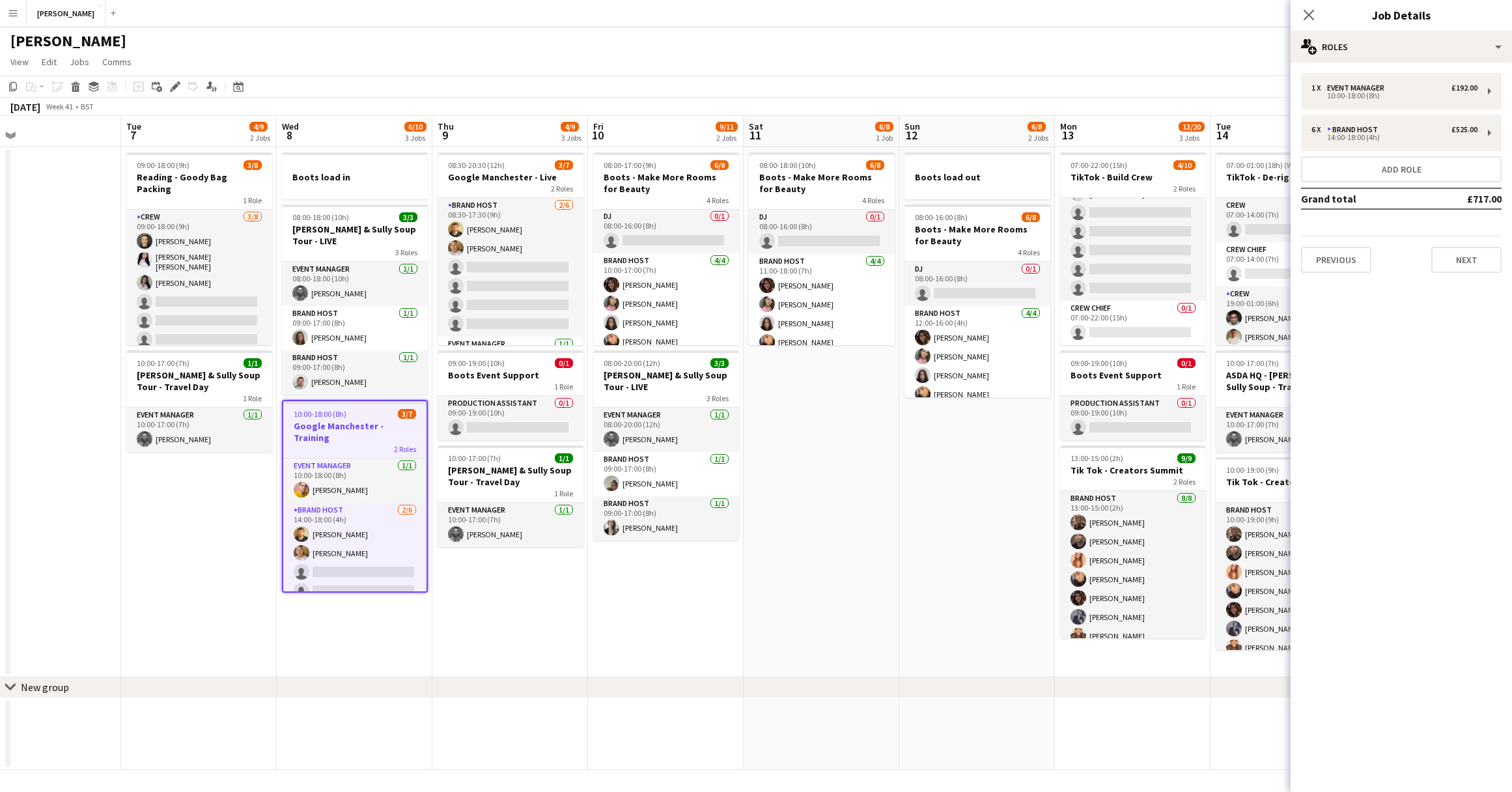
click at [370, 409] on div "10:00-18:00 (8h) 3/7" at bounding box center [354, 414] width 143 height 10
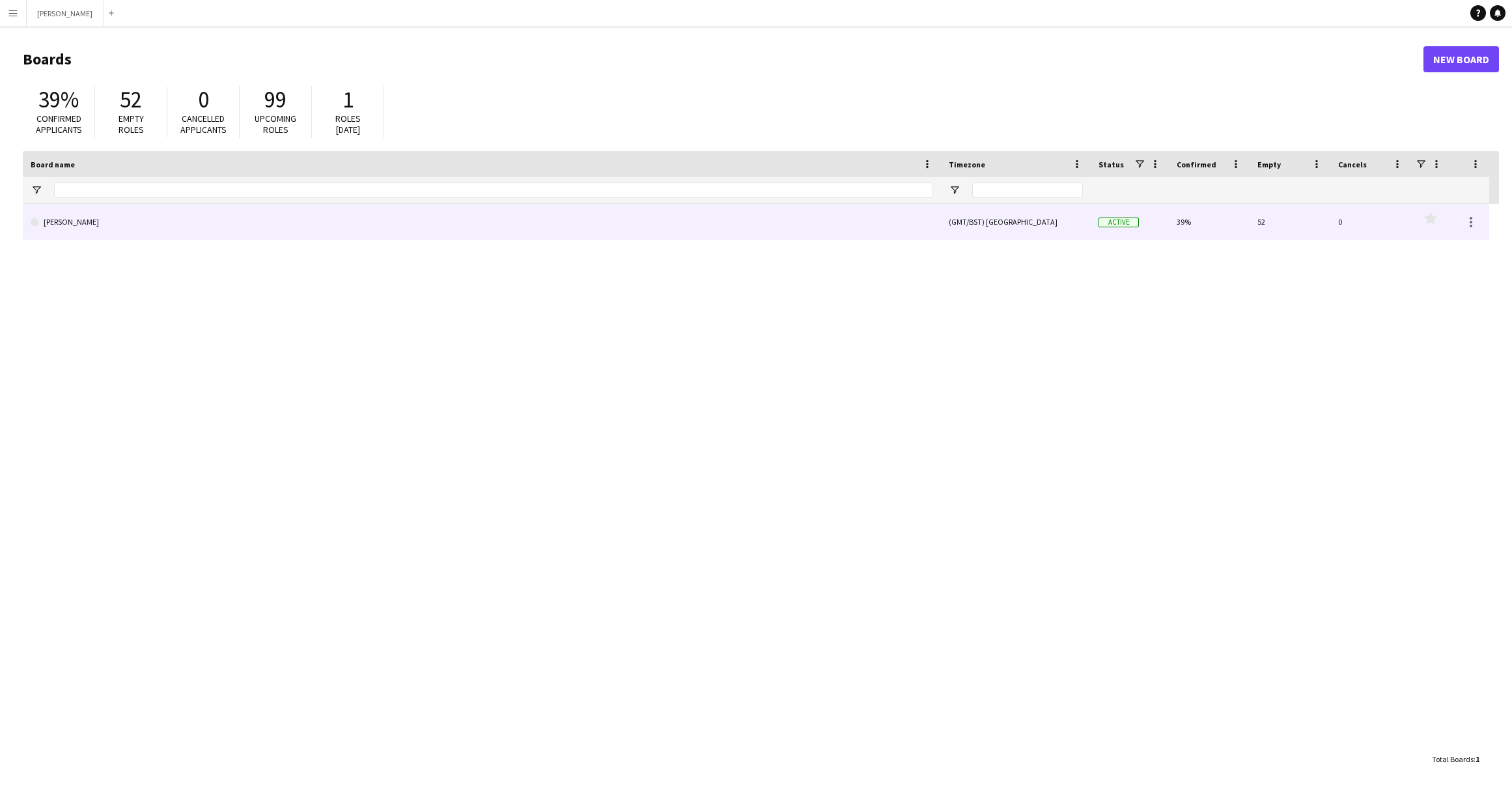
click at [122, 228] on link "[PERSON_NAME]" at bounding box center [482, 222] width 903 height 37
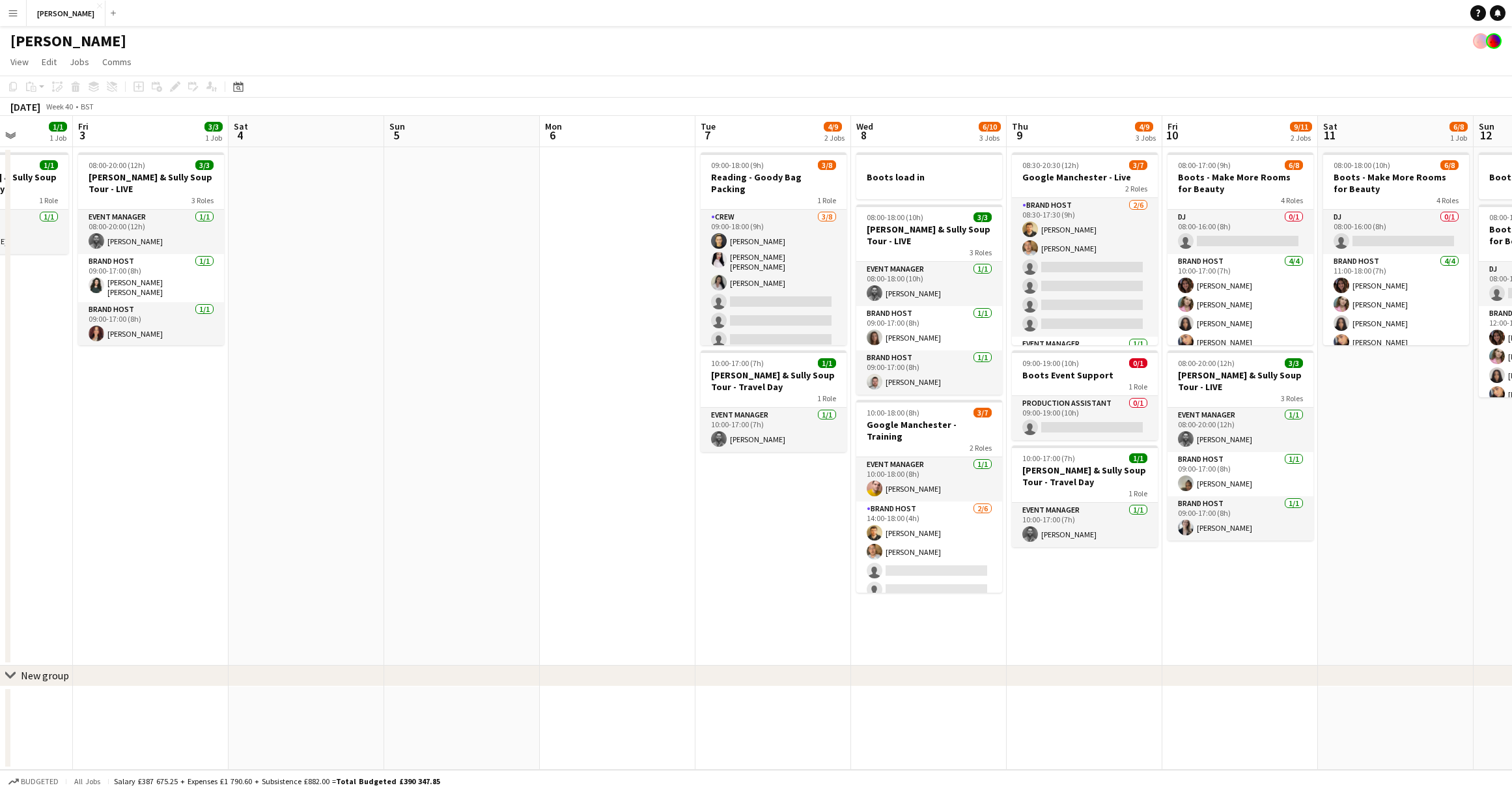
scroll to position [0, 550]
click at [16, 15] on app-icon "Menu" at bounding box center [13, 13] width 11 height 11
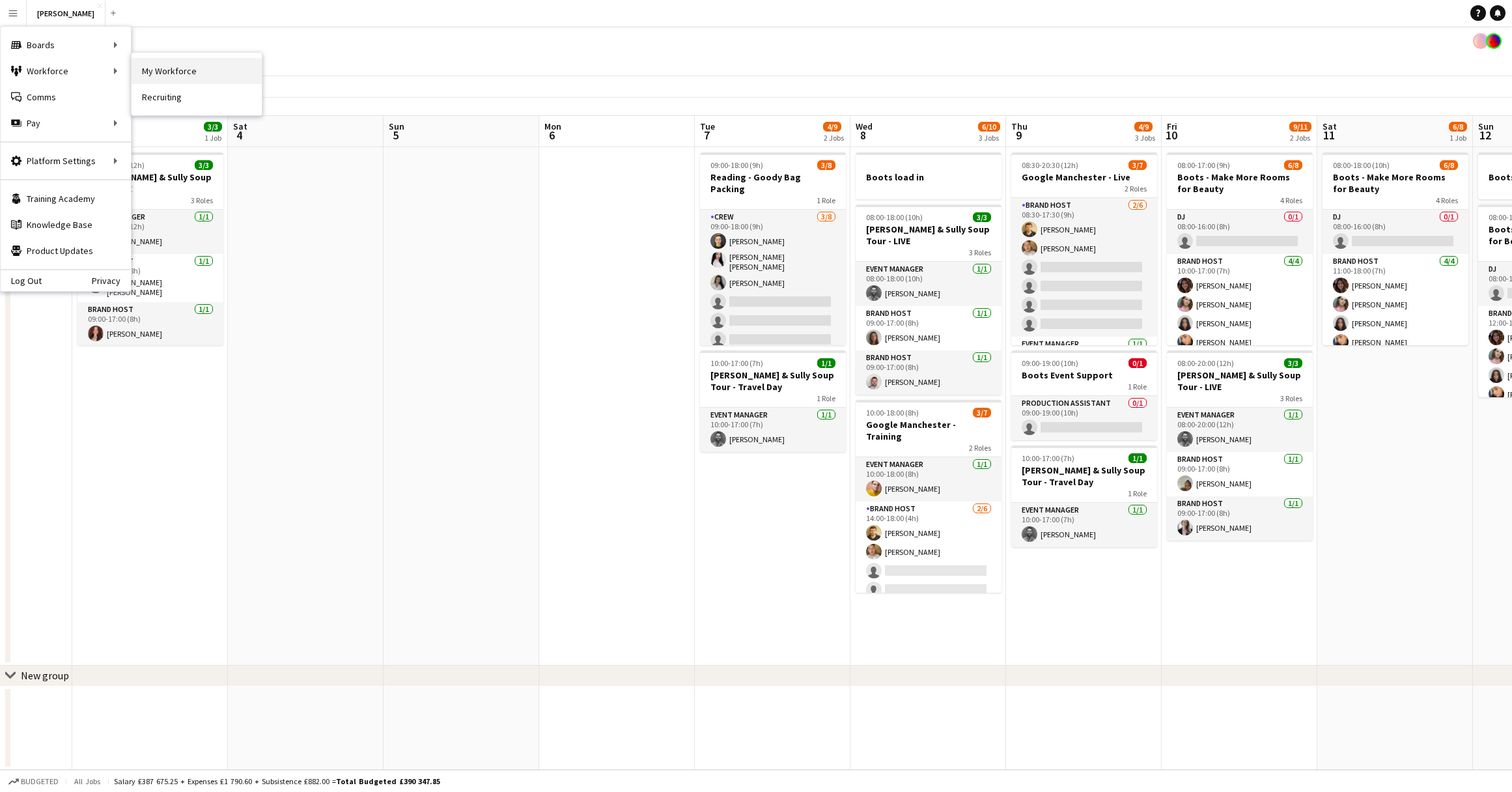
click at [171, 65] on link "My Workforce" at bounding box center [197, 71] width 131 height 26
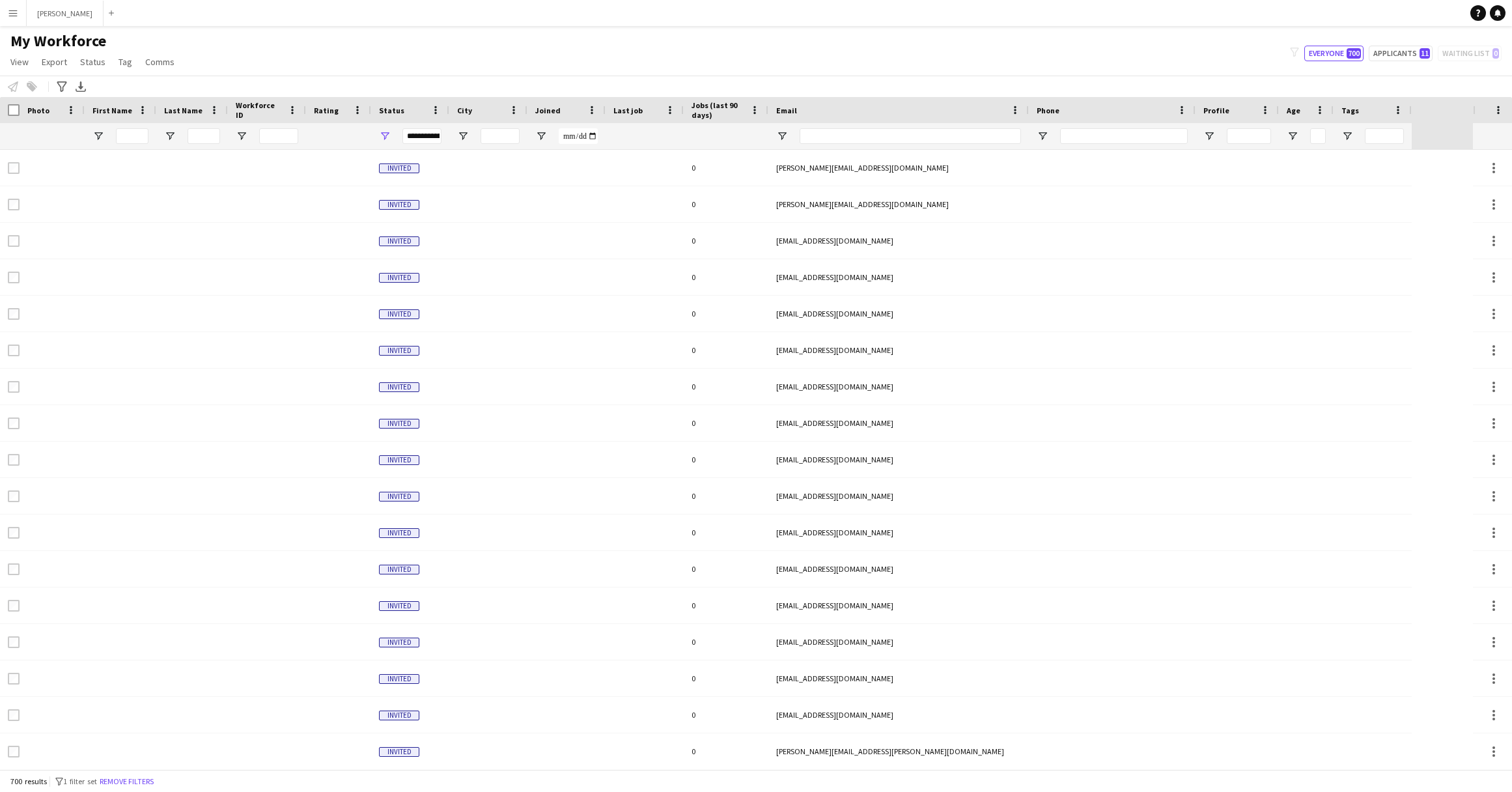
click at [9, 12] on app-icon "Menu" at bounding box center [13, 13] width 11 height 11
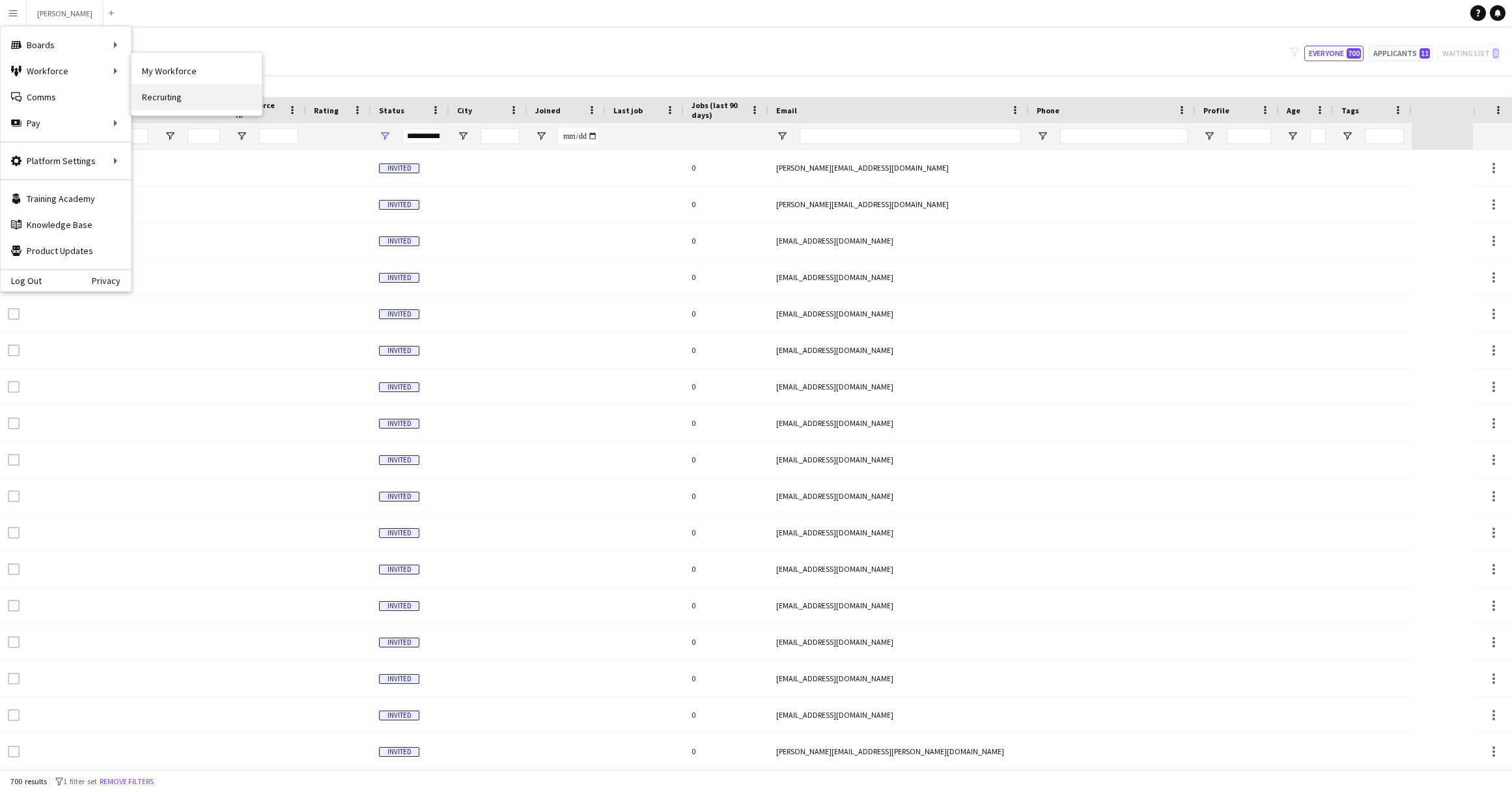
click at [202, 99] on link "Recruiting" at bounding box center [197, 97] width 131 height 26
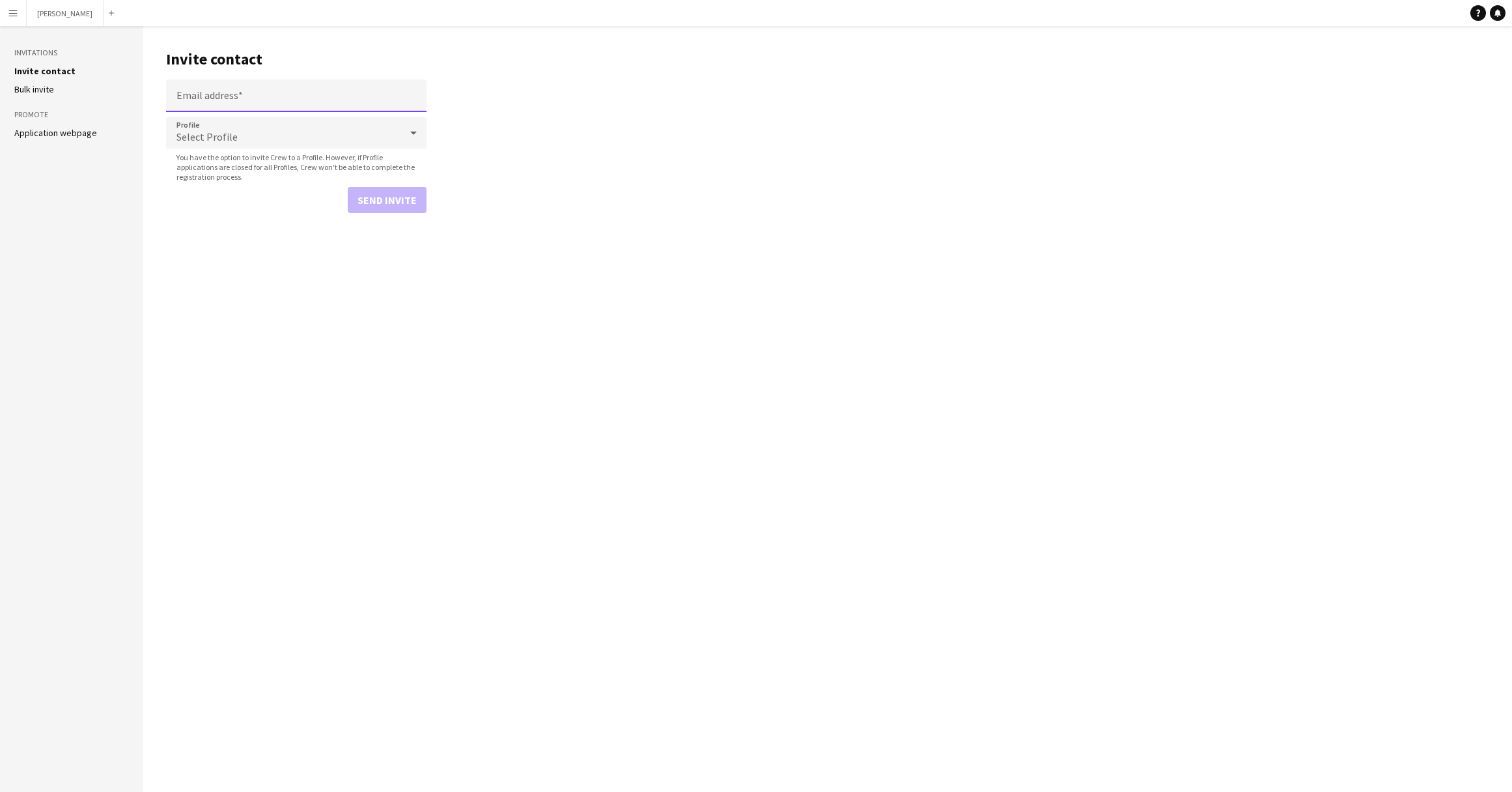
click at [273, 96] on input "Email address" at bounding box center [296, 95] width 260 height 32
paste input "**********"
type input "**********"
click at [412, 130] on icon at bounding box center [413, 133] width 16 height 26
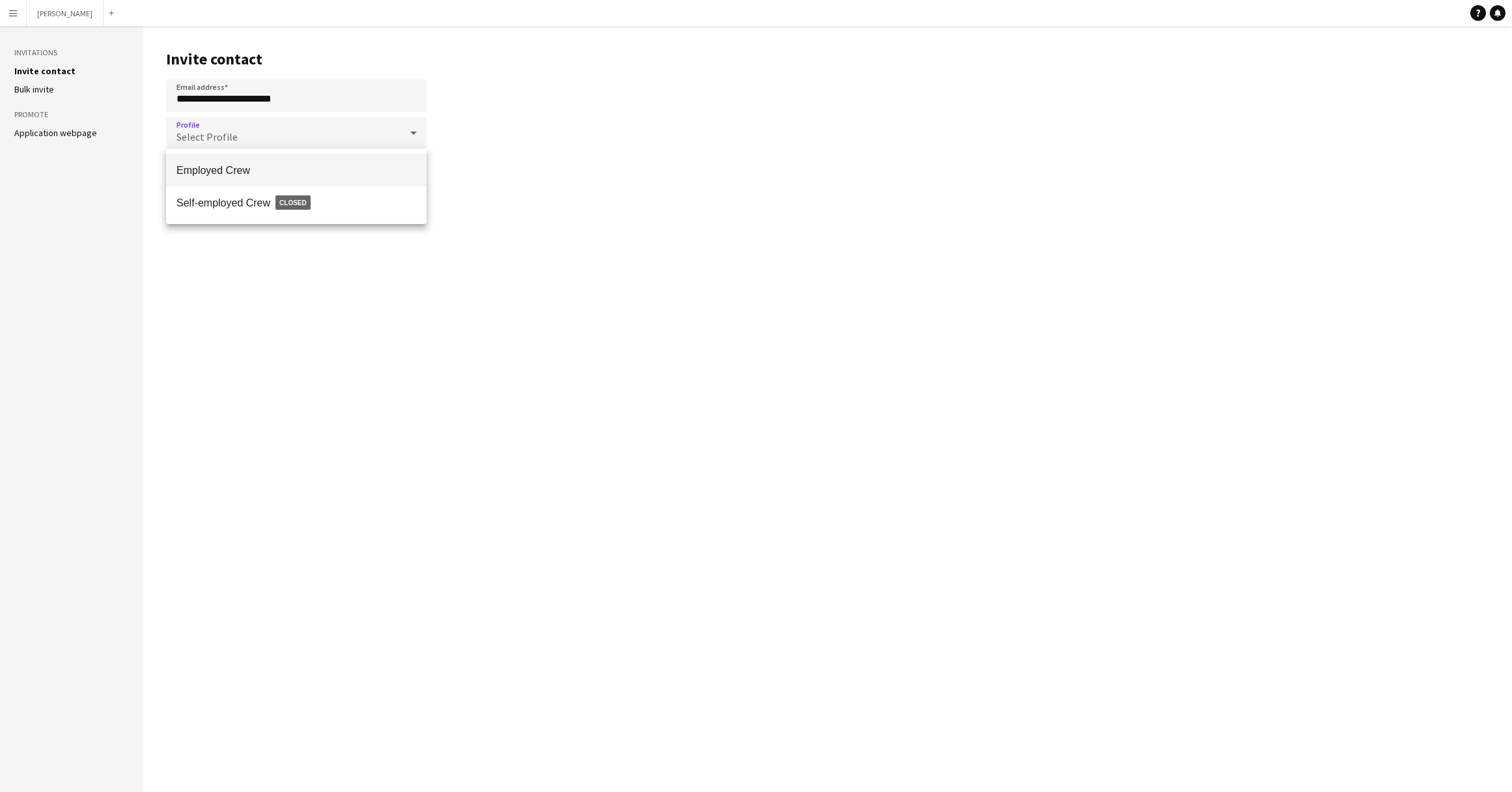
click at [380, 170] on span "Employed Crew" at bounding box center [296, 170] width 239 height 12
click at [392, 206] on button "Send invite" at bounding box center [386, 200] width 79 height 26
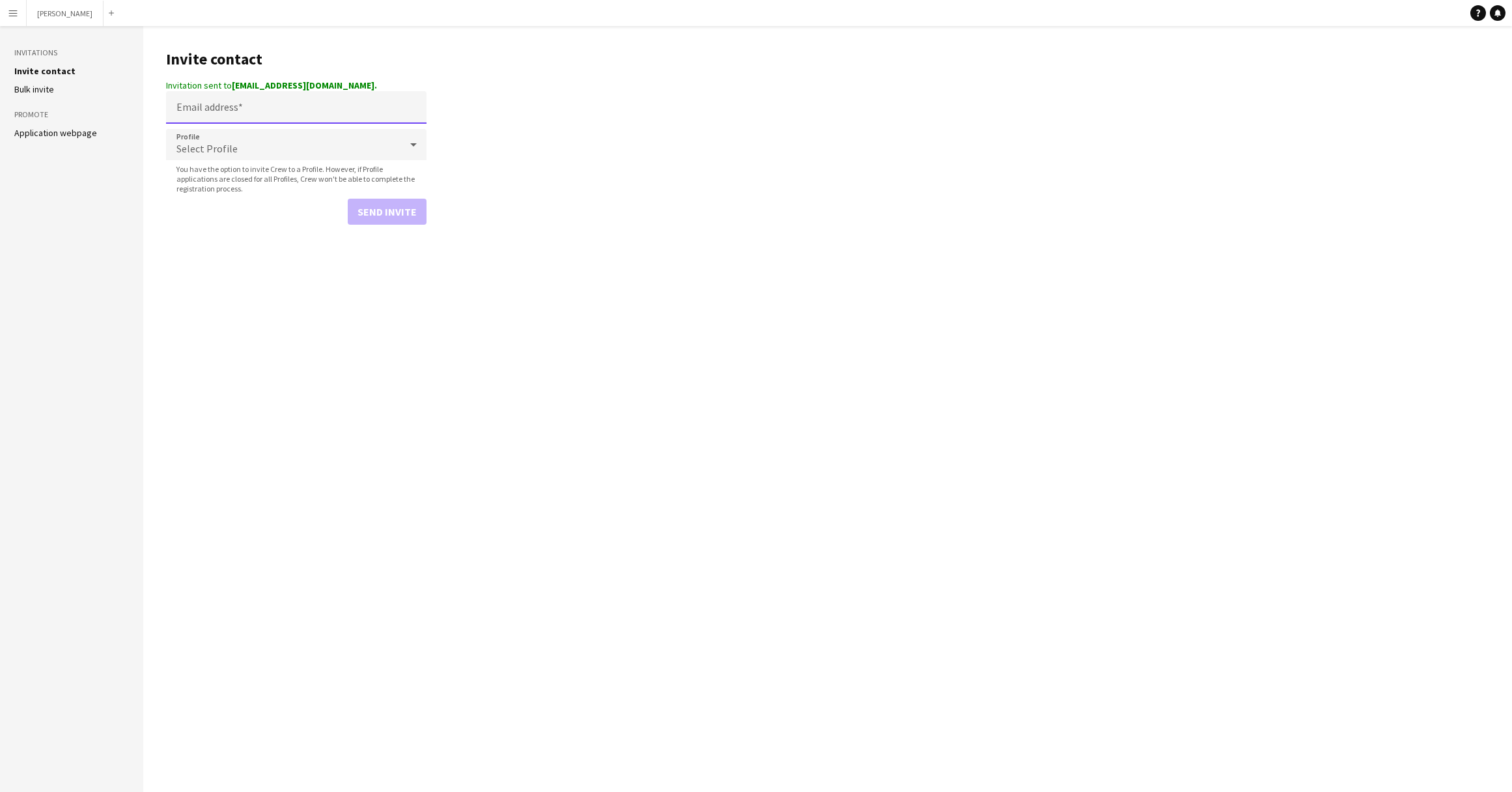
click at [369, 111] on input "Email address" at bounding box center [296, 107] width 260 height 32
paste input "**********"
type input "**********"
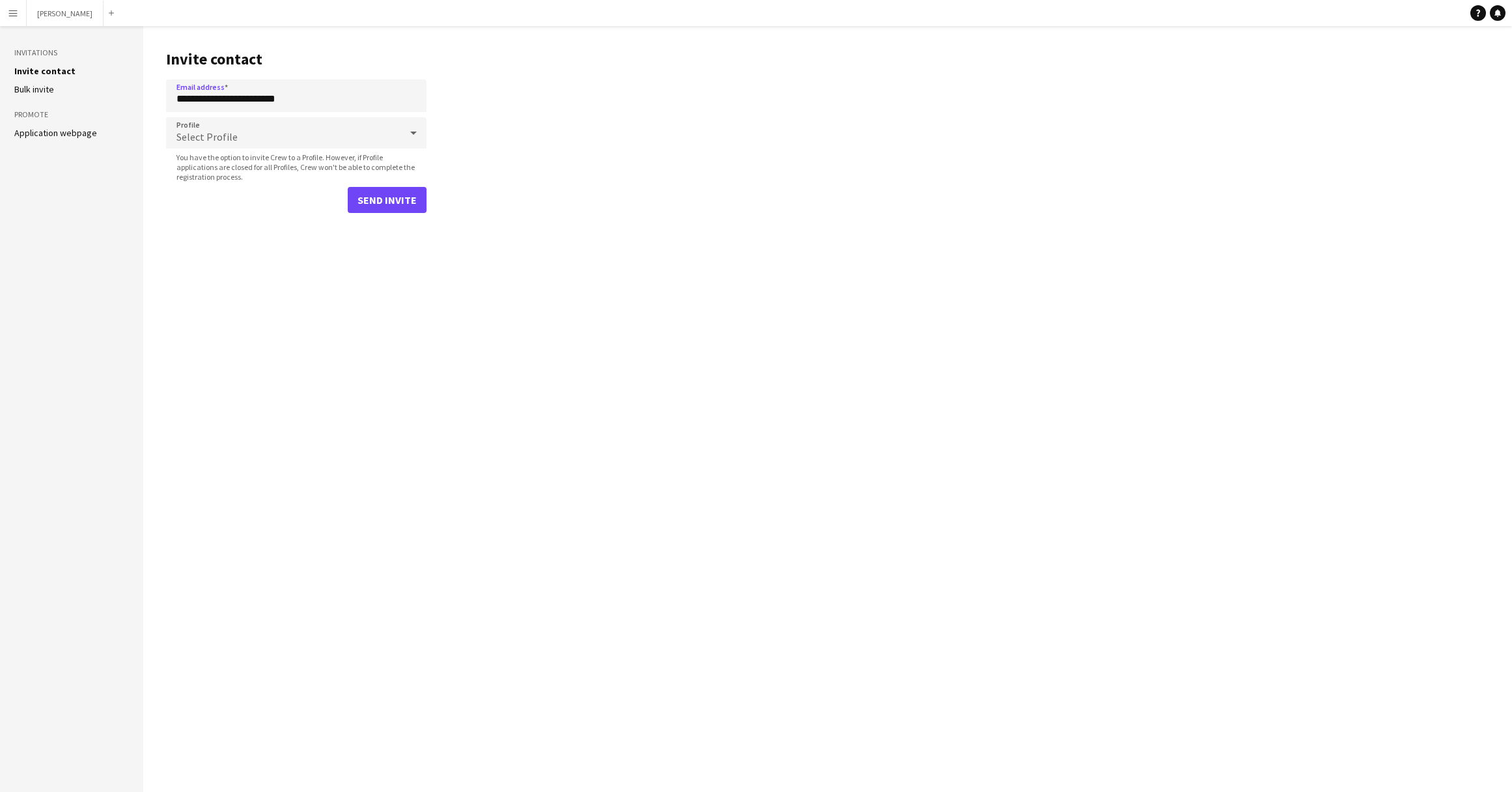
click at [416, 125] on icon at bounding box center [413, 133] width 16 height 26
click at [386, 170] on span "Employed Crew" at bounding box center [296, 170] width 239 height 12
click at [404, 203] on button "Send invite" at bounding box center [386, 200] width 79 height 26
